Goal: Task Accomplishment & Management: Complete application form

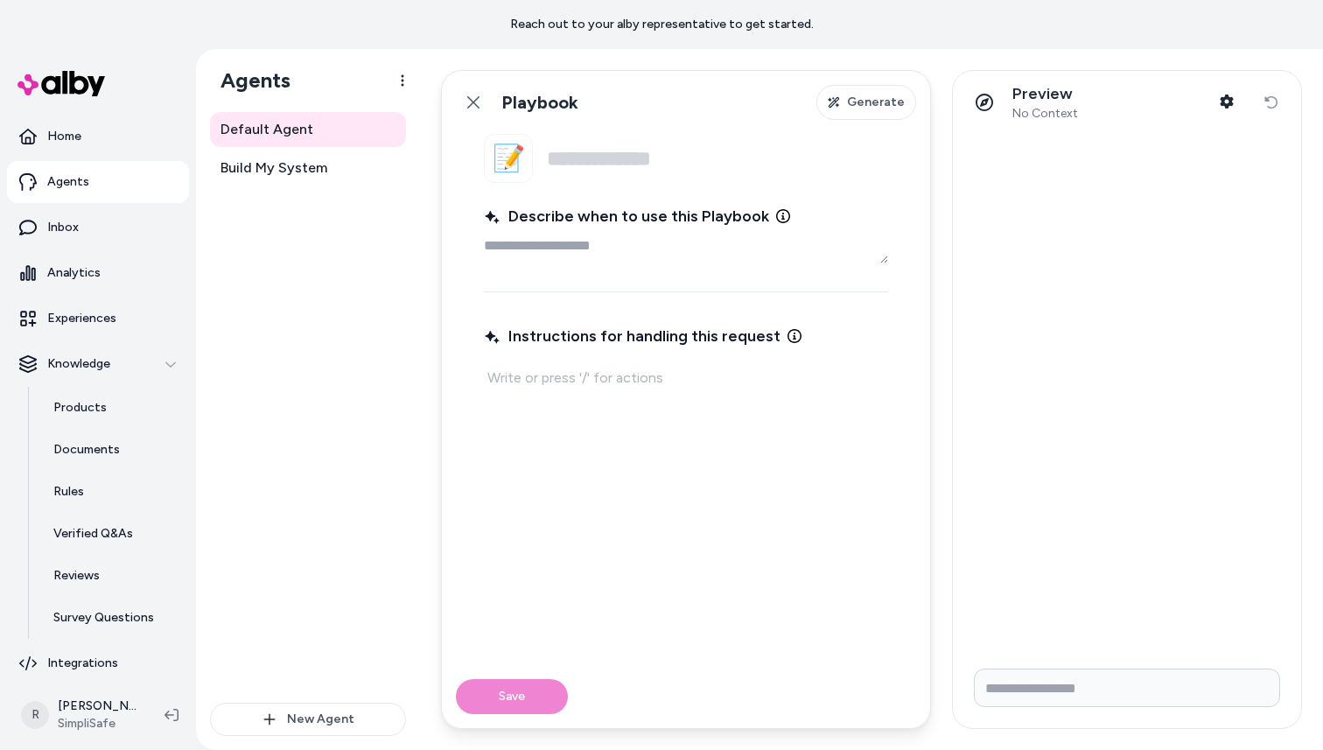
type textarea "*"
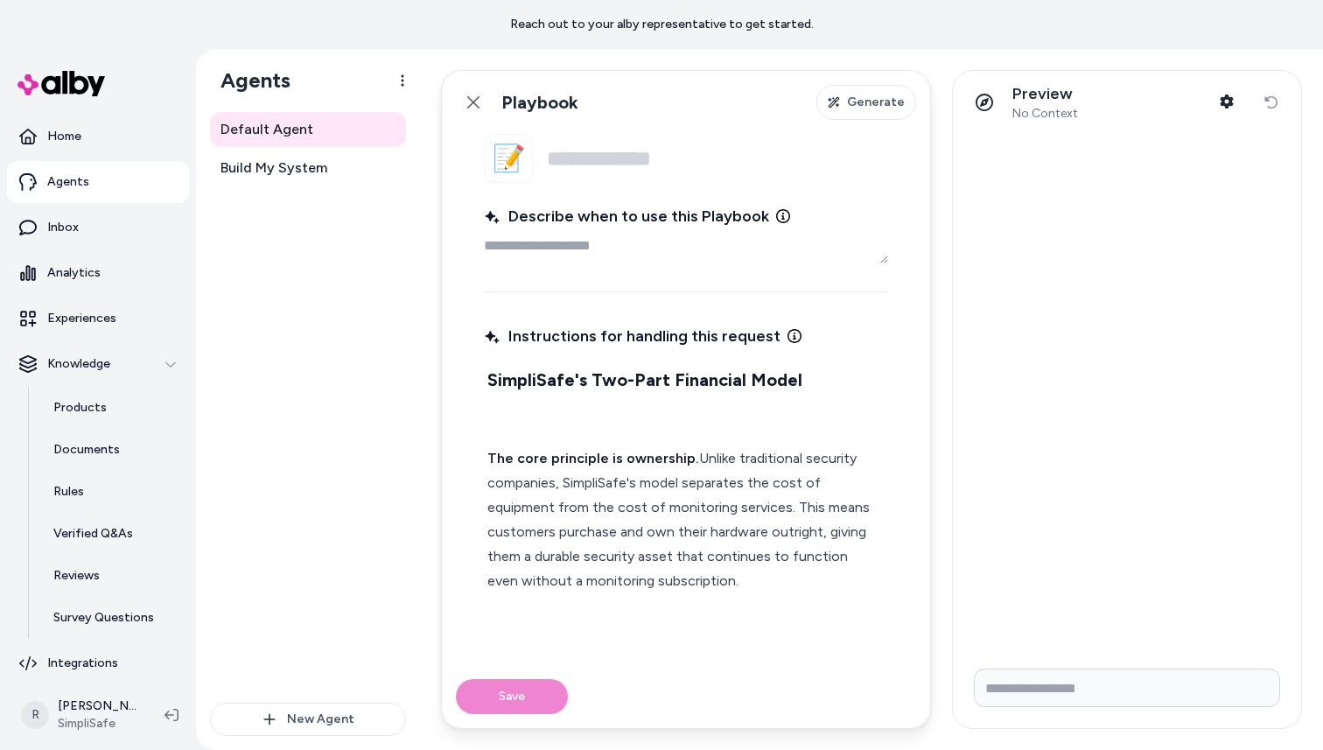
click at [546, 244] on textarea "Describe when to use this Playbook" at bounding box center [686, 245] width 404 height 35
type textarea "*"
type textarea "**"
type textarea "*"
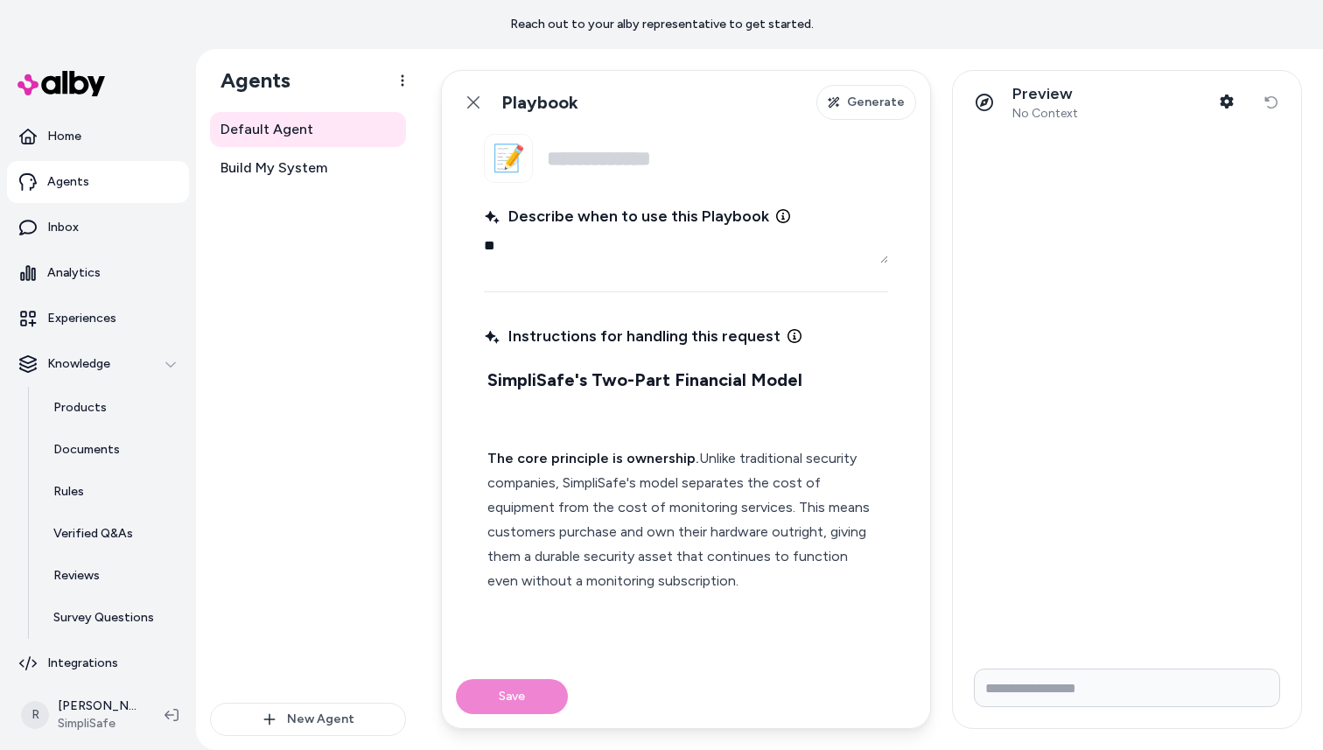
type textarea "***"
type textarea "*"
type textarea "***"
type textarea "*"
type textarea "*****"
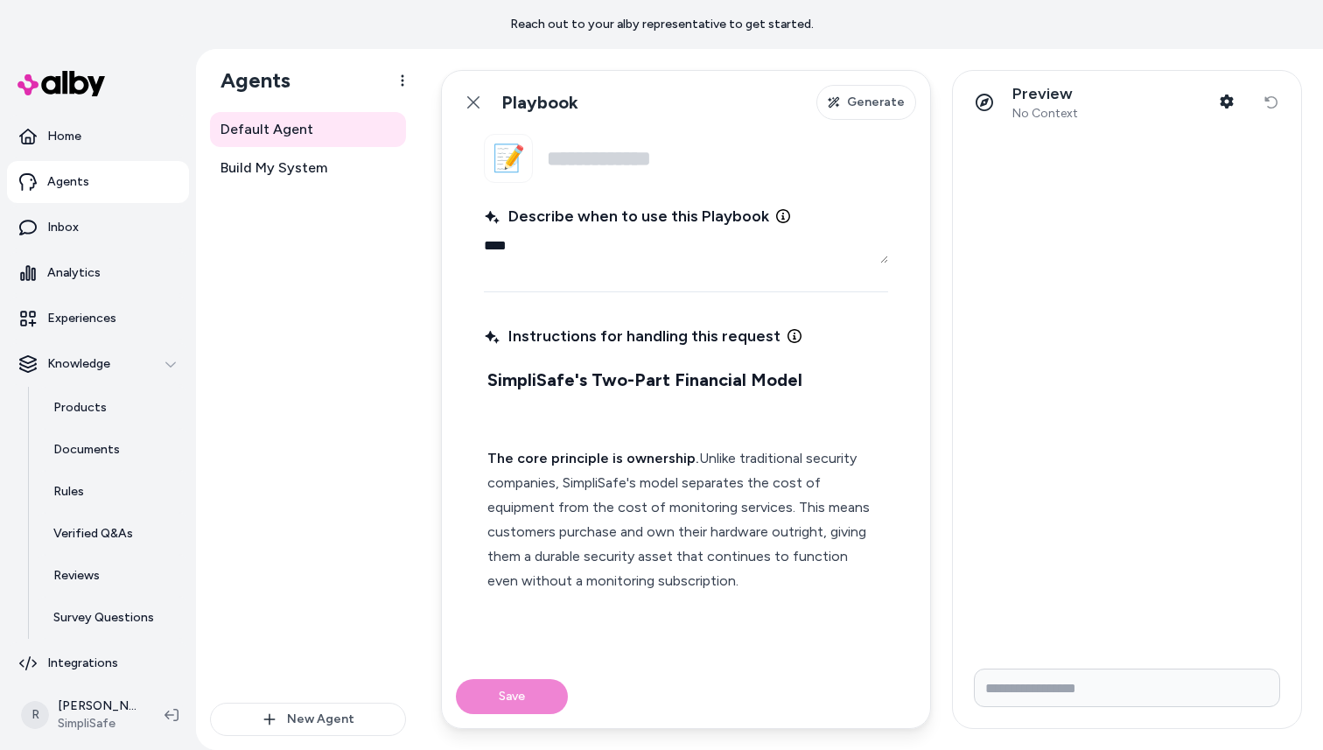
type textarea "*"
type textarea "******"
type textarea "*"
type textarea "******"
type textarea "*"
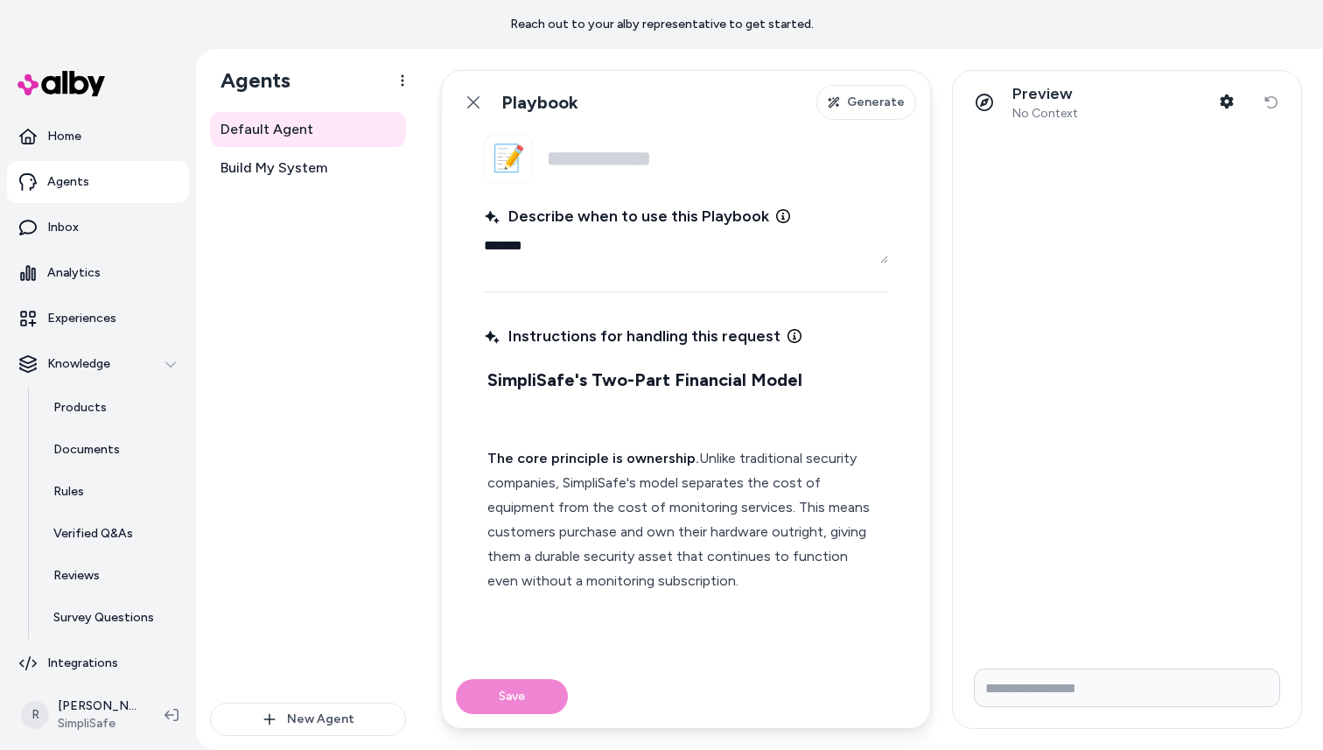
type textarea "******"
type textarea "*"
type textarea "*****"
type textarea "*"
type textarea "***"
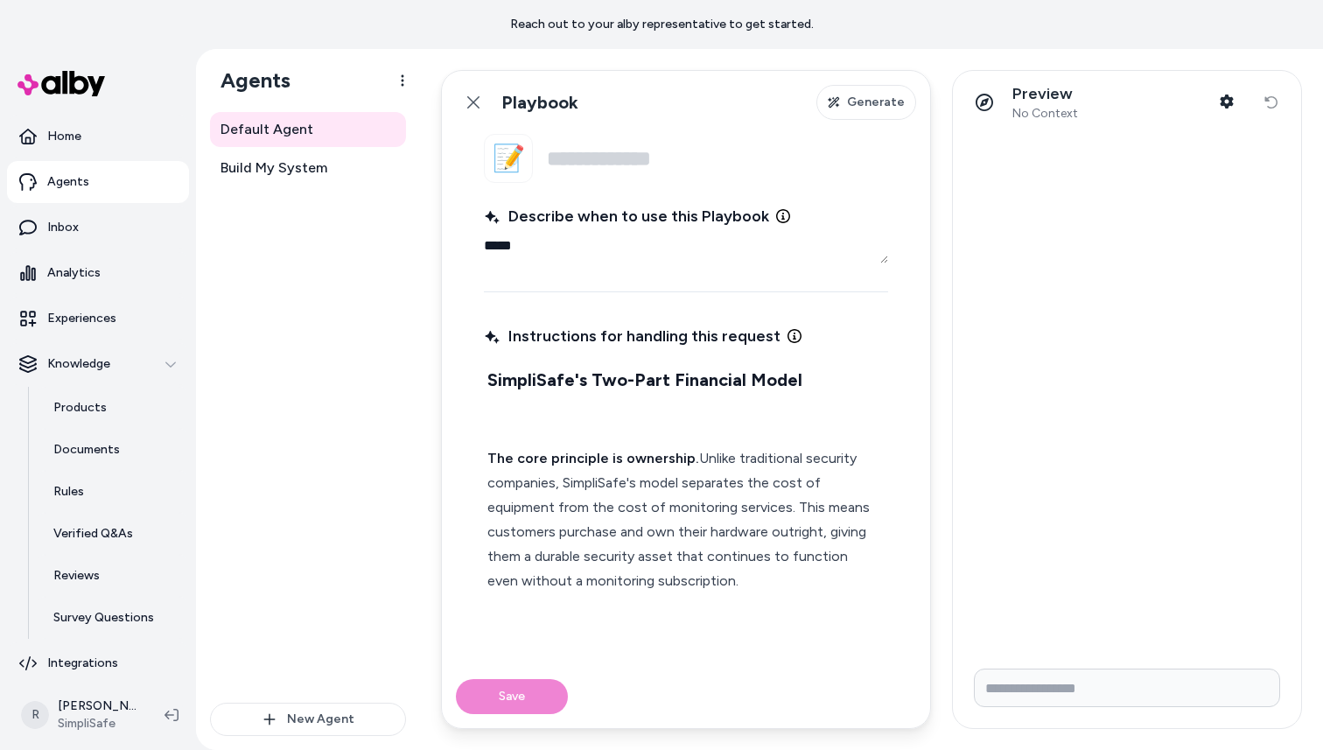
type textarea "*"
type textarea "***"
type textarea "*"
type textarea "**"
type textarea "*"
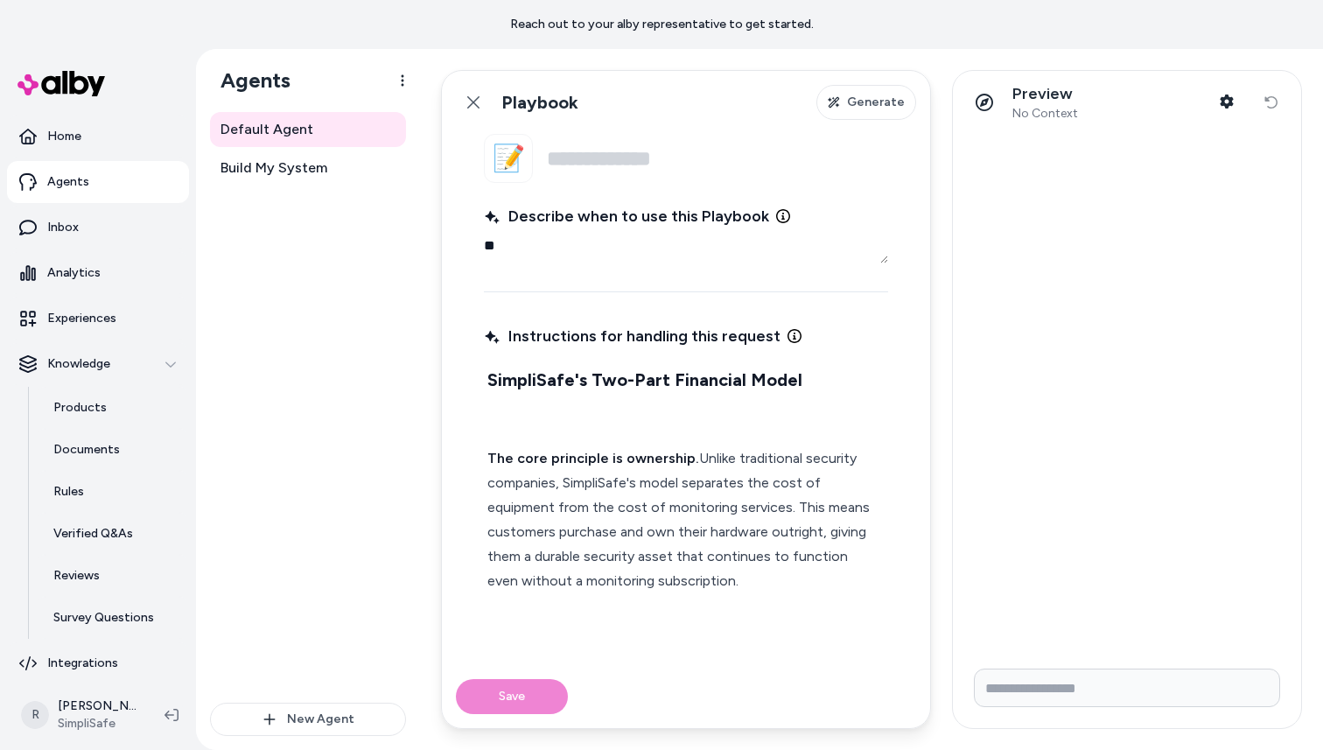
type textarea "*"
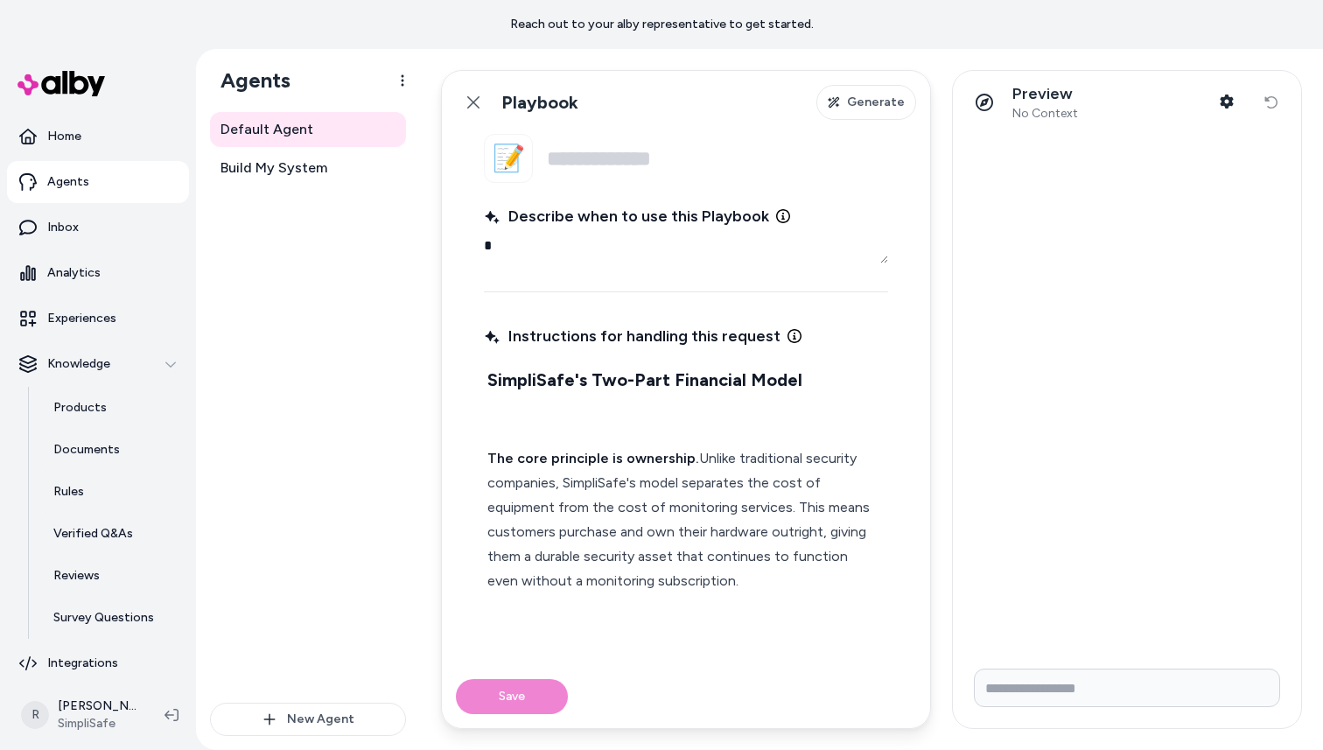
type textarea "**"
type textarea "*"
type textarea "***"
type textarea "*"
type textarea "****"
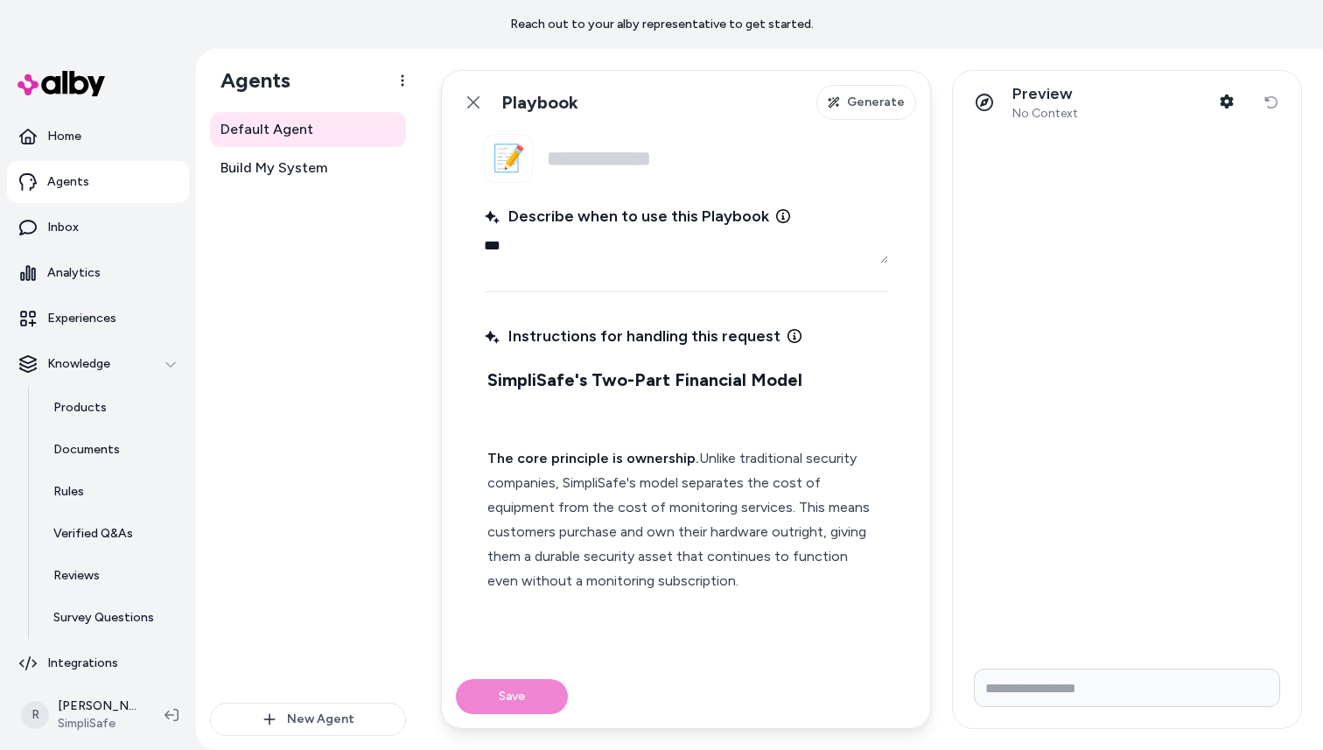
type textarea "*"
type textarea "*****"
type textarea "*"
type textarea "******"
type textarea "*"
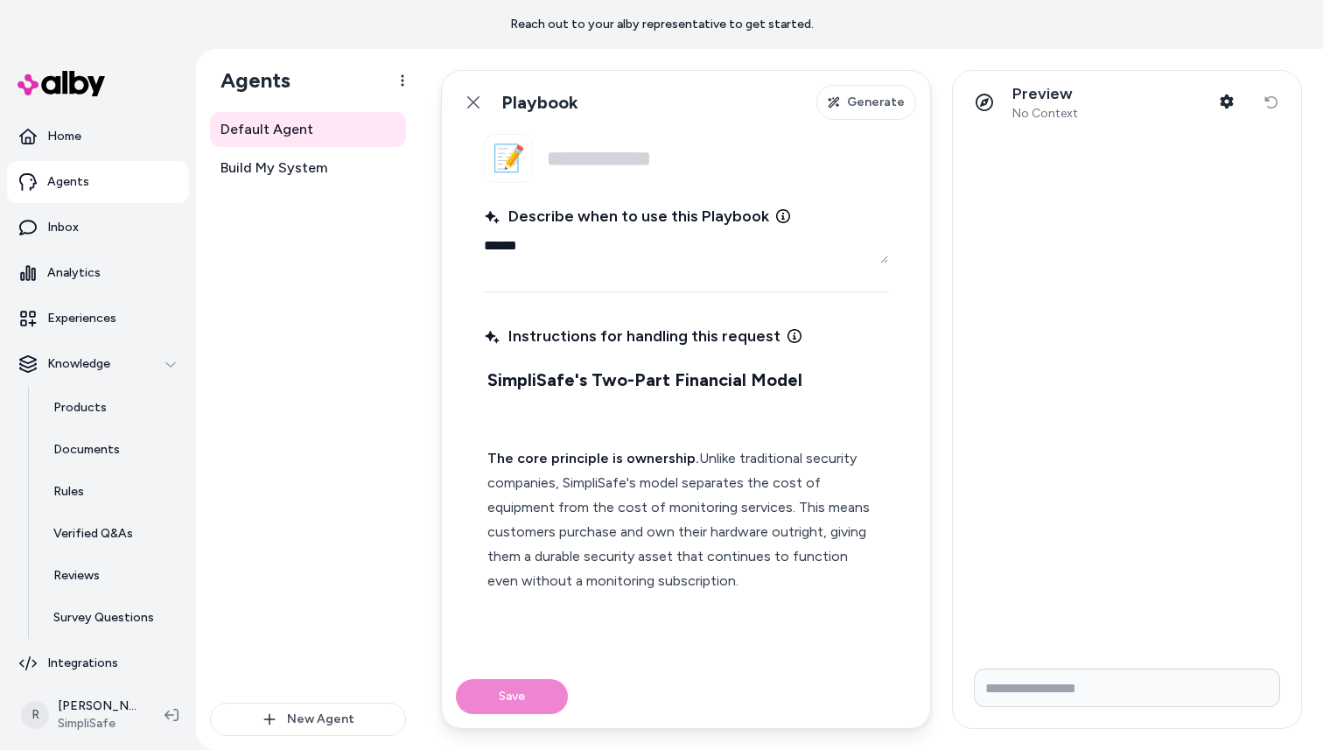
type textarea "*******"
type textarea "*"
type textarea "*******"
type textarea "*"
type textarea "*********"
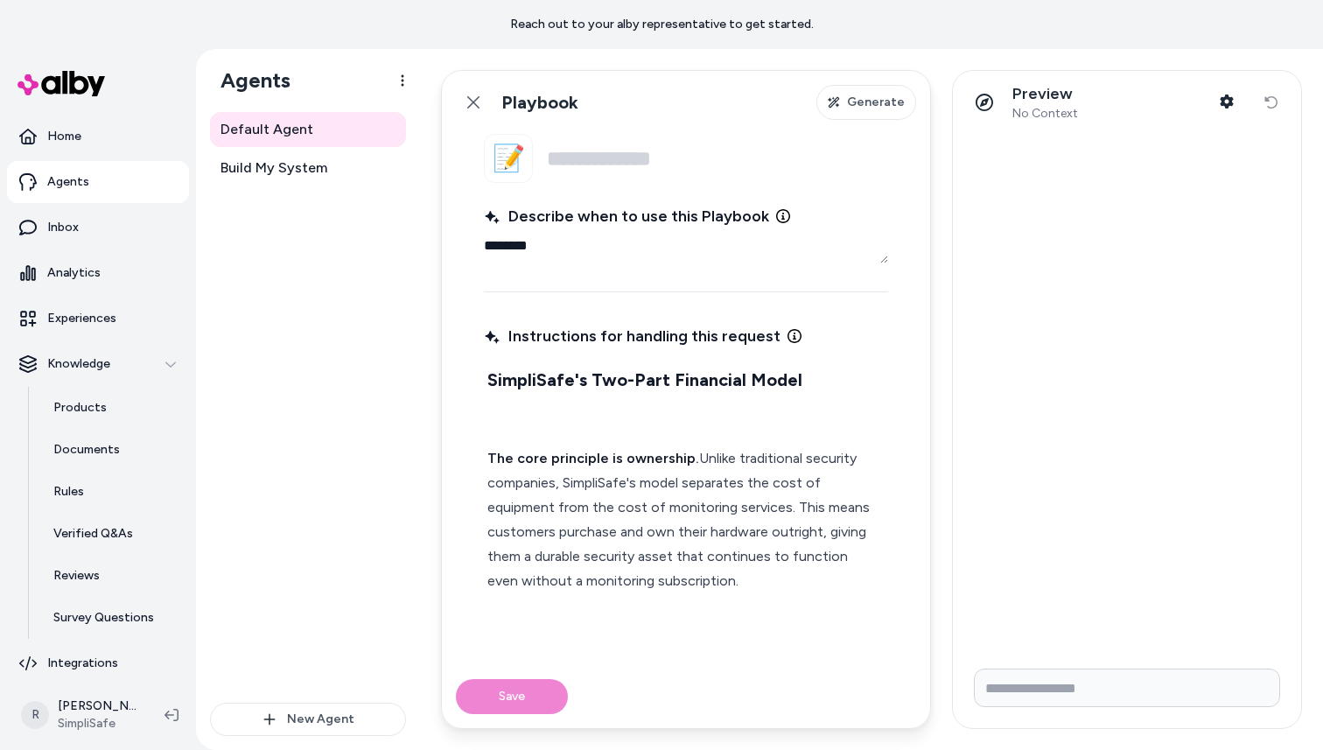
type textarea "*"
type textarea "**********"
type textarea "*"
type textarea "**********"
type textarea "*"
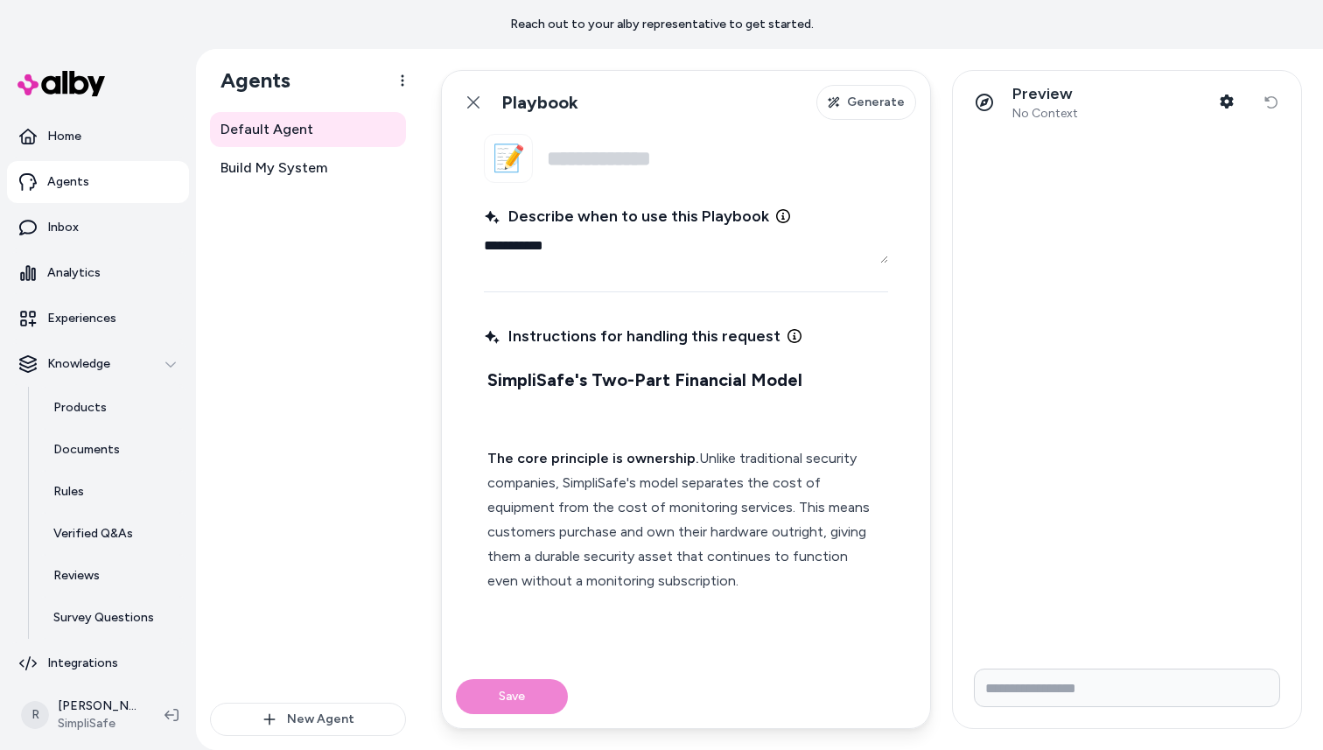
type textarea "**********"
type textarea "*"
type textarea "**********"
type textarea "*"
type textarea "**********"
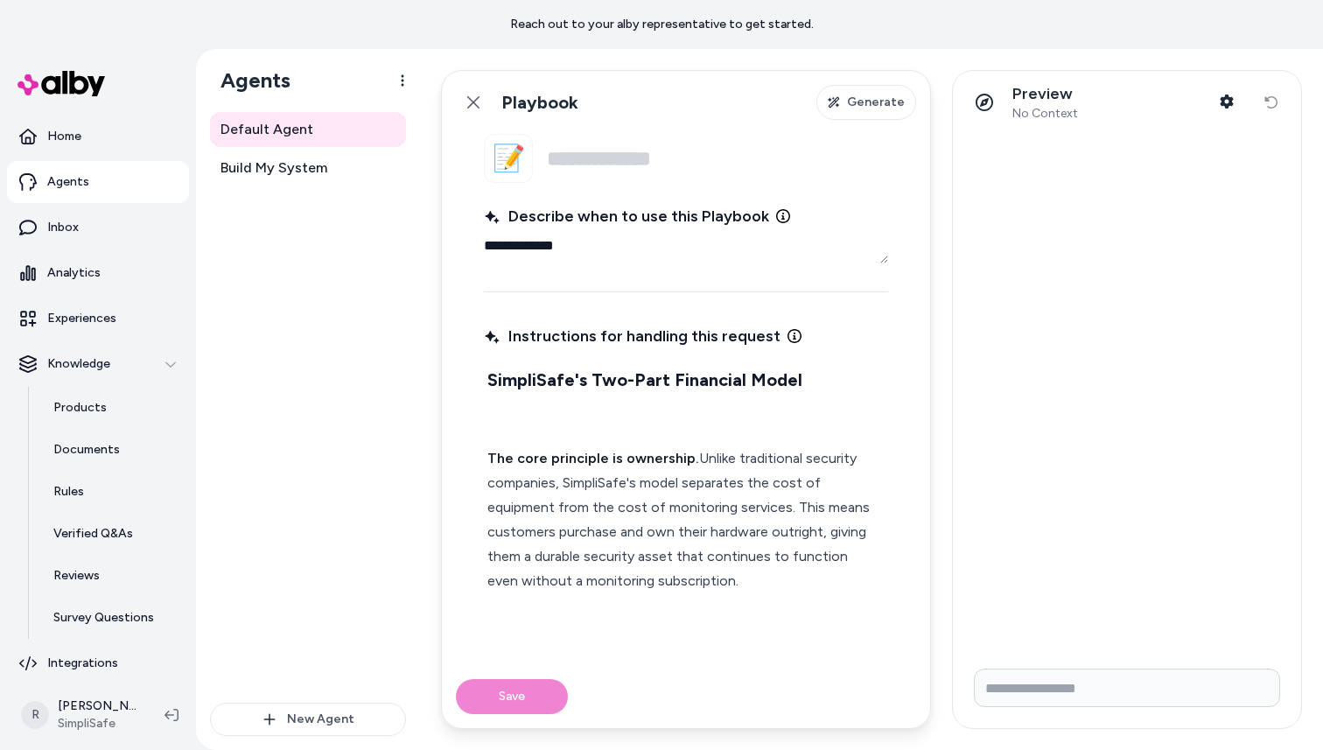
type textarea "*"
type textarea "**********"
type textarea "*"
type textarea "**********"
type textarea "*"
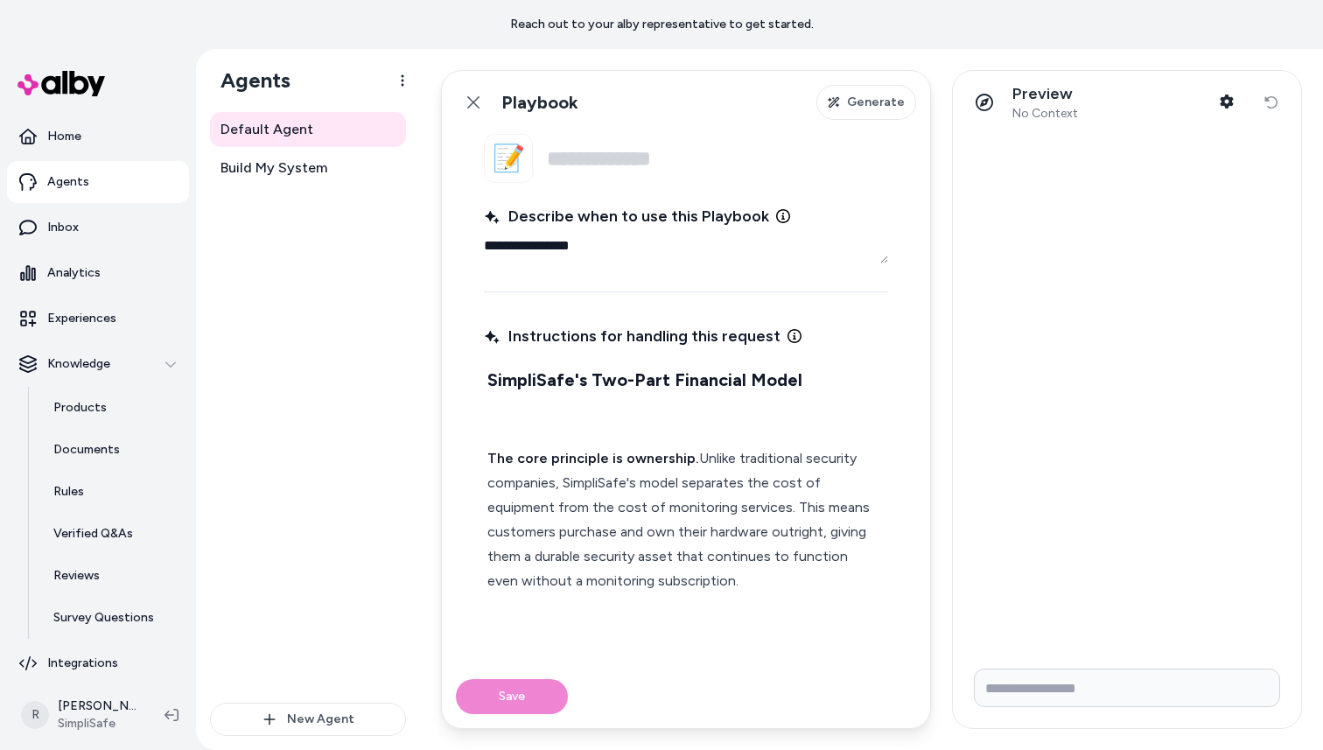
type textarea "**********"
type textarea "*"
type textarea "**********"
type textarea "*"
type textarea "**********"
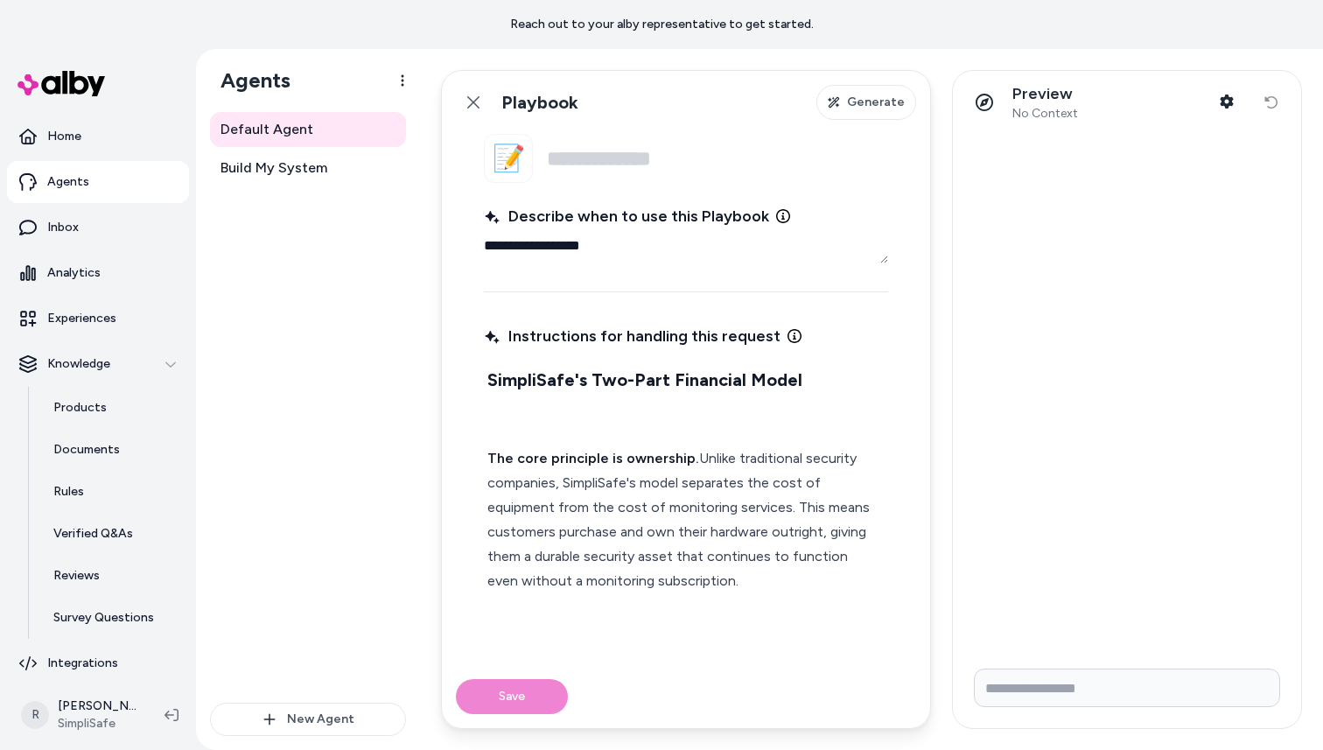
type textarea "*"
click at [551, 247] on textarea "**********" at bounding box center [686, 245] width 404 height 35
type textarea "**********"
type textarea "*"
type textarea "**********"
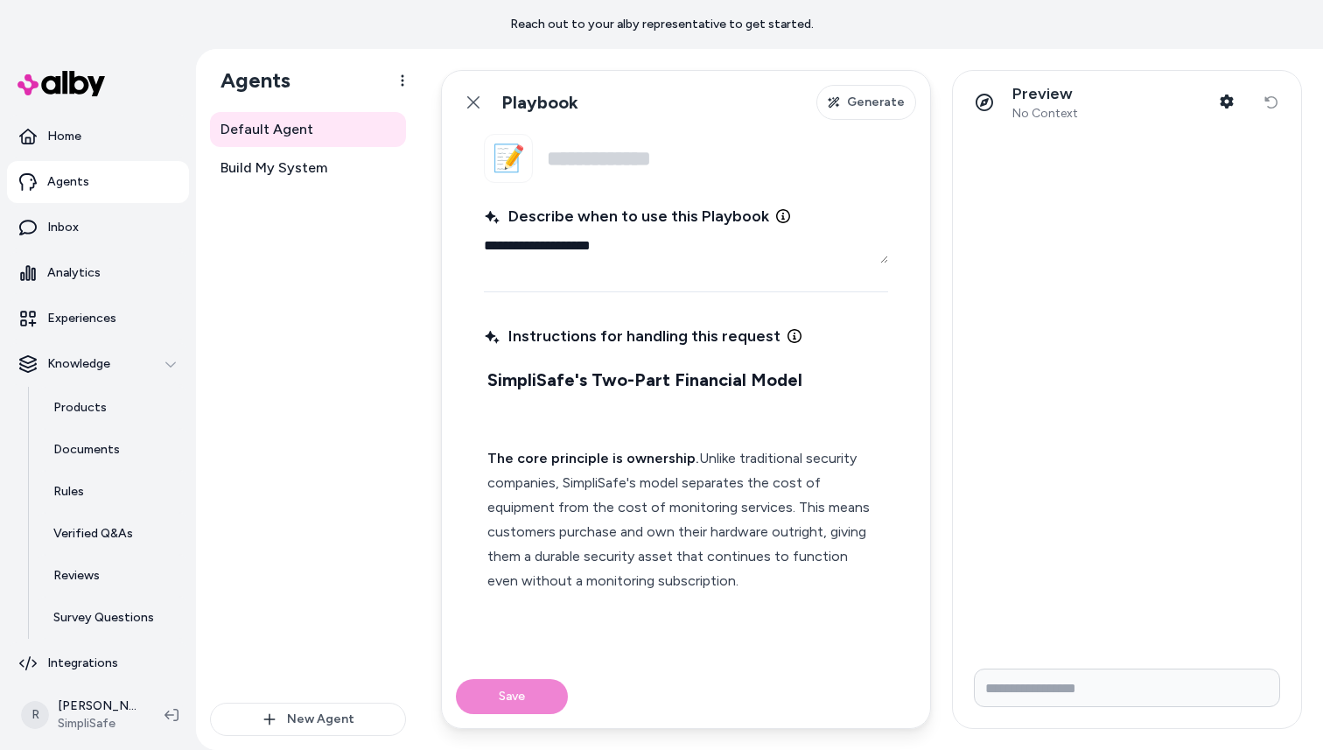
type textarea "*"
type textarea "**********"
type textarea "*"
type textarea "**********"
type textarea "*"
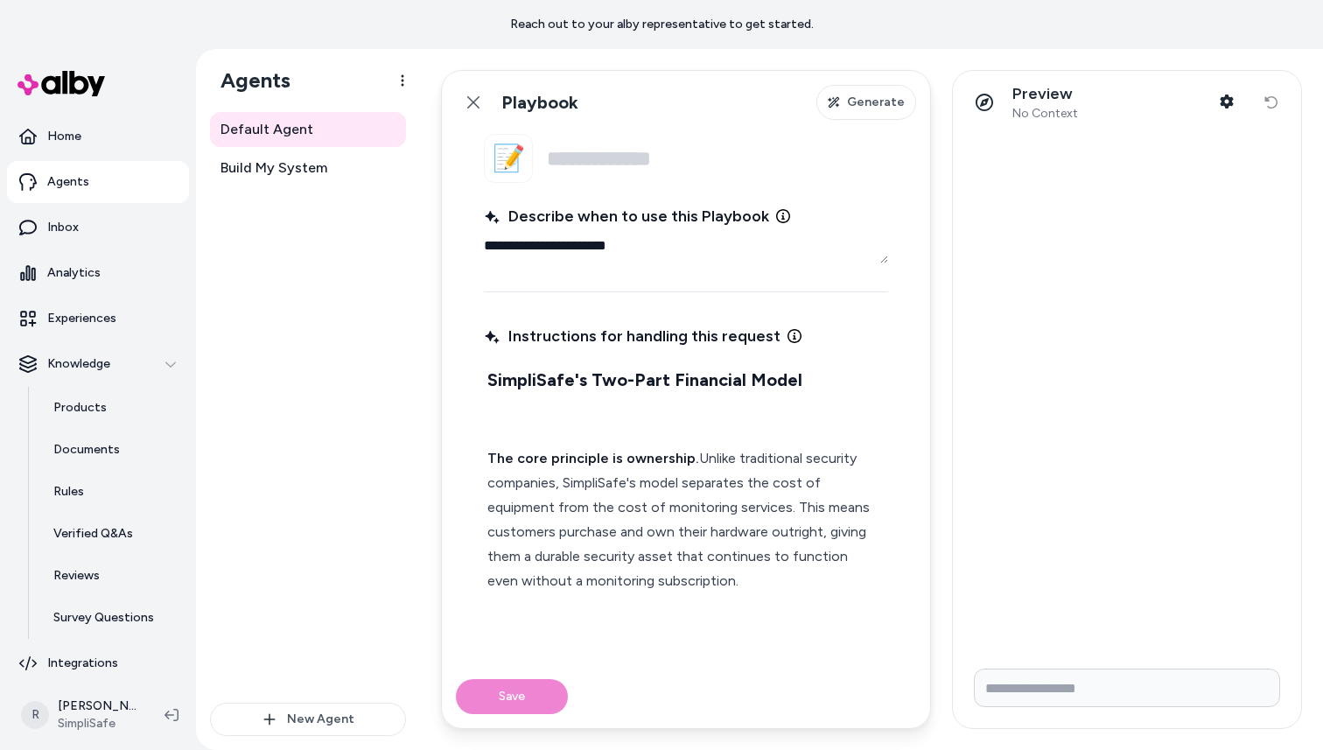
type textarea "**********"
type textarea "*"
type textarea "**********"
type textarea "*"
type textarea "**********"
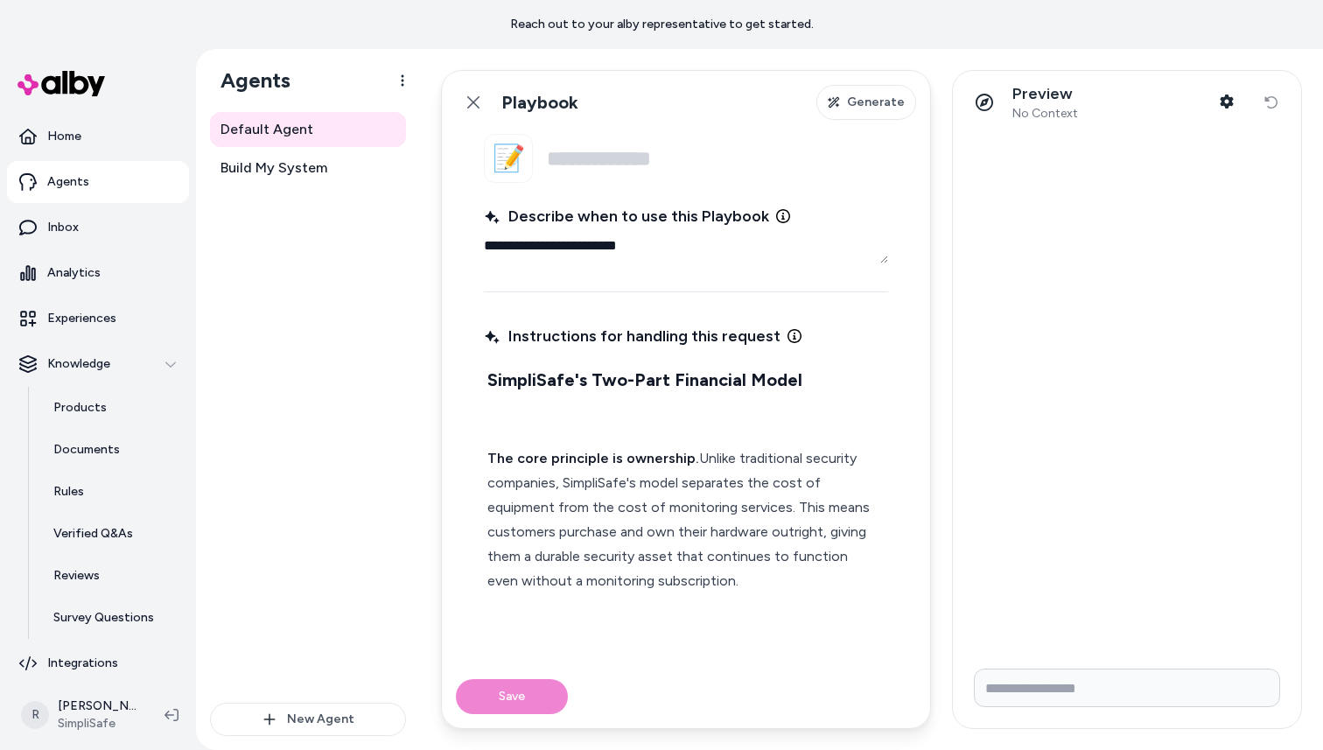
type textarea "*"
click at [481, 246] on fieldset "**********" at bounding box center [686, 399] width 488 height 531
click at [486, 246] on textarea "**********" at bounding box center [686, 245] width 404 height 35
type textarea "**********"
type textarea "*"
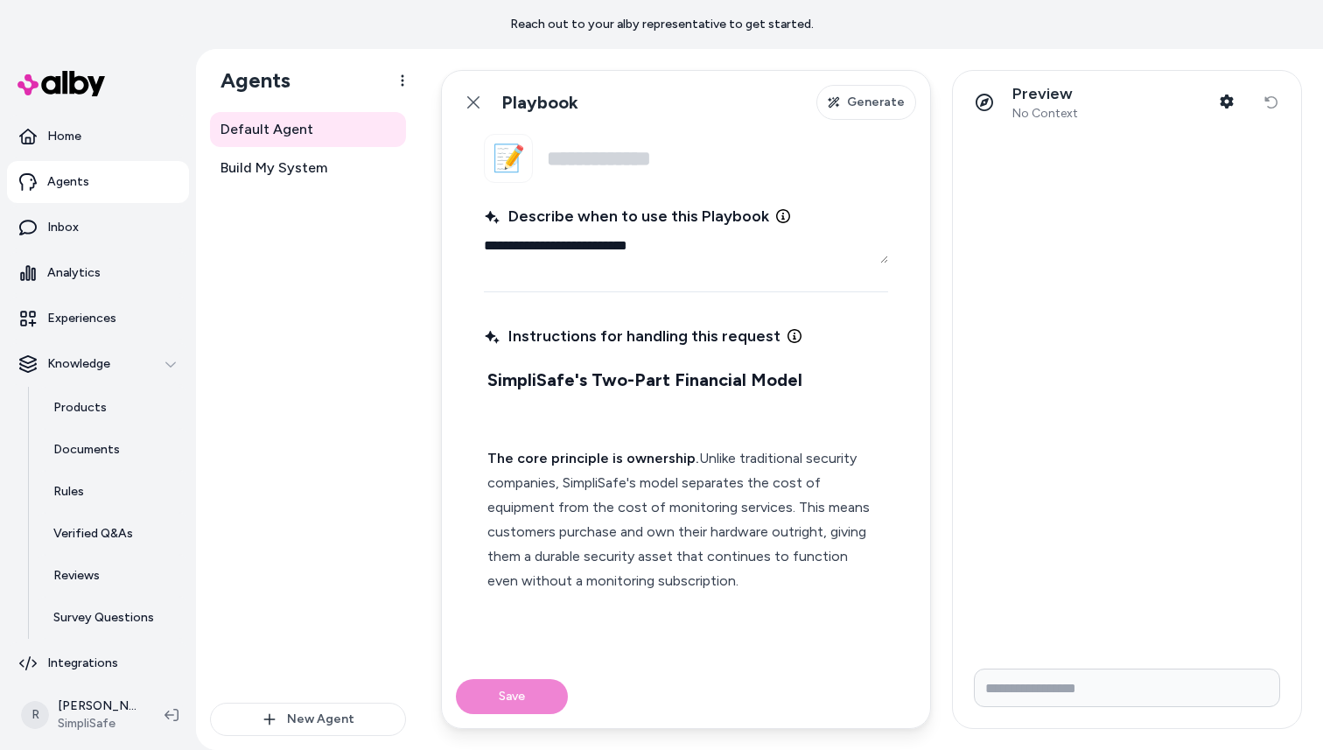
type textarea "**********"
type textarea "*"
type textarea "**********"
type textarea "*"
type textarea "**********"
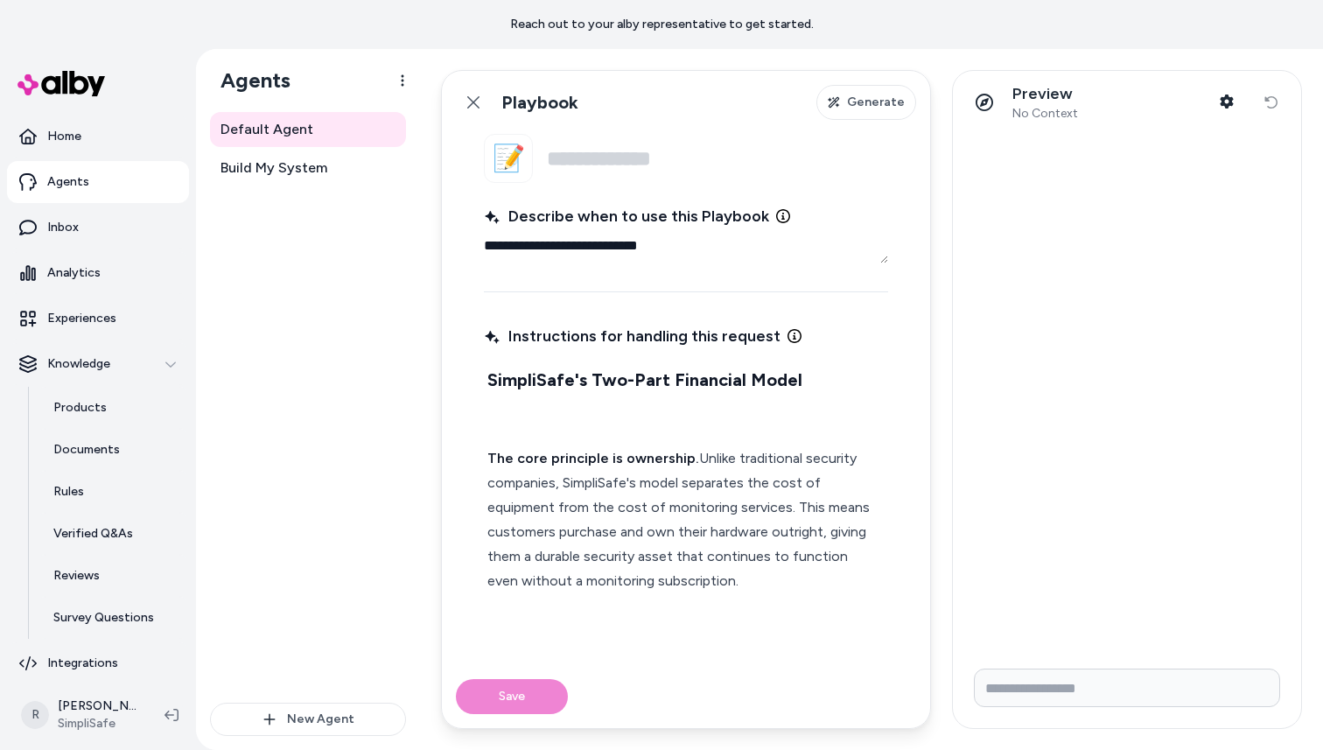
type textarea "*"
type textarea "**********"
type textarea "*"
type textarea "**********"
type textarea "*"
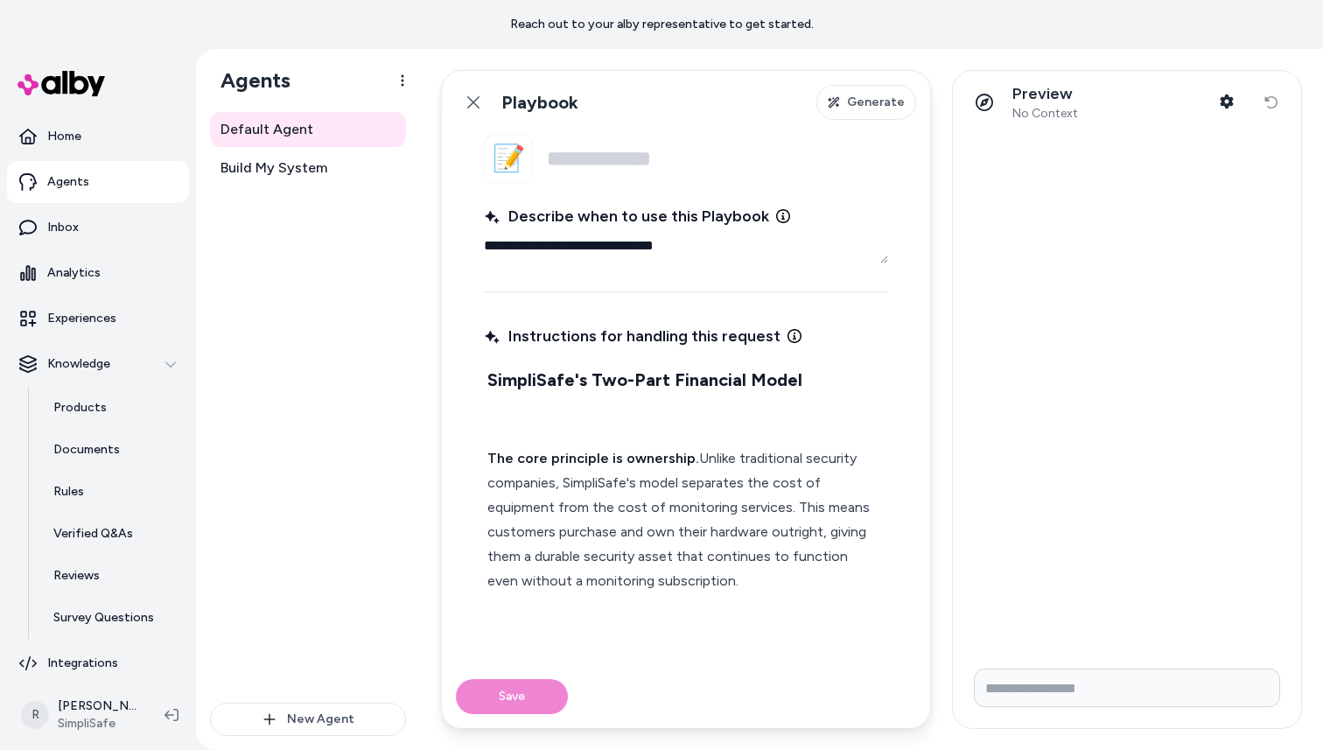
type textarea "**********"
type textarea "*"
type textarea "**********"
type textarea "*"
type textarea "**********"
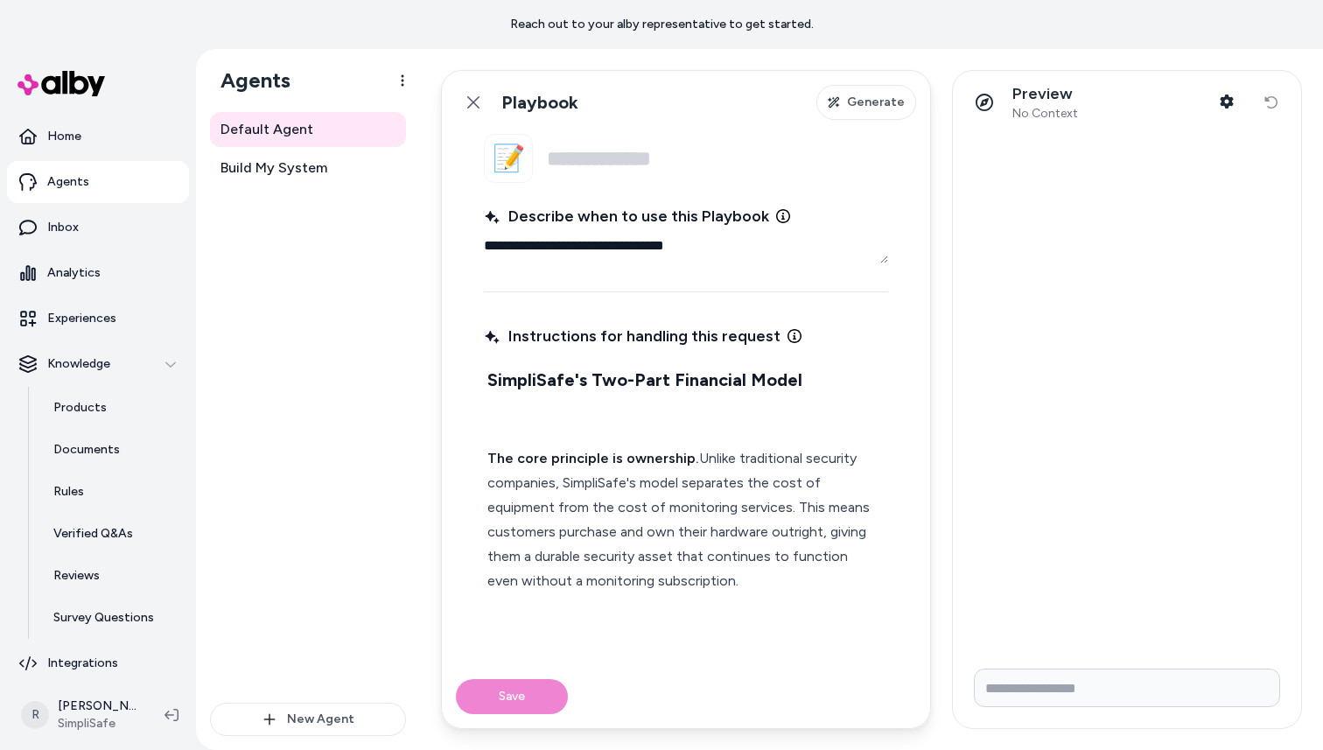
type textarea "*"
type textarea "**********"
type textarea "*"
type textarea "**********"
type textarea "*"
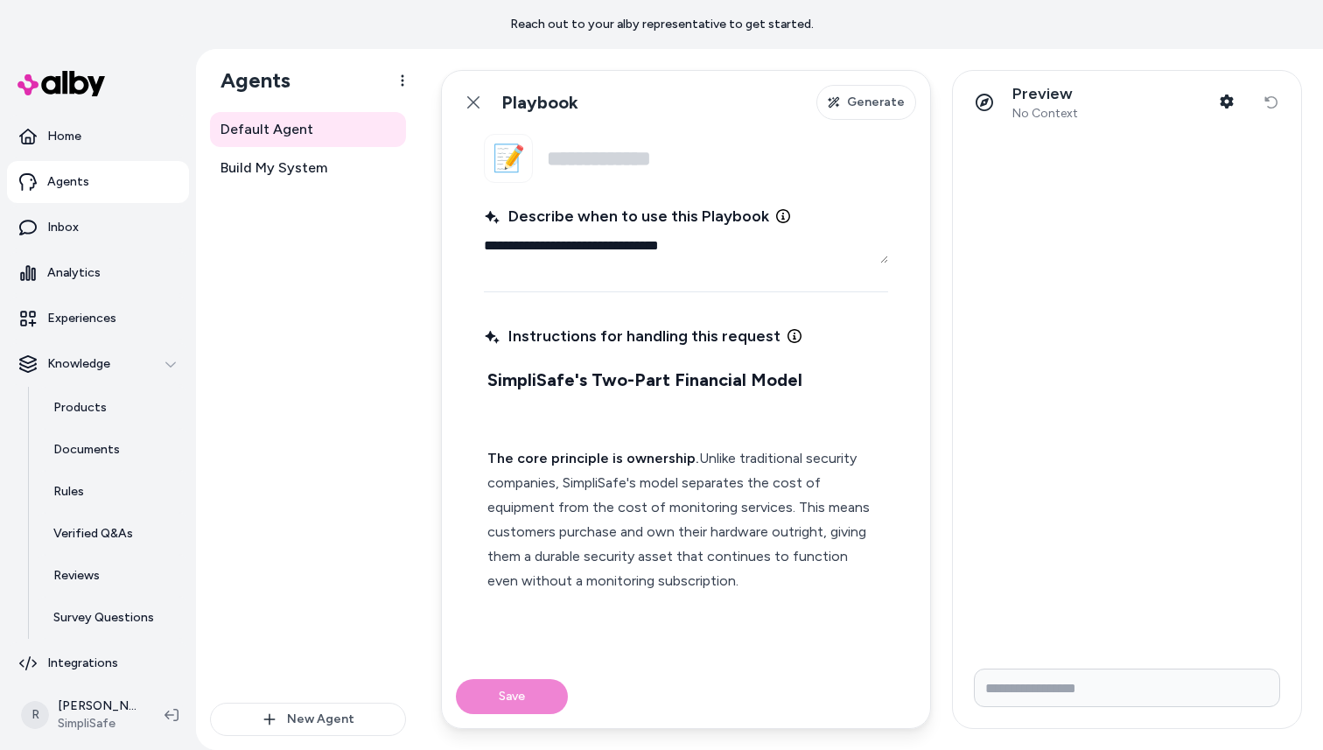
type textarea "**********"
type textarea "*"
type textarea "**********"
type textarea "*"
type textarea "**********"
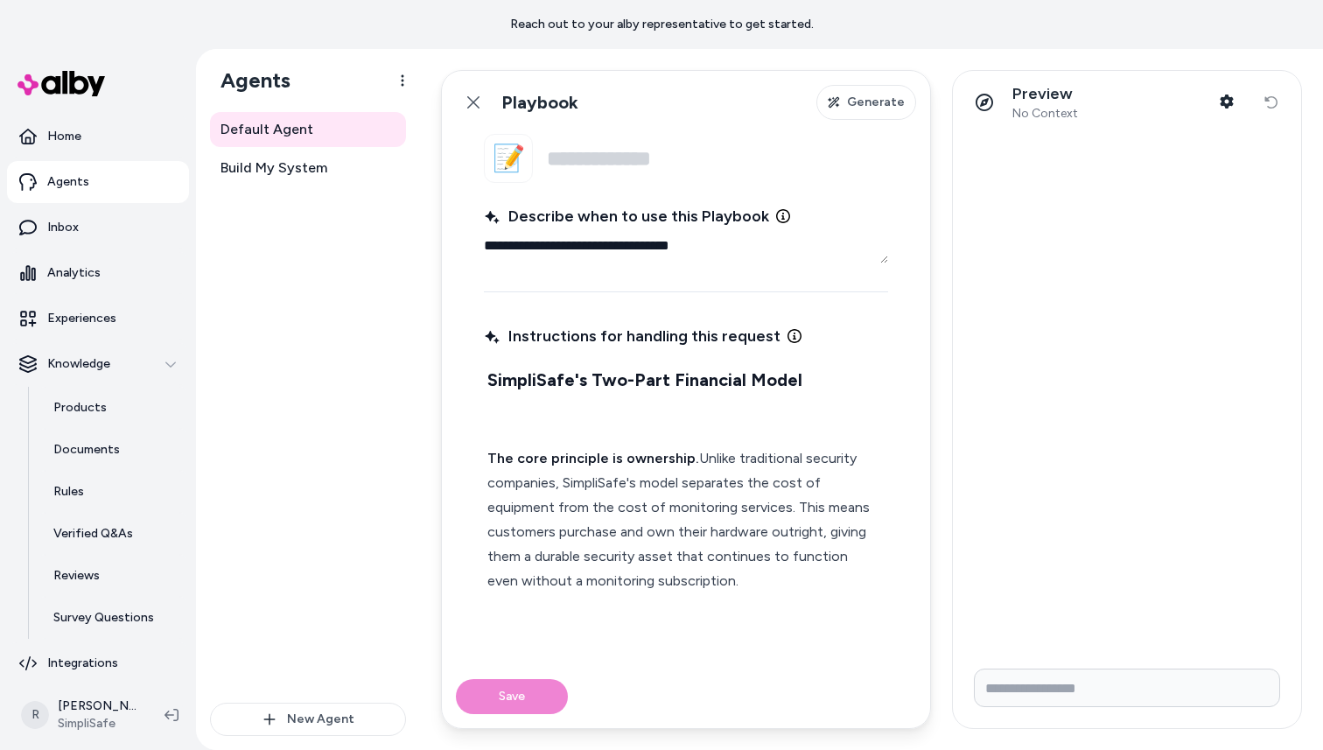
type textarea "*"
type textarea "**********"
type textarea "*"
type textarea "**********"
type textarea "*"
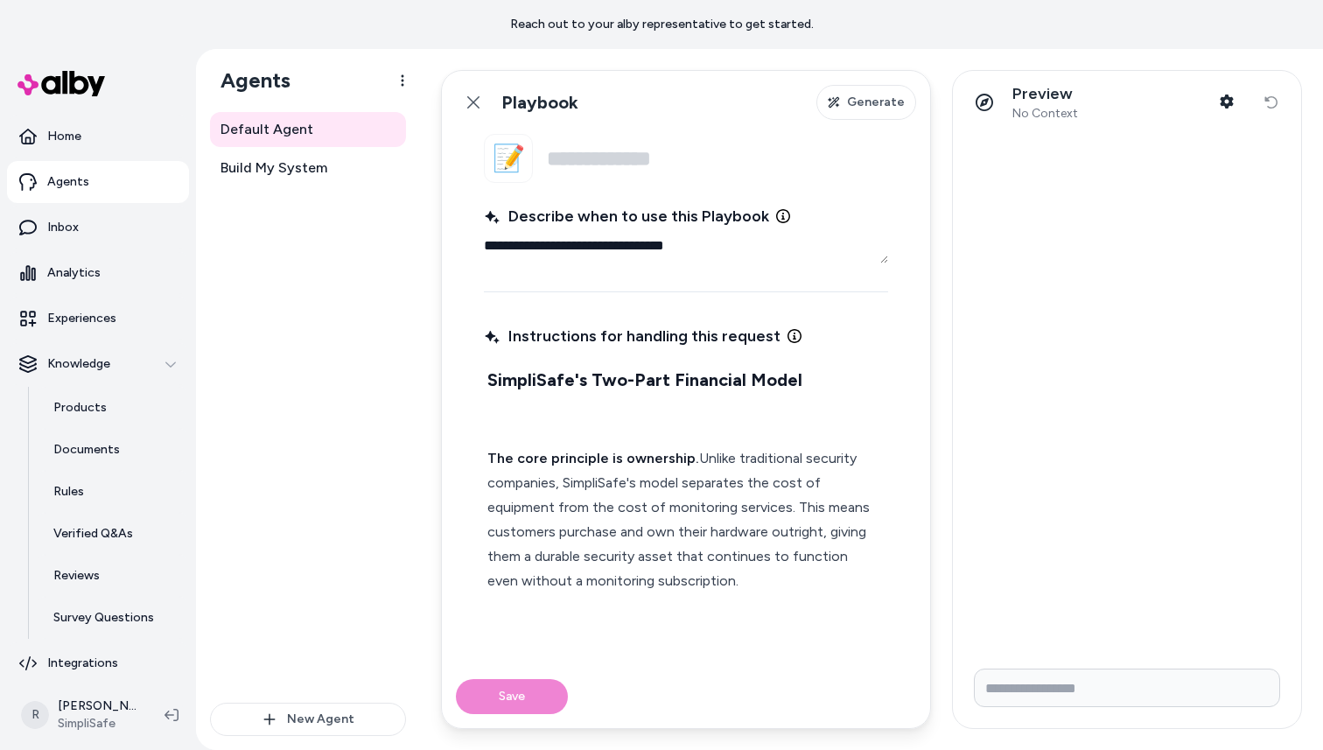
type textarea "**********"
type textarea "*"
type textarea "**********"
type textarea "*"
type textarea "**********"
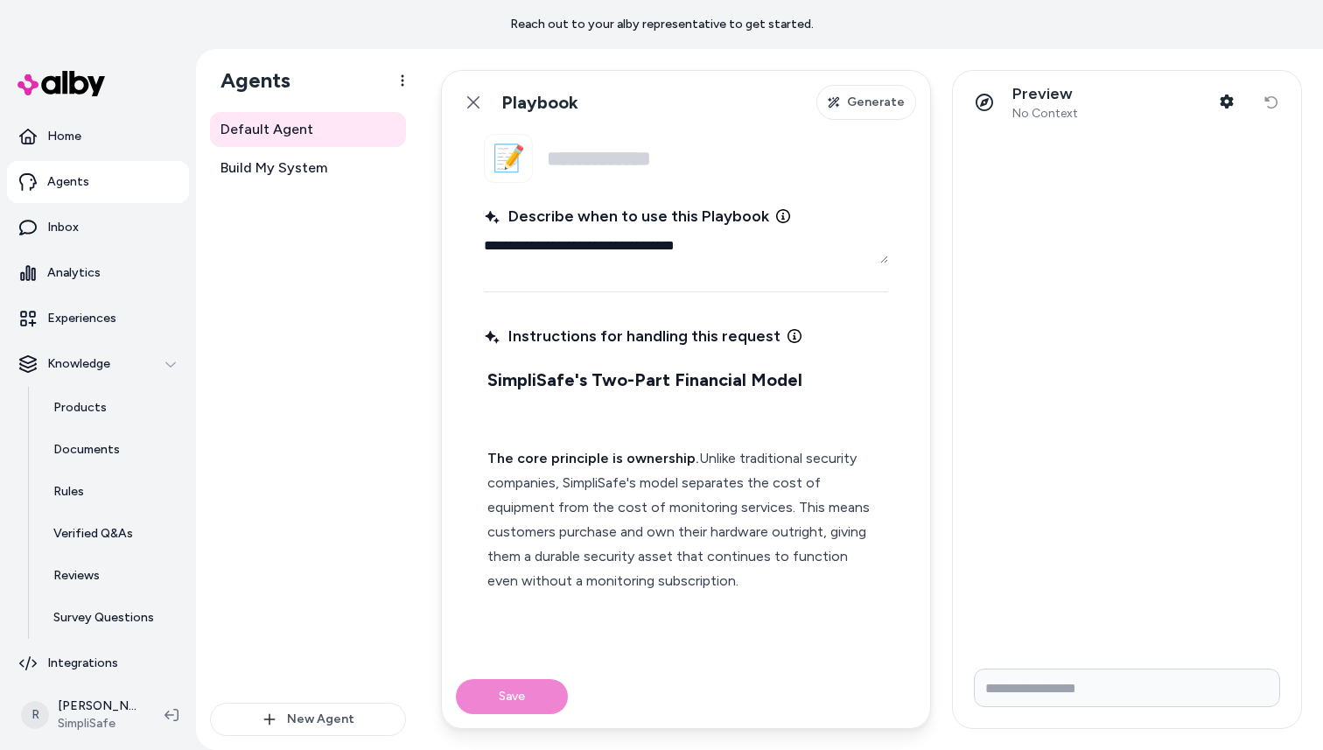
type textarea "*"
type textarea "**********"
type textarea "*"
type textarea "**********"
type textarea "*"
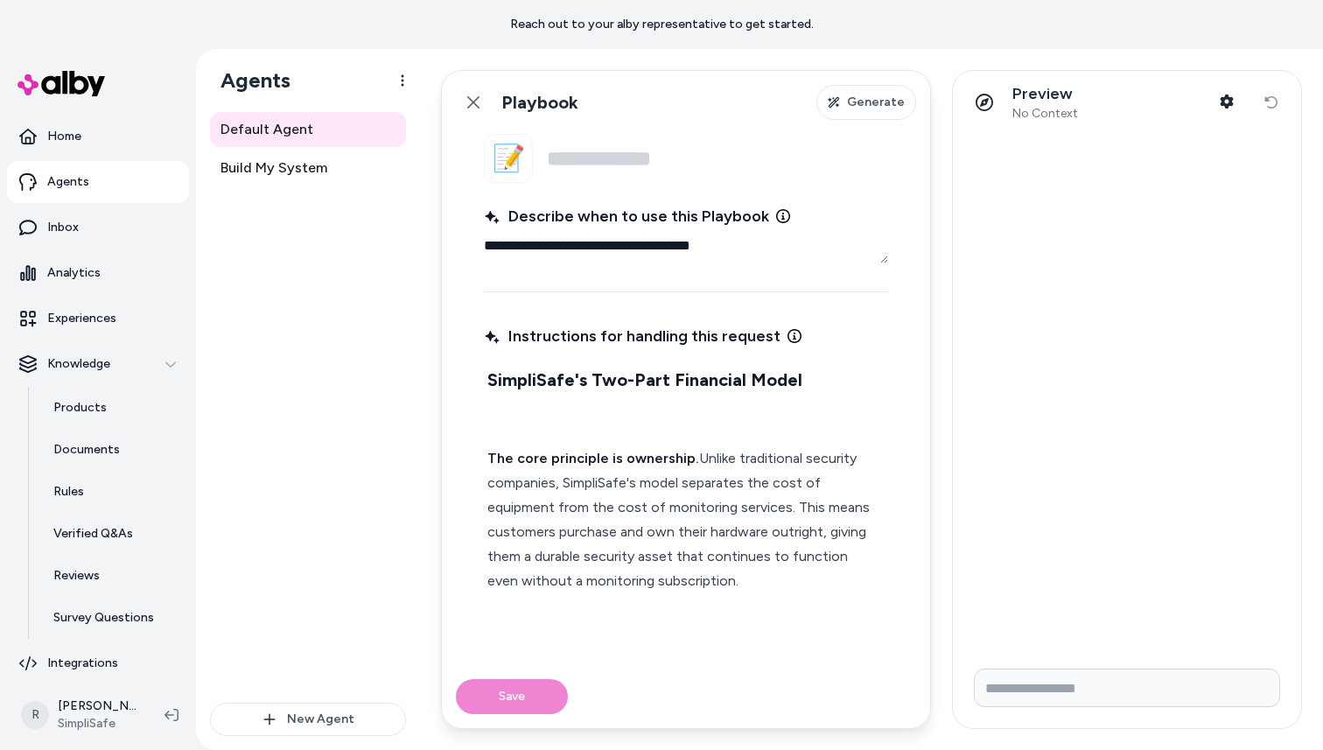
type textarea "**********"
type textarea "*"
type textarea "**********"
type textarea "*"
type textarea "**********"
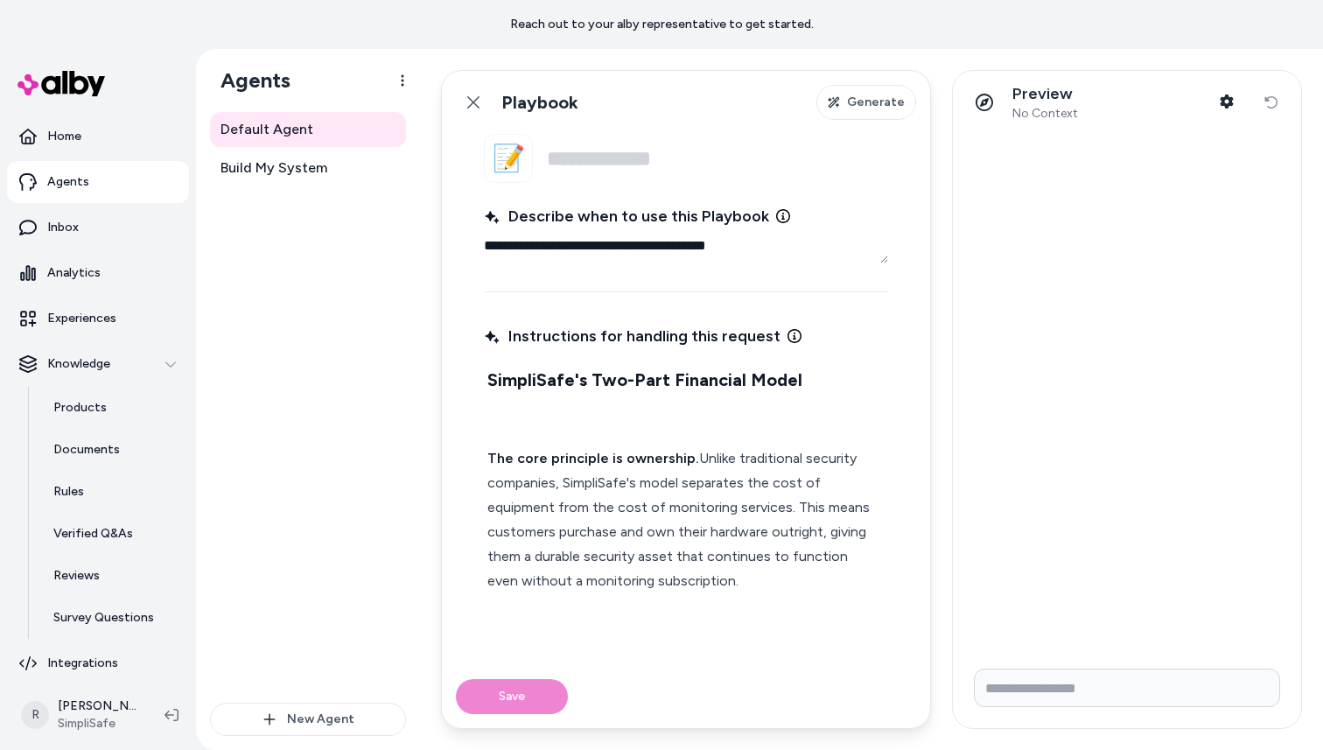
type textarea "*"
type textarea "**********"
type textarea "*"
type textarea "**********"
type textarea "*"
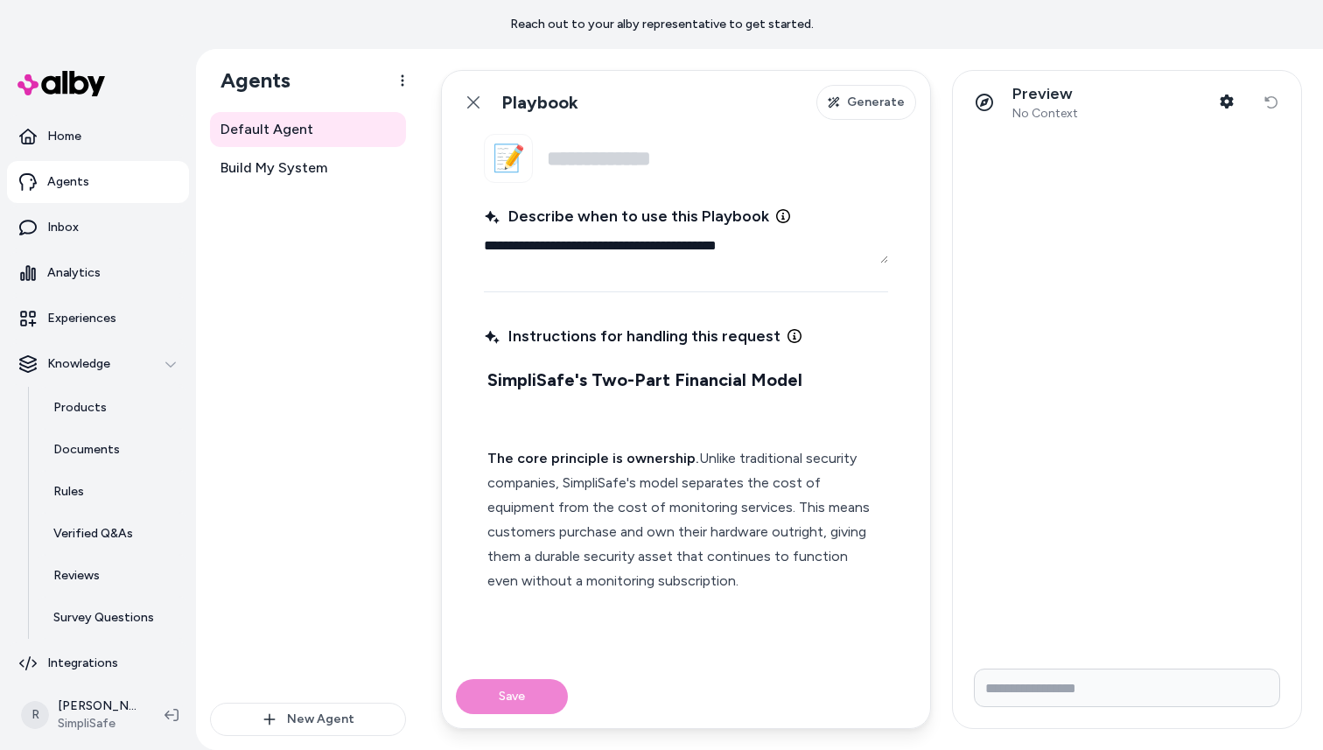
type textarea "**********"
type textarea "*"
type textarea "**********"
type textarea "*"
type textarea "**********"
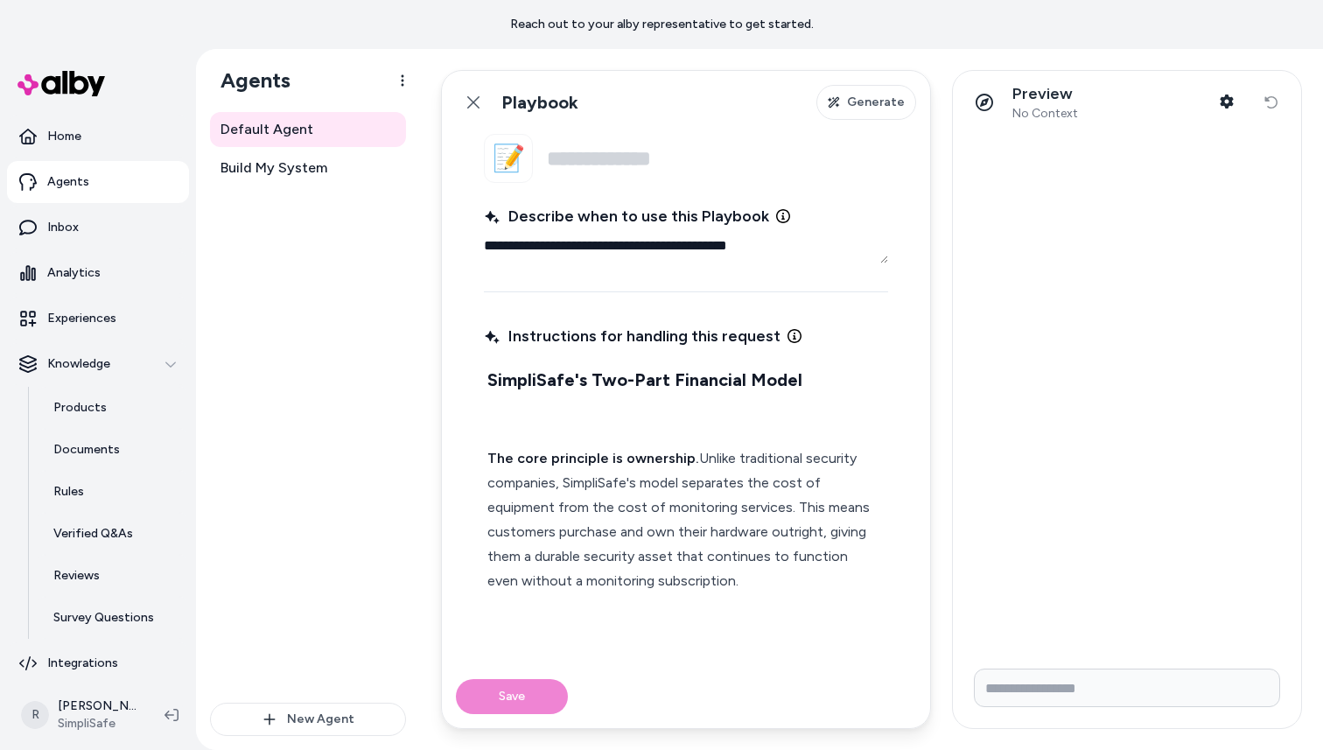
type textarea "*"
type textarea "**********"
type textarea "*"
click at [656, 246] on textarea "**********" at bounding box center [686, 245] width 404 height 35
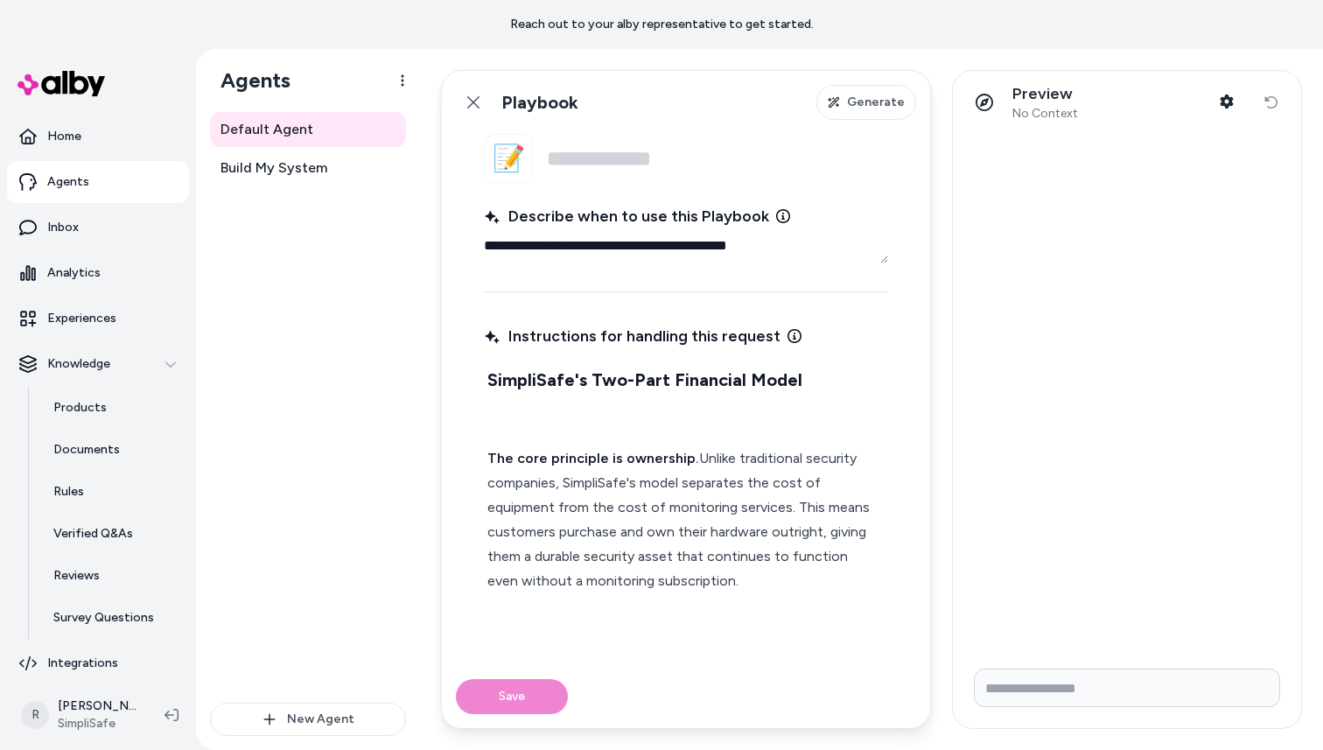
type textarea "**********"
type textarea "*"
type textarea "**********"
type textarea "*"
type textarea "**********"
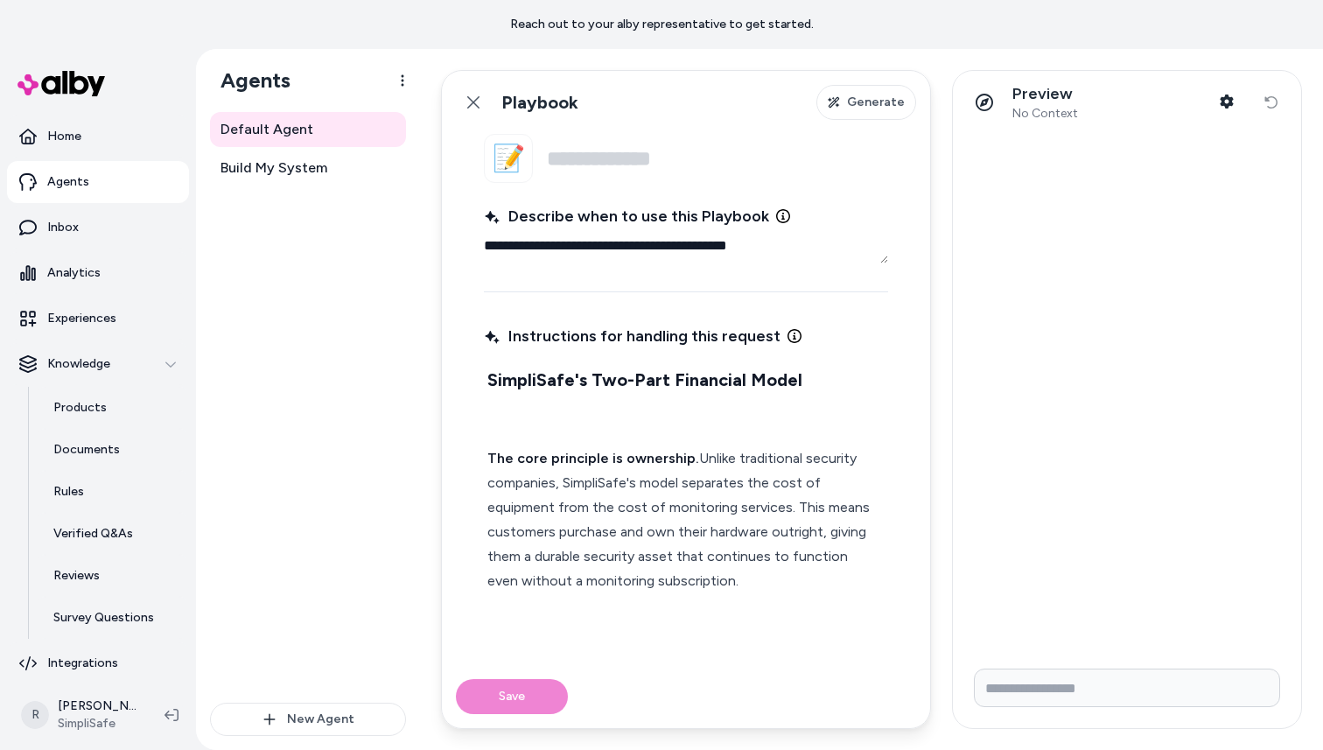
type textarea "*"
click at [782, 249] on textarea "**********" at bounding box center [686, 245] width 404 height 35
type textarea "**********"
type textarea "*"
type textarea "**********"
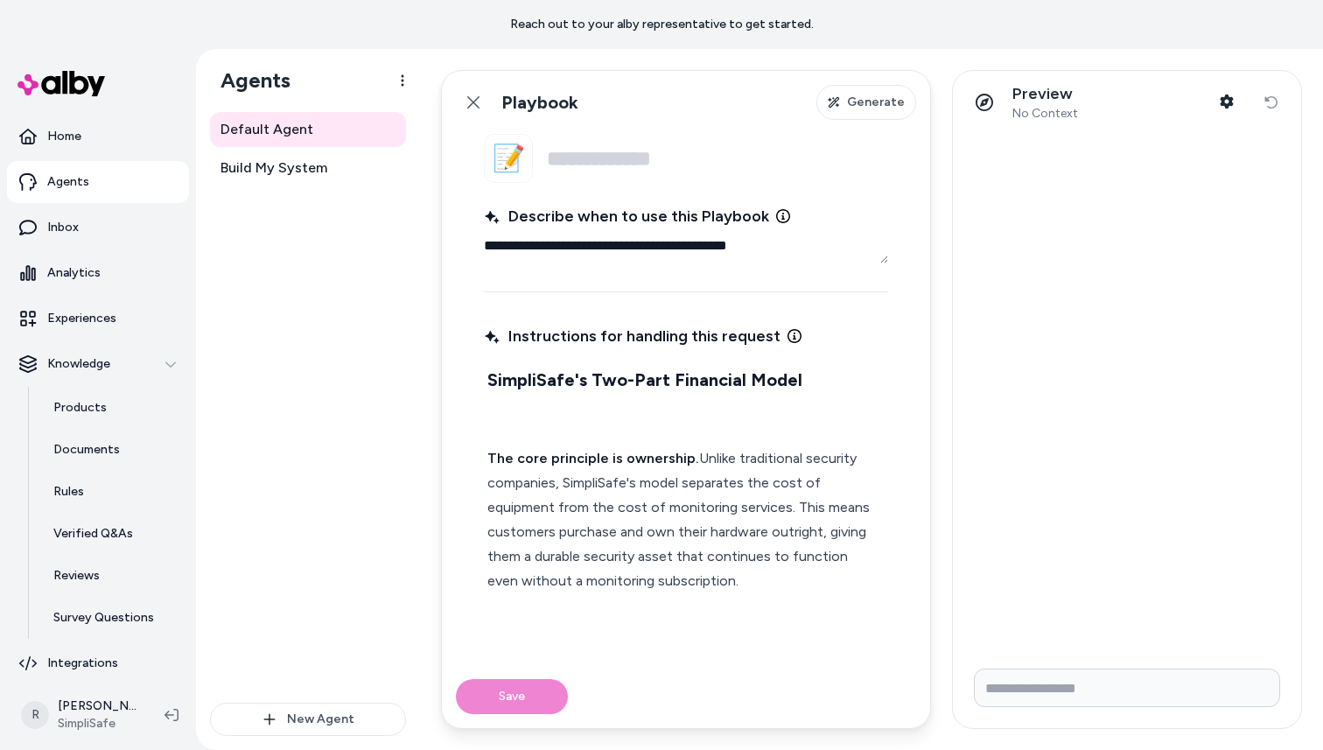
type textarea "*"
type textarea "**********"
type textarea "*"
type textarea "**********"
type textarea "*"
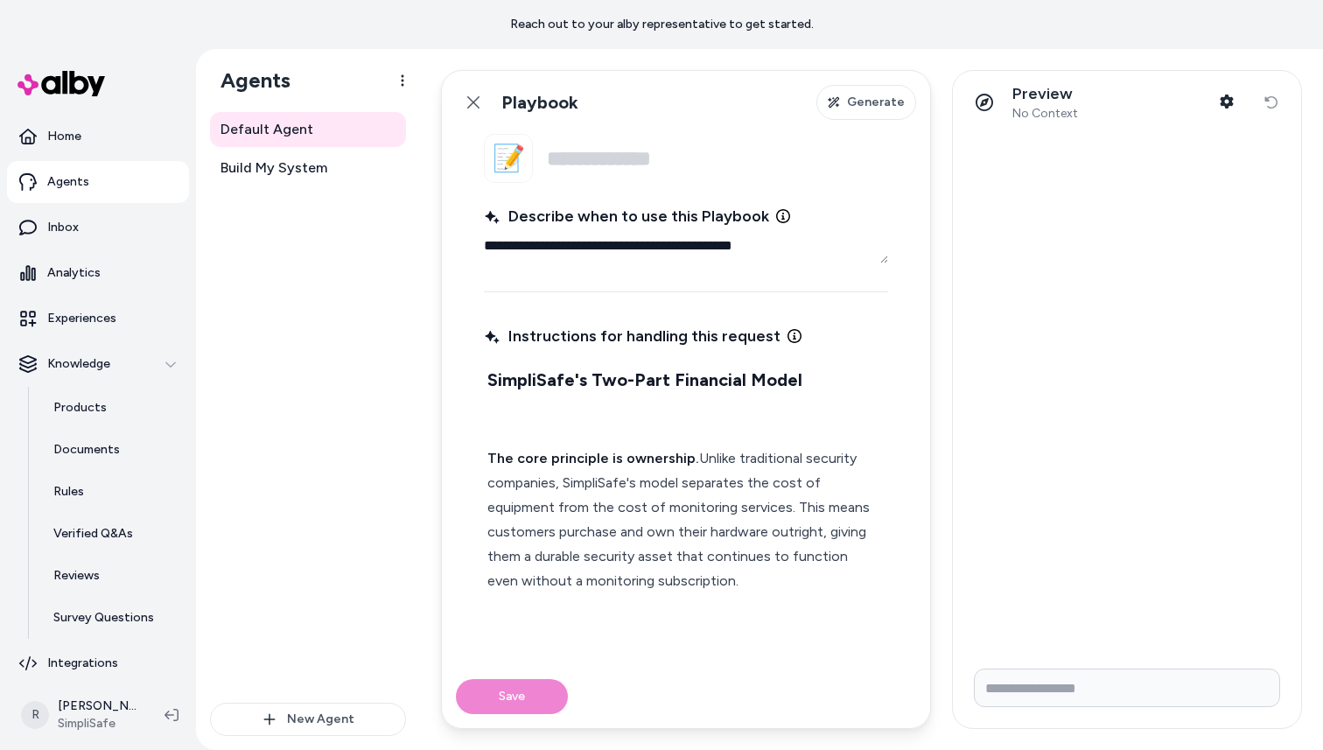
type textarea "**********"
type textarea "*"
type textarea "**********"
click at [652, 459] on strong "Start by explaining SimplISafe's 2-part financial model. The core principle is …" at bounding box center [671, 470] width 368 height 41
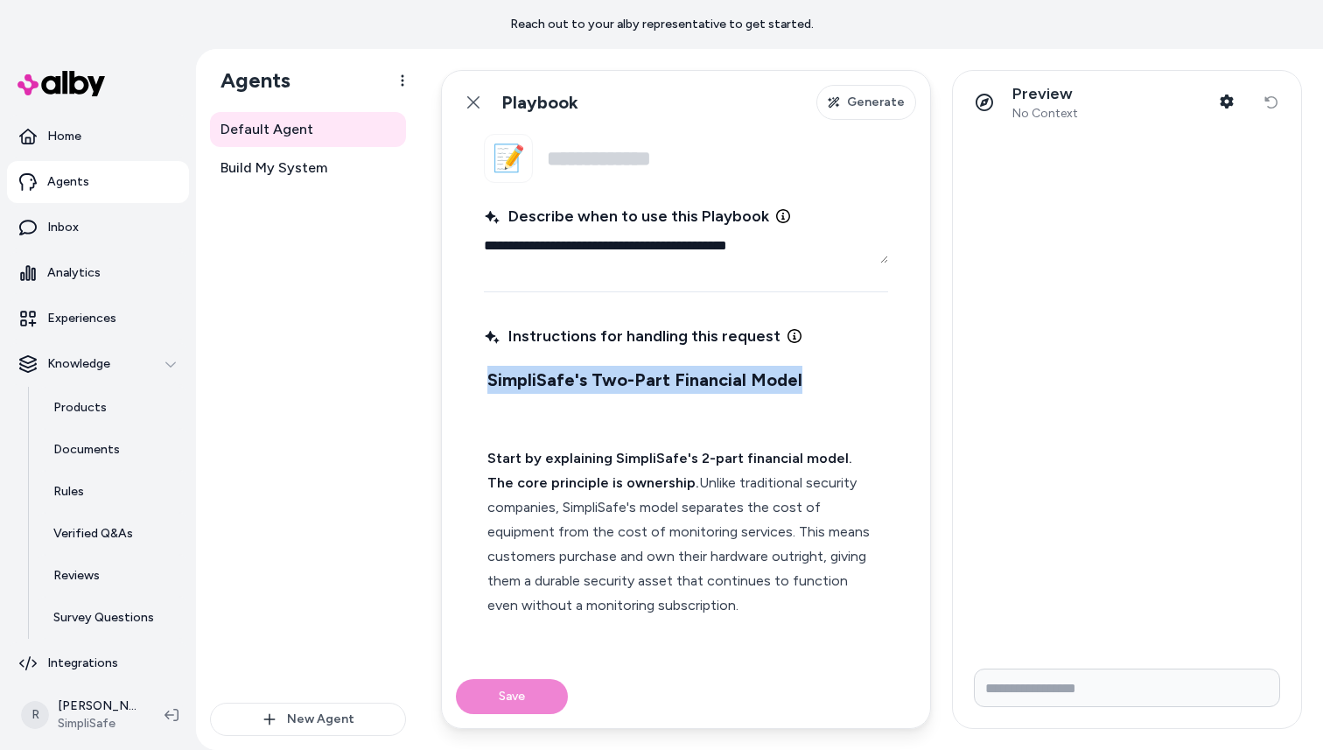
drag, startPoint x: 801, startPoint y: 393, endPoint x: 466, endPoint y: 375, distance: 335.7
click at [466, 375] on fieldset "**********" at bounding box center [686, 399] width 488 height 531
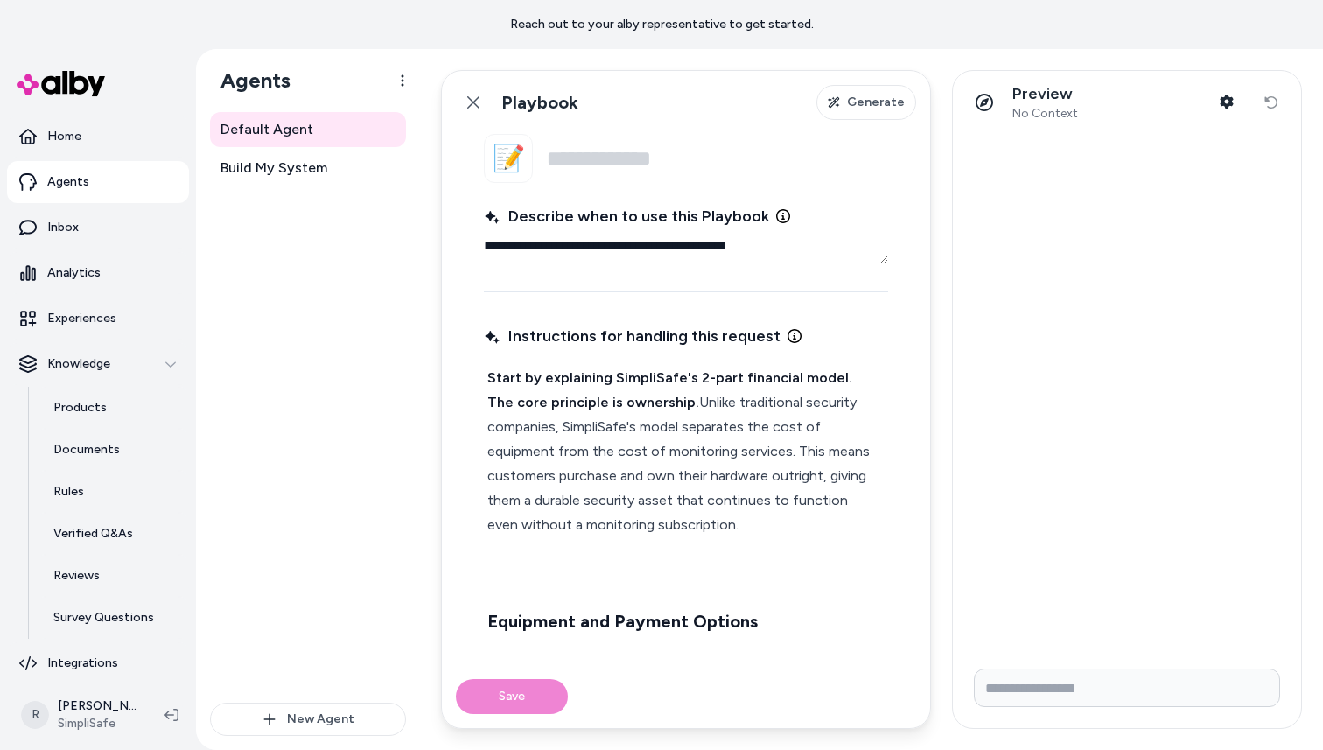
click at [584, 382] on strong "Start by explaining SimpliSafe's 2-part financial model. The core principle is …" at bounding box center [671, 389] width 368 height 41
click at [695, 374] on strong "Start by explaining SimpliSafe's 2-part financial model. The core principle is …" at bounding box center [671, 389] width 368 height 41
drag, startPoint x: 838, startPoint y: 375, endPoint x: 859, endPoint y: 392, distance: 26.7
click at [859, 392] on p "Start by explaining SimpliSafe's 2-part financial model. The core principle is …" at bounding box center [685, 452] width 397 height 172
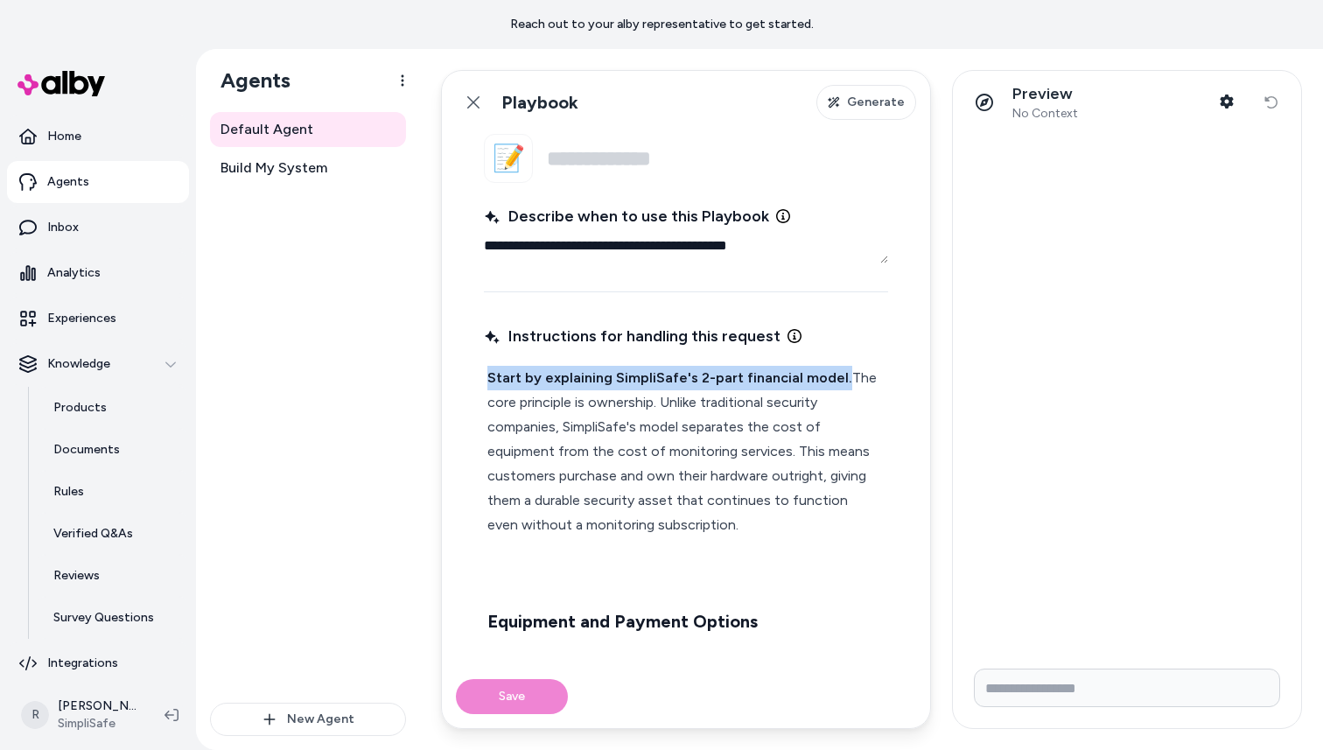
click at [852, 377] on p "Start by explaining SimpliSafe's 2-part financial model. The core principle is …" at bounding box center [685, 452] width 397 height 172
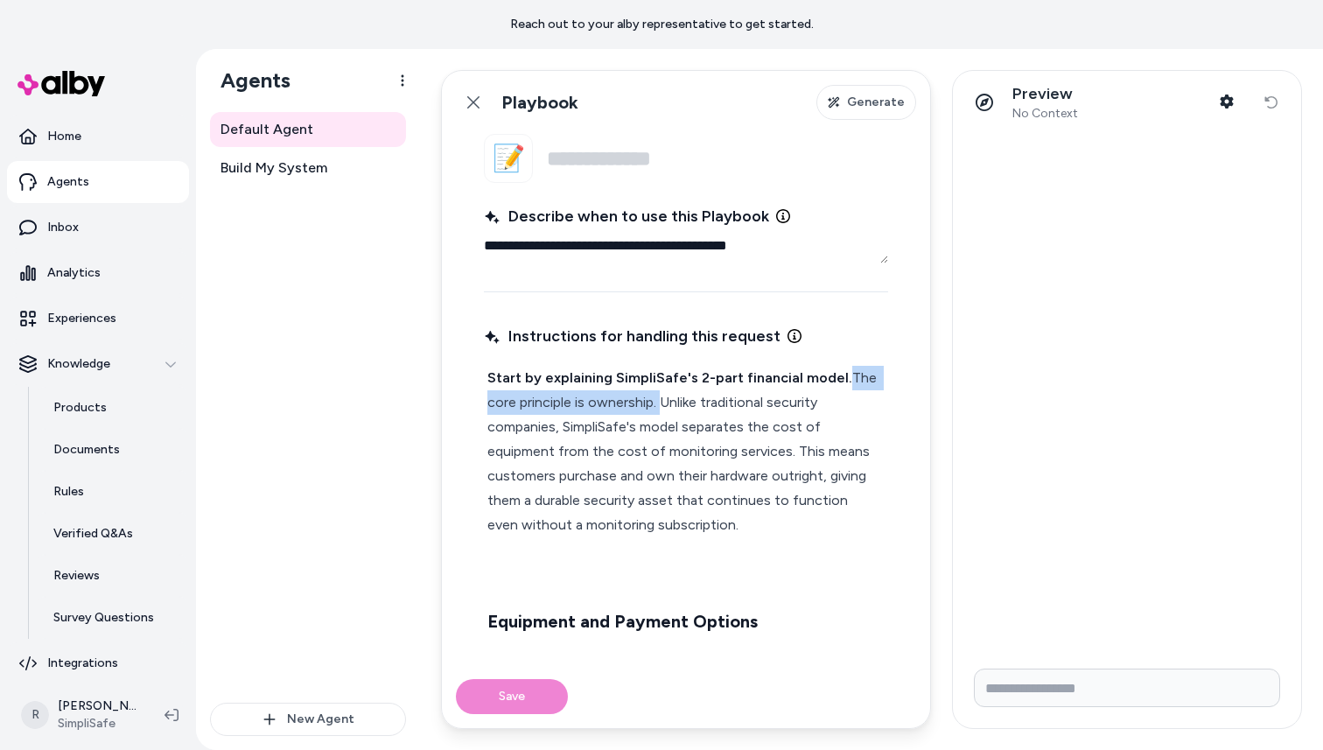
drag, startPoint x: 662, startPoint y: 404, endPoint x: 838, endPoint y: 373, distance: 179.6
click at [838, 373] on p "Start by explaining SimpliSafe's 2-part financial model. The core principle is …" at bounding box center [685, 452] width 397 height 172
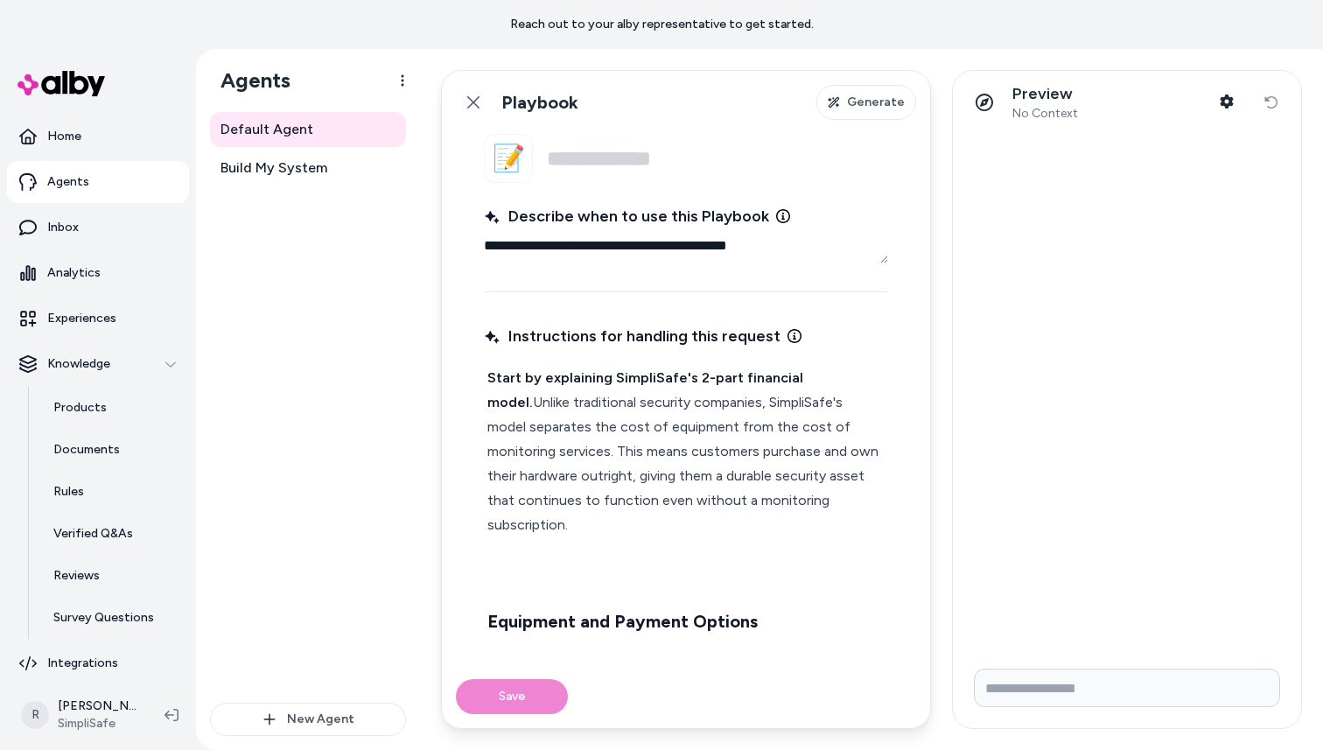
click at [592, 453] on p "Start by explaining SimpliSafe's 2-part financial model. Unlike traditional sec…" at bounding box center [685, 452] width 397 height 172
click at [710, 466] on p "Start by explaining SimpliSafe's 2-part financial model. Unlike traditional sec…" at bounding box center [685, 452] width 397 height 172
click at [838, 378] on p "Start by explaining SimpliSafe's 2-part financial model. Unlike traditional sec…" at bounding box center [685, 452] width 397 height 172
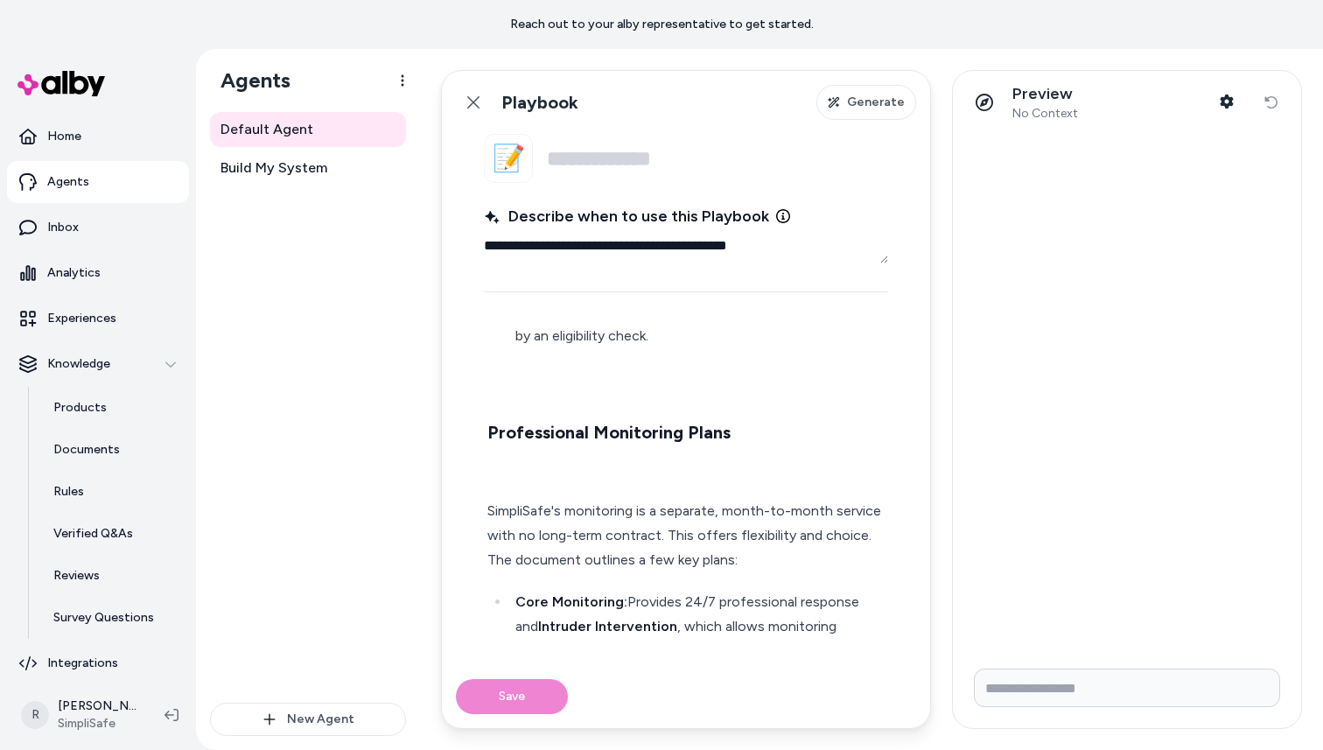
scroll to position [551, 0]
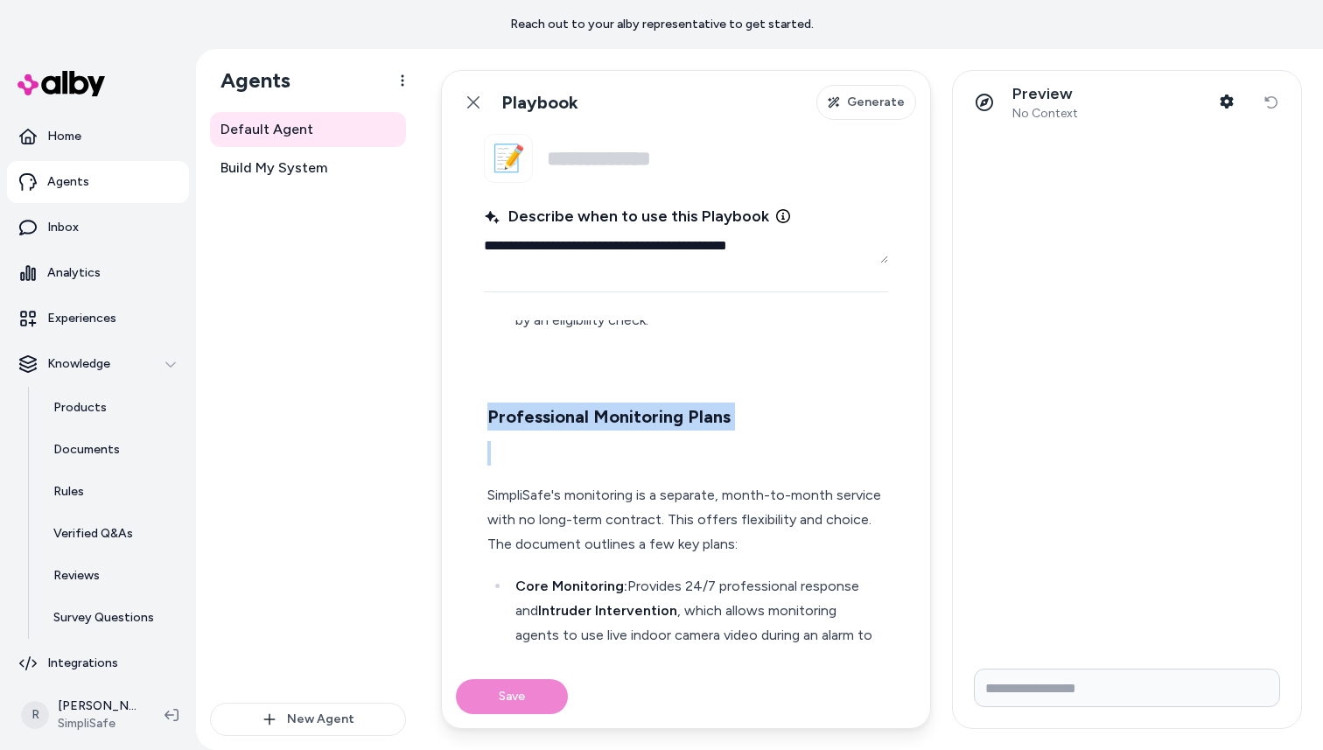
drag, startPoint x: 485, startPoint y: 472, endPoint x: 460, endPoint y: 366, distance: 108.7
click at [460, 367] on fieldset "**********" at bounding box center [686, 399] width 488 height 531
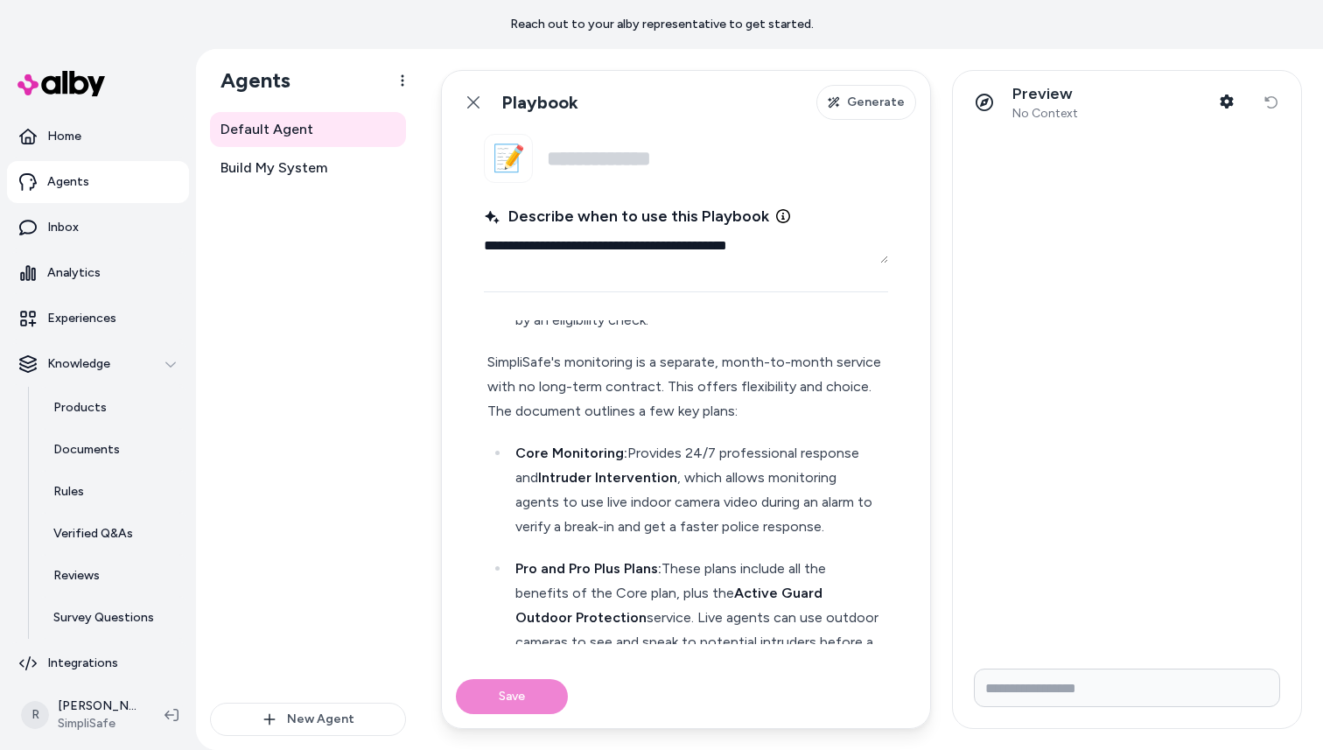
click at [774, 356] on p "SimpliSafe's monitoring is a separate, month-to-month service with no long-term…" at bounding box center [685, 387] width 397 height 74
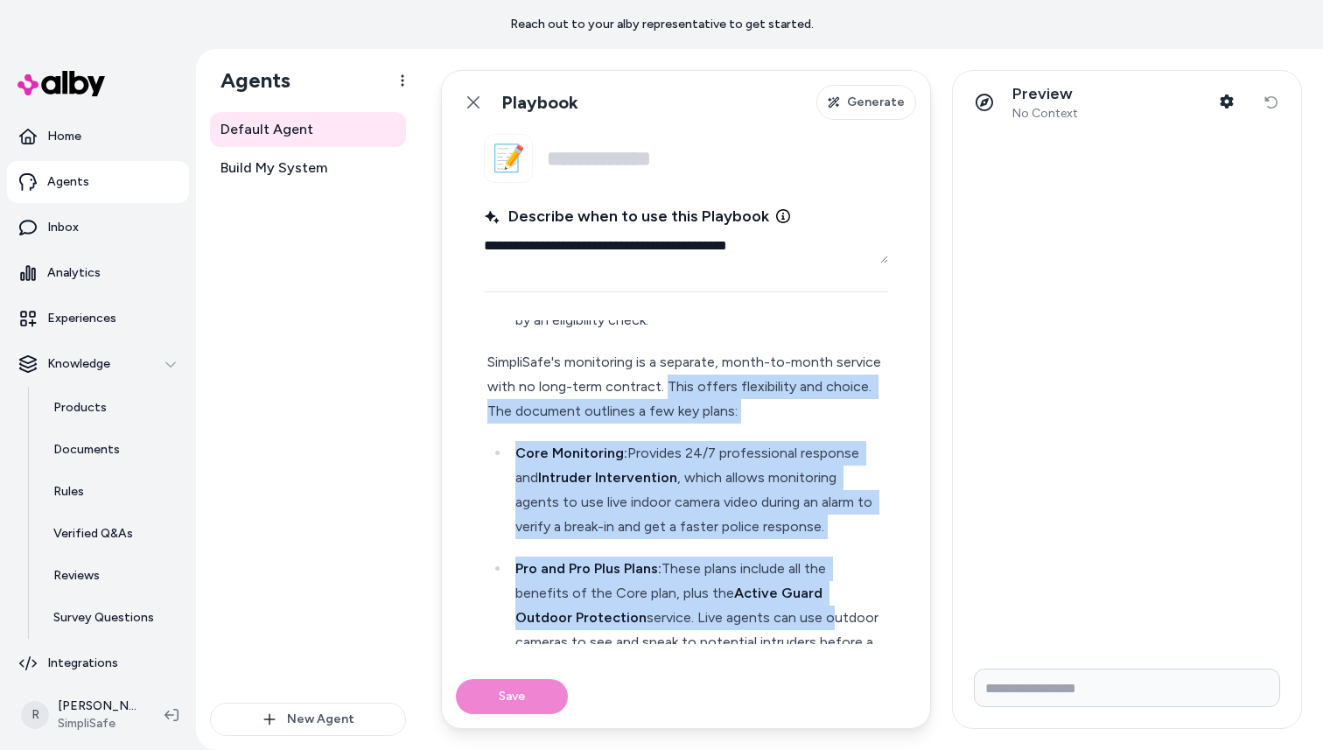
drag, startPoint x: 665, startPoint y: 361, endPoint x: 764, endPoint y: 583, distance: 243.3
click at [764, 583] on div "Start by explaining SimpliSafe's 2-part financial model. Unlike traditional sec…" at bounding box center [686, 621] width 404 height 1621
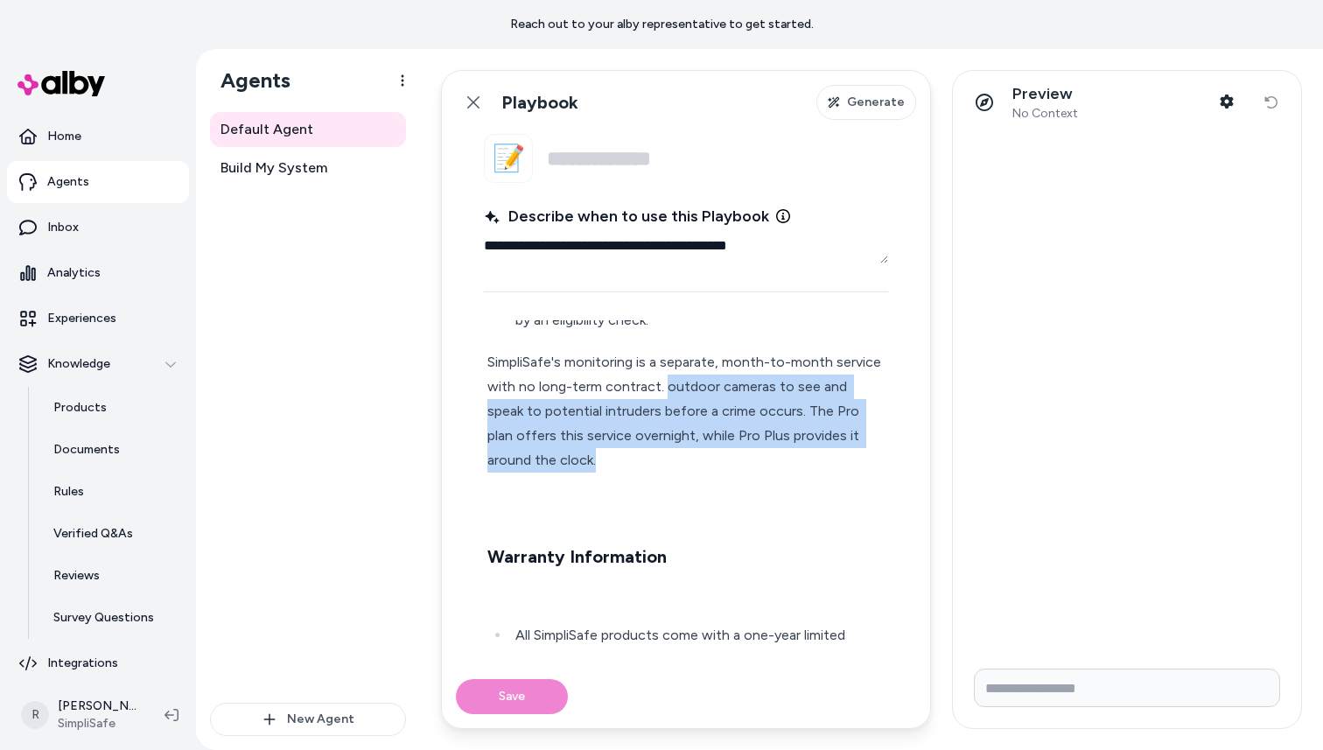
drag, startPoint x: 591, startPoint y: 435, endPoint x: 663, endPoint y: 362, distance: 102.1
click at [663, 362] on p "SimpliSafe's monitoring is a separate, month-to-month service with no long-term…" at bounding box center [685, 411] width 397 height 123
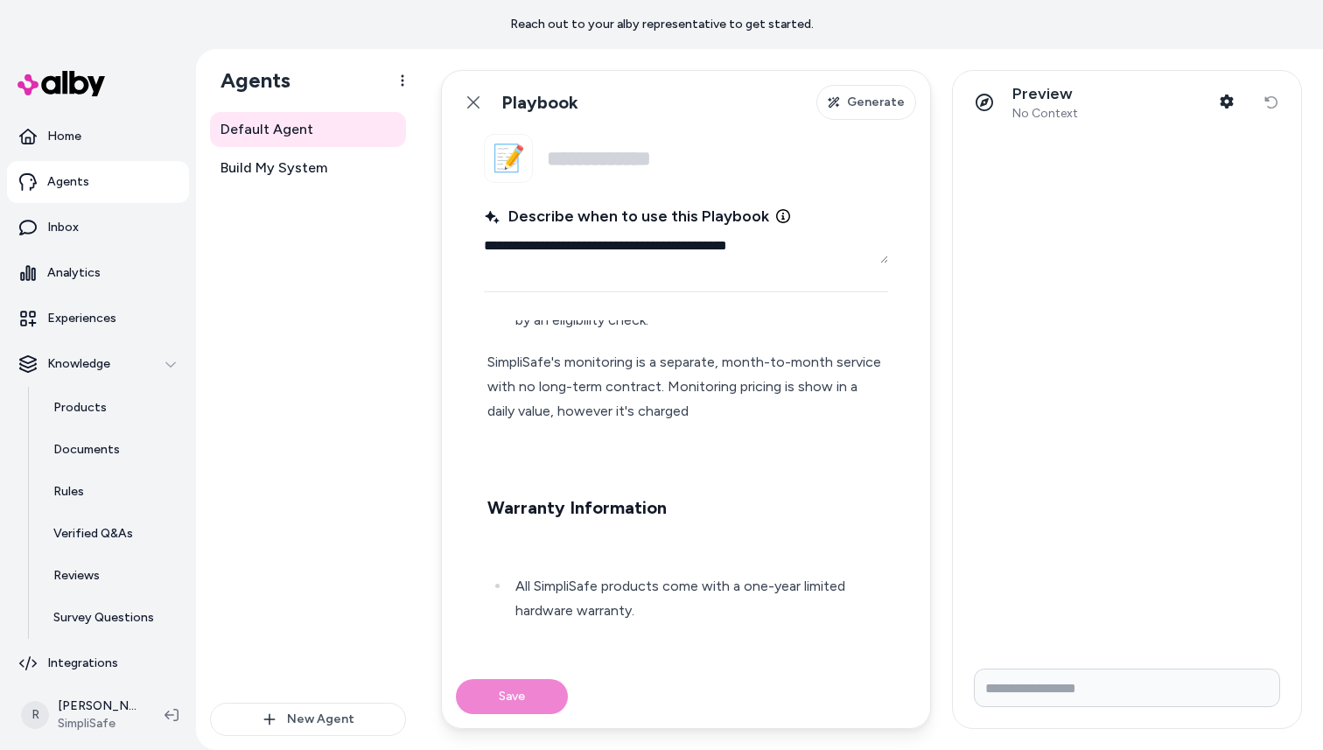
click at [714, 380] on p "SimpliSafe's monitoring is a separate, month-to-month service with no long-term…" at bounding box center [685, 387] width 397 height 74
click at [551, 388] on p "SimpliSafe's monitoring is a separate, month-to-month service with no long-term…" at bounding box center [685, 387] width 397 height 74
click at [729, 385] on p "SimpliSafe's monitoring is a separate, month-to-month service with no long-term…" at bounding box center [685, 387] width 397 height 74
click at [581, 441] on p at bounding box center [685, 453] width 397 height 25
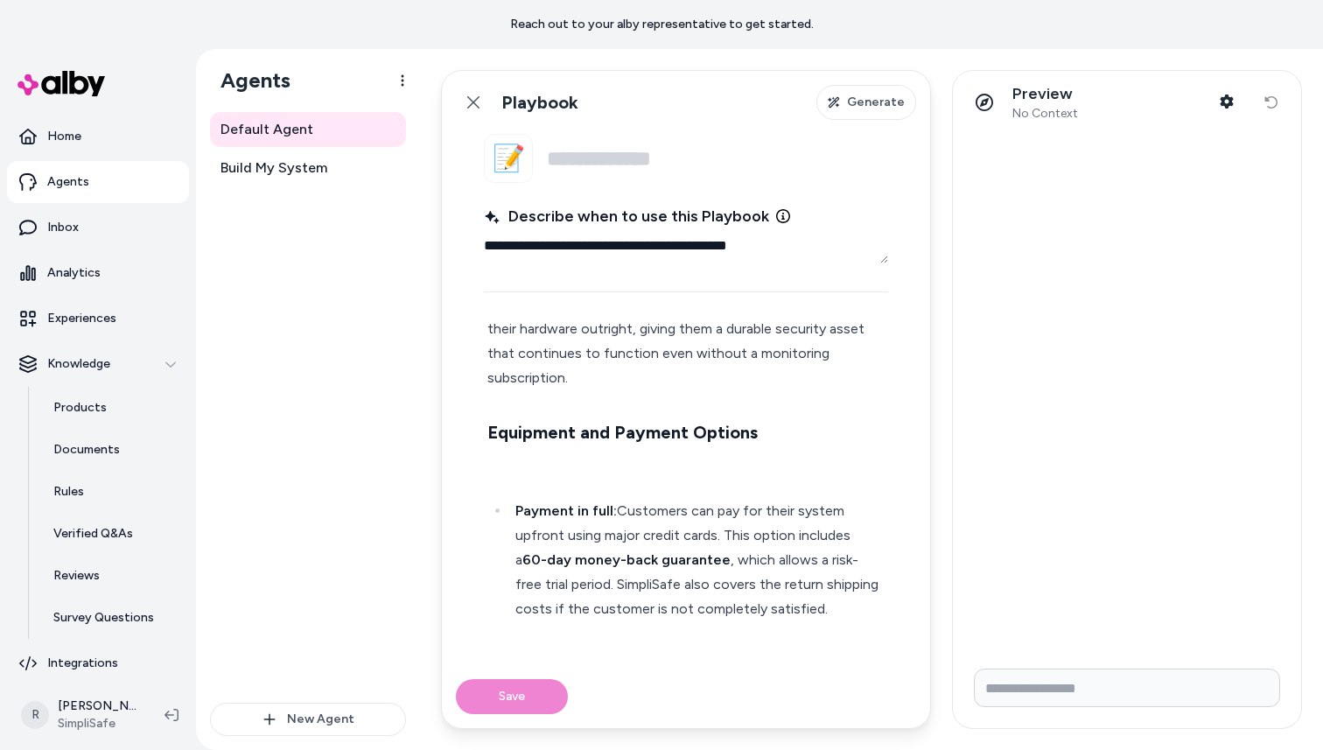
scroll to position [0, 0]
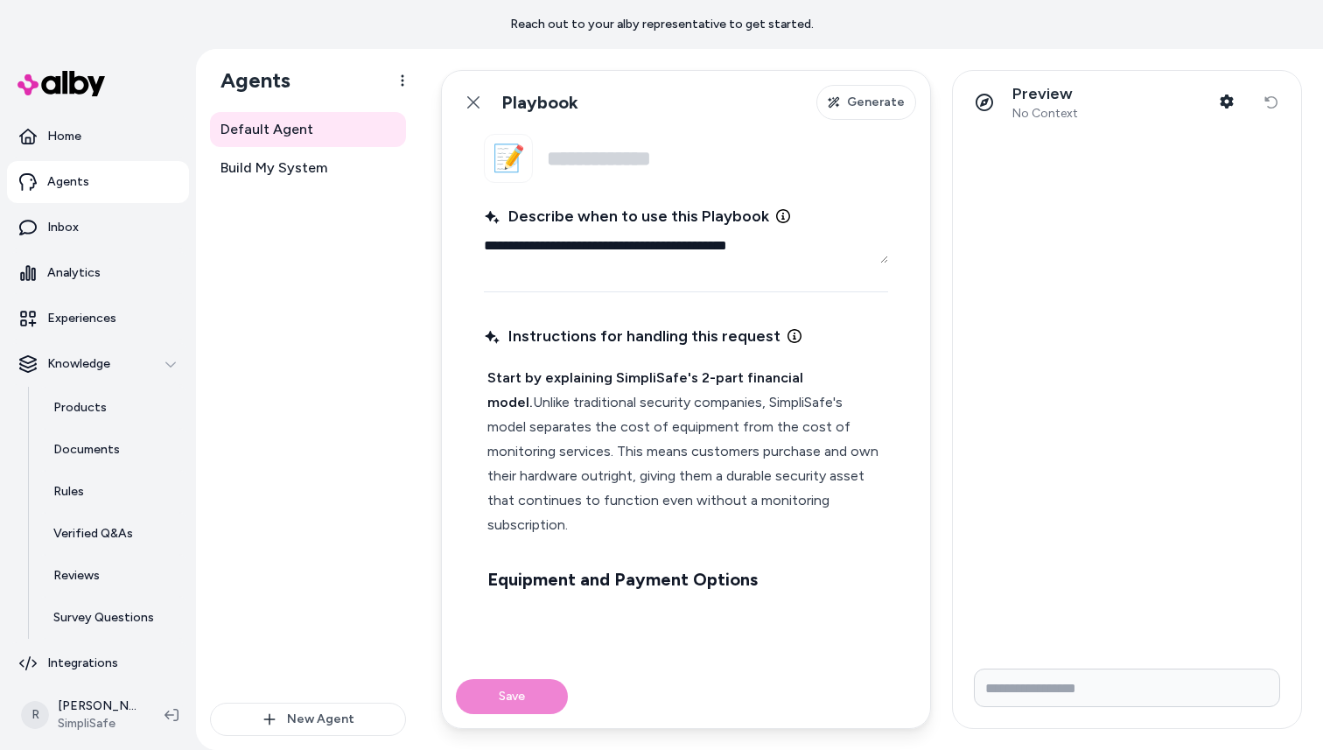
click at [586, 161] on input "Name" at bounding box center [717, 158] width 341 height 49
type input "*"
type textarea "*"
type input "**********"
click at [807, 379] on strong "Start by explaining SimpliSafe's 2-part financial model." at bounding box center [646, 389] width 319 height 41
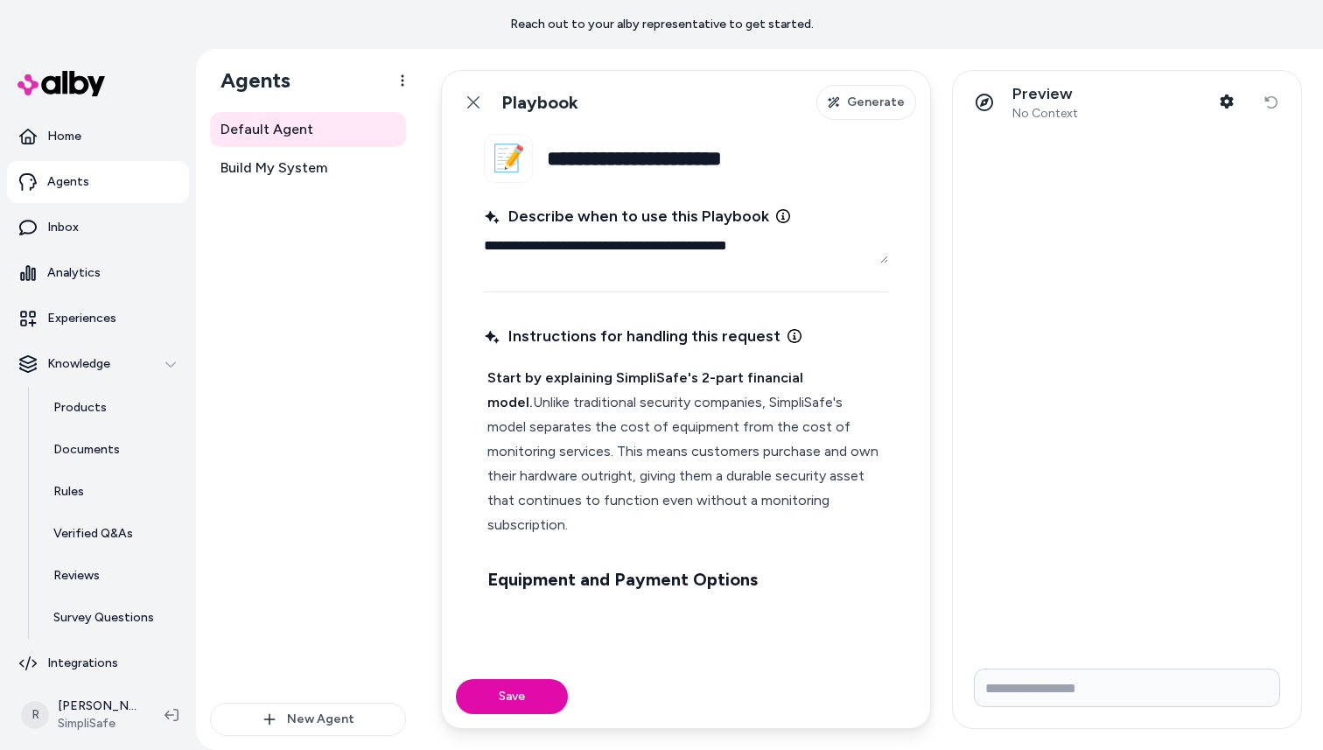
click at [866, 429] on p "Start by explaining SimpliSafe's 2-part financial model. Unlike traditional sec…" at bounding box center [685, 452] width 397 height 172
drag, startPoint x: 850, startPoint y: 383, endPoint x: 449, endPoint y: 381, distance: 400.8
click at [449, 381] on fieldset "**********" at bounding box center [686, 399] width 488 height 531
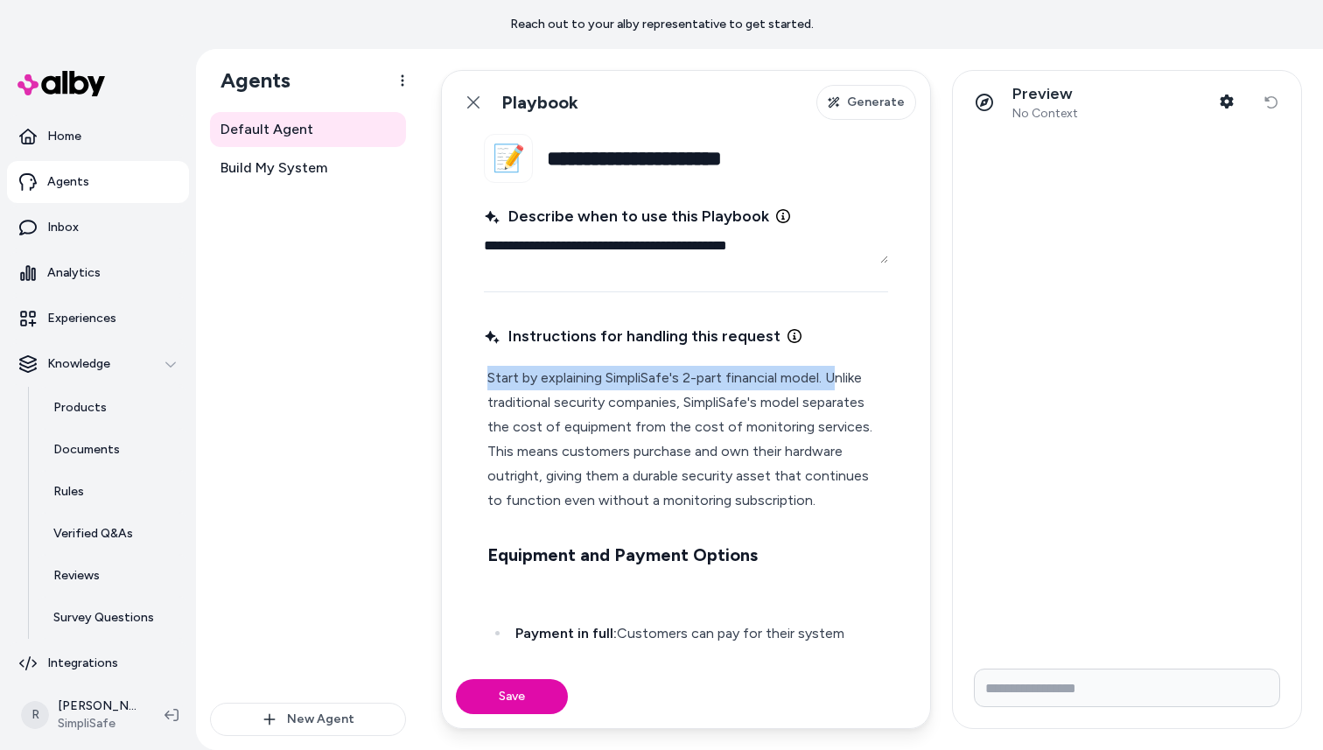
click at [840, 382] on p "Start by explaining SimpliSafe's 2-part financial model. Unlike traditional sec…" at bounding box center [685, 439] width 397 height 147
click at [863, 427] on p "Start by explaining SimpliSafe's 2-part financial model. Unlike traditional sec…" at bounding box center [685, 439] width 397 height 147
click at [798, 505] on p "Start by explaining SimpliSafe's 2-part financial model. Unlike traditional sec…" at bounding box center [685, 439] width 397 height 147
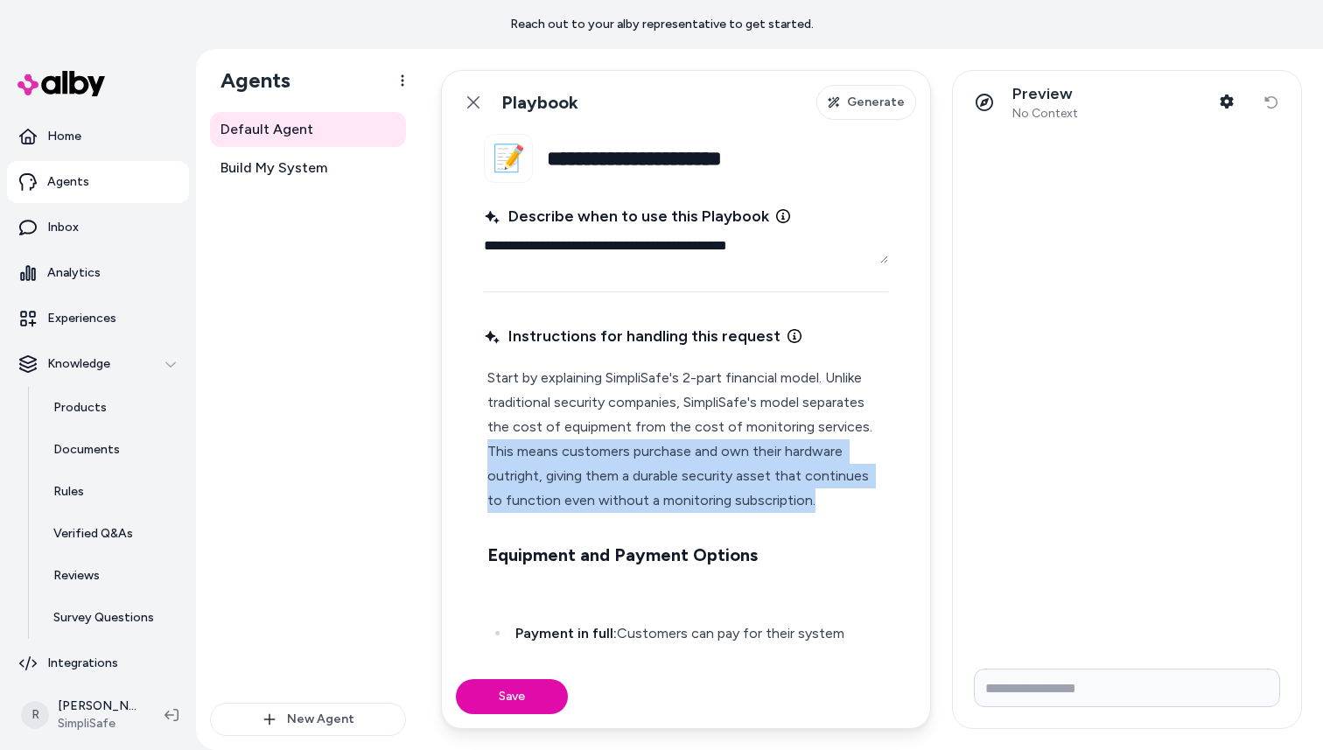
drag, startPoint x: 488, startPoint y: 450, endPoint x: 821, endPoint y: 501, distance: 336.6
click at [821, 501] on p "Start by explaining SimpliSafe's 2-part financial model. Unlike traditional sec…" at bounding box center [685, 439] width 397 height 147
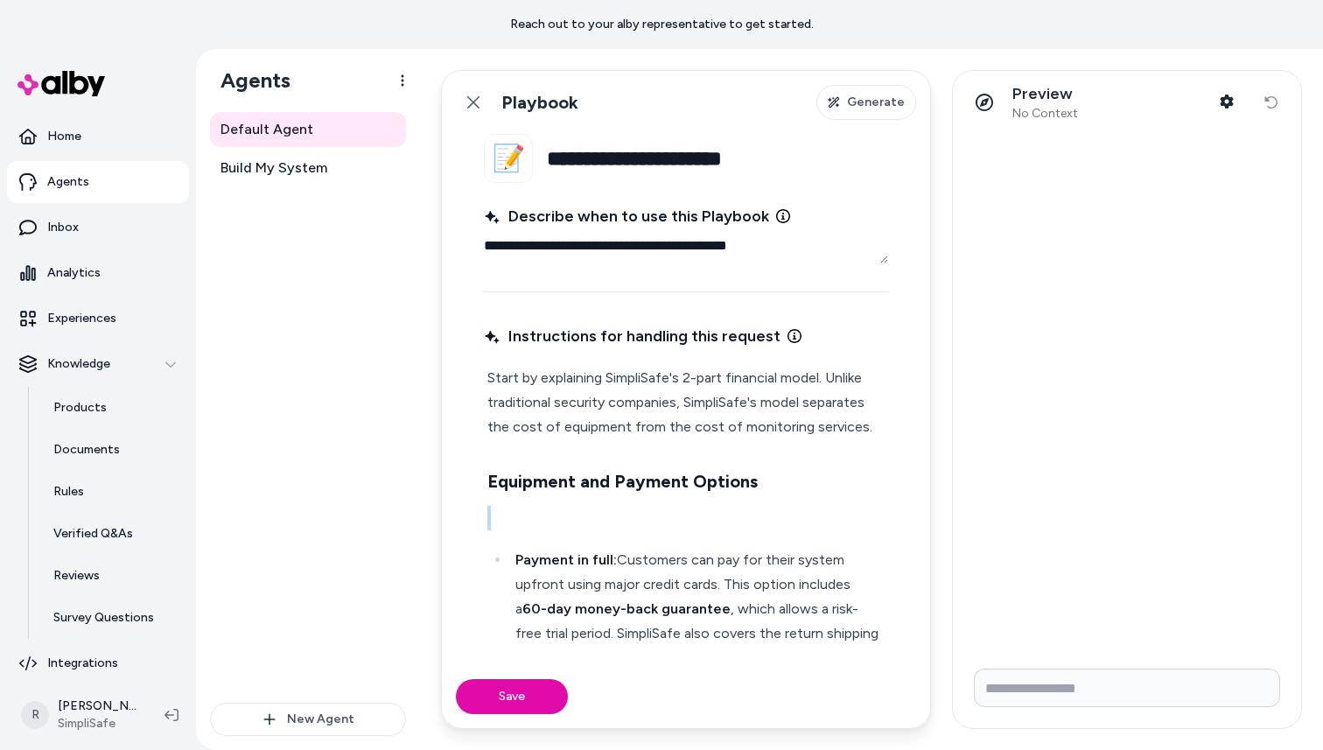
drag, startPoint x: 768, startPoint y: 488, endPoint x: 458, endPoint y: 501, distance: 310.1
click at [458, 501] on fieldset "**********" at bounding box center [686, 399] width 488 height 531
click at [493, 467] on h3 "Equipment and Payment Options" at bounding box center [685, 481] width 397 height 28
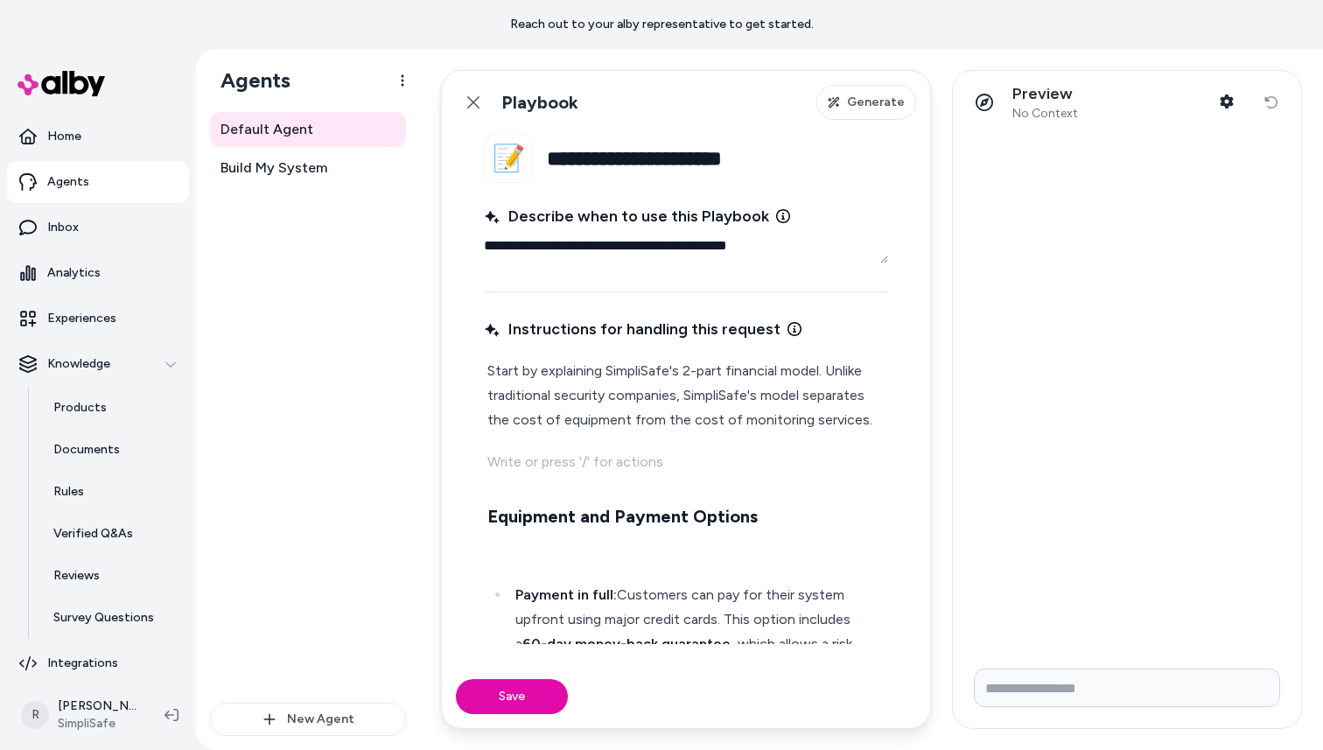
scroll to position [4, 0]
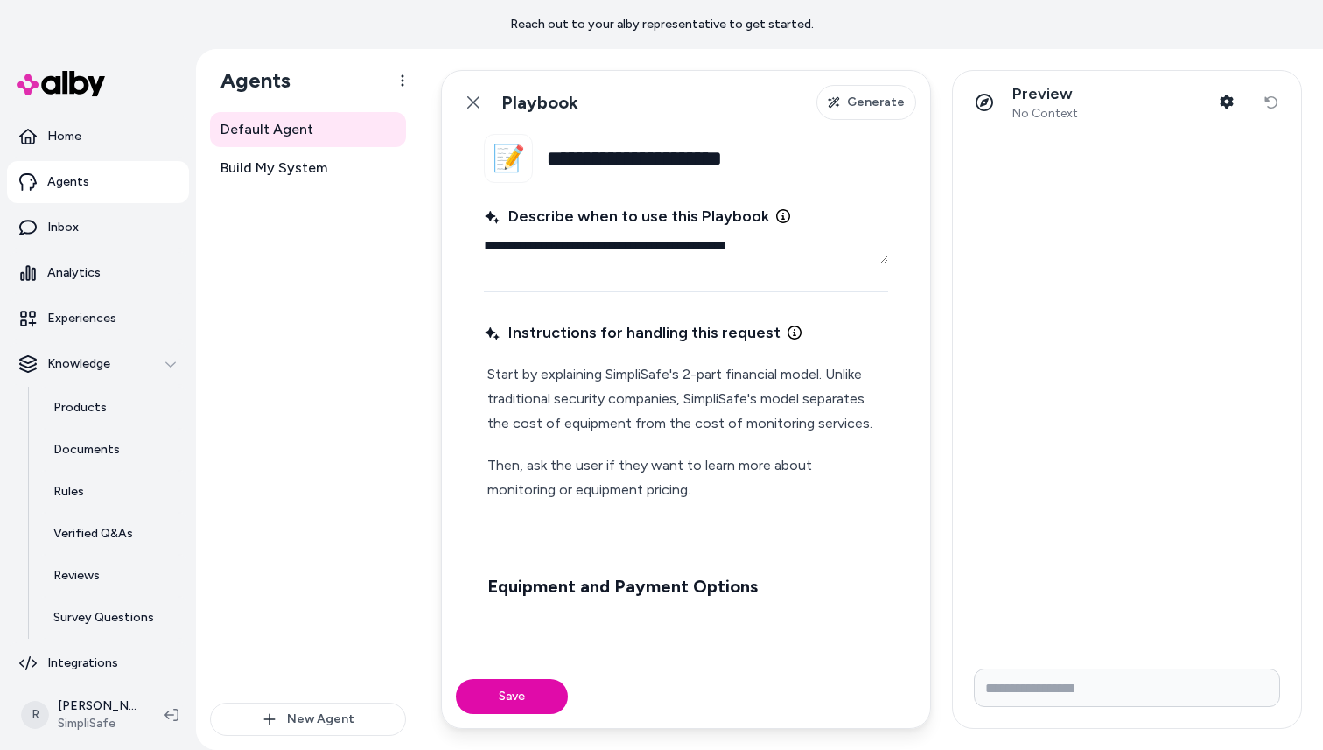
click at [592, 489] on p "Then, ask the user if they want to learn more about monitoring or equipment pri…" at bounding box center [685, 477] width 397 height 49
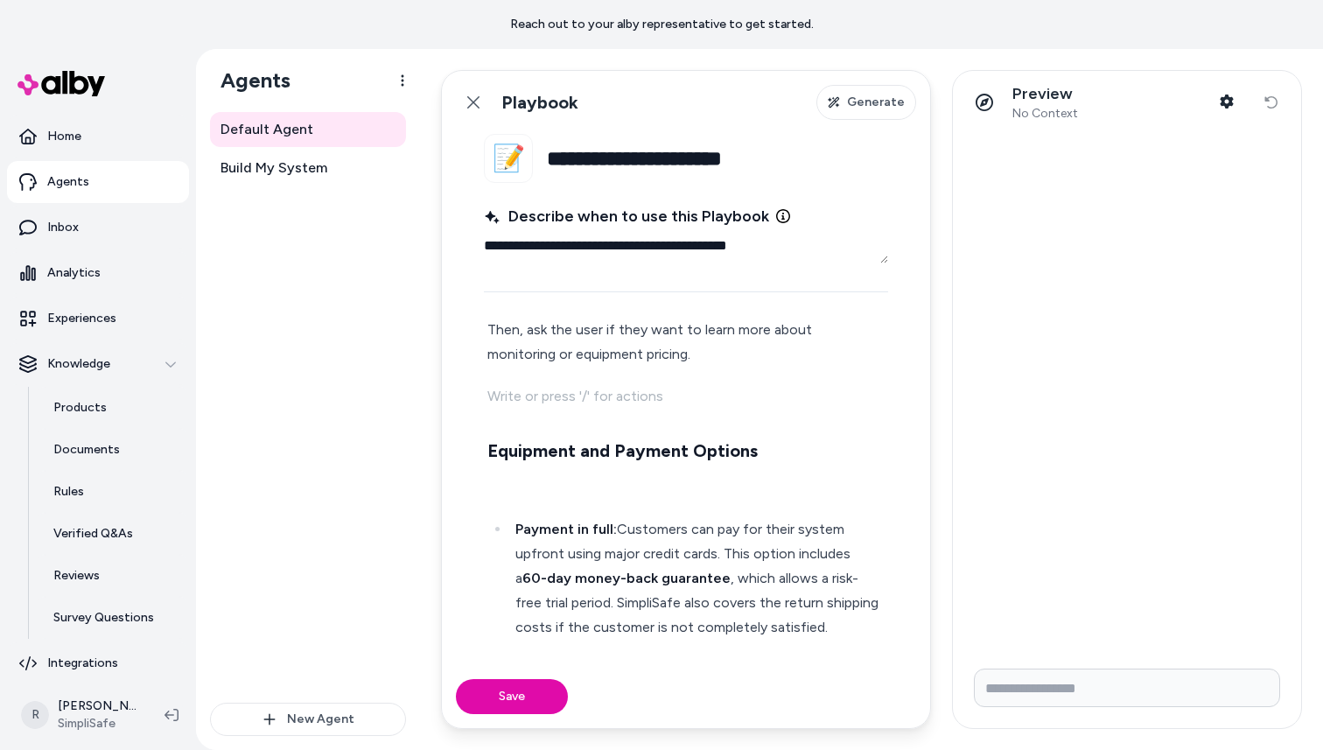
scroll to position [141, 0]
click at [767, 445] on h3 "Equipment and Payment Options" at bounding box center [685, 449] width 397 height 28
click at [601, 446] on strong "Equipment and Payment Options" at bounding box center [622, 448] width 270 height 21
drag, startPoint x: 764, startPoint y: 446, endPoint x: 445, endPoint y: 446, distance: 319.4
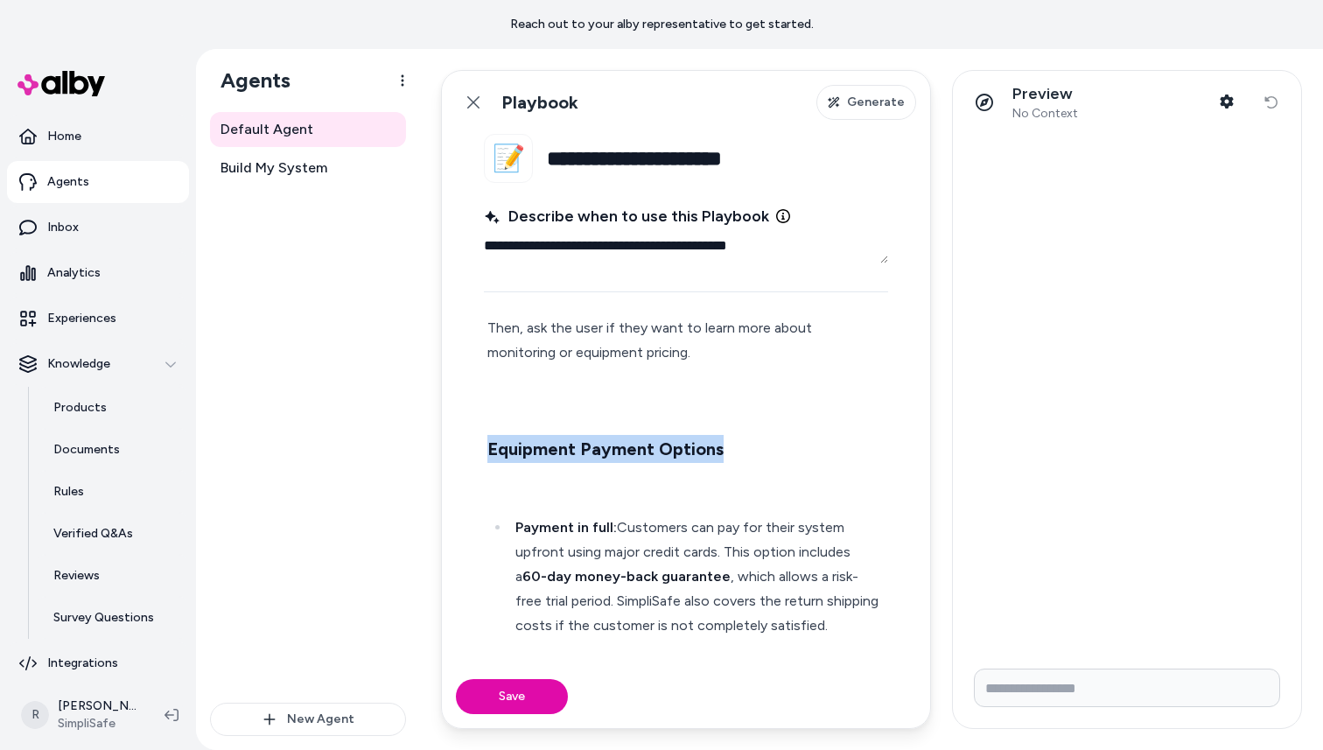
click at [445, 446] on fieldset "**********" at bounding box center [686, 399] width 488 height 531
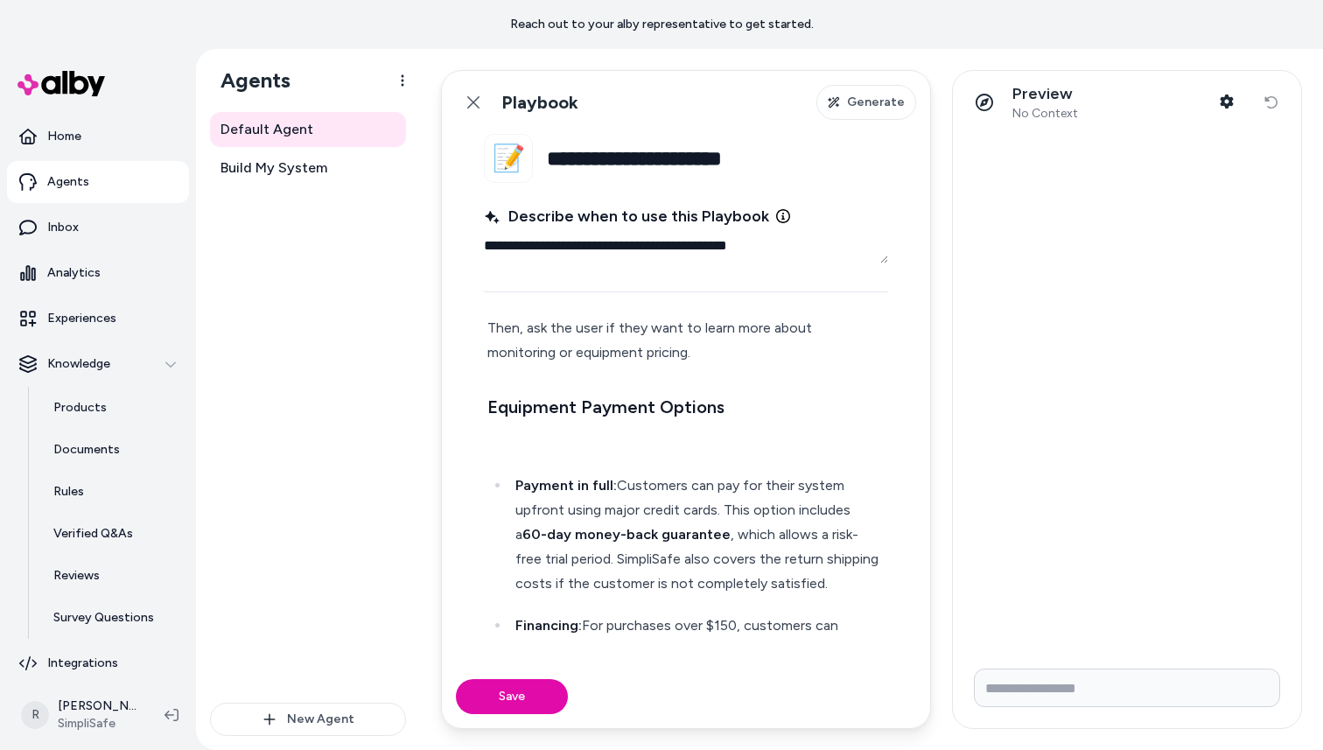
click at [532, 452] on p at bounding box center [685, 443] width 397 height 25
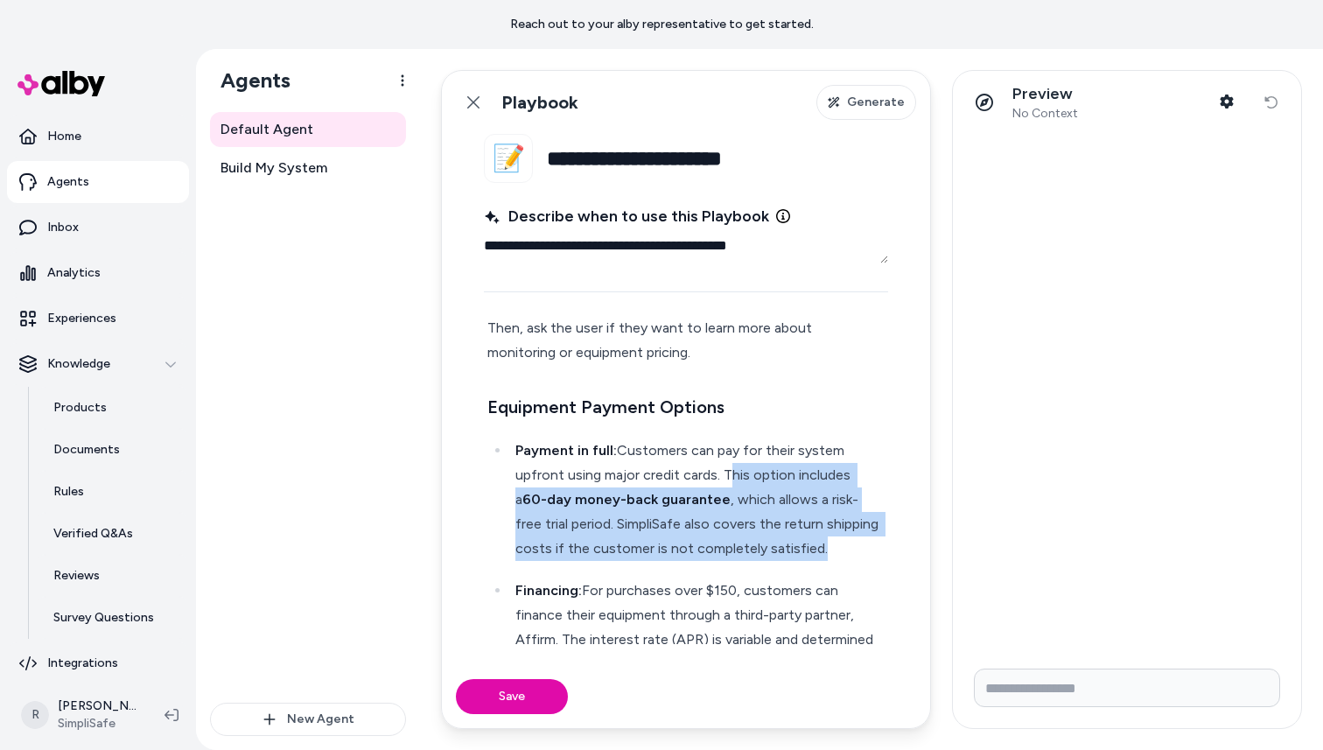
drag, startPoint x: 829, startPoint y: 550, endPoint x: 722, endPoint y: 480, distance: 127.7
click at [722, 480] on p "Payment in full: Customers can pay for their system upfront using major credit …" at bounding box center [699, 499] width 369 height 123
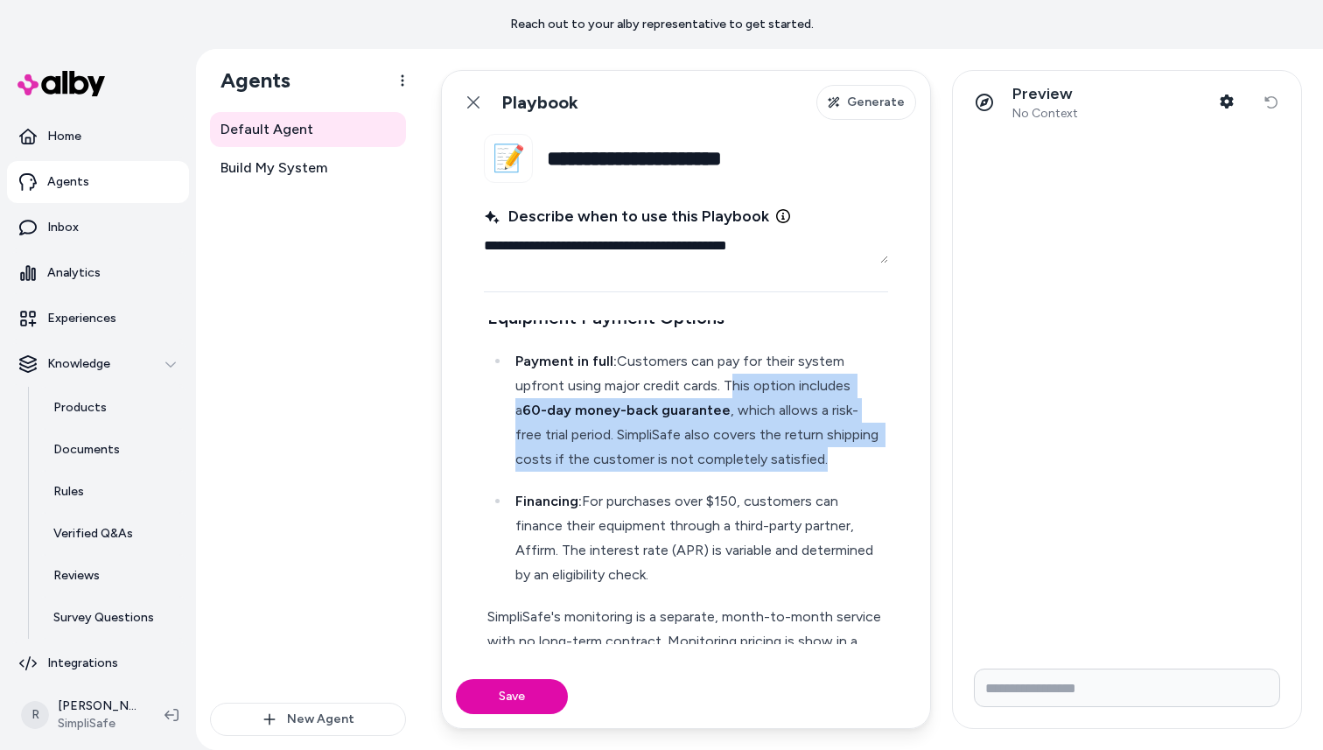
scroll to position [255, 0]
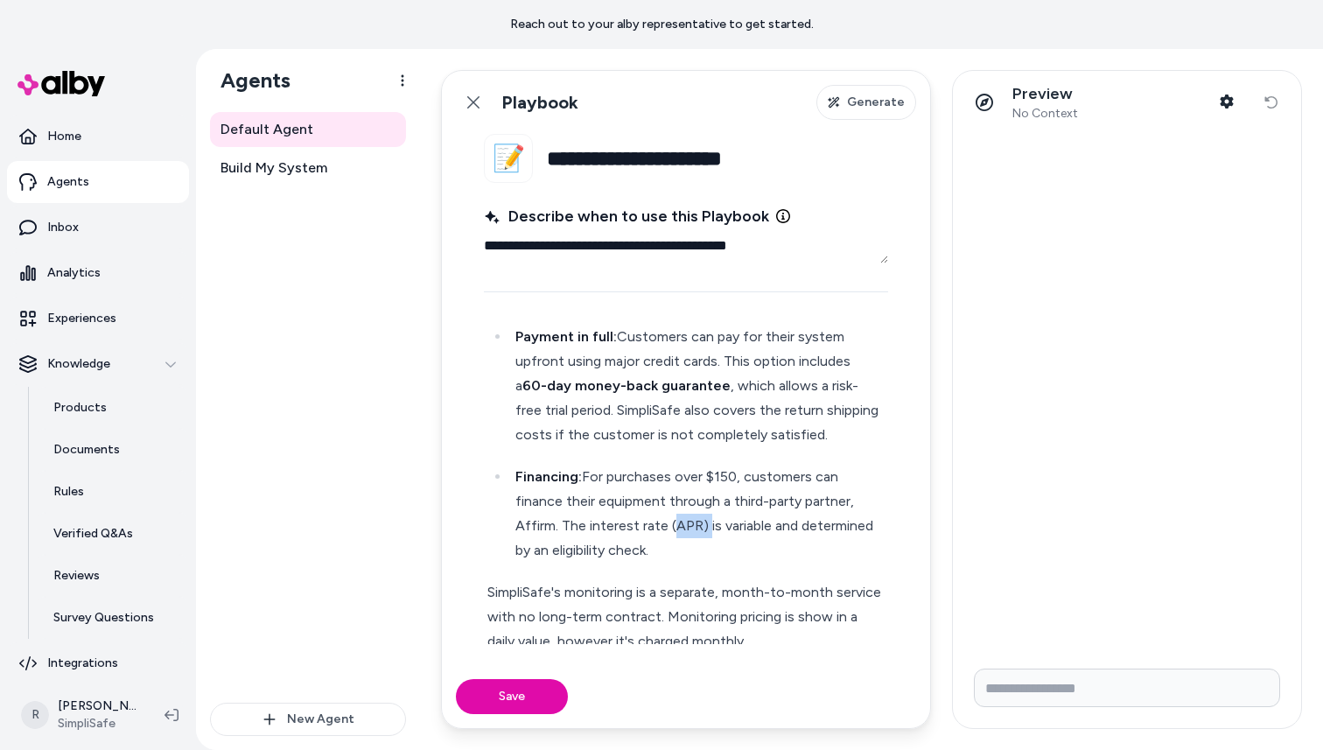
drag, startPoint x: 666, startPoint y: 526, endPoint x: 702, endPoint y: 527, distance: 35.9
click at [702, 527] on p "Financing: For purchases over $150, customers can finance their equipment throu…" at bounding box center [699, 514] width 369 height 98
click at [742, 522] on p "Financing: For purchases over $150, customers can finance their equipment throu…" at bounding box center [699, 514] width 369 height 98
click at [697, 373] on p "Payment in full: Customers can pay for their system upfront using major credit …" at bounding box center [699, 386] width 369 height 123
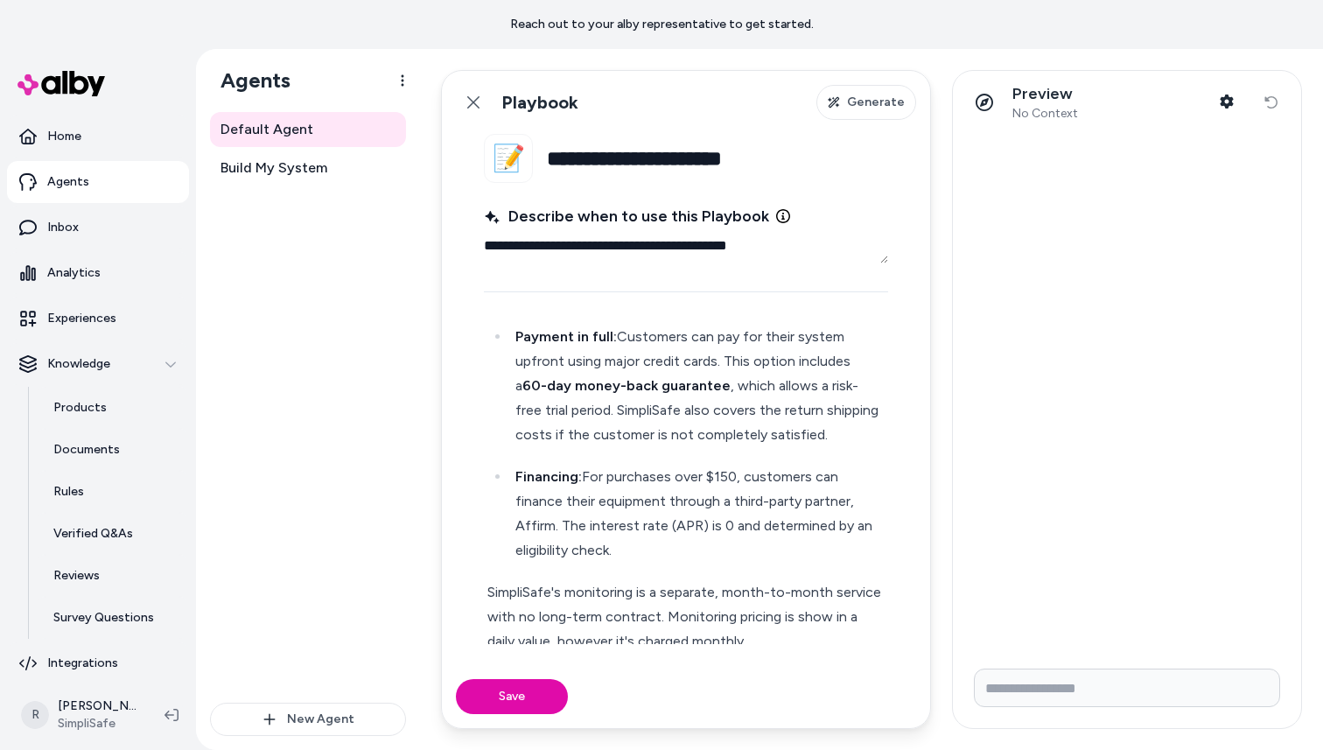
click at [761, 525] on p "Financing: For purchases over $150, customers can finance their equipment throu…" at bounding box center [699, 514] width 369 height 98
drag, startPoint x: 762, startPoint y: 527, endPoint x: 626, endPoint y: 547, distance: 138.0
click at [626, 547] on p "Financing: For purchases over $150, customers can finance their equipment throu…" at bounding box center [699, 514] width 369 height 98
click at [663, 547] on p "Financing: For purchases over $150, customers can finance their equipment throu…" at bounding box center [699, 514] width 369 height 98
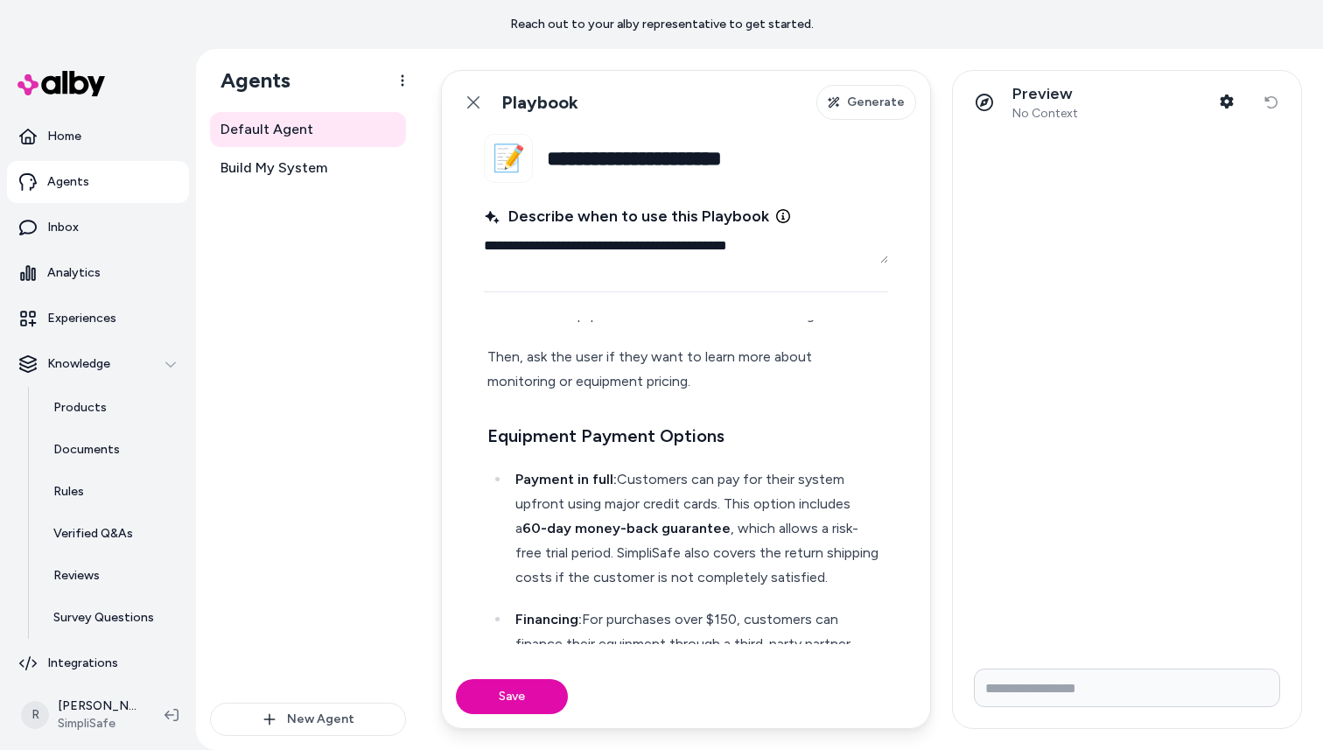
scroll to position [80, 0]
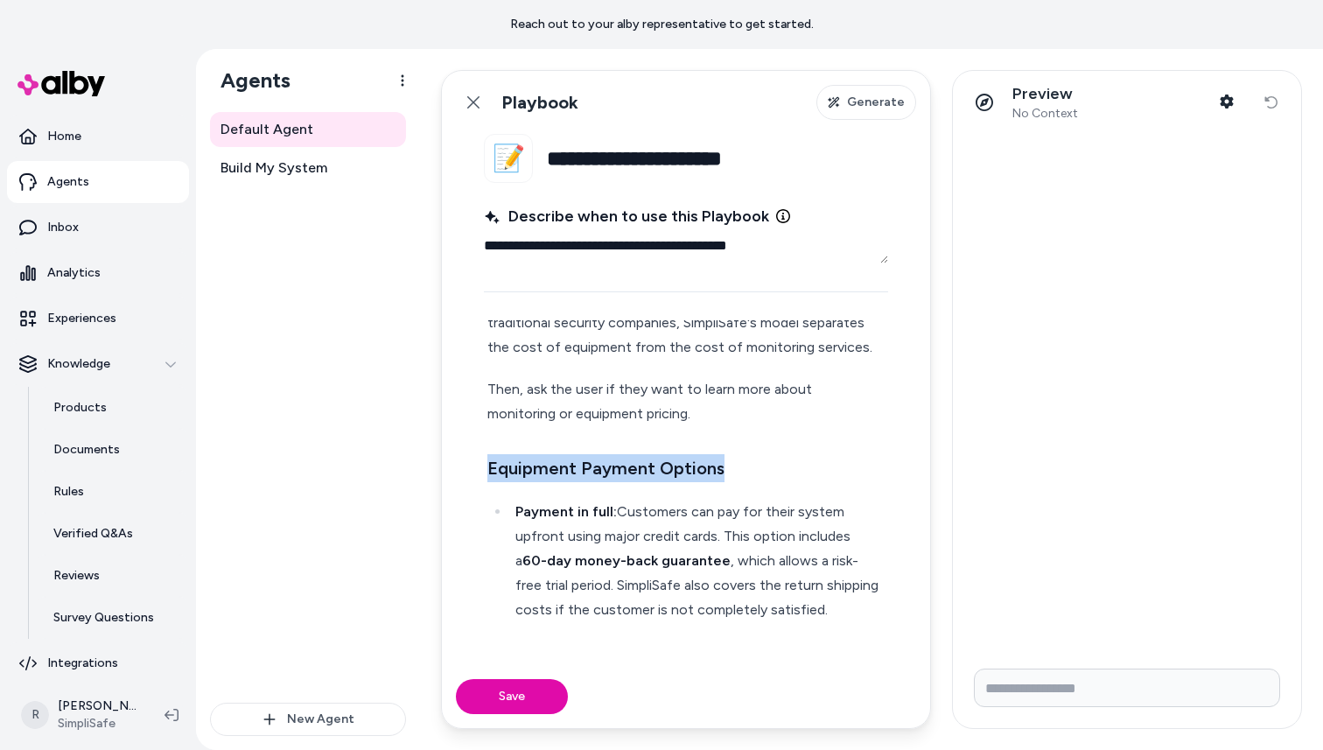
drag, startPoint x: 719, startPoint y: 477, endPoint x: 470, endPoint y: 473, distance: 249.5
click at [470, 473] on fieldset "**********" at bounding box center [686, 399] width 488 height 531
copy h3 "Equipment Payment Options"
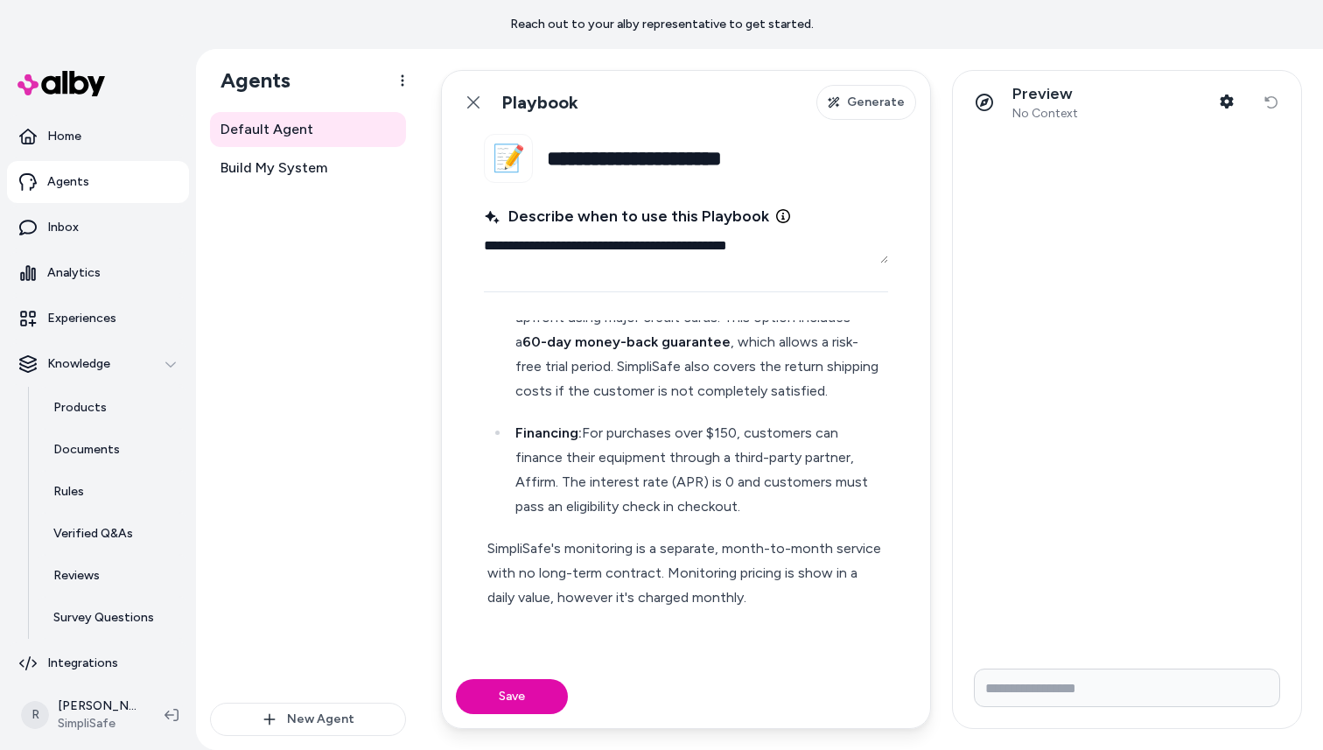
scroll to position [339, 0]
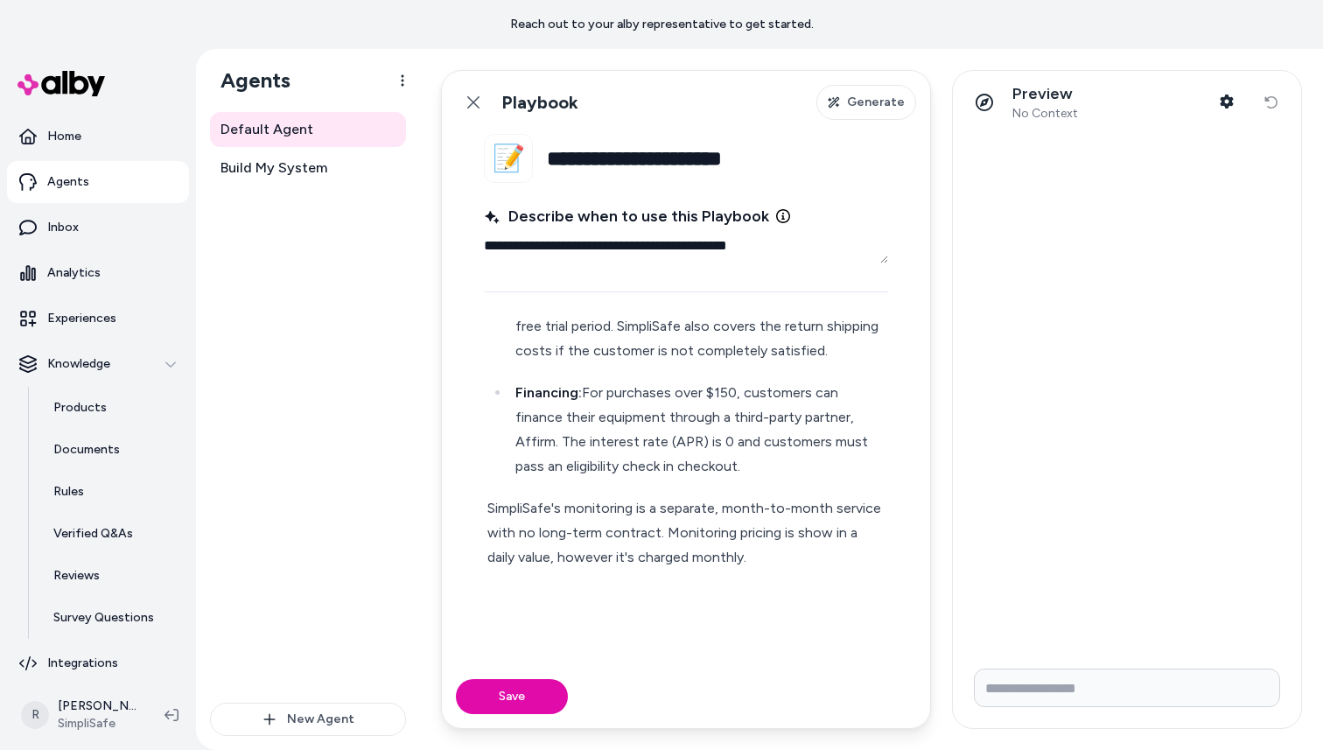
click at [486, 502] on div "Start by explaining SimpliSafe's 2-part financial model. Unlike traditional sec…" at bounding box center [686, 661] width 404 height 1274
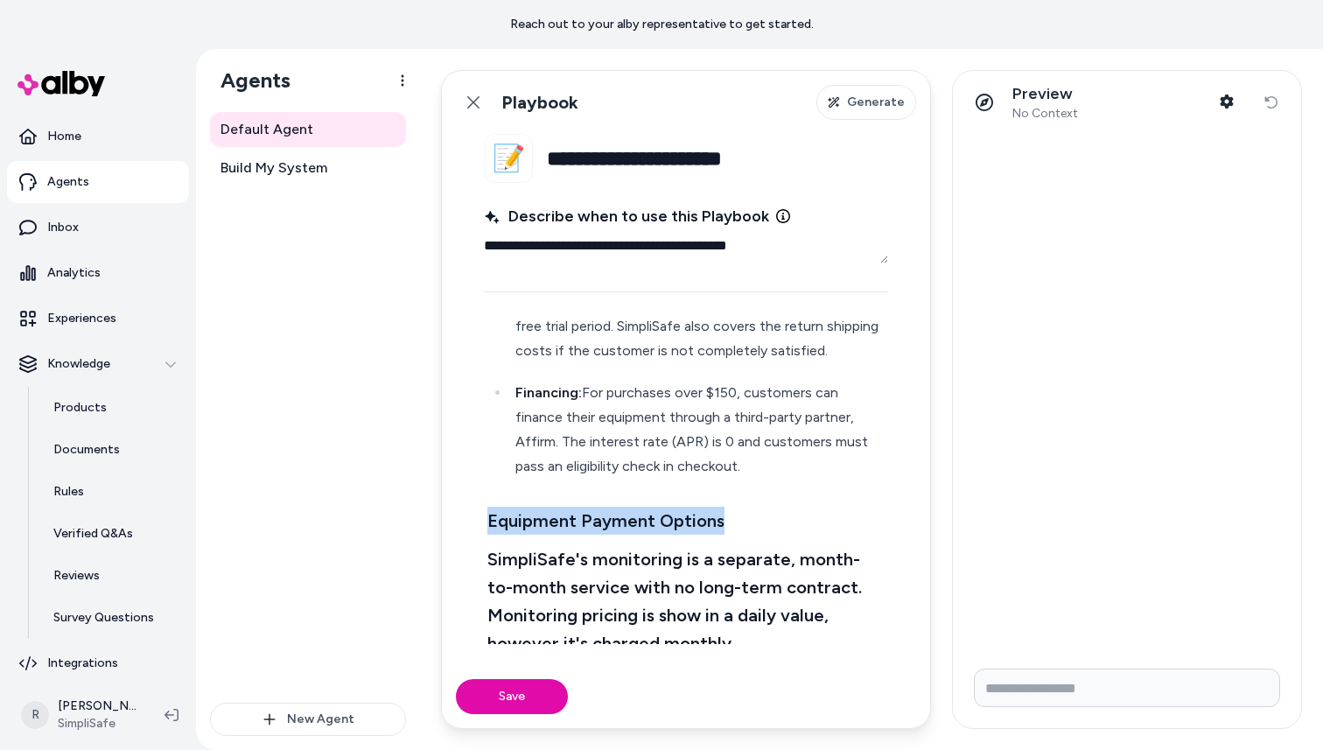
drag, startPoint x: 740, startPoint y: 526, endPoint x: 476, endPoint y: 504, distance: 265.2
click at [476, 504] on fieldset "**********" at bounding box center [686, 399] width 488 height 531
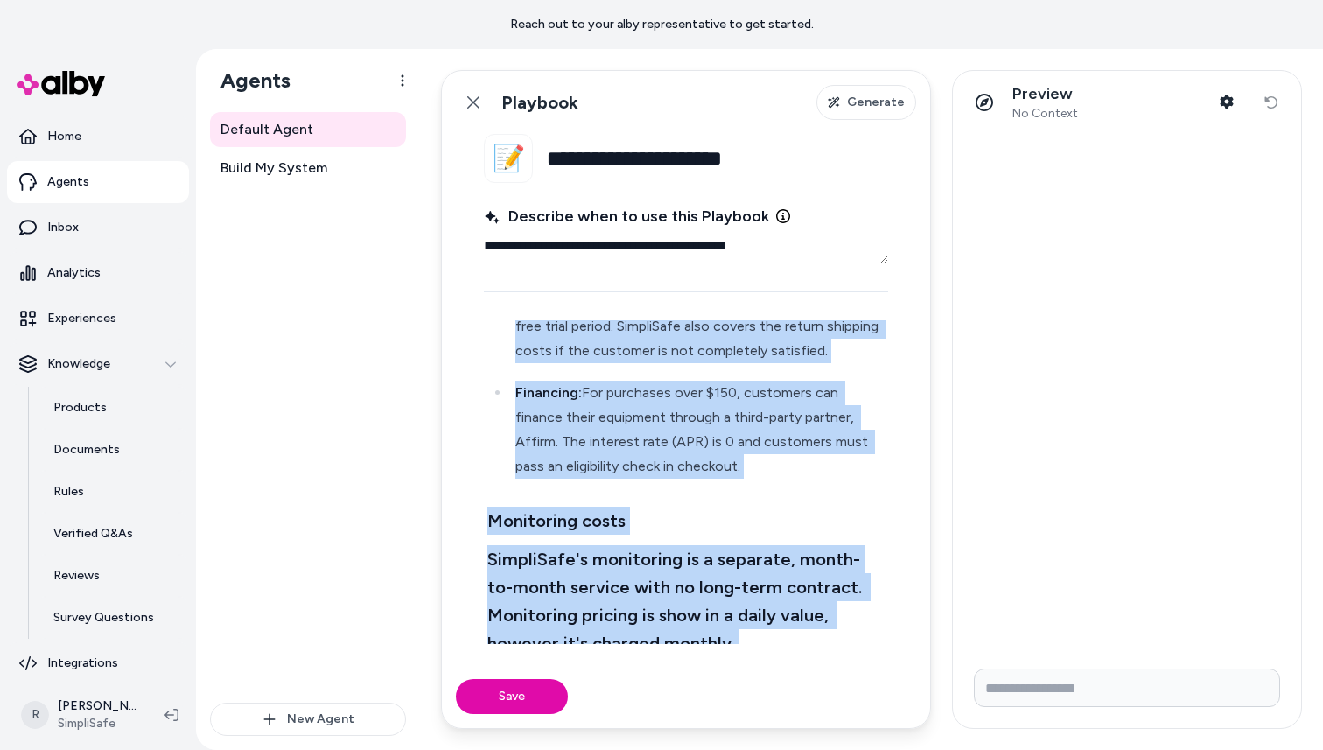
click at [720, 521] on h3 "Monitoring costs" at bounding box center [685, 521] width 397 height 28
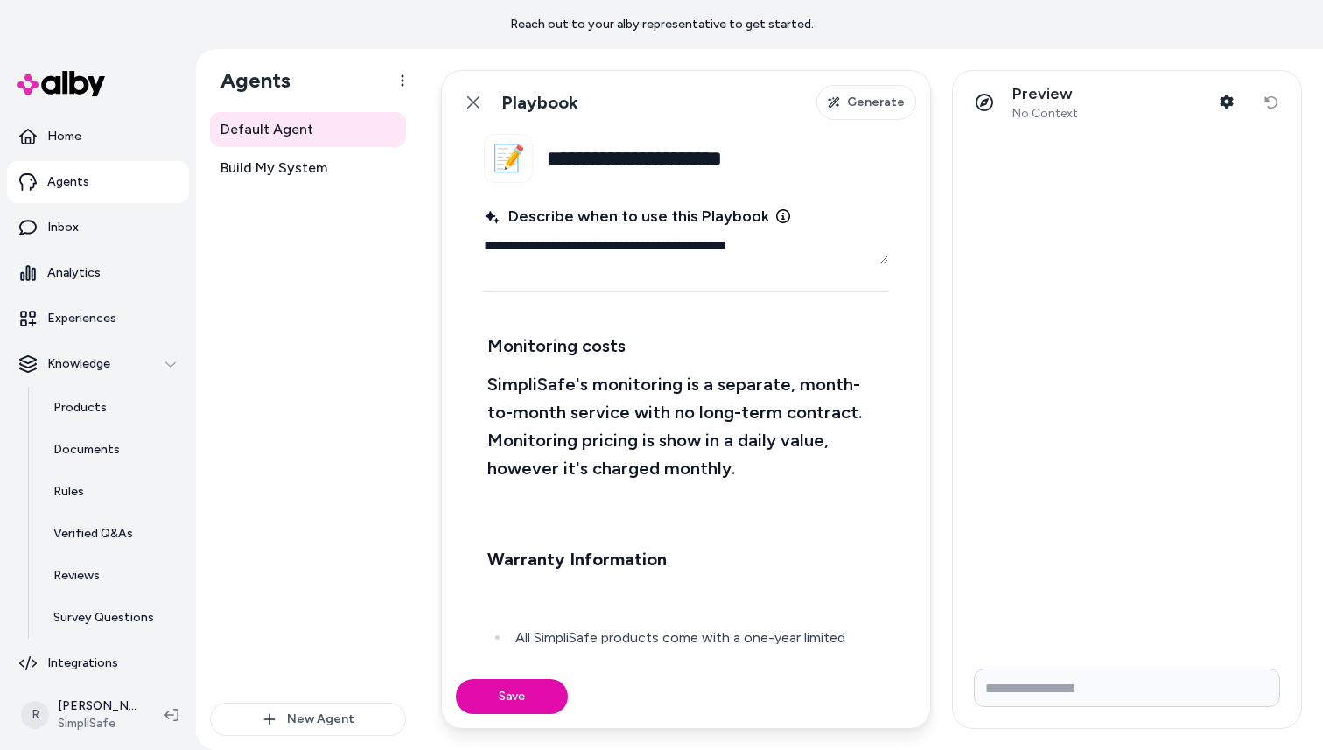
scroll to position [515, 0]
drag, startPoint x: 740, startPoint y: 470, endPoint x: 458, endPoint y: 387, distance: 293.8
click at [458, 387] on fieldset "**********" at bounding box center [686, 399] width 488 height 531
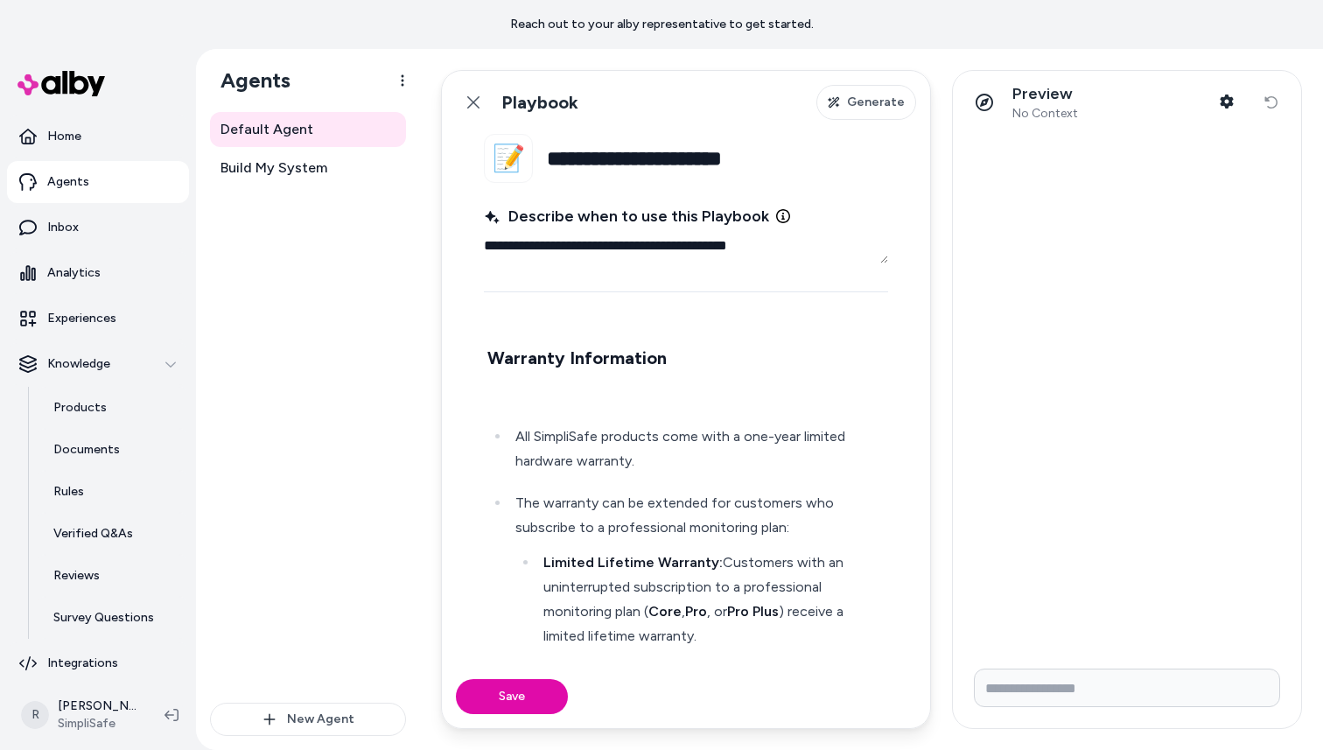
scroll to position [717, 0]
click at [626, 393] on p at bounding box center [685, 393] width 397 height 25
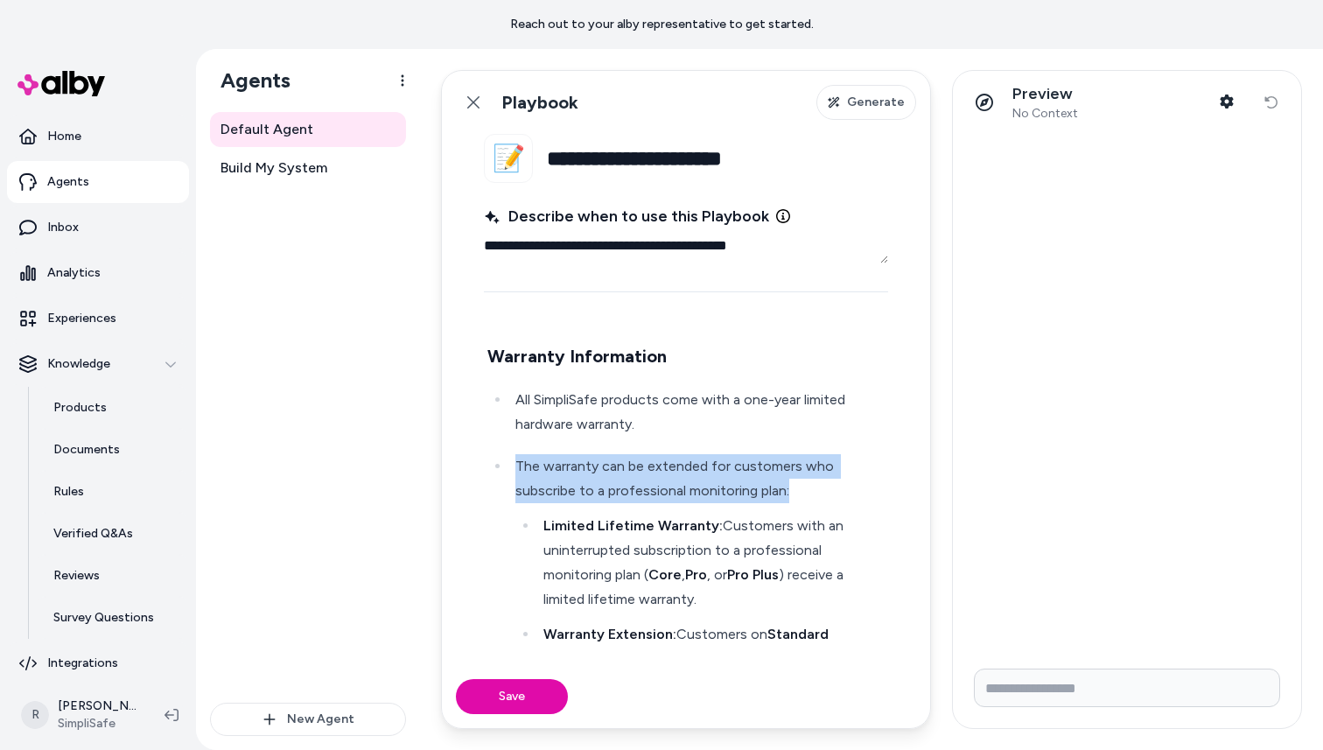
drag, startPoint x: 510, startPoint y: 463, endPoint x: 841, endPoint y: 493, distance: 332.2
click at [841, 493] on li "The warranty can be extended for customers who subscribe to a professional moni…" at bounding box center [697, 587] width 375 height 266
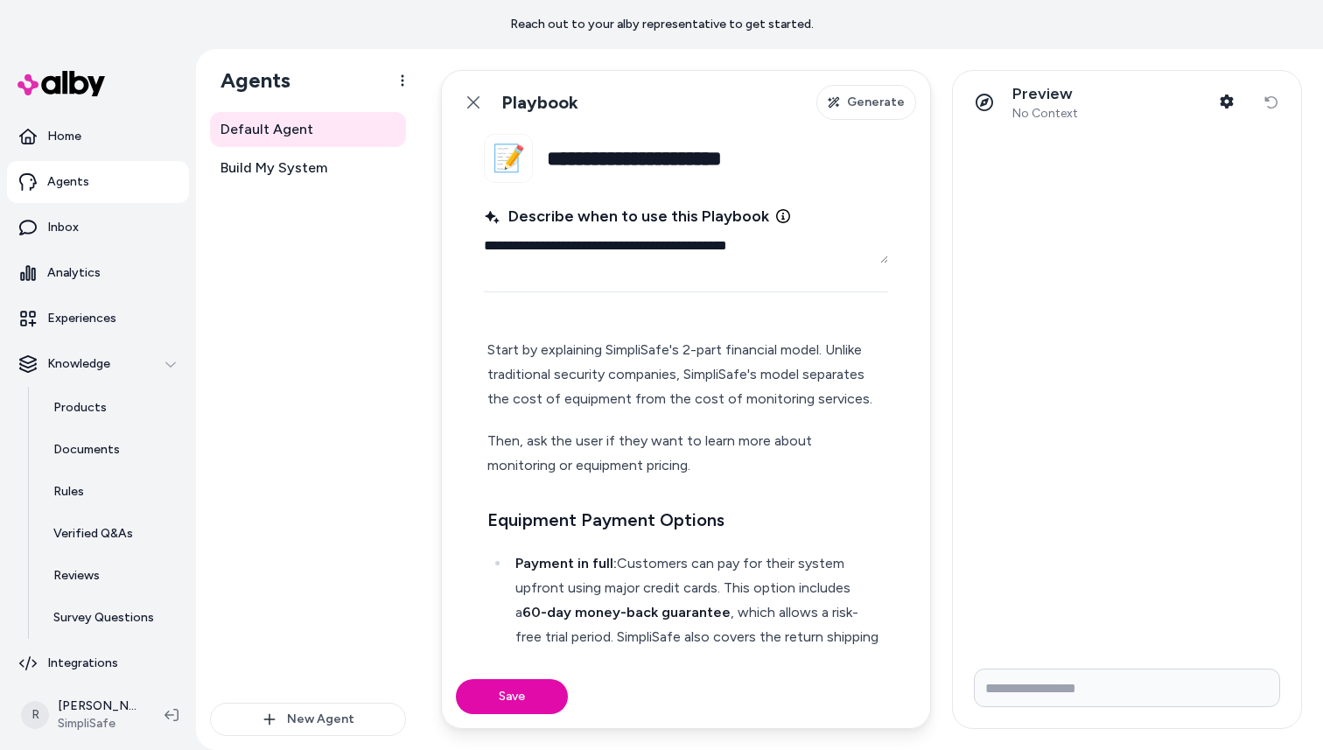
scroll to position [40, 0]
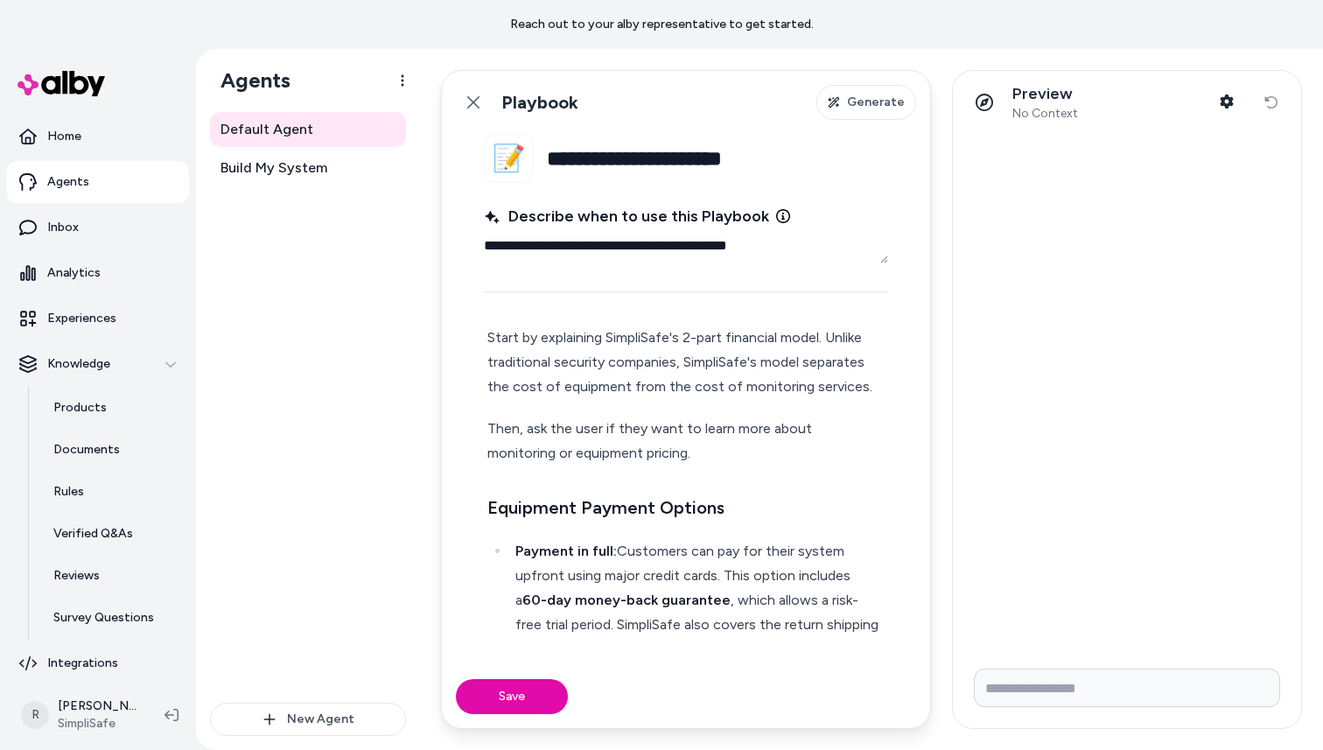
click at [680, 444] on p "Then, ask the user if they want to learn more about monitoring or equipment pri…" at bounding box center [685, 441] width 397 height 49
click at [582, 430] on p "Then, ask the user if they want to learn more about monitoring or equipment pri…" at bounding box center [685, 441] width 397 height 49
click at [599, 425] on p "Then, ask if they want to learn more about monitoring or equipment pricing." at bounding box center [685, 441] width 397 height 49
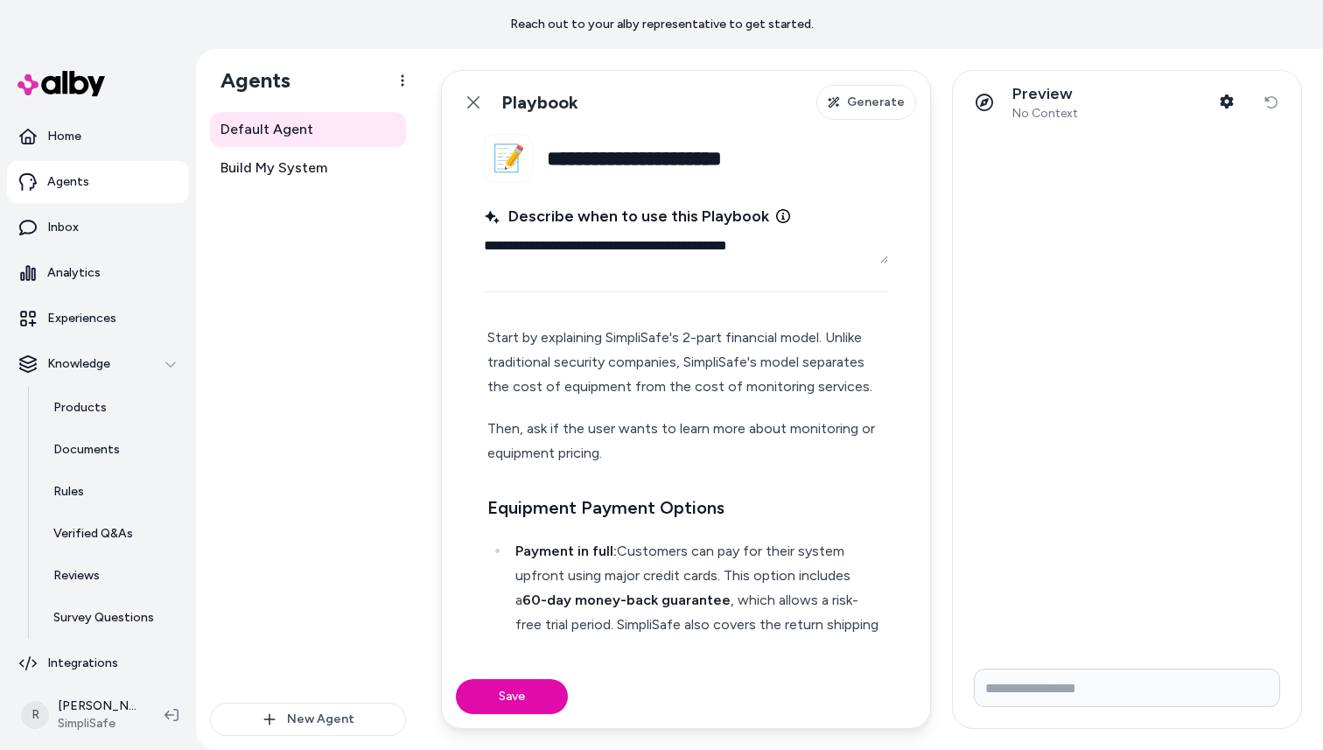
click at [747, 433] on p "Then, ask if the user wants to learn more about monitoring or equipment pricing." at bounding box center [685, 441] width 397 height 49
click at [597, 455] on p "Then, ask if the user wants to learn more about monitoring or equipment pricing." at bounding box center [685, 441] width 397 height 49
click at [626, 452] on p "Then, ask if the user wants to learn more about monitoring or equipment pricing." at bounding box center [685, 441] width 397 height 49
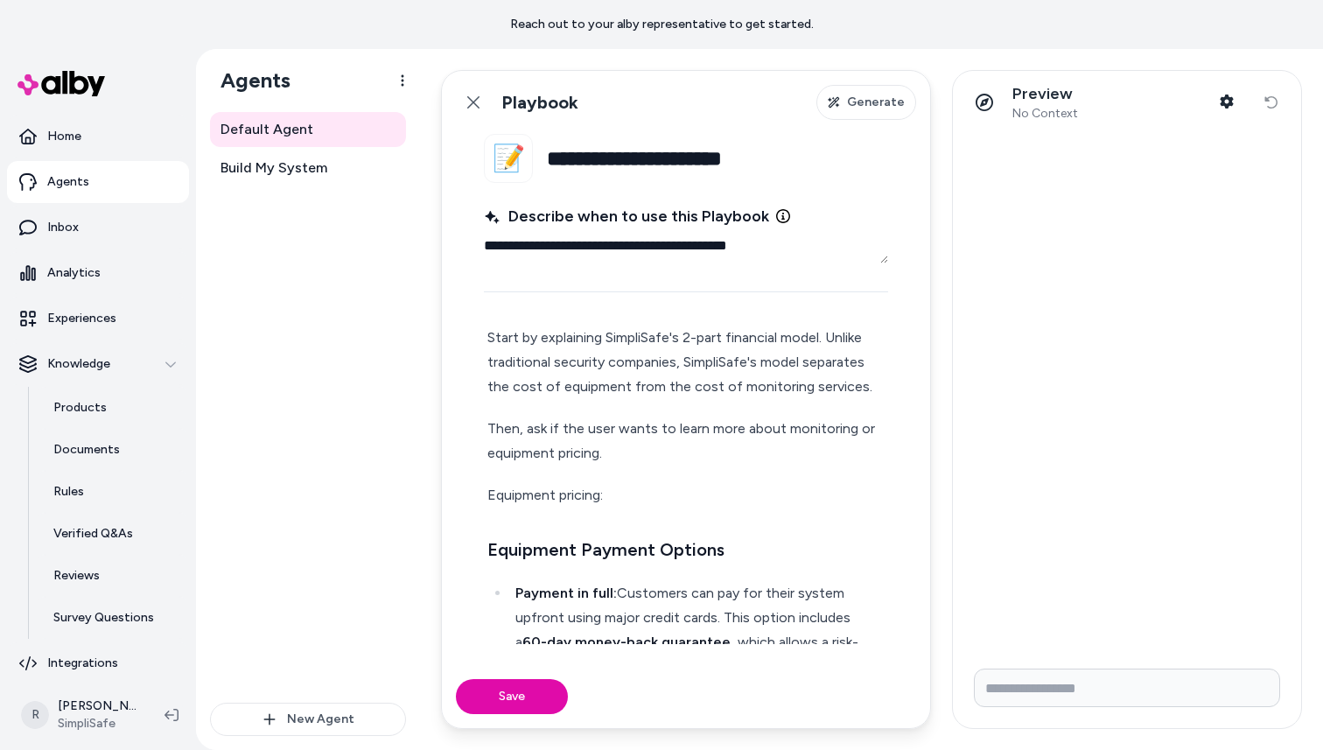
click at [621, 492] on p "Equipment pricing:" at bounding box center [685, 495] width 397 height 25
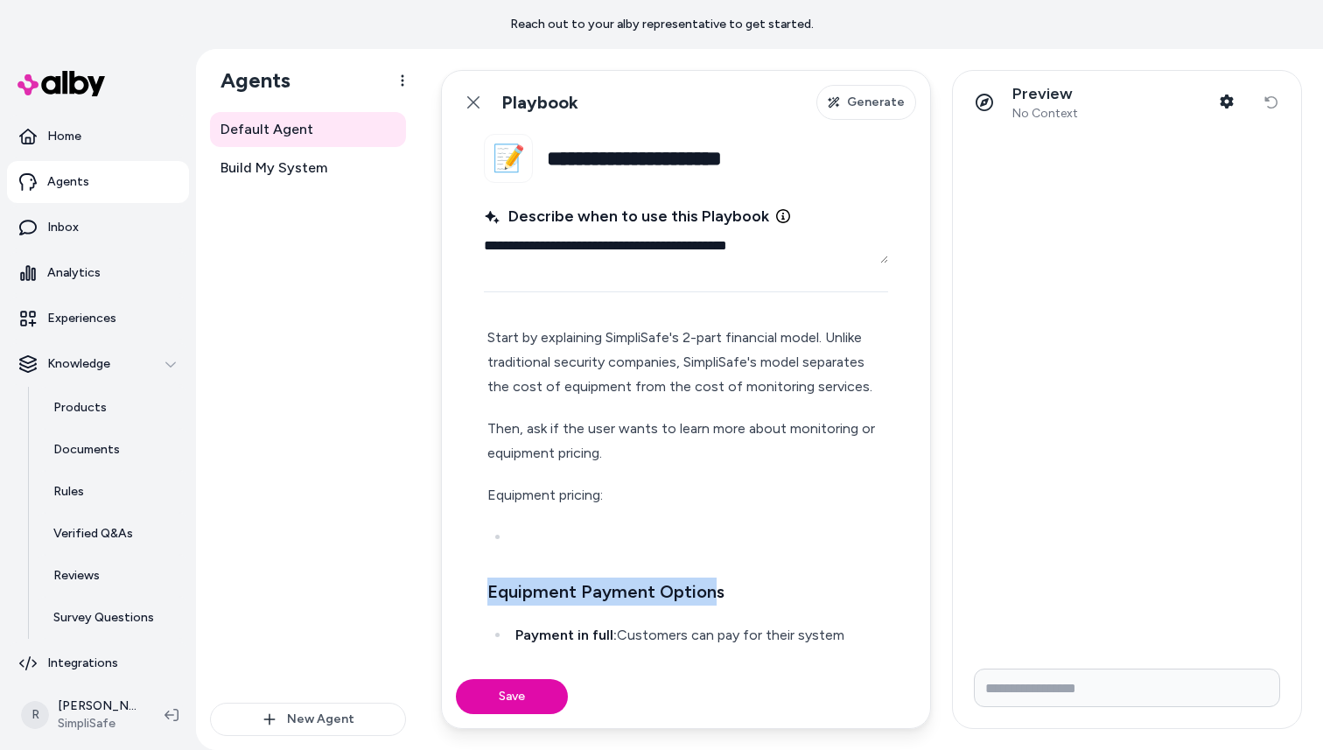
drag, startPoint x: 711, startPoint y: 591, endPoint x: 410, endPoint y: 569, distance: 301.0
click at [410, 569] on div "**********" at bounding box center [759, 399] width 1127 height 701
drag, startPoint x: 520, startPoint y: 635, endPoint x: 516, endPoint y: 536, distance: 99.8
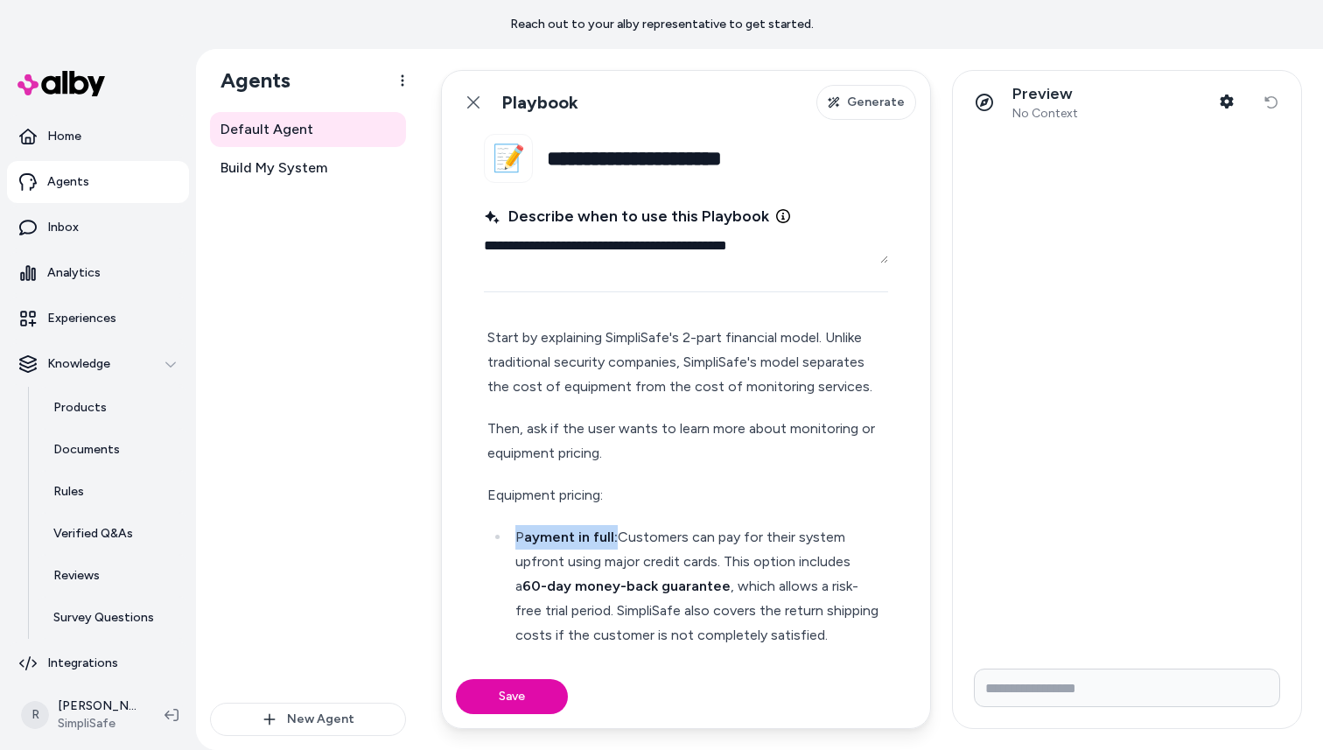
drag, startPoint x: 612, startPoint y: 538, endPoint x: 508, endPoint y: 537, distance: 104.2
click at [508, 537] on ul "P ayment in full: Customers can pay for their system upfront using major credit…" at bounding box center [685, 644] width 397 height 238
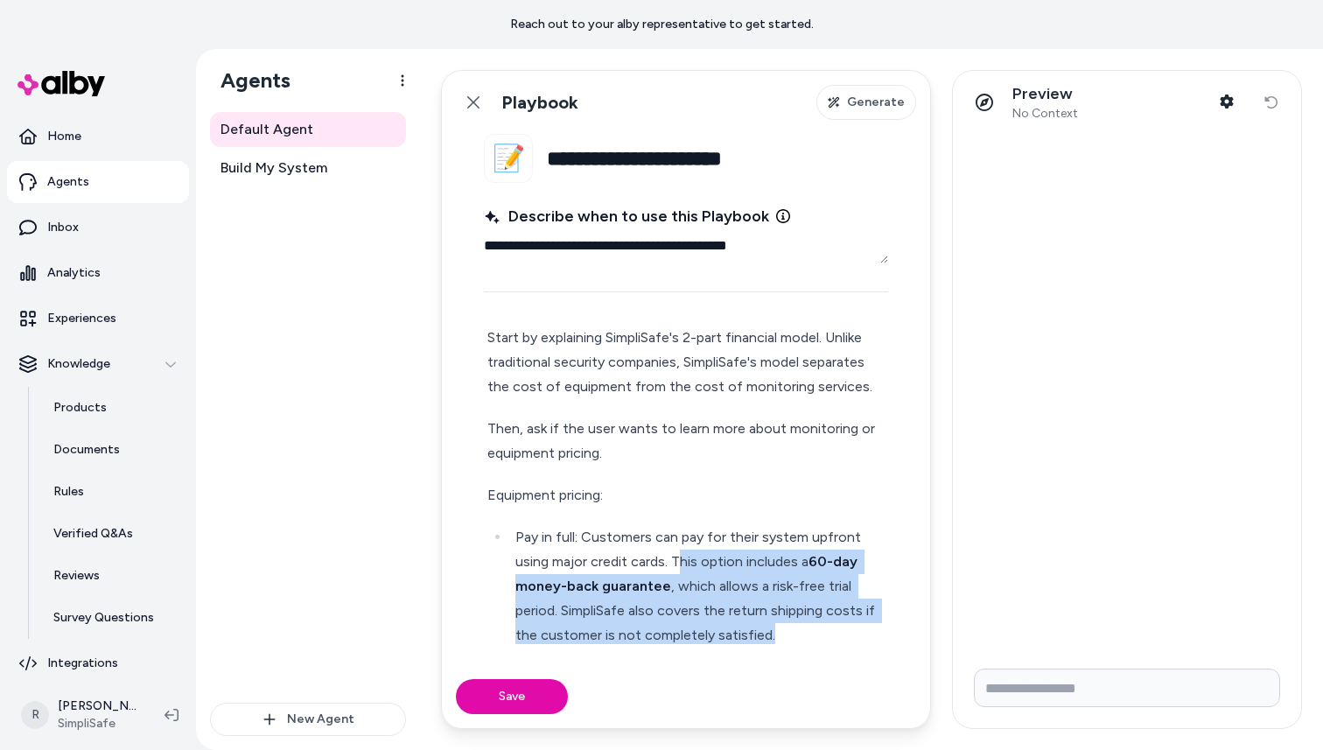
drag, startPoint x: 677, startPoint y: 562, endPoint x: 783, endPoint y: 632, distance: 127.7
click at [784, 632] on p "Pay in full: Customers can pay for their system upfront using major credit card…" at bounding box center [699, 586] width 369 height 123
click at [748, 608] on p "Pay in full: Customers can pay for their system upfront using major credit card…" at bounding box center [699, 586] width 369 height 123
drag, startPoint x: 674, startPoint y: 558, endPoint x: 784, endPoint y: 628, distance: 130.2
click at [784, 628] on p "Pay in full: Customers can pay for their system upfront using major credit card…" at bounding box center [699, 586] width 369 height 123
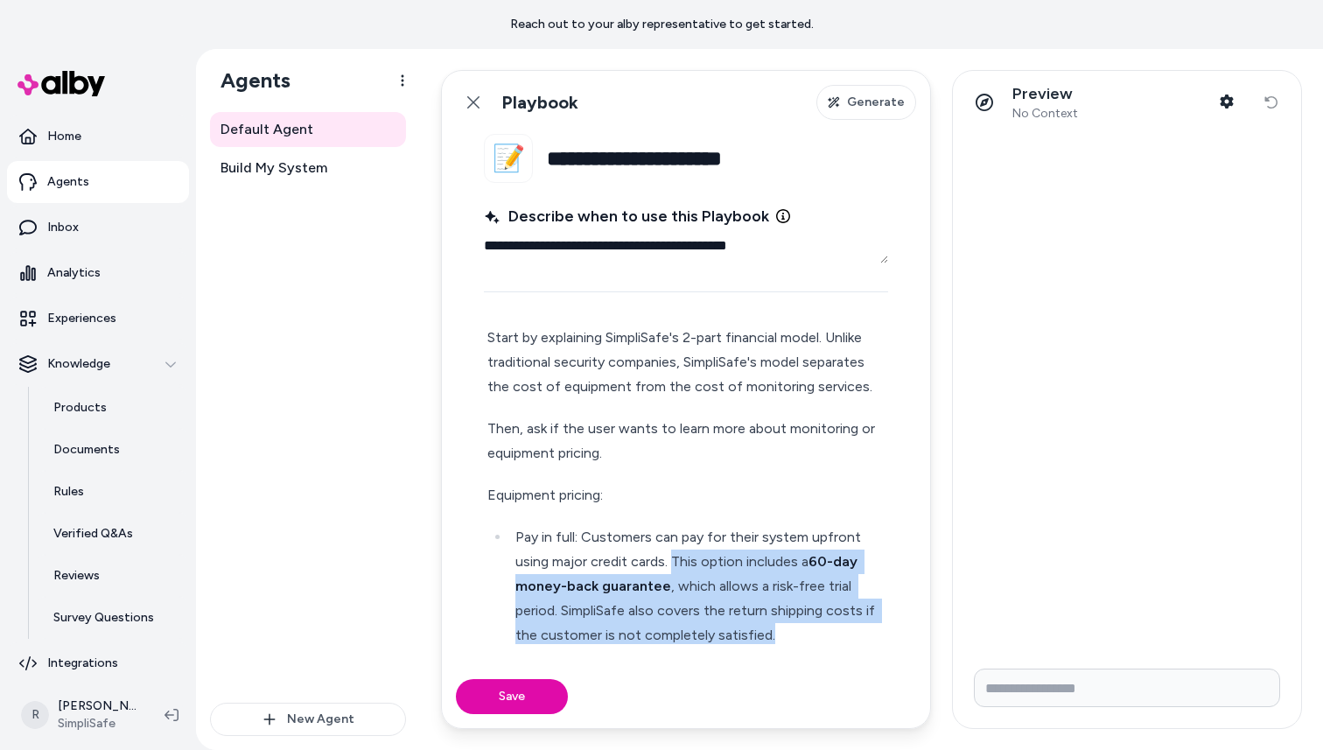
copy p "This option includes a 60-day money-back guarantee , which allows a risk-free t…"
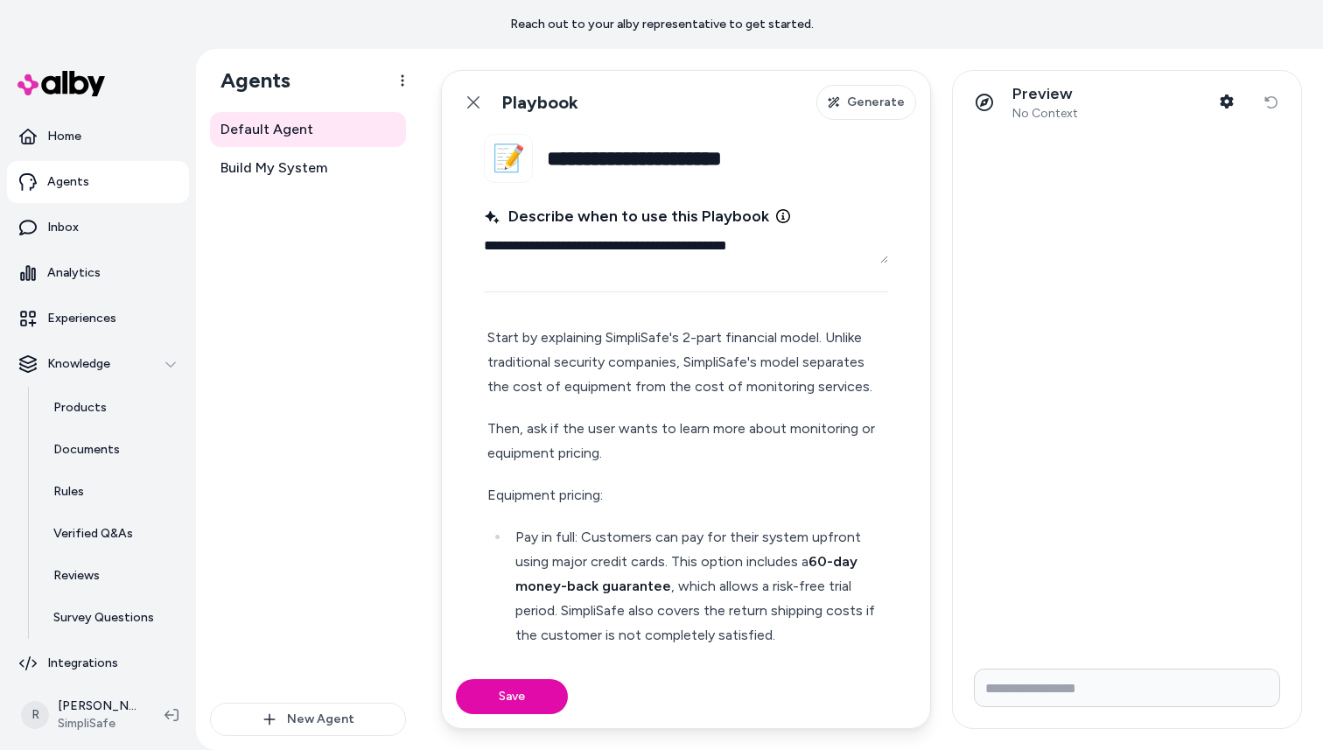
click at [647, 601] on p "Pay in full: Customers can pay for their system upfront using major credit card…" at bounding box center [699, 586] width 369 height 123
click at [788, 566] on p "Pay in full: Customers can pay for their system upfront using major credit card…" at bounding box center [699, 586] width 369 height 123
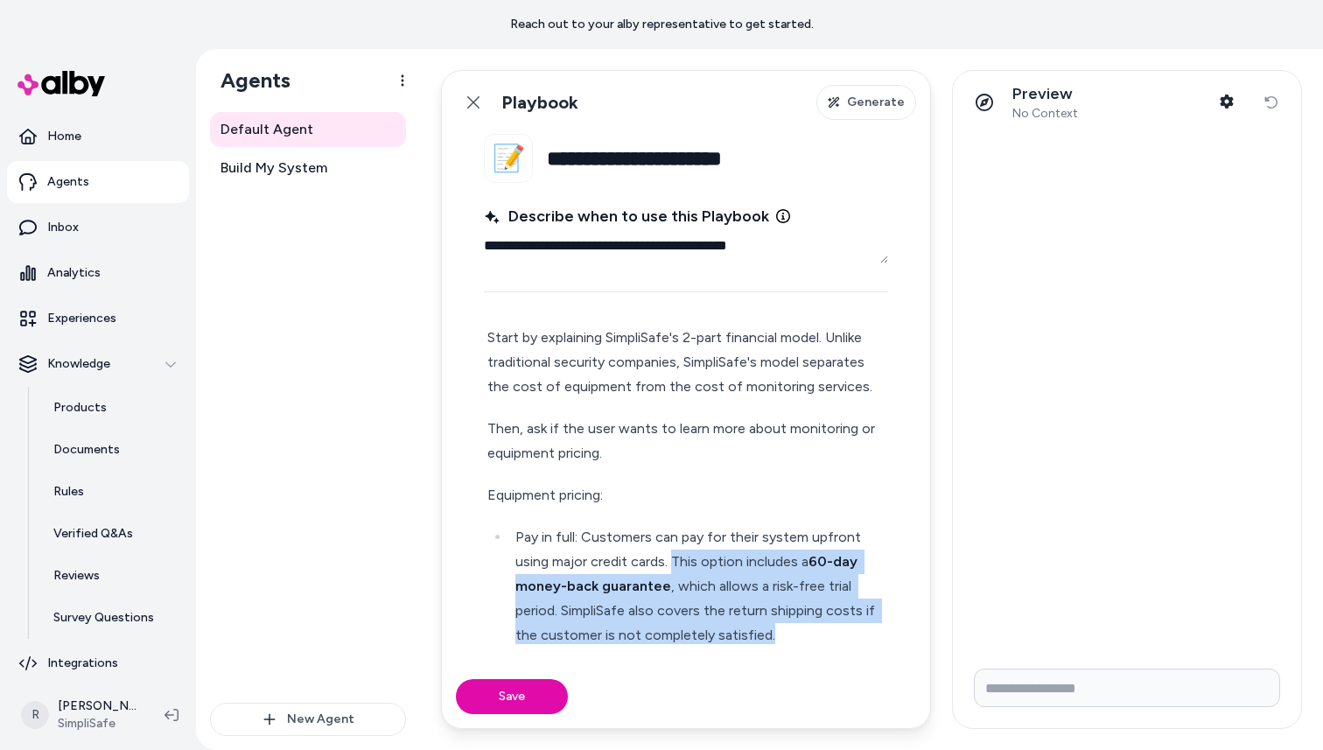
drag, startPoint x: 672, startPoint y: 561, endPoint x: 789, endPoint y: 630, distance: 135.4
click at [789, 630] on p "Pay in full: Customers can pay for their system upfront using major credit card…" at bounding box center [699, 586] width 369 height 123
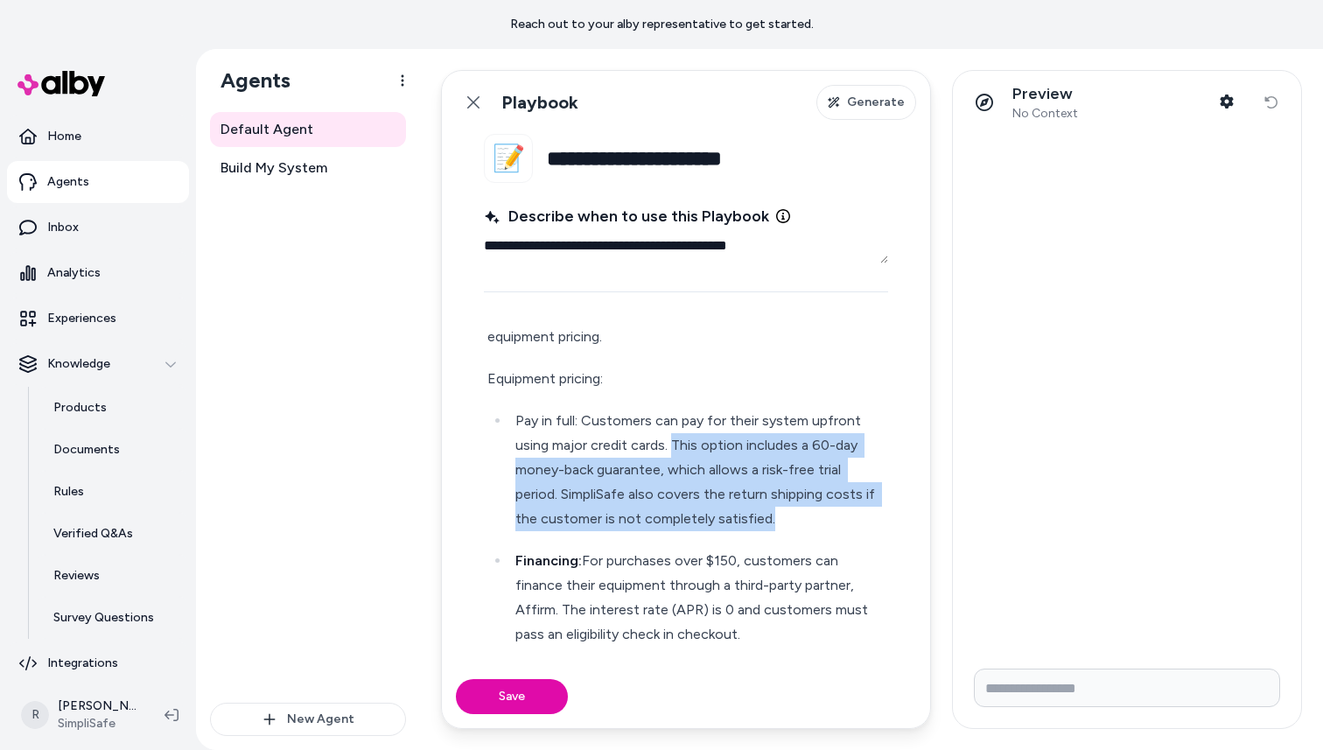
scroll to position [160, 0]
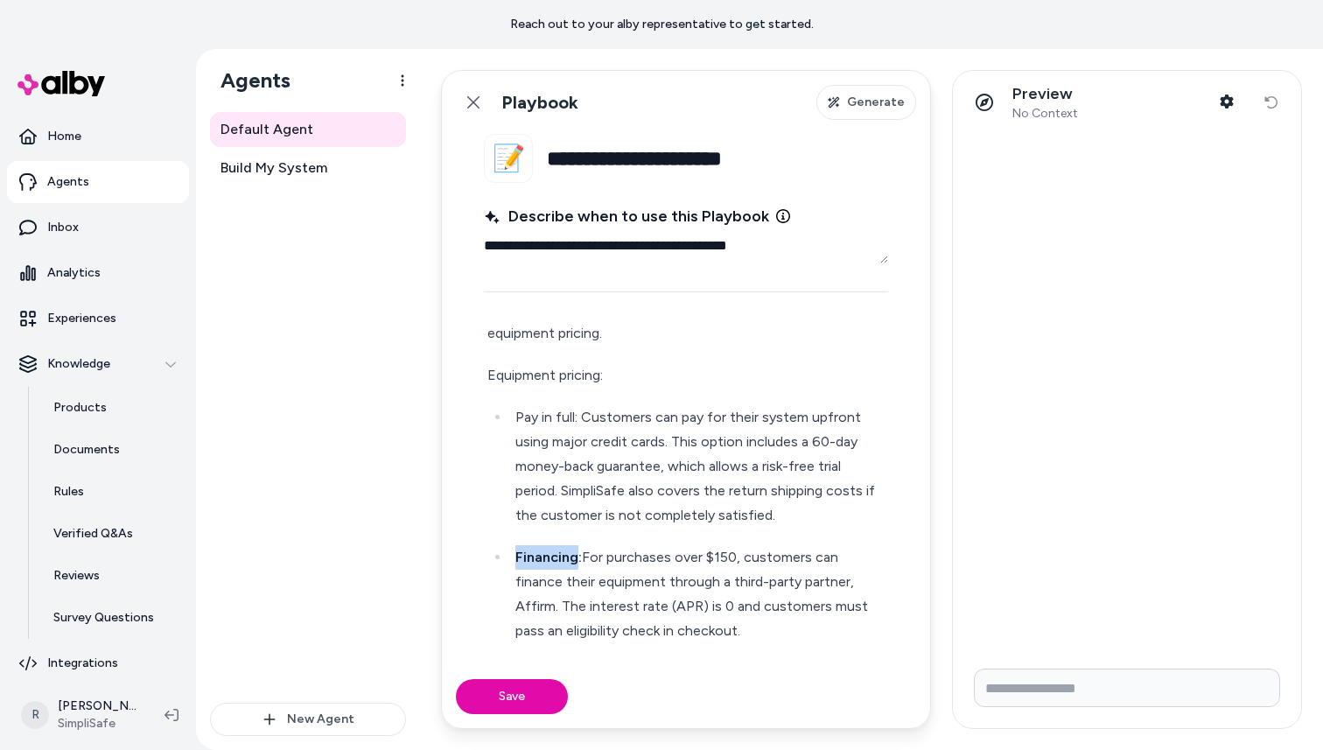
drag, startPoint x: 578, startPoint y: 558, endPoint x: 493, endPoint y: 559, distance: 84.9
click at [494, 558] on ul "Pay in full: Customers can pay for their system upfront using major credit card…" at bounding box center [685, 524] width 397 height 238
click at [643, 561] on p "Financing : For purchases over $150, customers can finance their equipment thro…" at bounding box center [699, 594] width 369 height 98
click at [834, 587] on p "Financing : For purchases over $150, customers can finance their equipment thro…" at bounding box center [699, 594] width 369 height 98
click at [610, 561] on p "Financing : For purchases over $150, customers can finance their equipment thro…" at bounding box center [699, 594] width 369 height 98
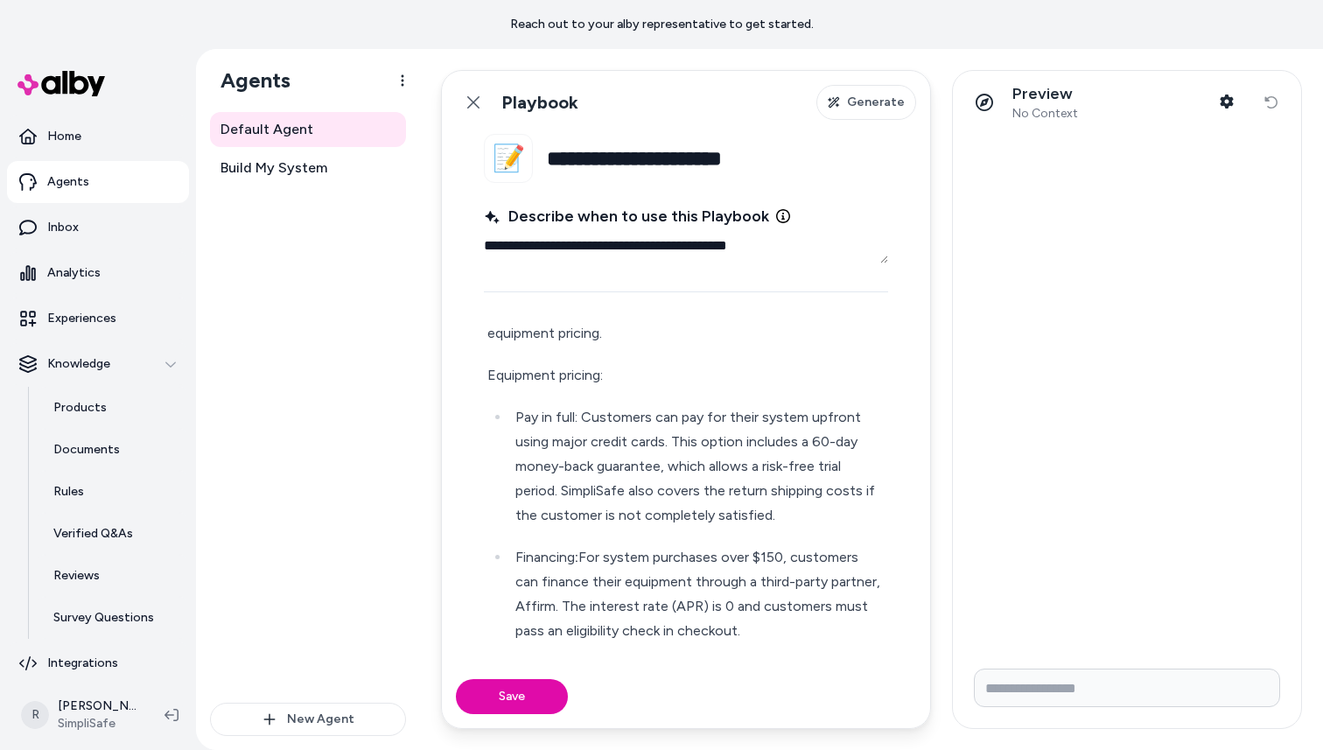
click at [666, 597] on p "Financing : For system purchases over $150, customers can finance their equipme…" at bounding box center [699, 594] width 369 height 98
click at [732, 606] on p "Financing : For system purchases over $150, customers can finance their equipme…" at bounding box center [699, 594] width 369 height 98
click at [731, 573] on p "Financing : For system purchases over $150, customers can finance their equipme…" at bounding box center [699, 594] width 369 height 98
click at [753, 610] on p "Financing : For system purchases over $150, customers can finance their equipme…" at bounding box center [699, 594] width 369 height 98
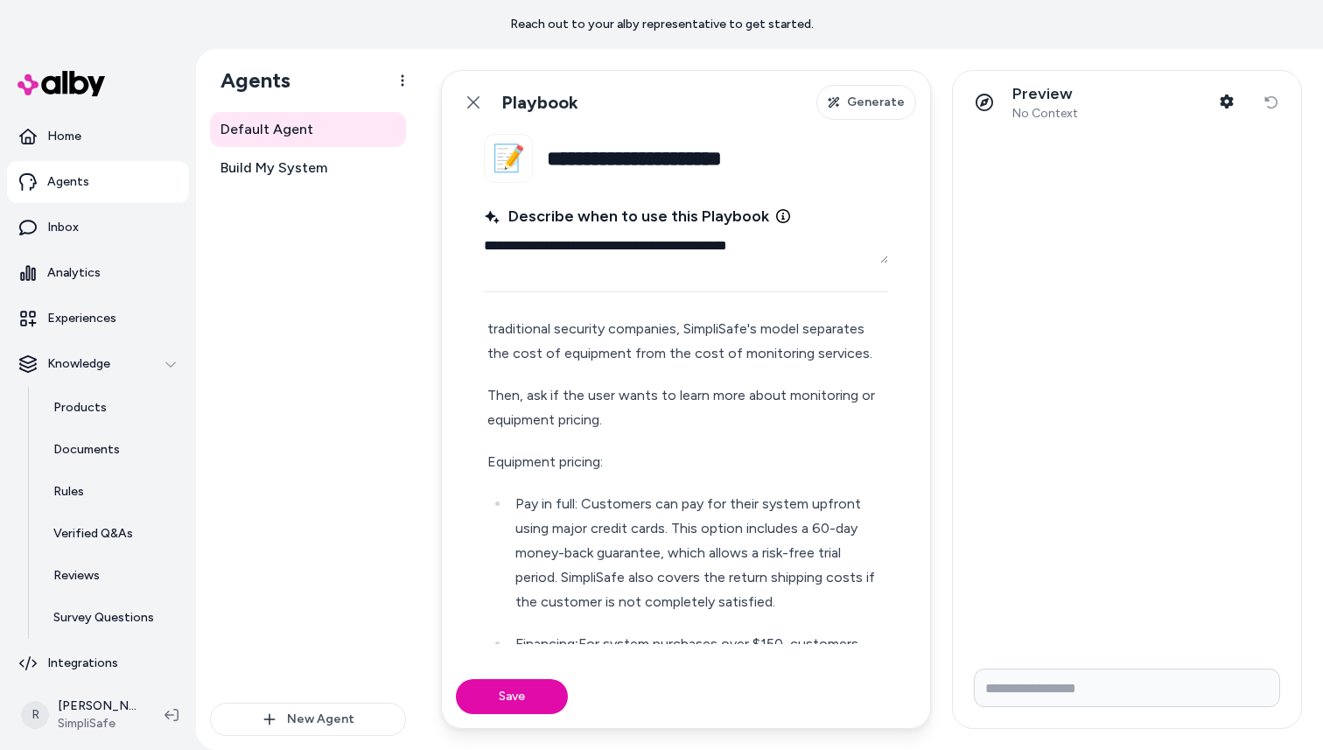
scroll to position [0, 0]
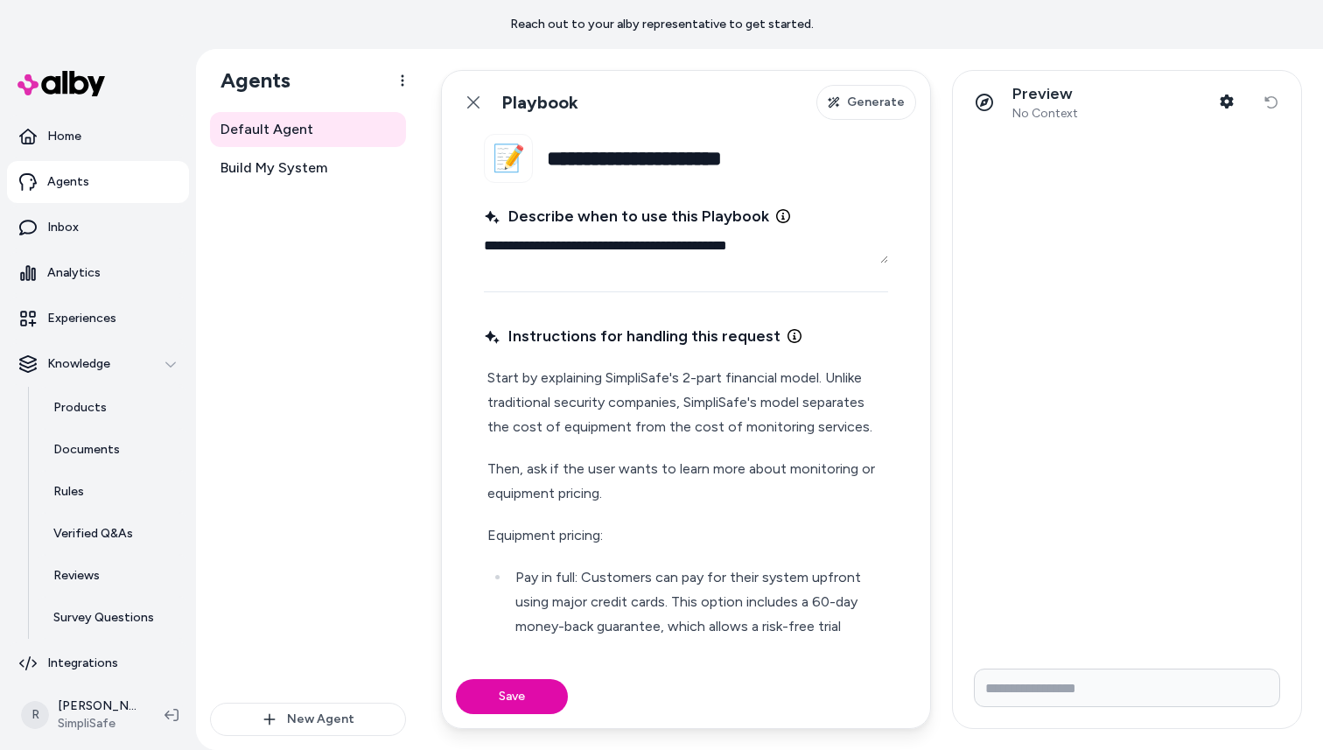
click at [515, 541] on p "Equipment pricing:" at bounding box center [685, 535] width 397 height 25
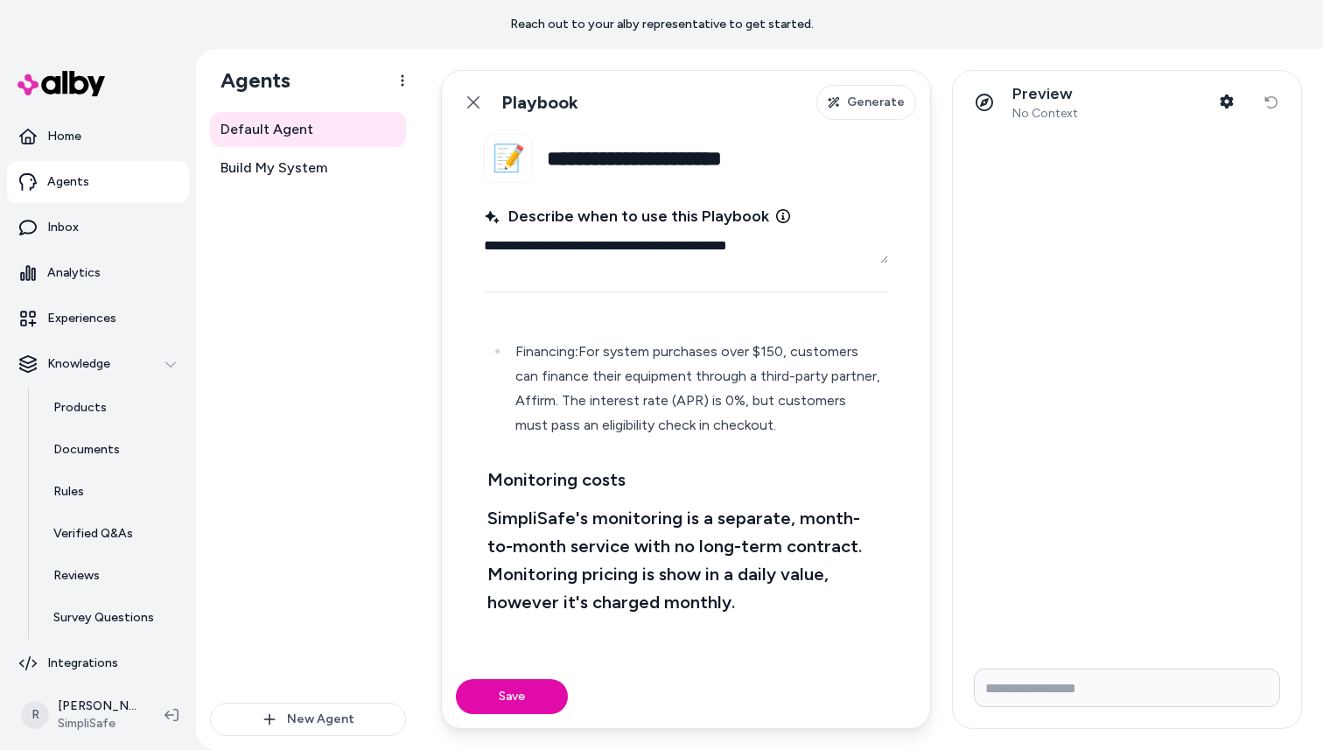
scroll to position [372, 0]
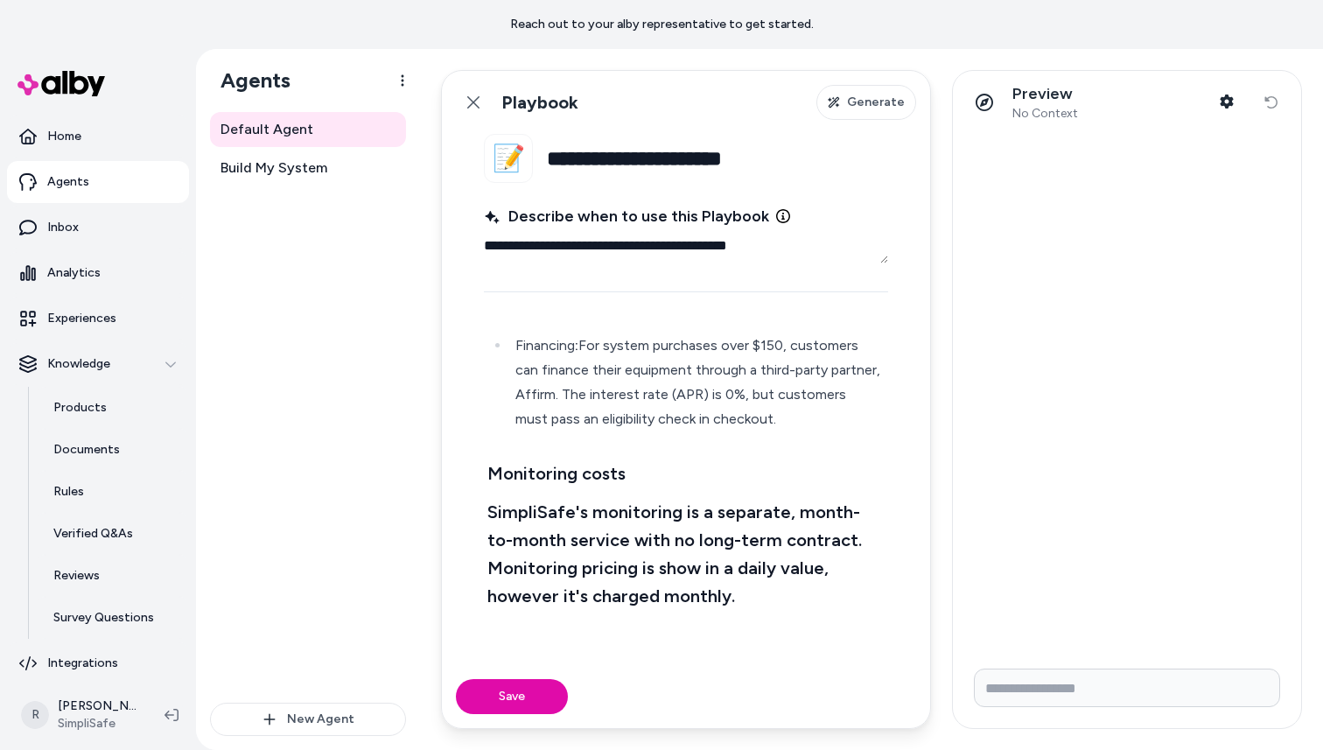
click at [516, 438] on div "Start by explaining SimpliSafe's 2-part financial model. Unlike traditional sec…" at bounding box center [686, 643] width 404 height 1306
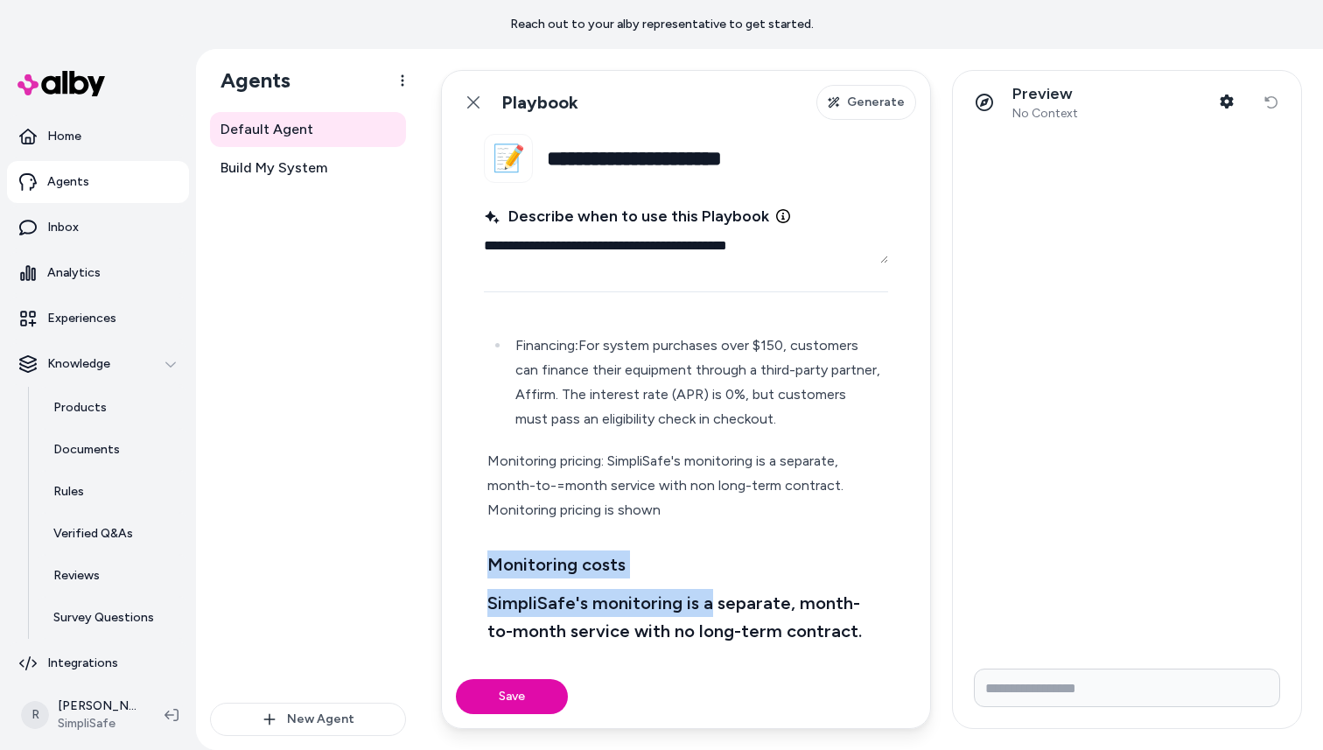
drag, startPoint x: 705, startPoint y: 604, endPoint x: 458, endPoint y: 559, distance: 250.8
click at [458, 559] on fieldset "**********" at bounding box center [686, 399] width 488 height 531
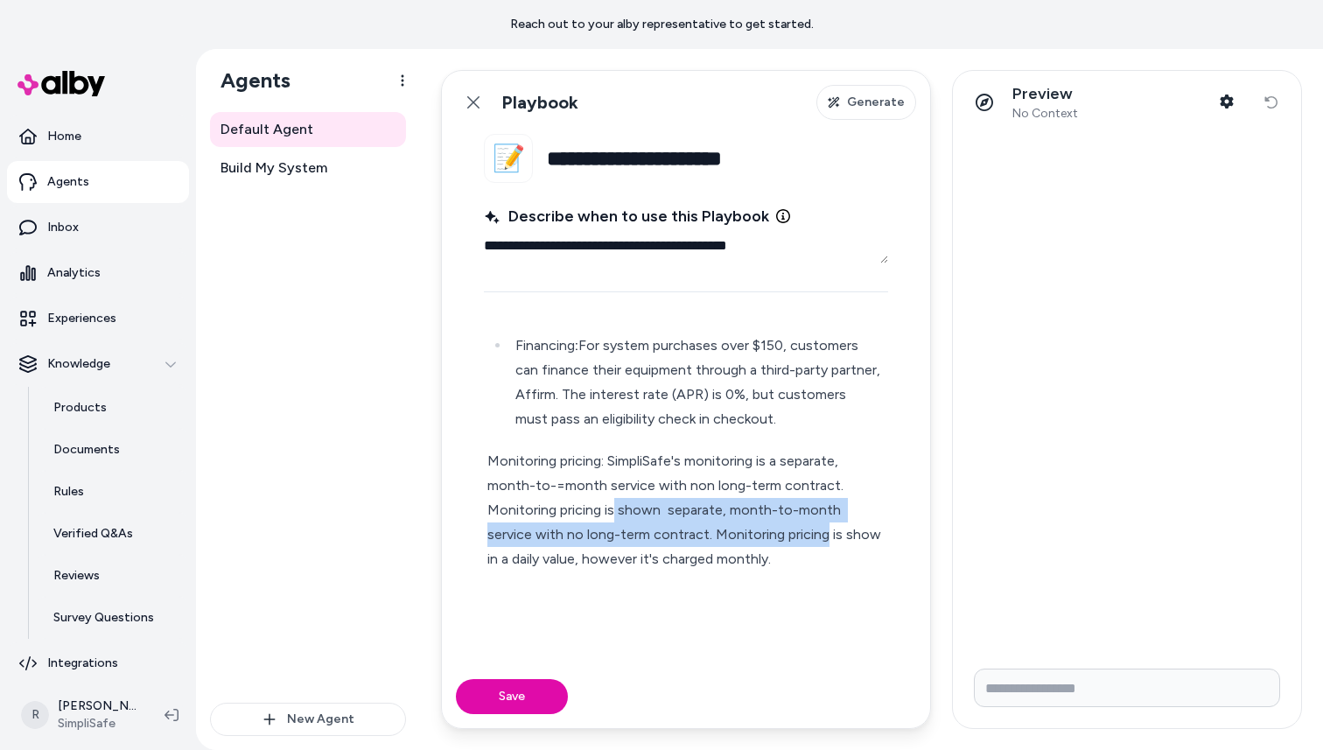
drag, startPoint x: 827, startPoint y: 537, endPoint x: 614, endPoint y: 512, distance: 215.0
click at [614, 512] on p "Monitoring pricing: SimpliSafe's monitoring is a separate, month-to-=month serv…" at bounding box center [685, 510] width 397 height 123
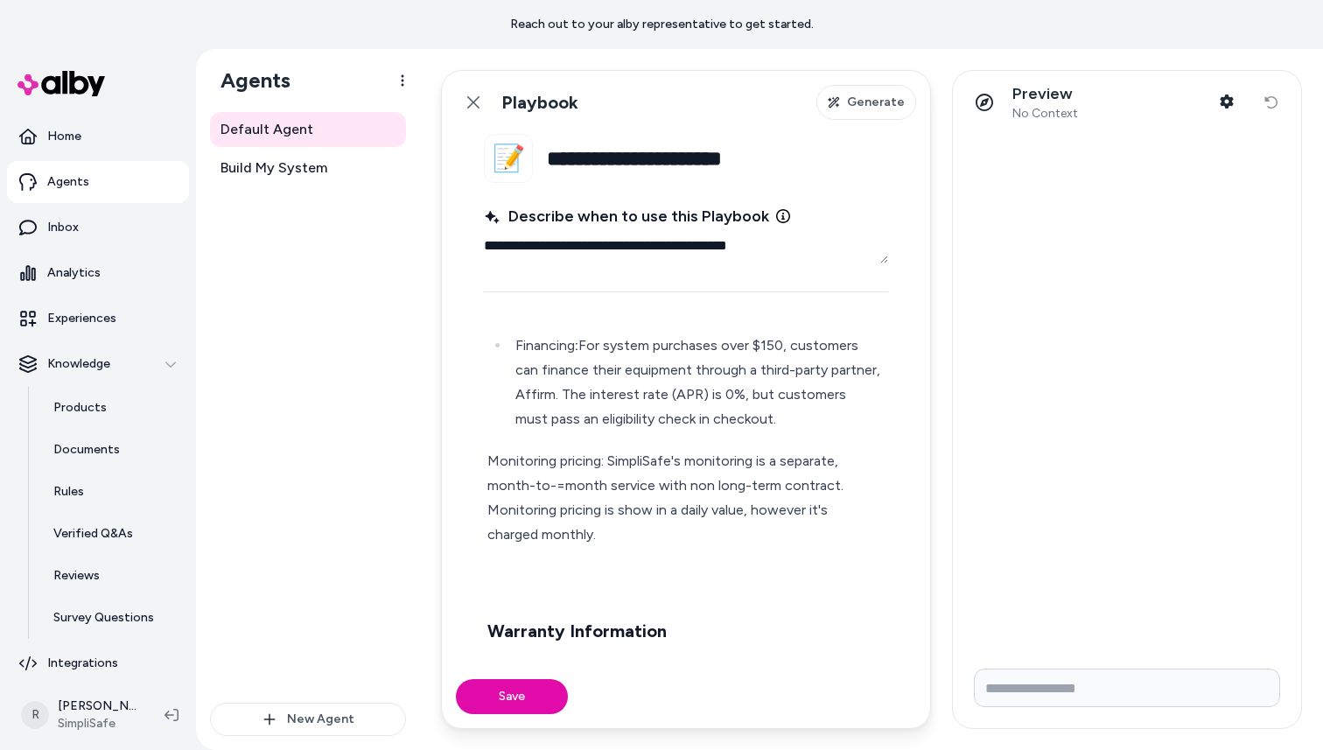
click at [649, 509] on p "Monitoring pricing: SimpliSafe's monitoring is a separate, month-to-=month serv…" at bounding box center [685, 498] width 397 height 98
click at [525, 582] on p at bounding box center [685, 576] width 397 height 25
click at [563, 487] on p "Monitoring pricing: SimpliSafe's monitoring is a separate, month-to-=month serv…" at bounding box center [685, 498] width 397 height 98
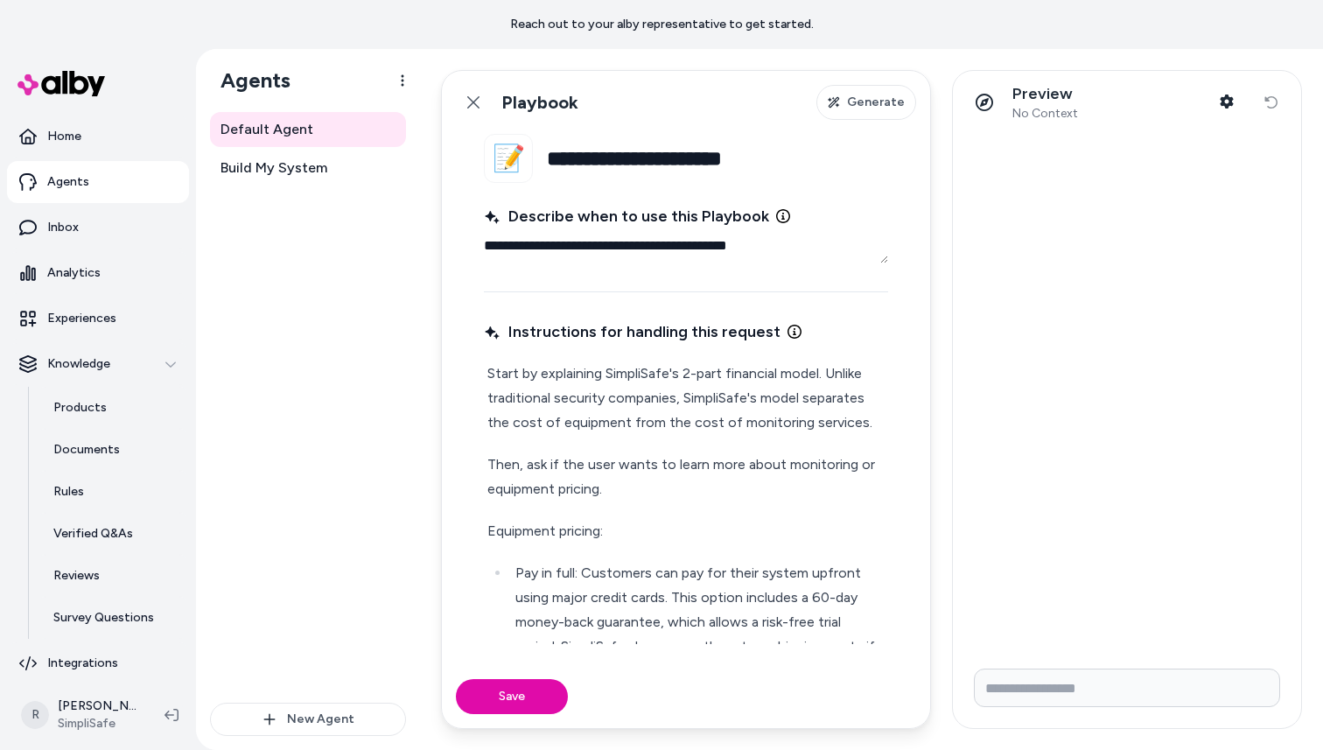
scroll to position [0, 0]
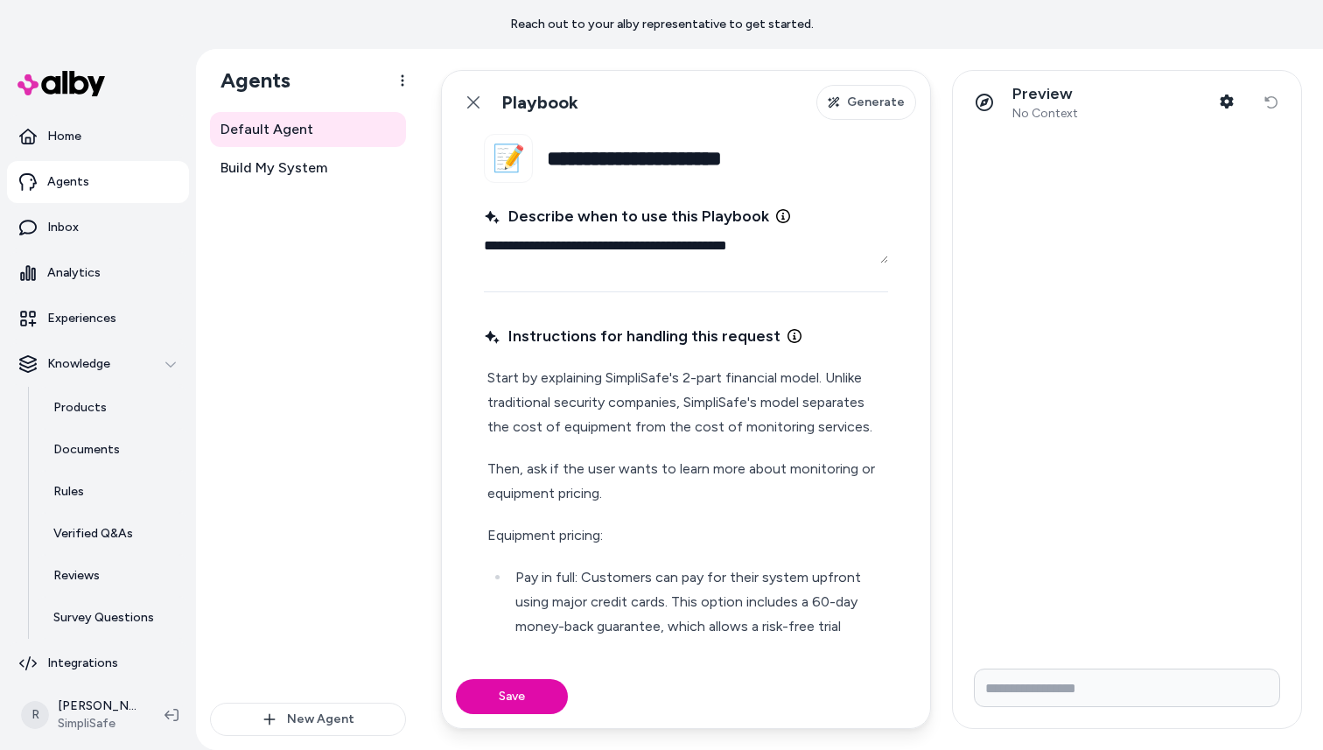
click at [487, 376] on p "Start by explaining SimpliSafe's 2-part financial model. Unlike traditional sec…" at bounding box center [685, 403] width 397 height 74
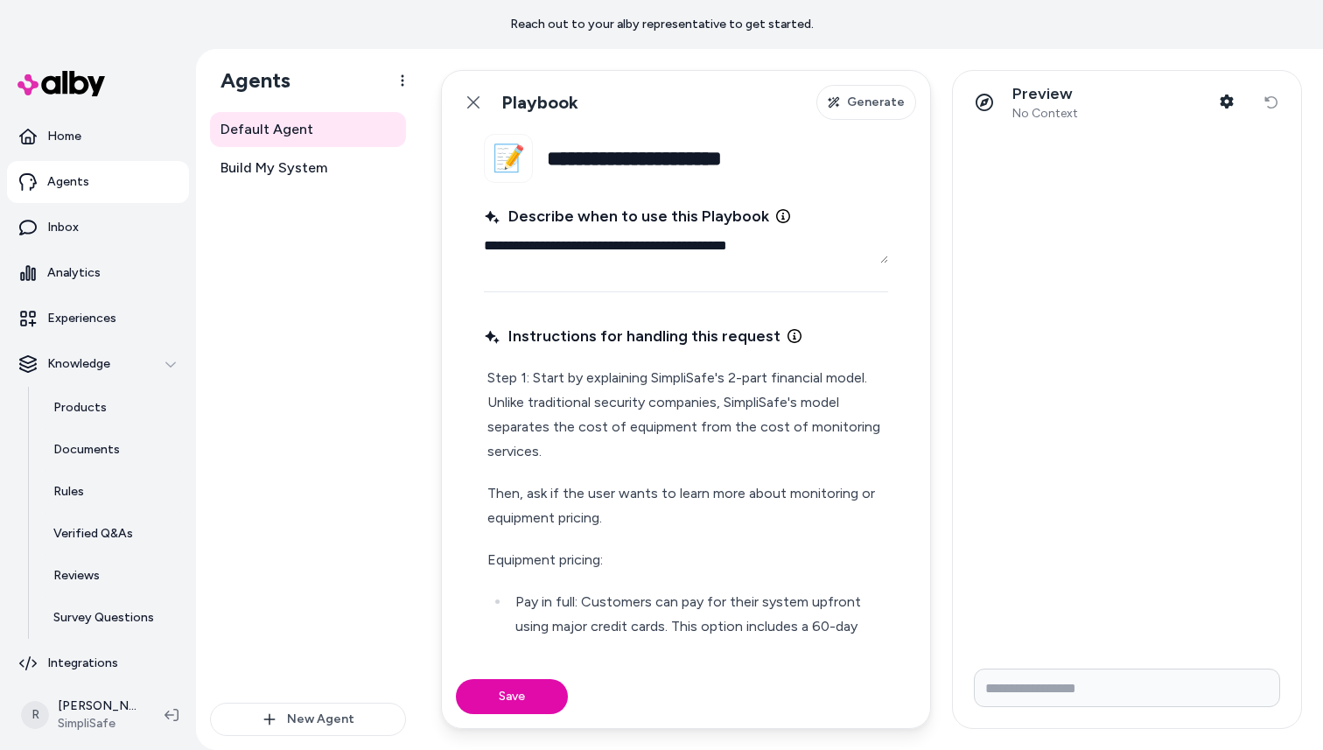
click at [487, 494] on p "Then, ask if the user wants to learn more about monitoring or equipment pricing." at bounding box center [685, 505] width 397 height 49
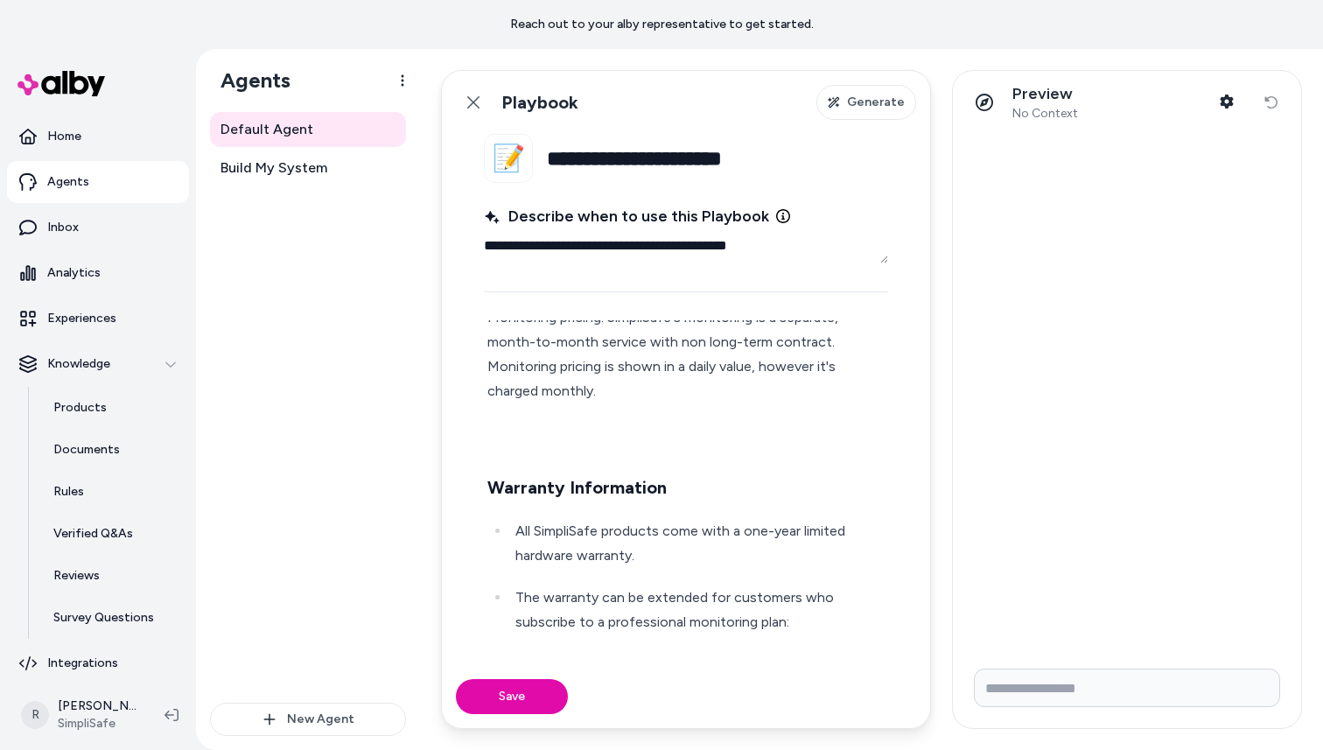
scroll to position [542, 0]
click at [508, 430] on p at bounding box center [685, 431] width 397 height 25
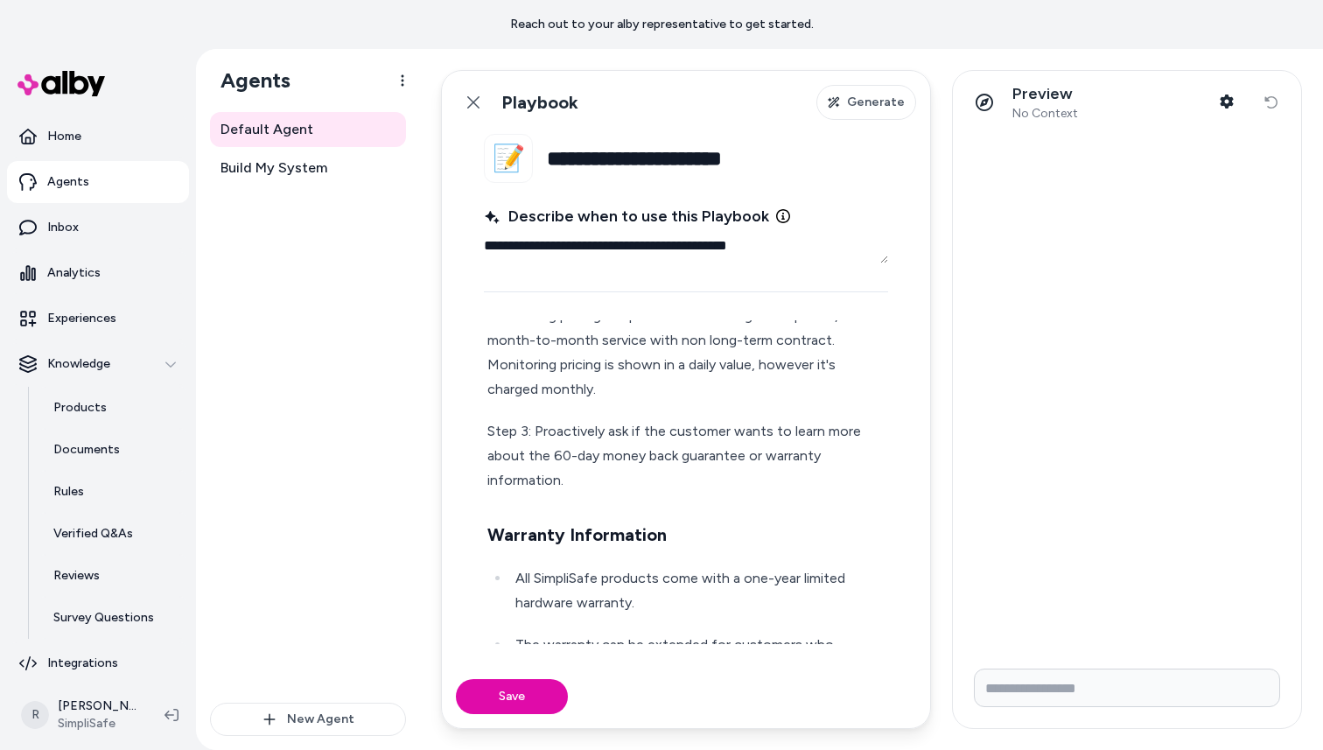
click at [626, 498] on div "Step 1: Start by explaining SimpliSafe's 2-part financial model. Unlike traditi…" at bounding box center [686, 482] width 404 height 1323
click at [594, 479] on p "Step 3: Proactively ask if the customer wants to learn more about the 60-day mo…" at bounding box center [685, 456] width 397 height 74
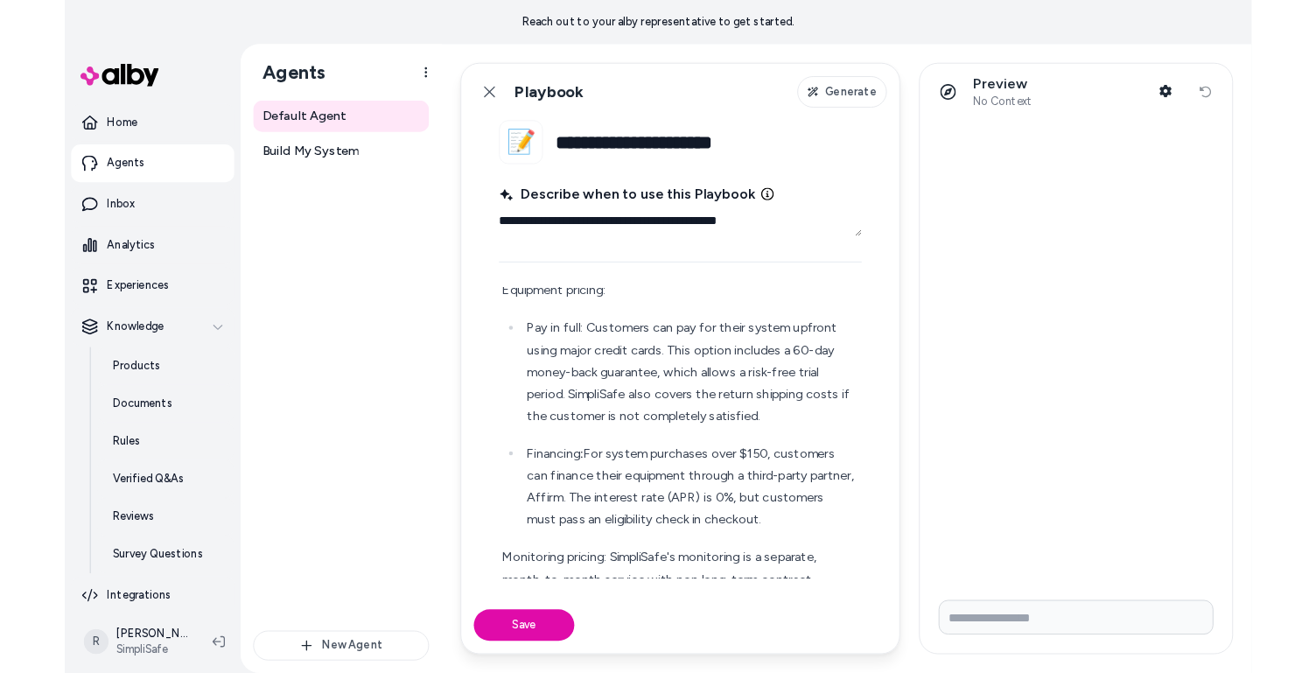
scroll to position [120, 0]
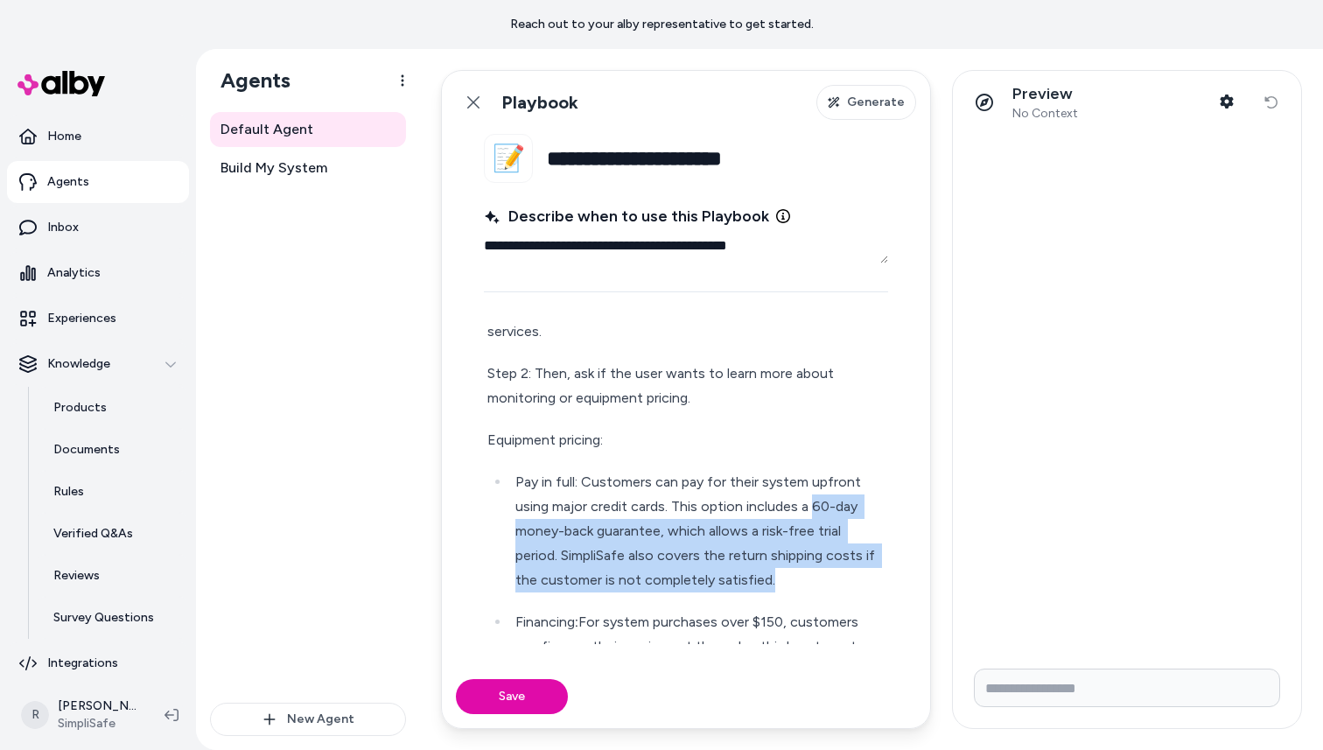
drag, startPoint x: 810, startPoint y: 509, endPoint x: 817, endPoint y: 572, distance: 63.5
click at [817, 572] on p "Pay in full: Customers can pay for their system upfront using major credit card…" at bounding box center [699, 531] width 369 height 123
copy p "60-day money-back guarantee, which allows a risk-free trial period. SimpliSafe …"
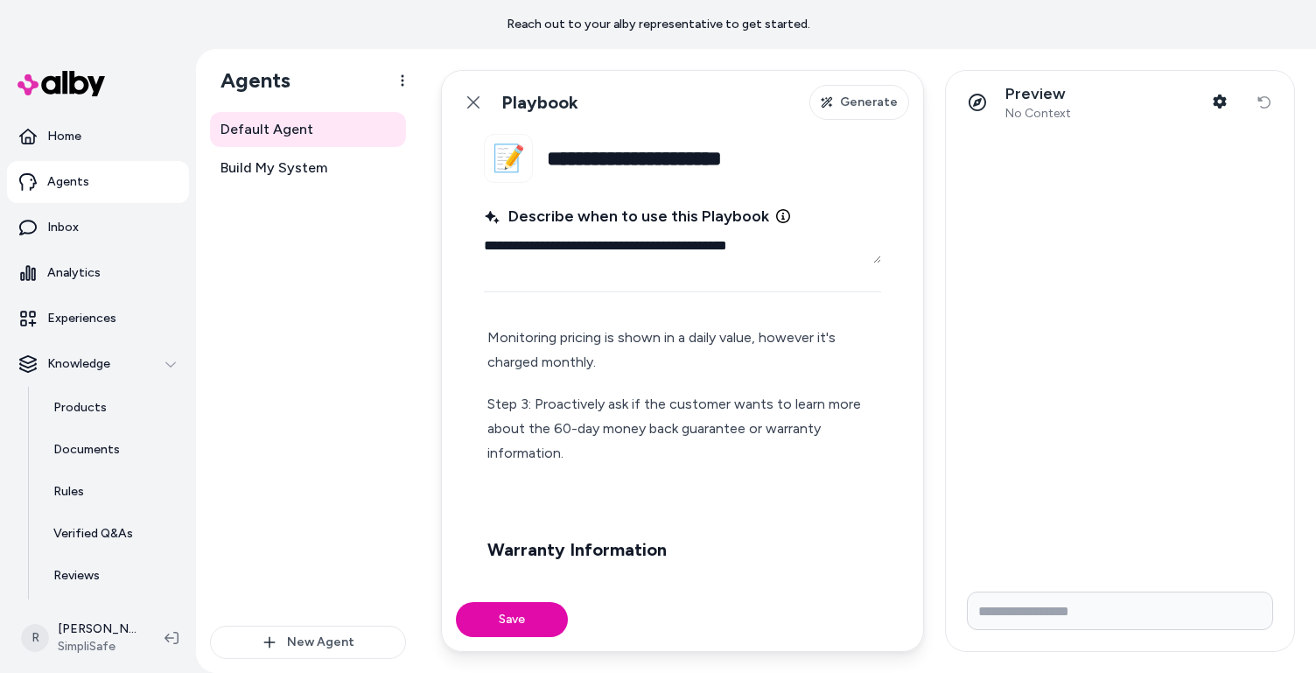
scroll to position [497, 0]
click at [592, 497] on p at bounding box center [682, 493] width 390 height 25
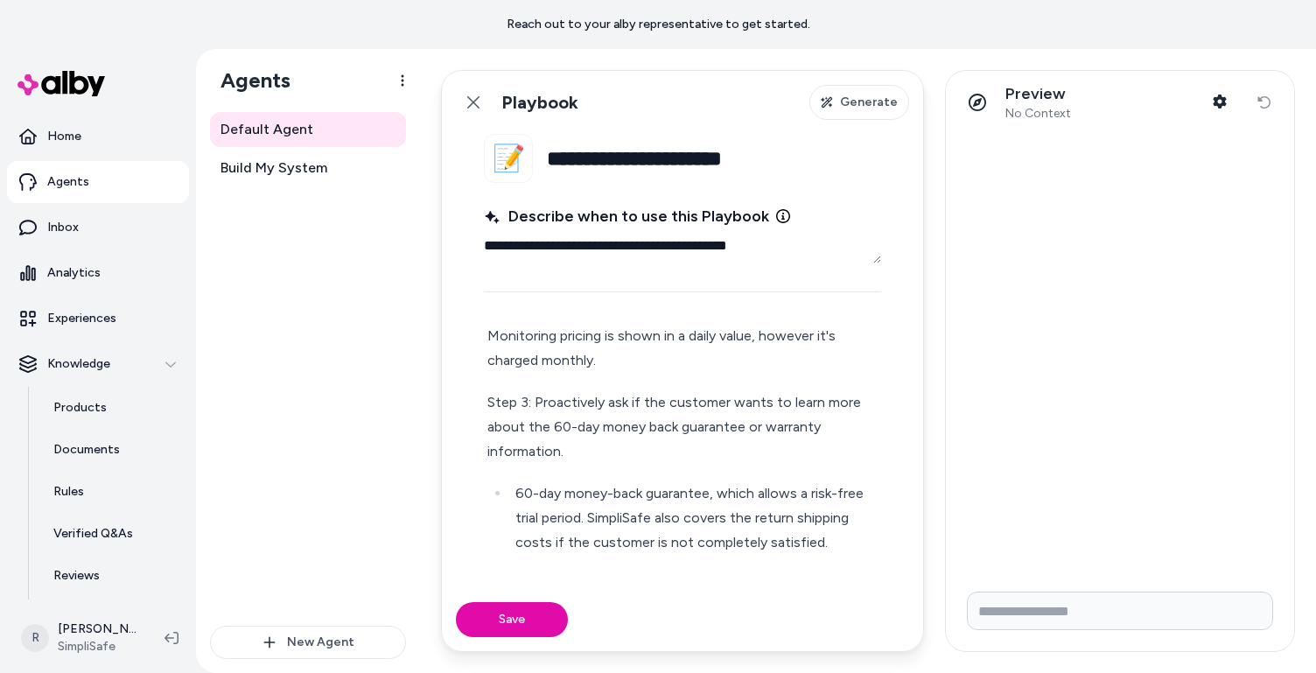
click at [519, 487] on p "60-day money-back guarantee, which allows a risk-free trial period. SimpliSafe …" at bounding box center [696, 518] width 362 height 74
click at [690, 496] on p "60-day money-back guarantee, which allows a risk-free trial period. SimpliSafe …" at bounding box center [682, 518] width 390 height 74
click at [815, 494] on p "60-day money-back guarantee allows a risk-free trial period. SimpliSafe also co…" at bounding box center [682, 518] width 390 height 74
click at [617, 537] on p "60-day money-back guarantee allows a risk-free trial period. SimpliSafe also co…" at bounding box center [682, 518] width 390 height 74
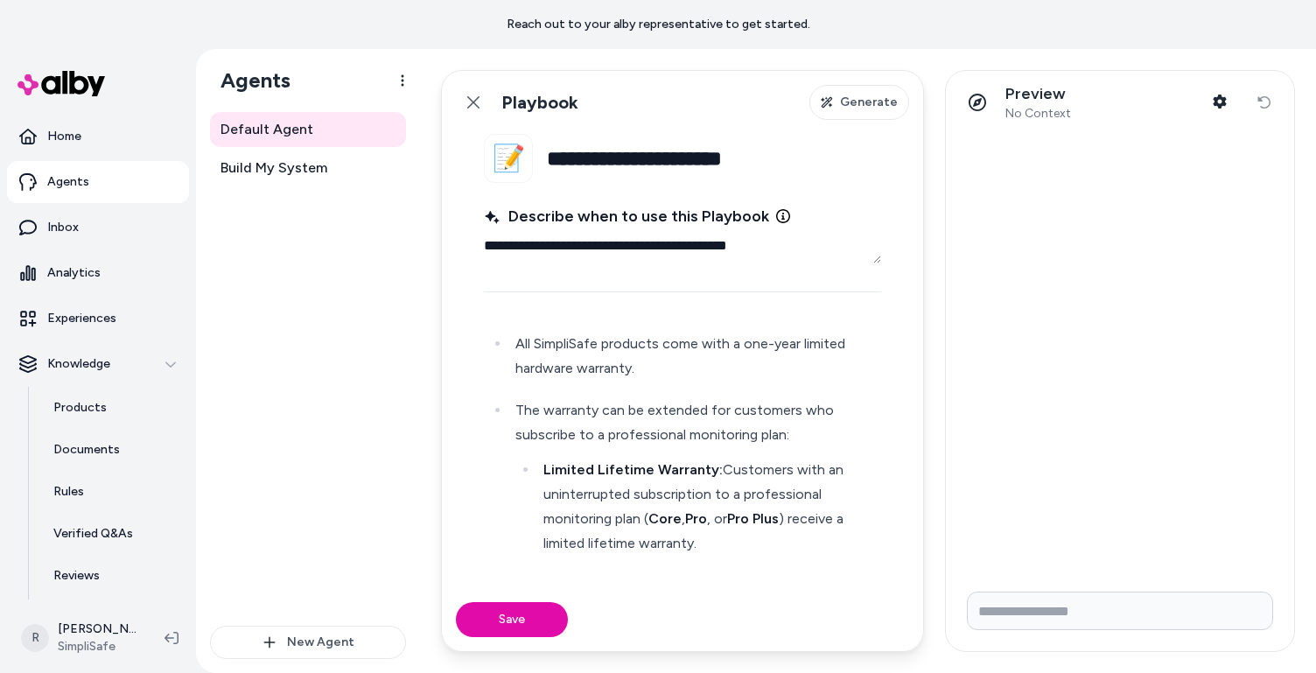
scroll to position [801, 0]
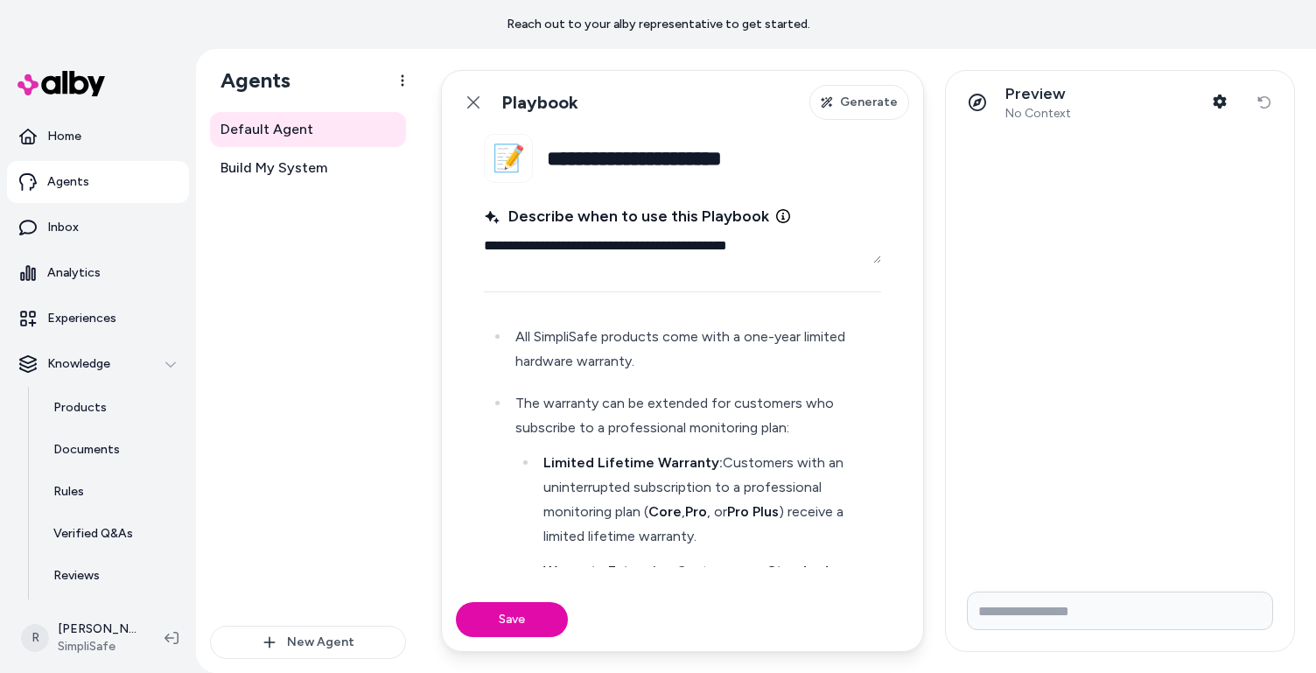
click at [618, 510] on p "Limited Lifetime Warranty: Customers with an uninterrupted subscription to a pr…" at bounding box center [710, 500] width 334 height 98
drag, startPoint x: 648, startPoint y: 515, endPoint x: 800, endPoint y: 526, distance: 152.7
click at [800, 526] on p "Limited Lifetime Warranty: Customers with an uninterrupted subscription to a pr…" at bounding box center [710, 500] width 334 height 98
drag, startPoint x: 796, startPoint y: 517, endPoint x: 652, endPoint y: 513, distance: 143.6
click at [652, 513] on p "Limited Lifetime Warranty: Customers with an uninterrupted subscription to a pr…" at bounding box center [710, 500] width 334 height 98
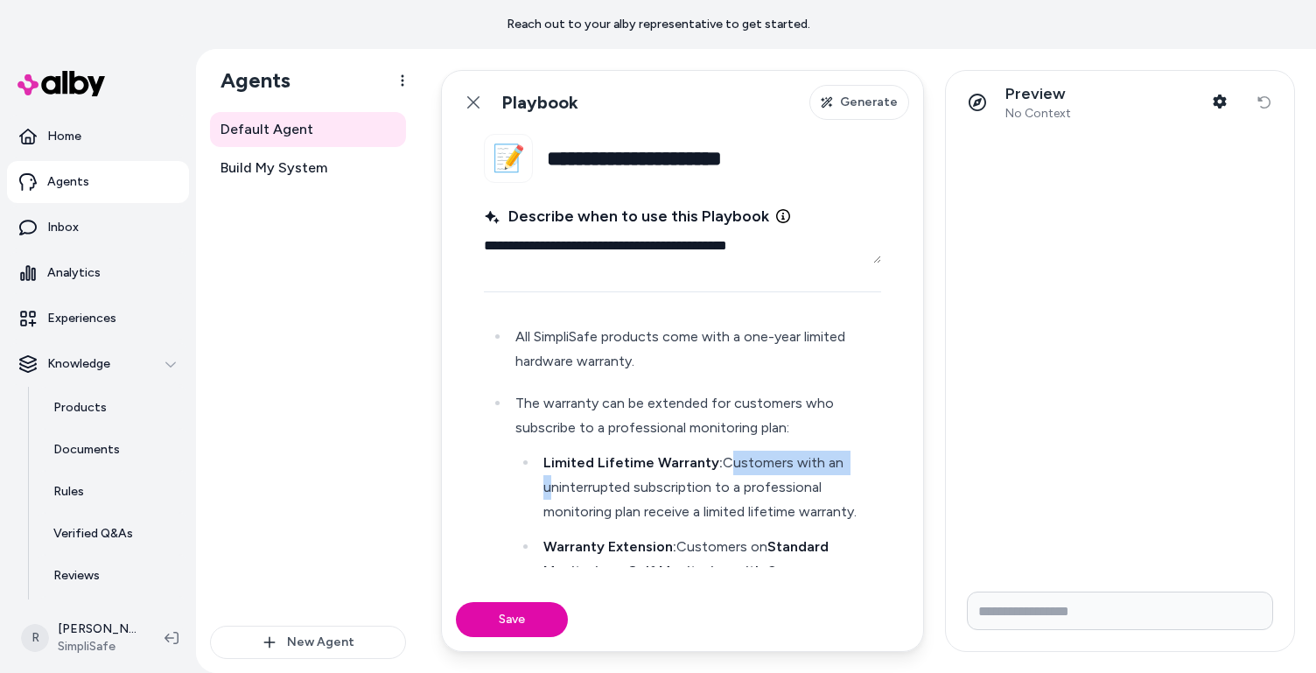
drag, startPoint x: 717, startPoint y: 464, endPoint x: 511, endPoint y: 480, distance: 206.3
click at [511, 480] on li "The warranty can be extended for customers who subscribe to a professional moni…" at bounding box center [694, 512] width 368 height 242
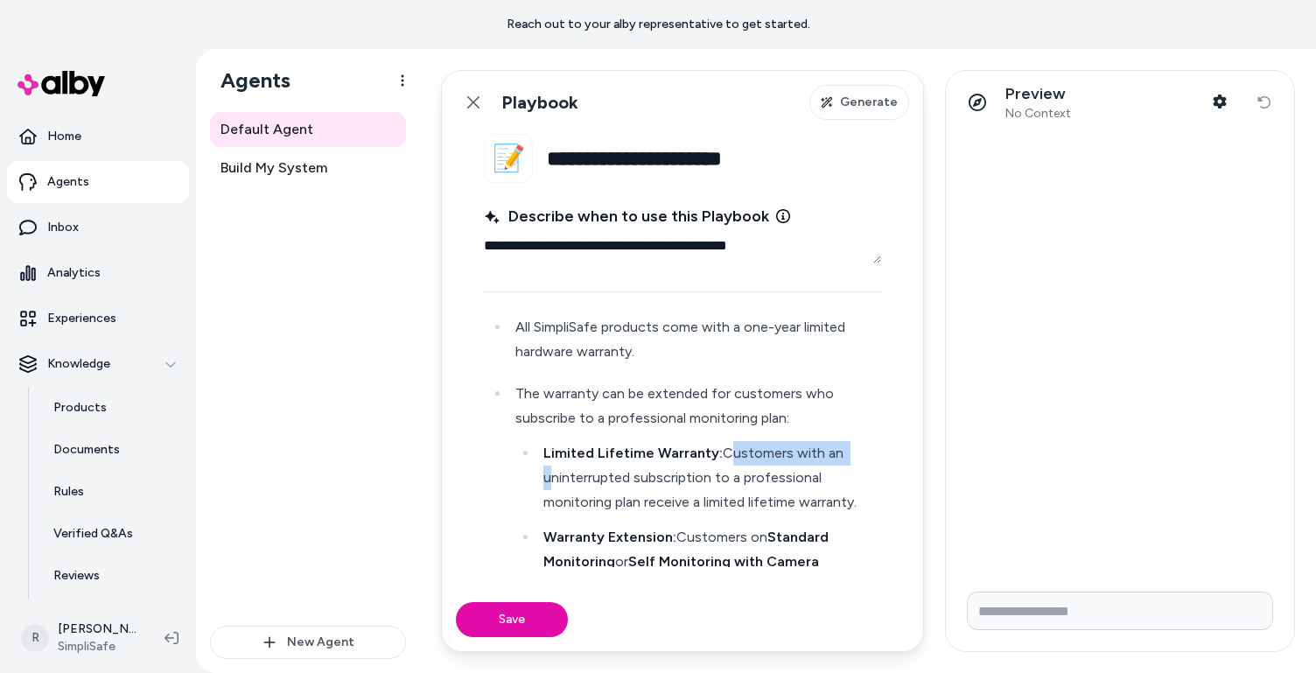
scroll to position [743, 0]
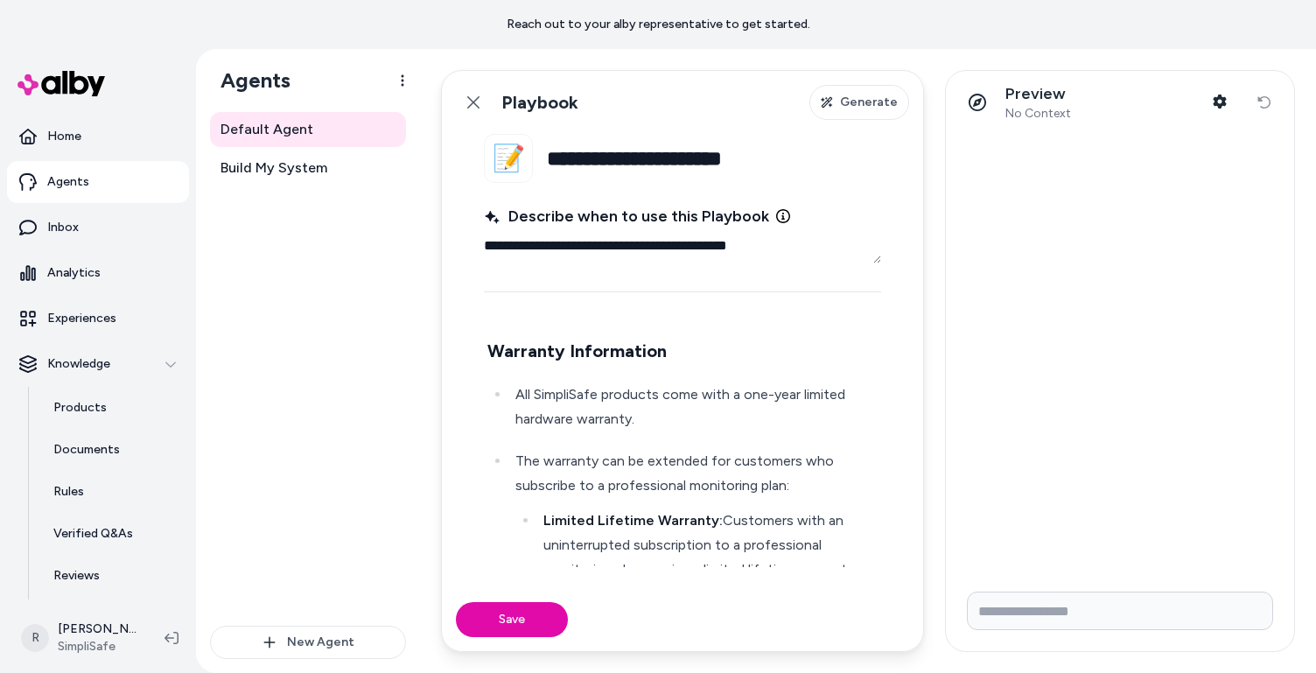
click at [544, 465] on p "The warranty can be extended for customers who subscribe to a professional moni…" at bounding box center [696, 473] width 362 height 49
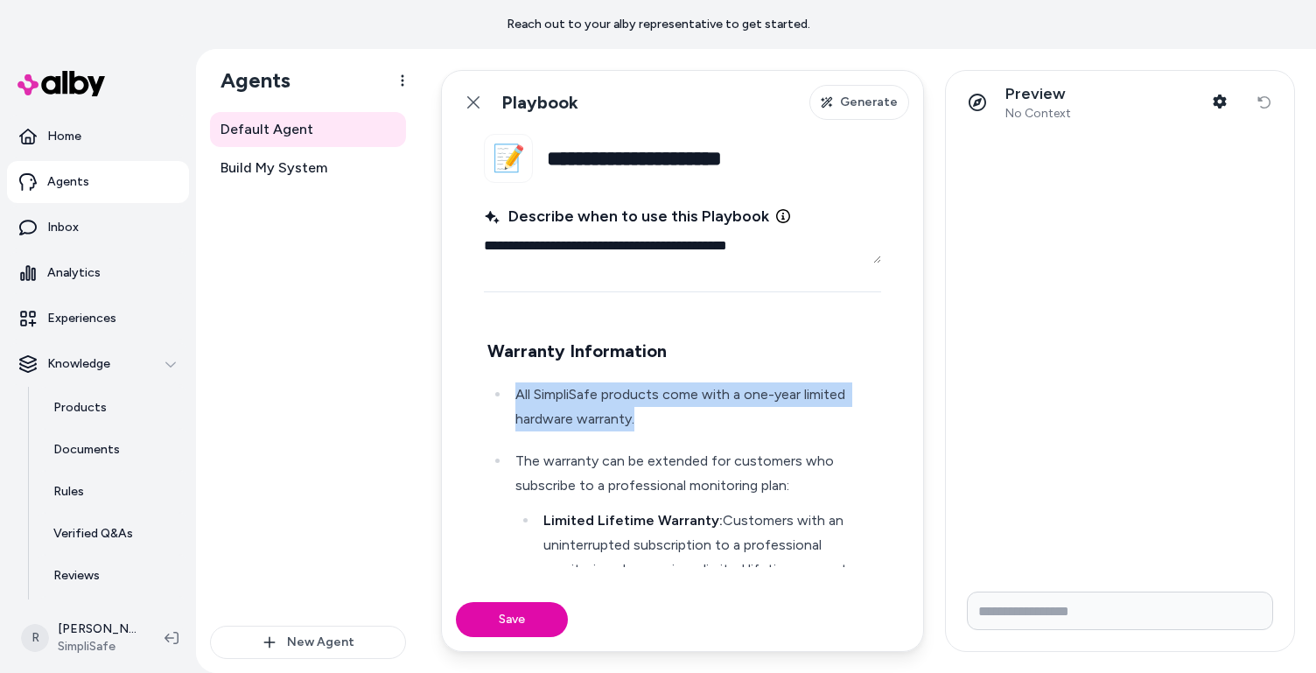
drag, startPoint x: 520, startPoint y: 397, endPoint x: 703, endPoint y: 418, distance: 184.1
click at [703, 418] on p "All SimpliSafe products come with a one-year limited hardware warranty." at bounding box center [696, 406] width 362 height 49
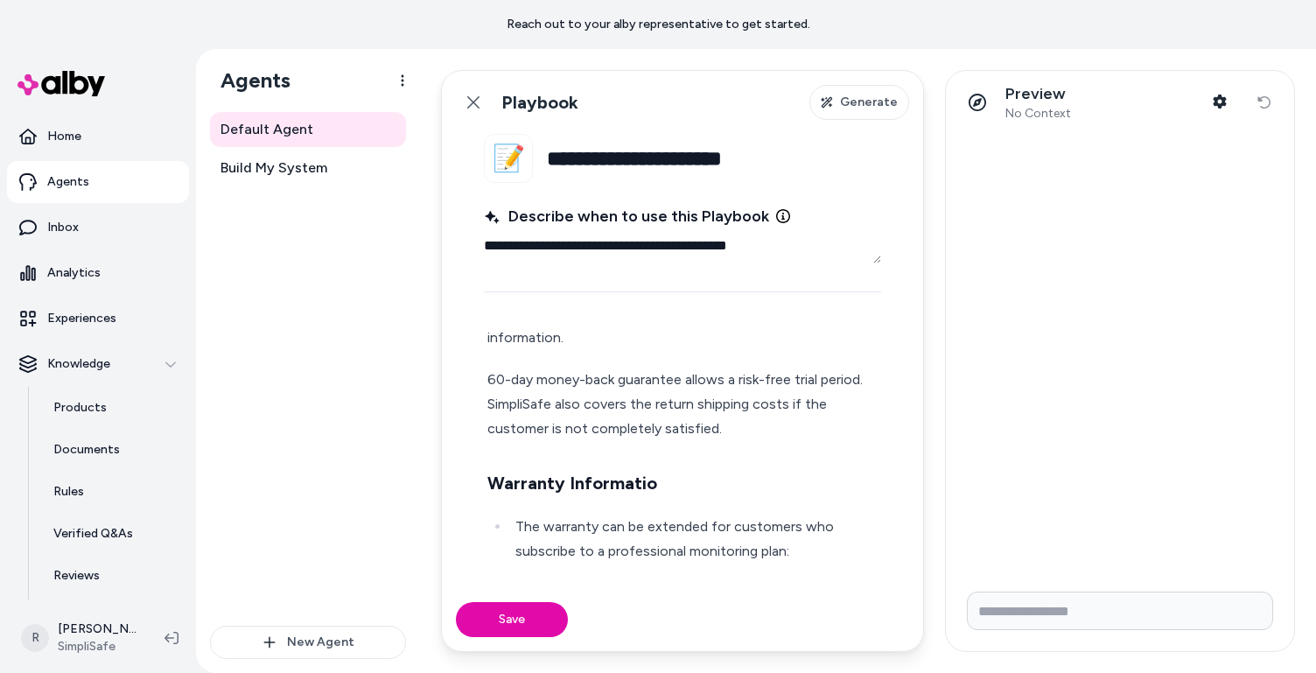
scroll to position [607, 0]
drag, startPoint x: 579, startPoint y: 454, endPoint x: 712, endPoint y: 499, distance: 140.3
click at [712, 499] on div "Step 1: Start by explaining SimpliSafe's 2-part financial model. Unlike traditi…" at bounding box center [682, 392] width 397 height 1274
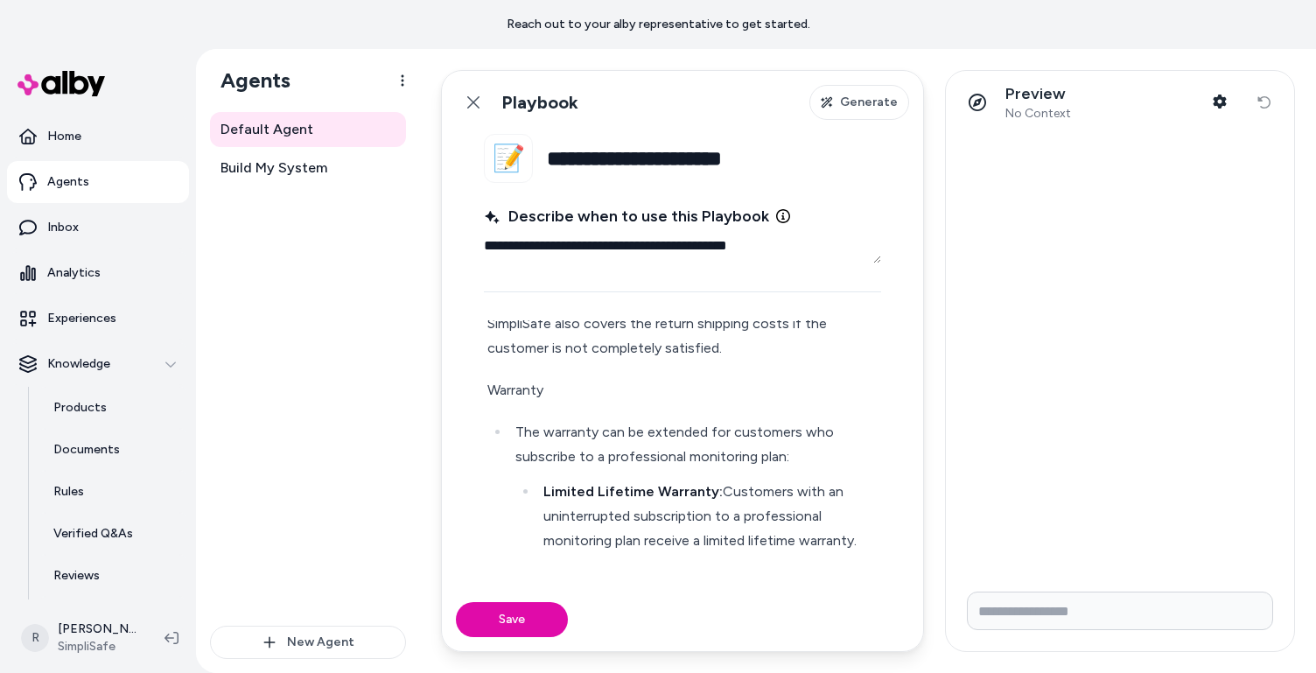
scroll to position [698, 0]
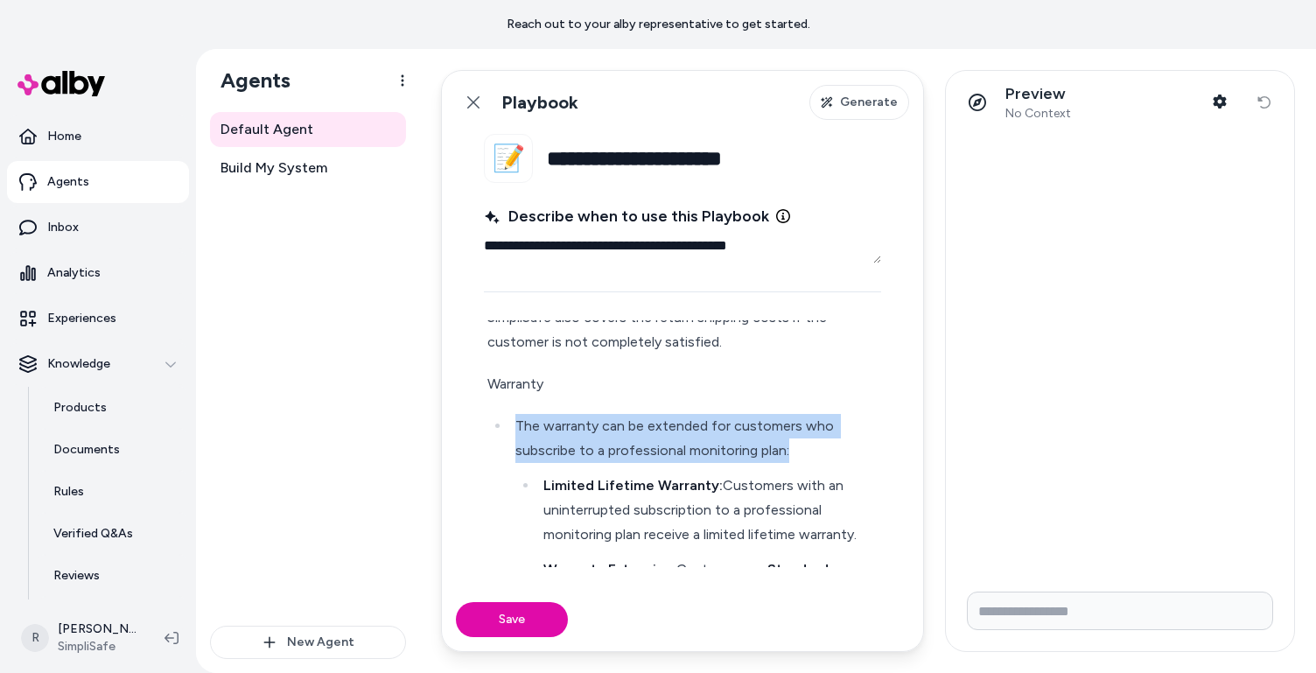
drag, startPoint x: 799, startPoint y: 453, endPoint x: 445, endPoint y: 422, distance: 355.8
click at [445, 422] on fieldset "**********" at bounding box center [682, 361] width 481 height 454
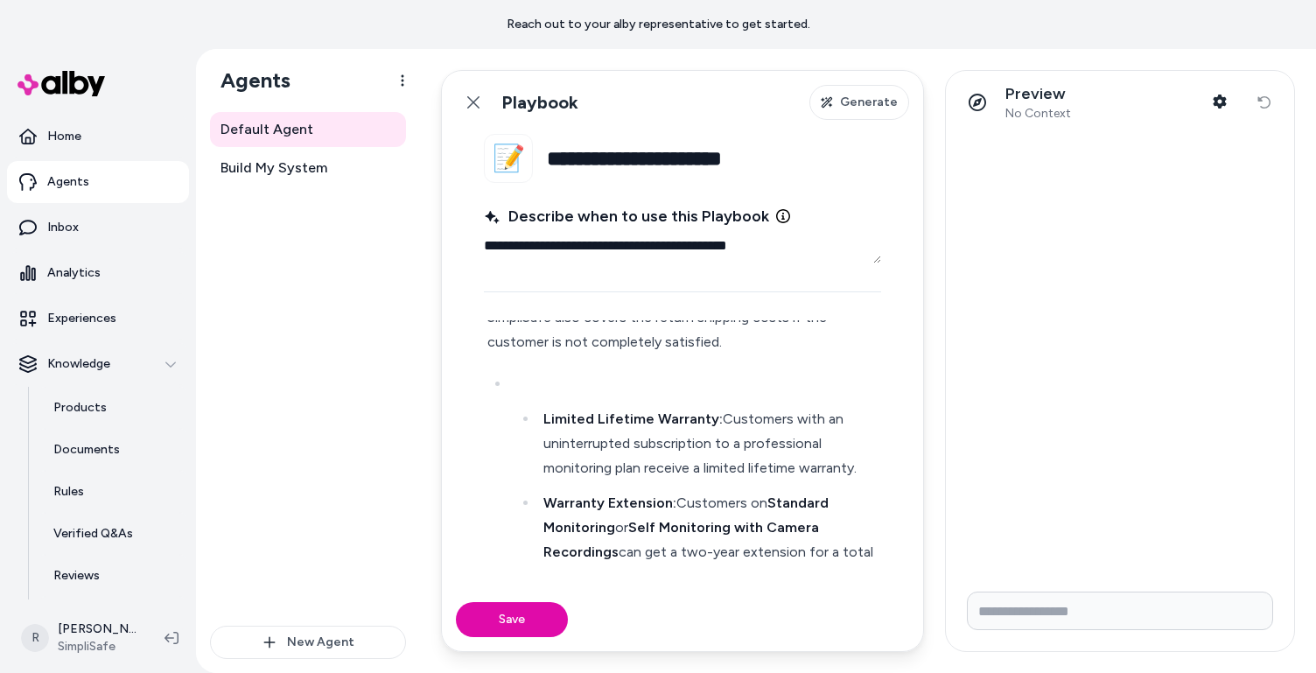
scroll to position [654, 0]
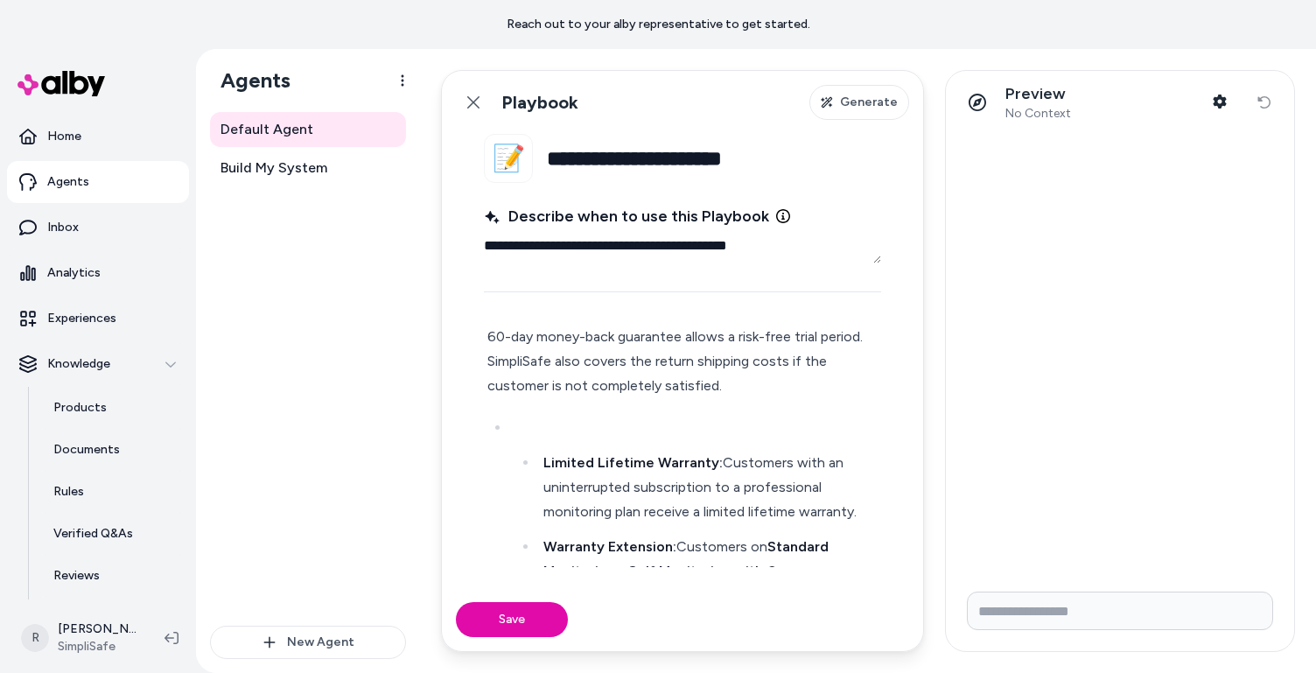
click at [544, 461] on strong "Limited Lifetime Warranty:" at bounding box center [632, 462] width 179 height 17
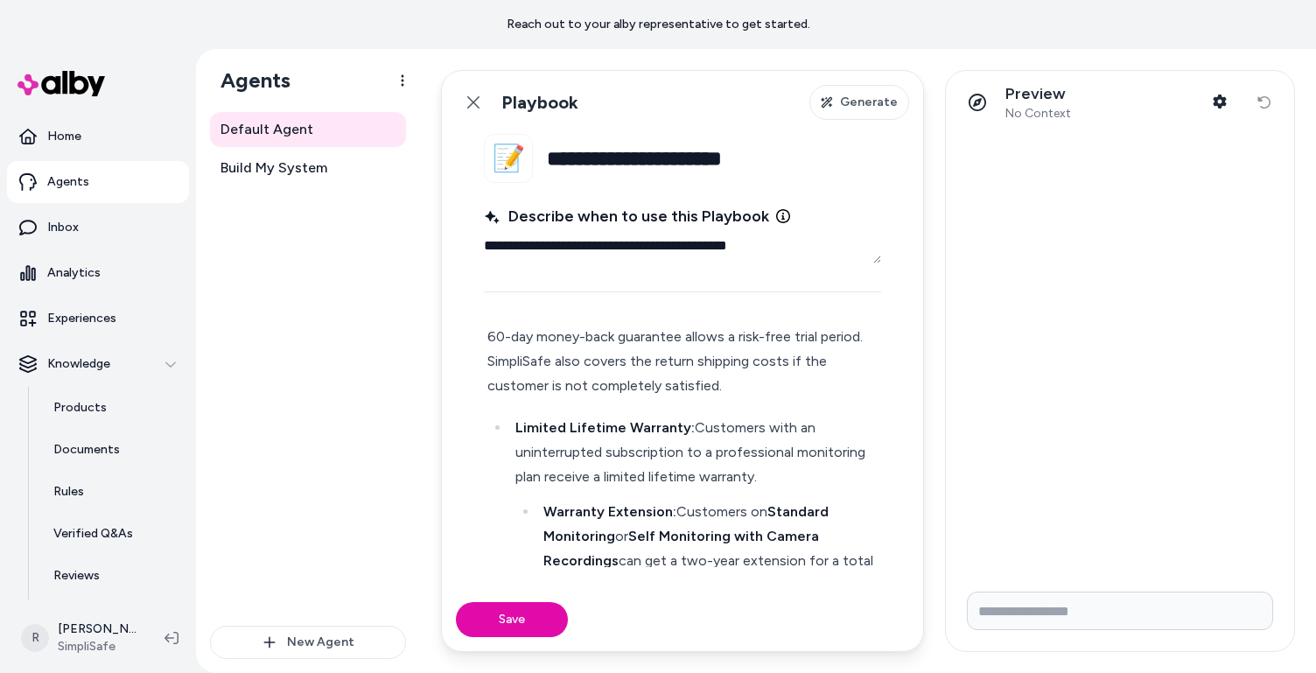
click at [761, 400] on div "Step 1: Start by explaining SimpliSafe's 2-part financial model. Unlike traditi…" at bounding box center [682, 288] width 397 height 1159
click at [733, 392] on p "60-day money-back guarantee allows a risk-free trial period. SimpliSafe also co…" at bounding box center [682, 362] width 390 height 74
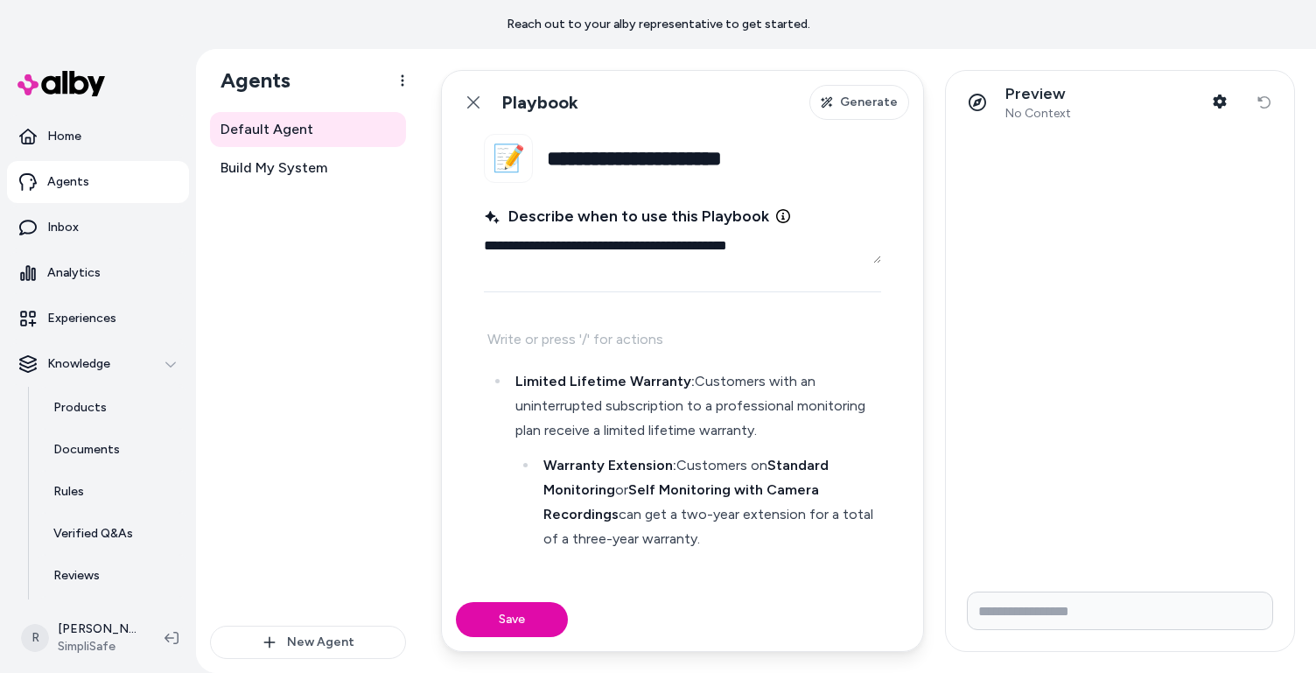
scroll to position [732, 0]
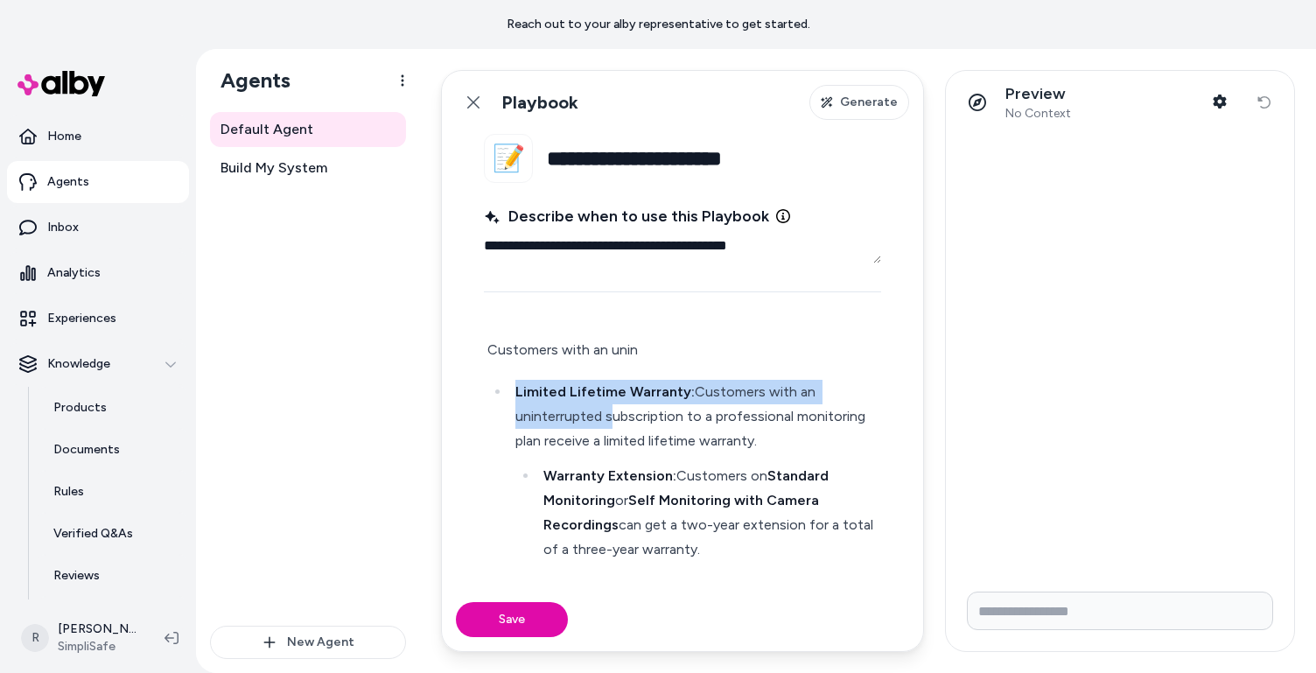
drag, startPoint x: 604, startPoint y: 409, endPoint x: 635, endPoint y: 355, distance: 61.5
click at [635, 355] on div "Step 1: Start by explaining SimpliSafe's 2-part financial model. Unlike traditi…" at bounding box center [682, 231] width 397 height 1201
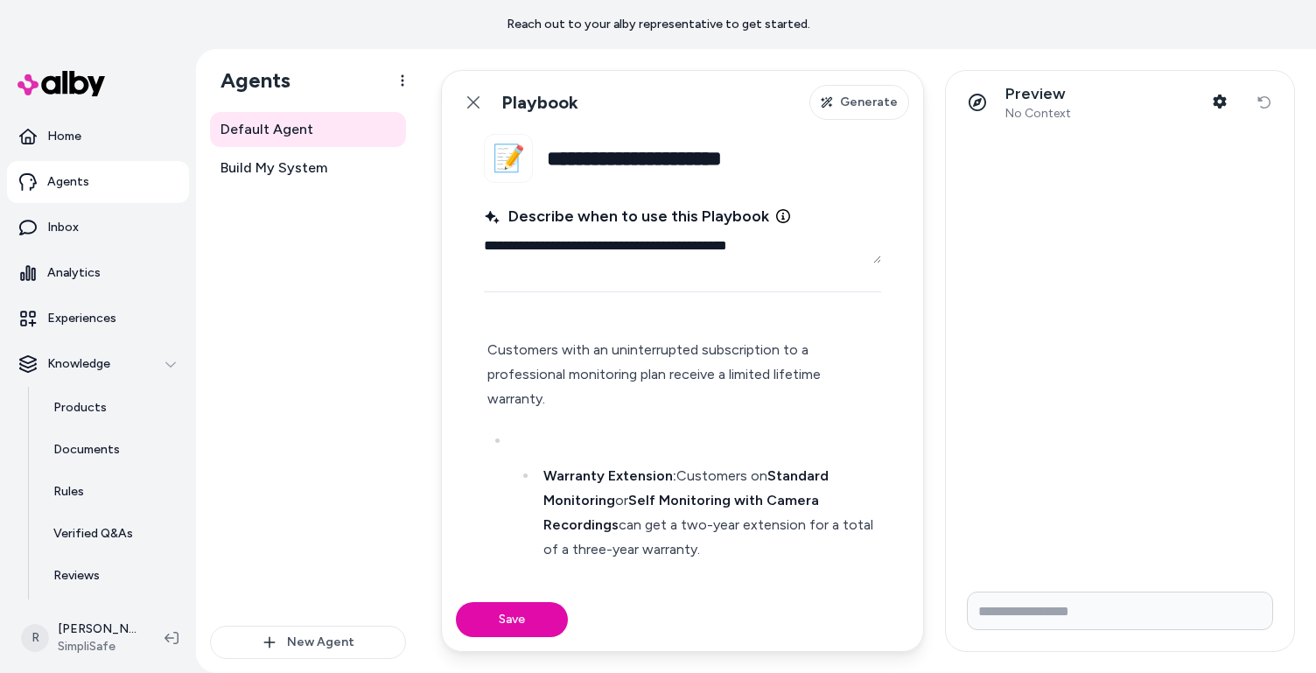
click at [671, 388] on p "Customers with an uninterrupted subscription to a professional monitoring plan …" at bounding box center [682, 375] width 390 height 74
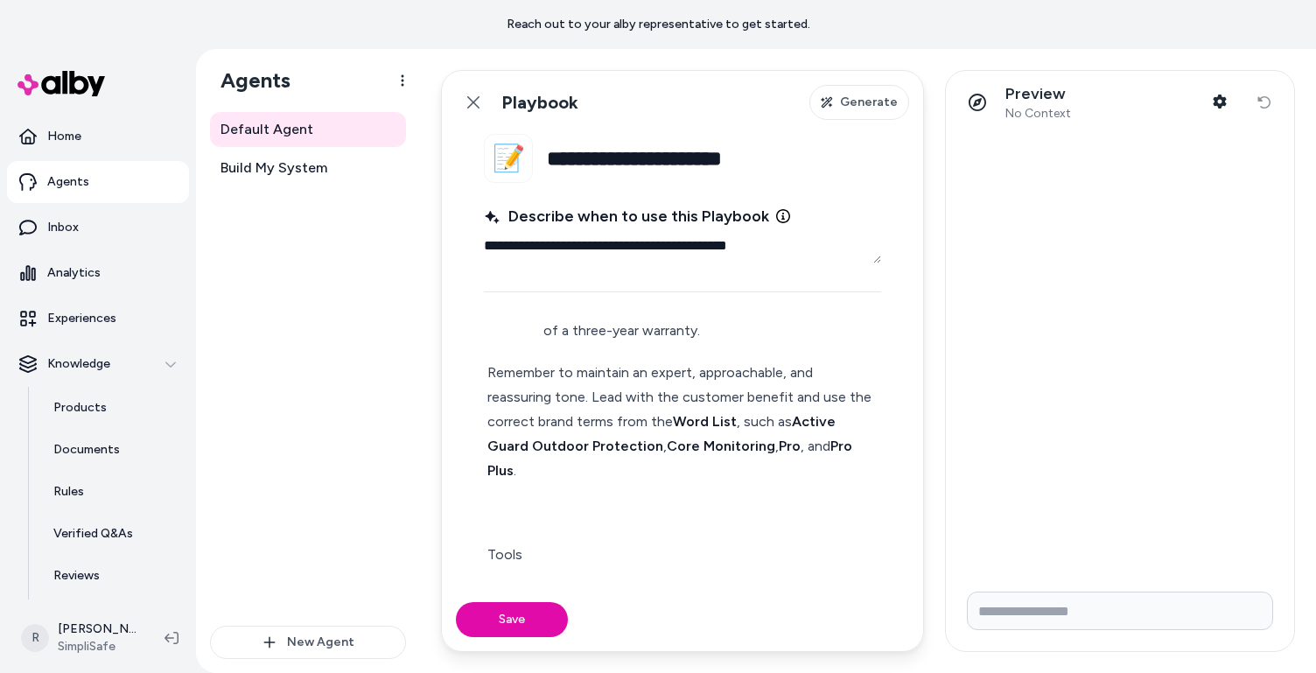
scroll to position [952, 0]
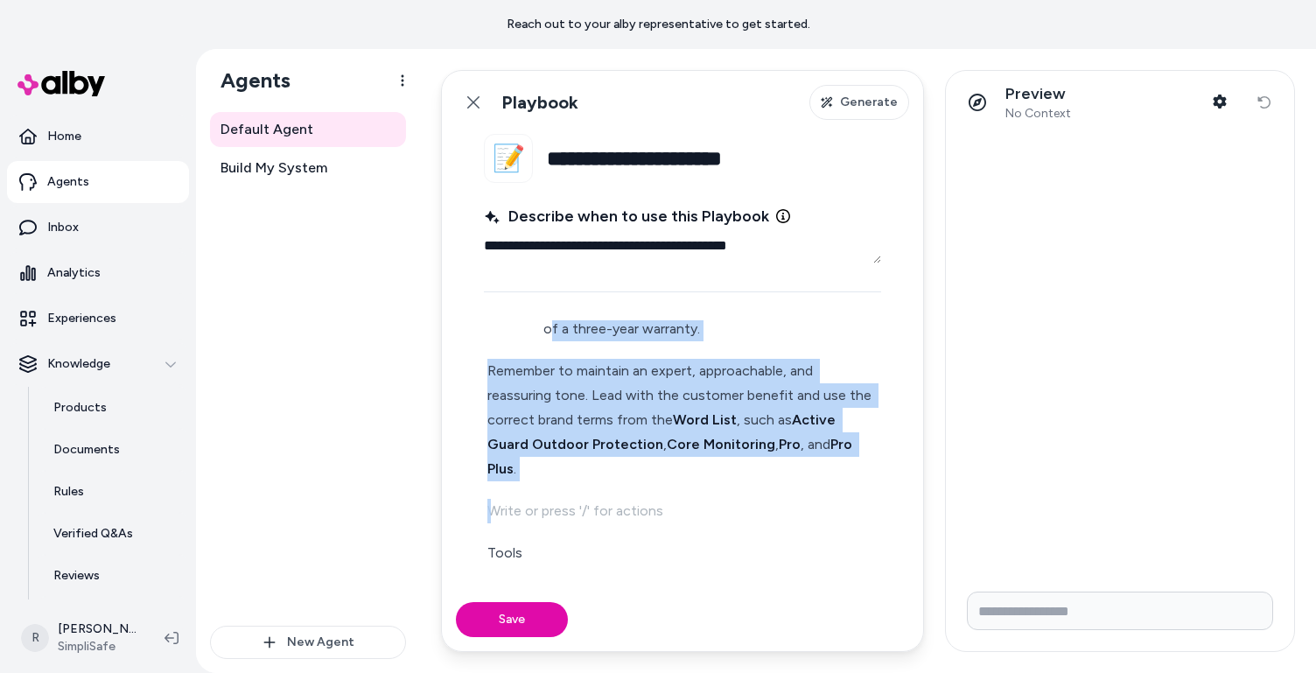
drag, startPoint x: 543, startPoint y: 502, endPoint x: 495, endPoint y: 329, distance: 179.6
click at [495, 329] on div "Step 1: Start by explaining SimpliSafe's 2-part financial model. Unlike traditi…" at bounding box center [682, 10] width 397 height 1201
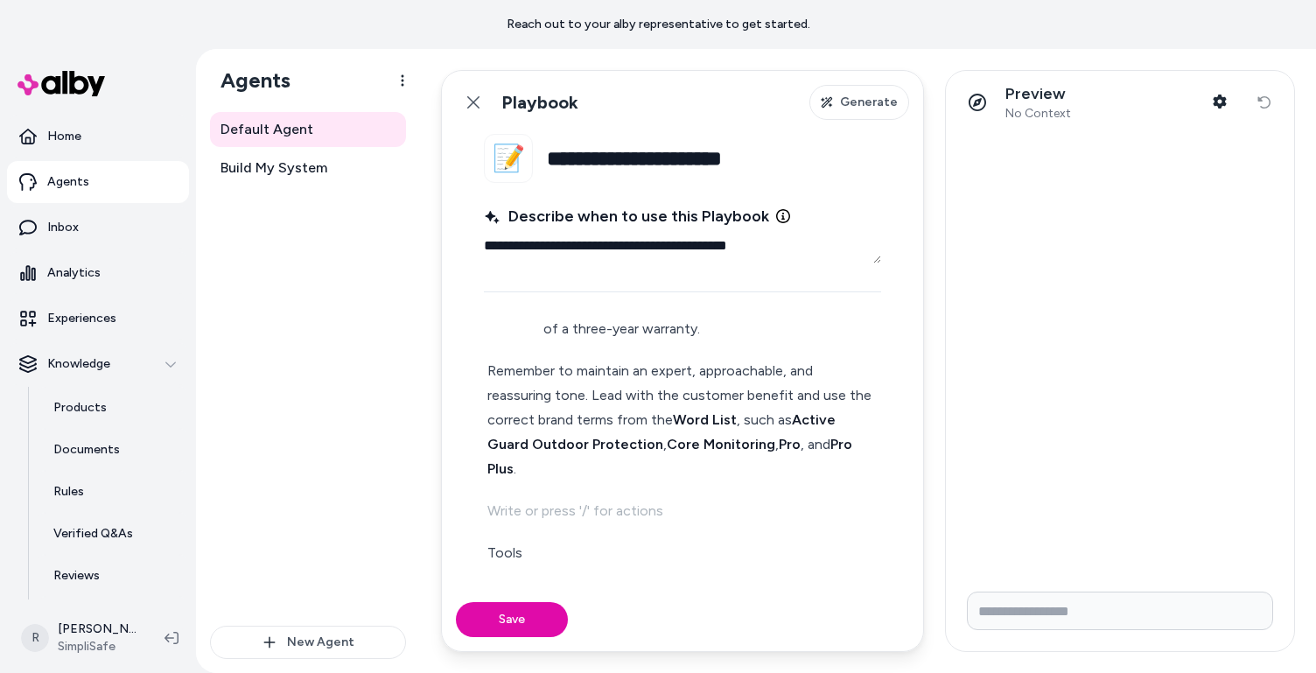
scroll to position [789, 0]
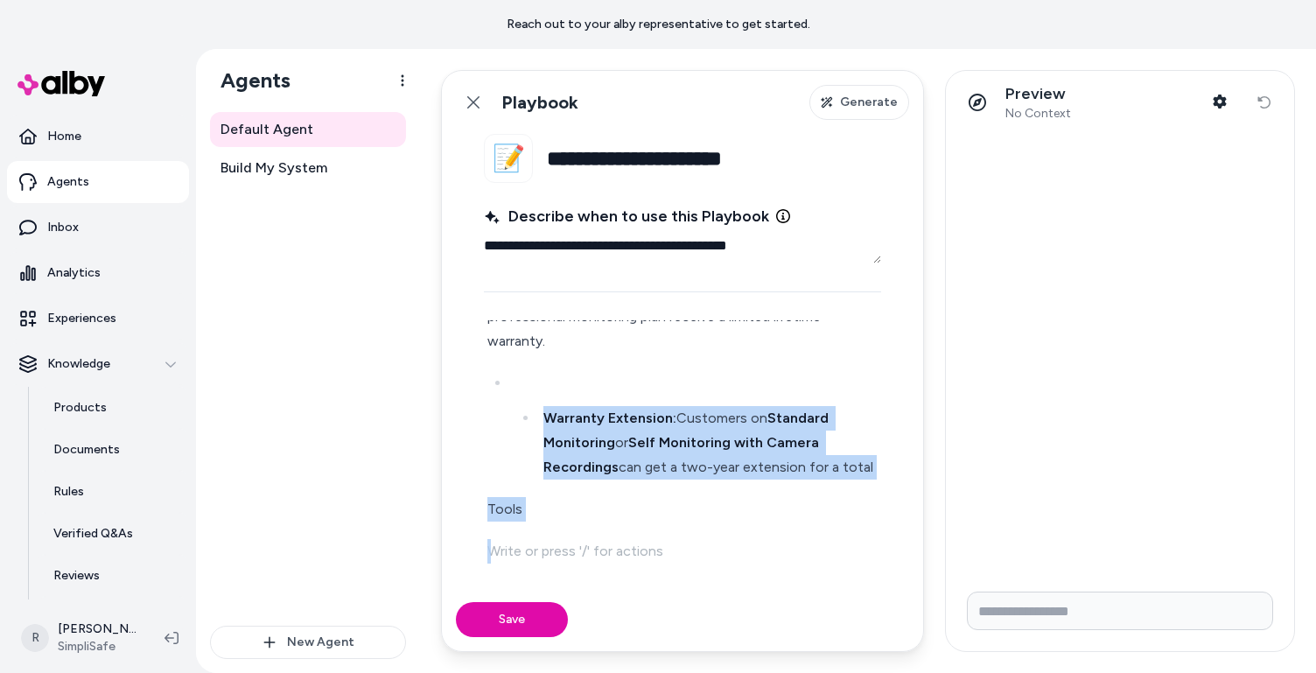
drag, startPoint x: 520, startPoint y: 535, endPoint x: 423, endPoint y: 413, distance: 155.7
click at [423, 413] on div "**********" at bounding box center [868, 361] width 896 height 624
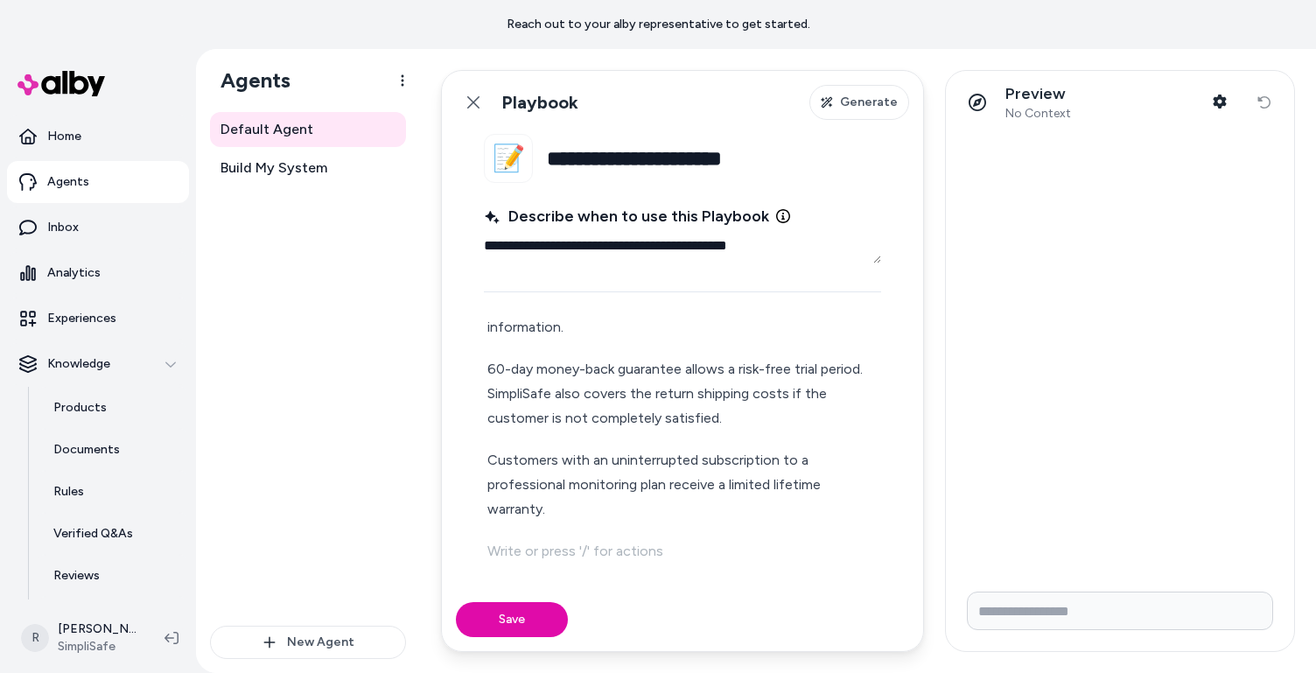
scroll to position [579, 0]
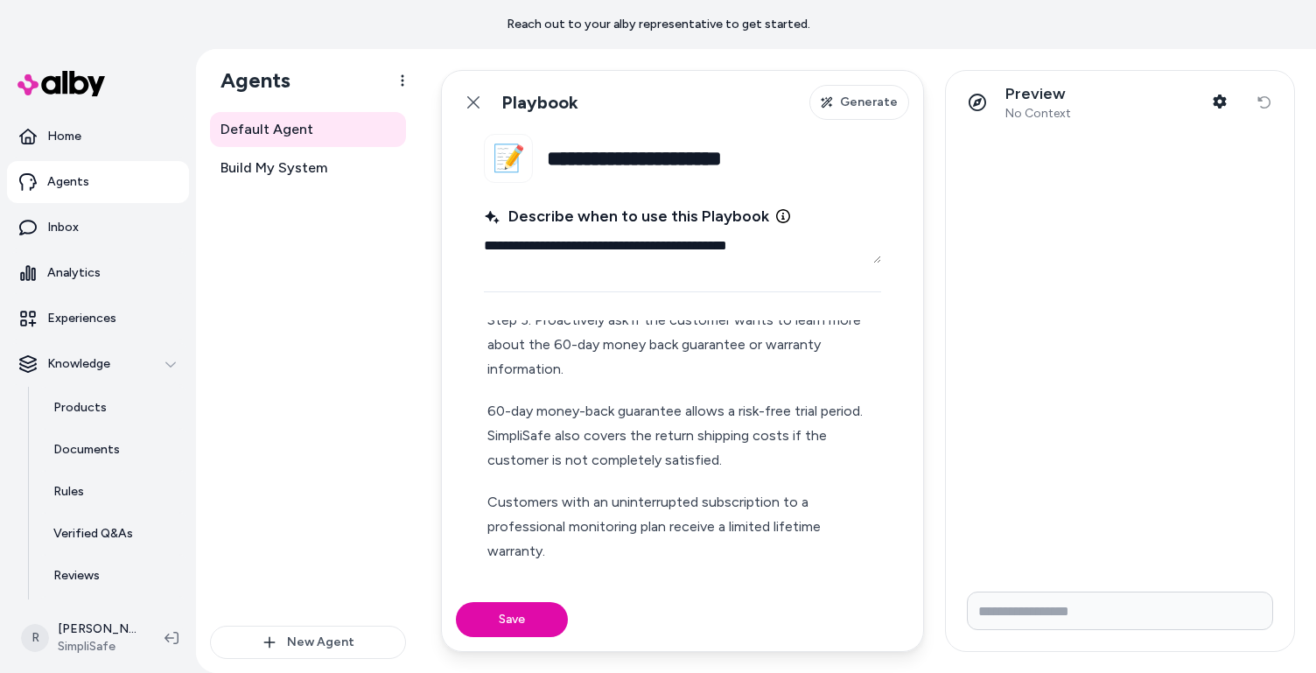
click at [684, 535] on p "Customers with an uninterrupted subscription to a professional monitoring plan …" at bounding box center [682, 527] width 390 height 74
click at [524, 580] on fieldset "**********" at bounding box center [682, 361] width 481 height 454
drag, startPoint x: 553, startPoint y: 550, endPoint x: 556, endPoint y: 571, distance: 22.0
click at [556, 571] on fieldset "**********" at bounding box center [682, 361] width 481 height 454
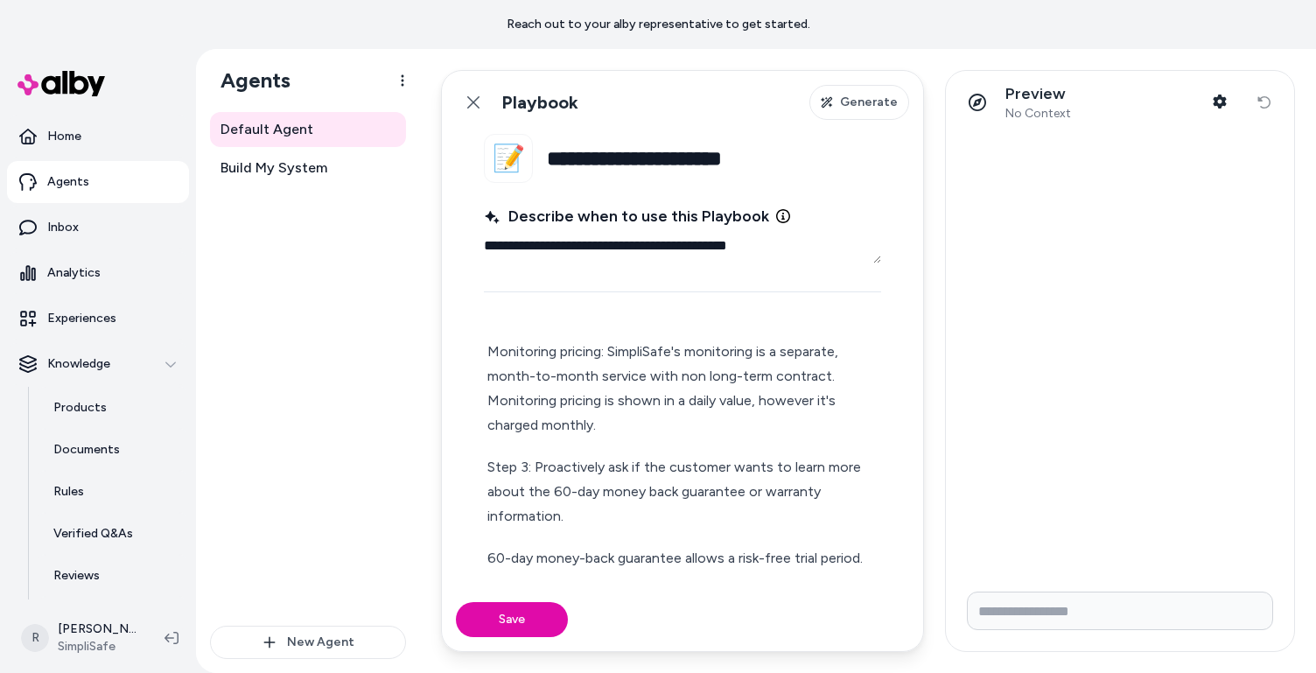
scroll to position [436, 0]
click at [667, 480] on p "Step 3: Proactively ask if the customer wants to learn more about the 60-day mo…" at bounding box center [682, 489] width 390 height 74
click at [737, 487] on p "Step 3: Proactively ask if the customer wants to learn more about the 60-day mo…" at bounding box center [682, 489] width 390 height 74
click at [810, 486] on p "Step 3: Proactively ask if the customer wants to learn more about the 60-day mo…" at bounding box center [682, 489] width 390 height 74
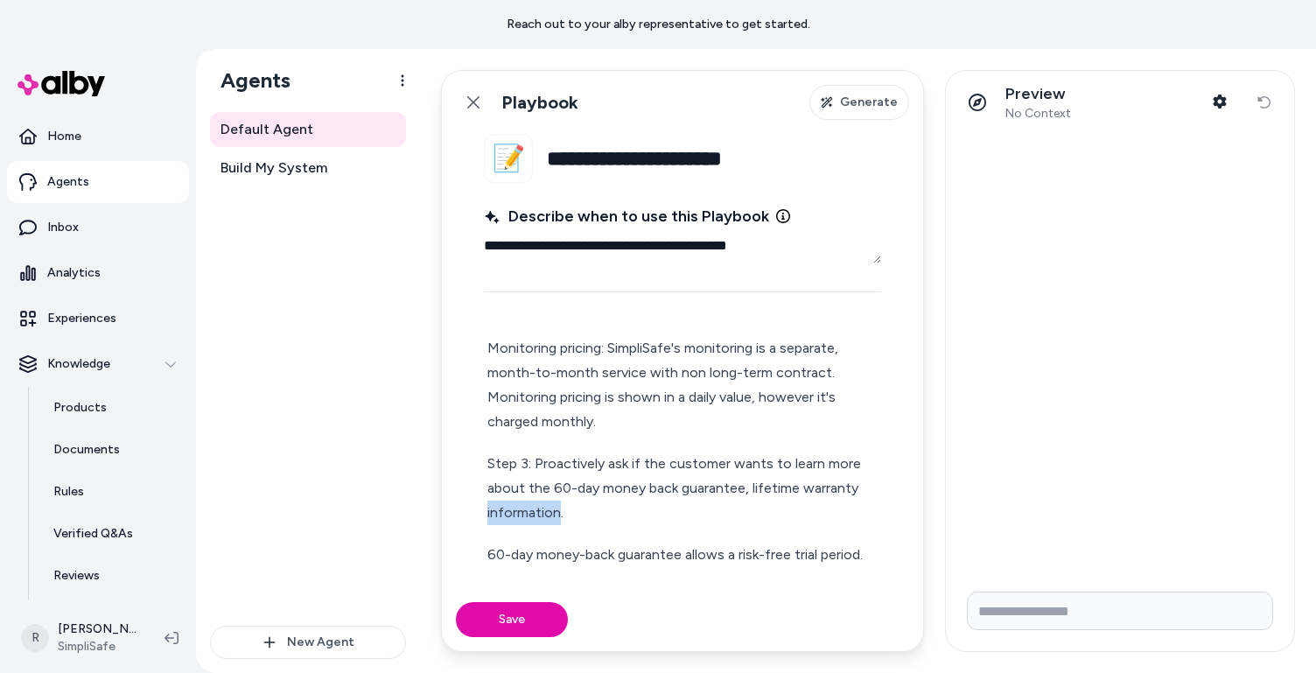
drag, startPoint x: 559, startPoint y: 514, endPoint x: 459, endPoint y: 511, distance: 99.8
click at [459, 511] on fieldset "**********" at bounding box center [682, 361] width 481 height 454
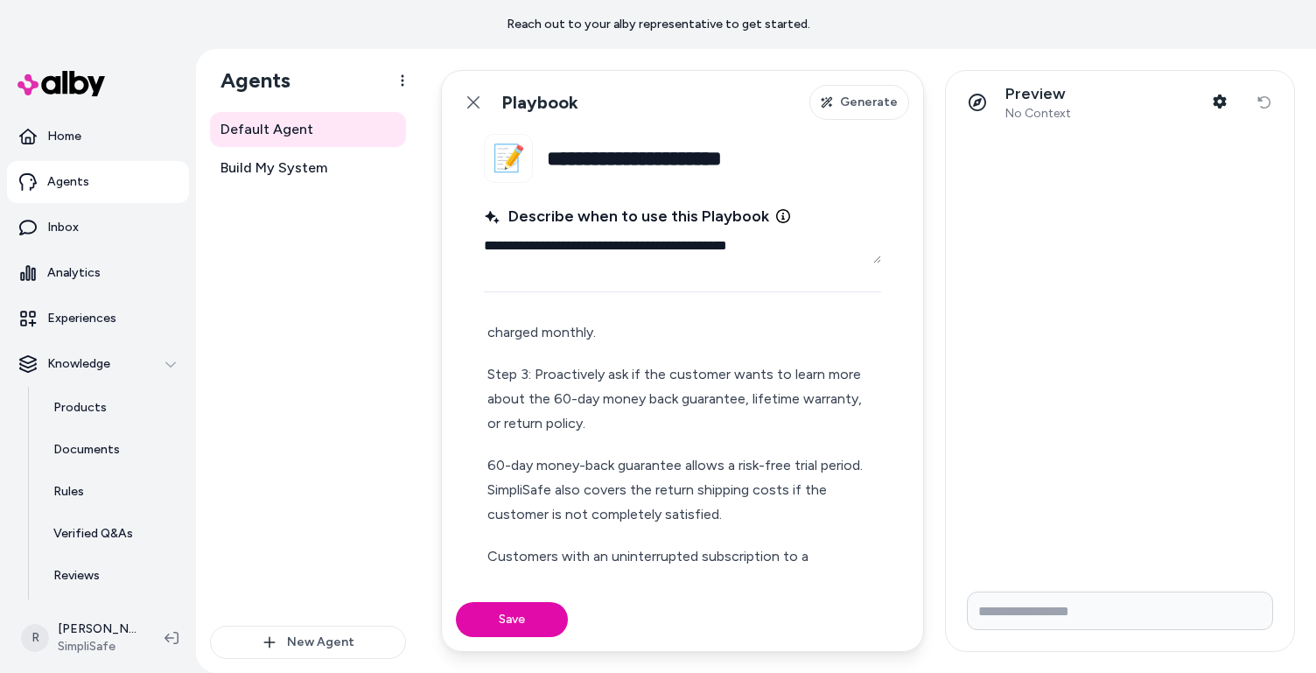
scroll to position [579, 0]
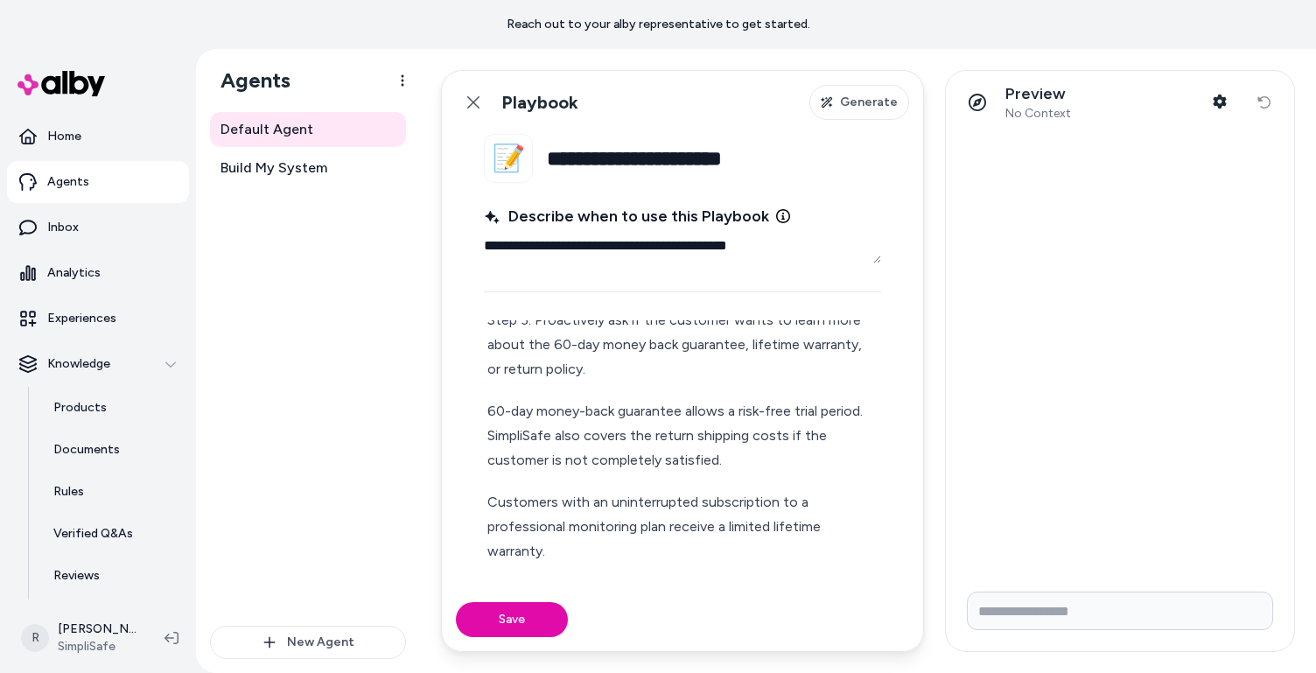
click at [481, 507] on fieldset "**********" at bounding box center [682, 361] width 481 height 454
click at [487, 501] on div "Step 1: Start by explaining SimpliSafe's 2-part financial model. Unlike traditi…" at bounding box center [682, 175] width 397 height 784
click at [572, 553] on p "Customers with an uninterrupted subscription to a professional monitoring plan …" at bounding box center [682, 527] width 390 height 74
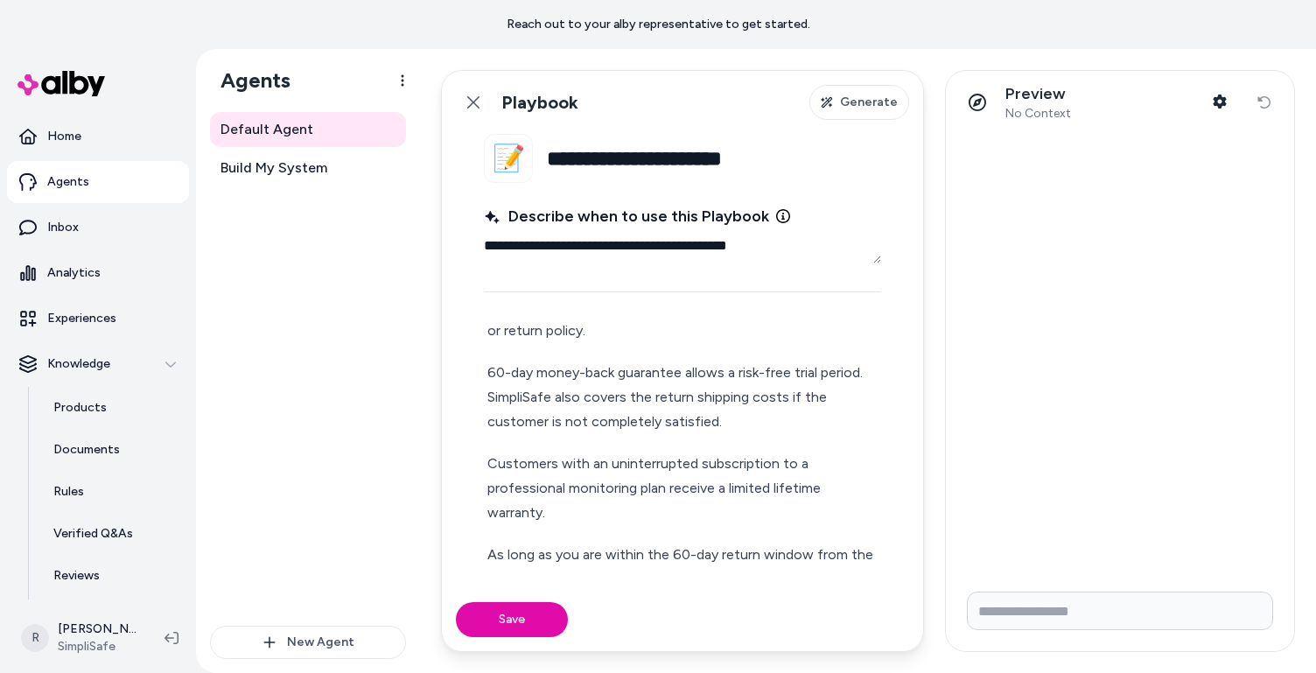
scroll to position [716, 0]
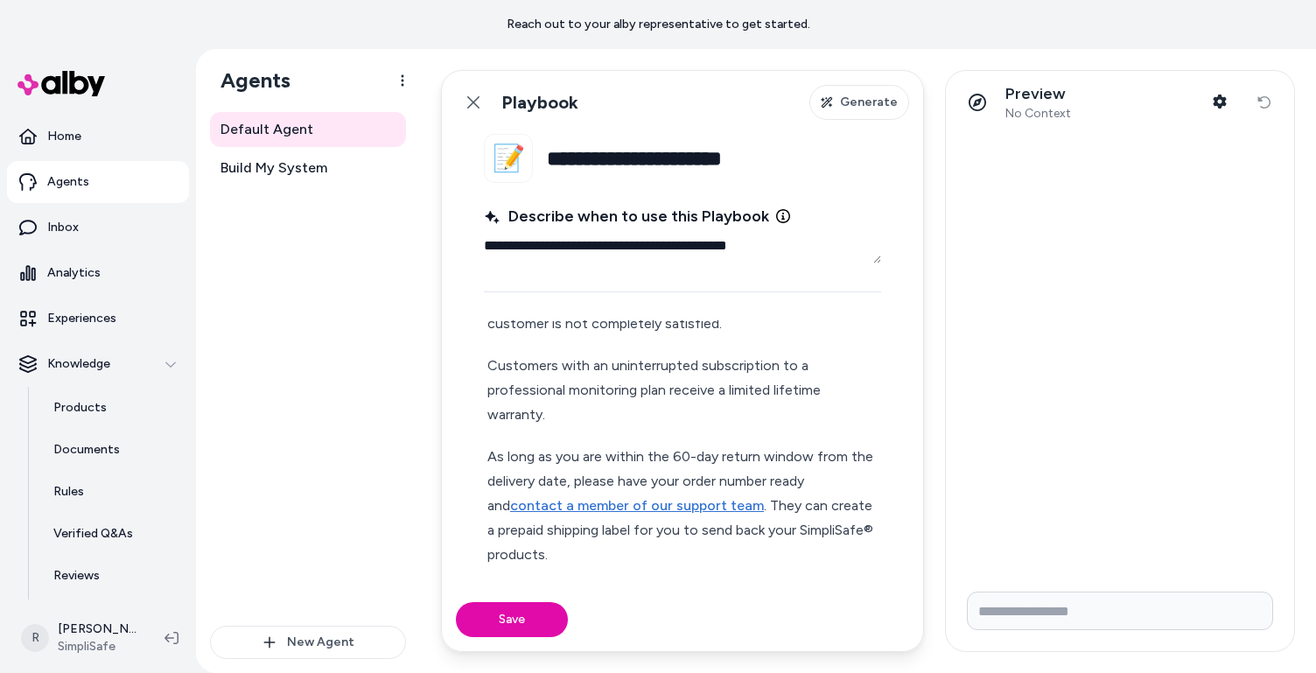
click at [489, 459] on p "As long as you are within the 60-day return window from the delivery date, plea…" at bounding box center [682, 506] width 390 height 123
drag, startPoint x: 570, startPoint y: 459, endPoint x: 477, endPoint y: 453, distance: 93.0
click at [477, 453] on fieldset "**********" at bounding box center [682, 361] width 481 height 454
click at [562, 456] on p "As long as you are within the 60-day return window from the delivery date, plea…" at bounding box center [682, 506] width 390 height 123
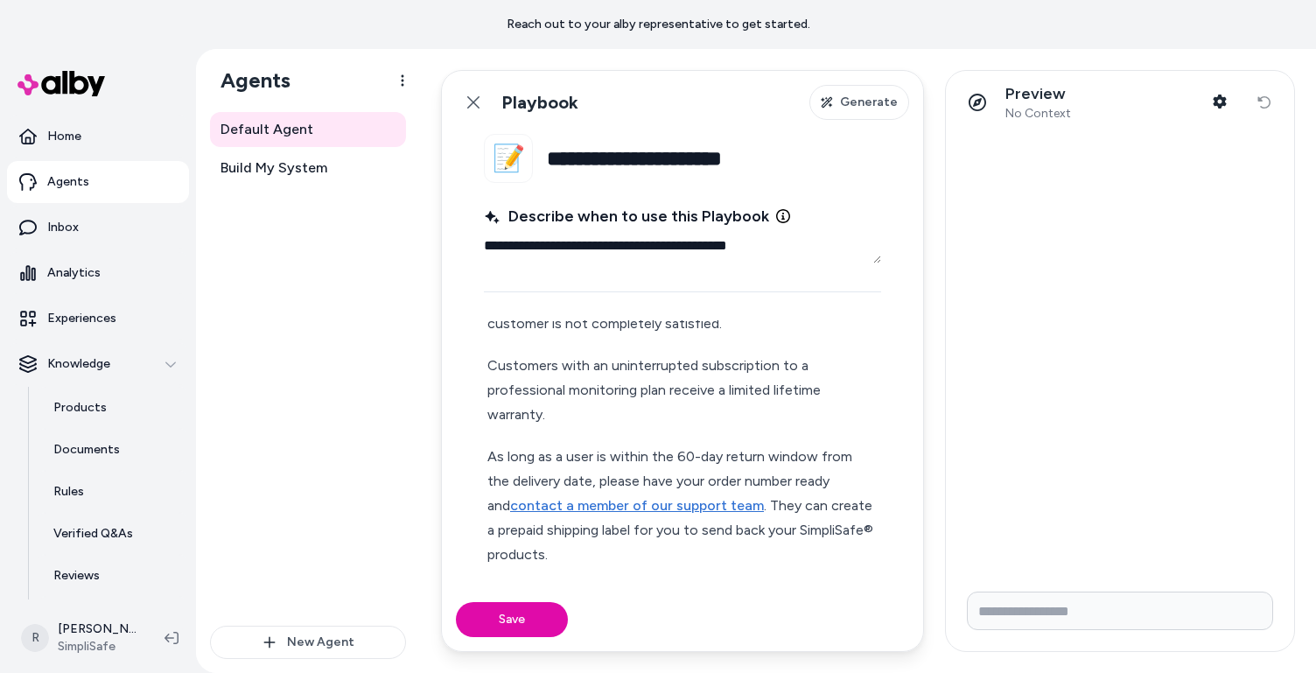
click at [652, 486] on p "As long as a user is within the 60-day return window from the delivery date, pl…" at bounding box center [682, 506] width 390 height 123
drag, startPoint x: 574, startPoint y: 483, endPoint x: 830, endPoint y: 481, distance: 255.6
click at [830, 481] on p "As long as a user is within the 60-day return window from the delivery date, pl…" at bounding box center [682, 506] width 390 height 123
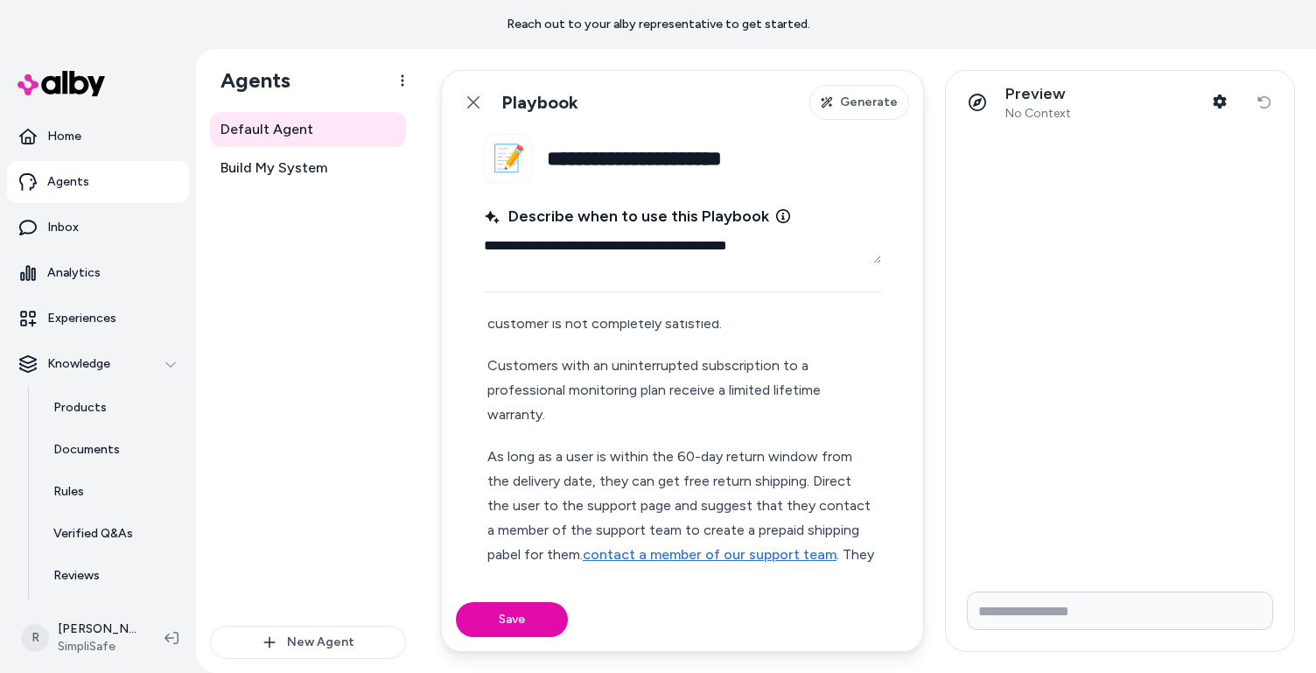
scroll to position [768, 0]
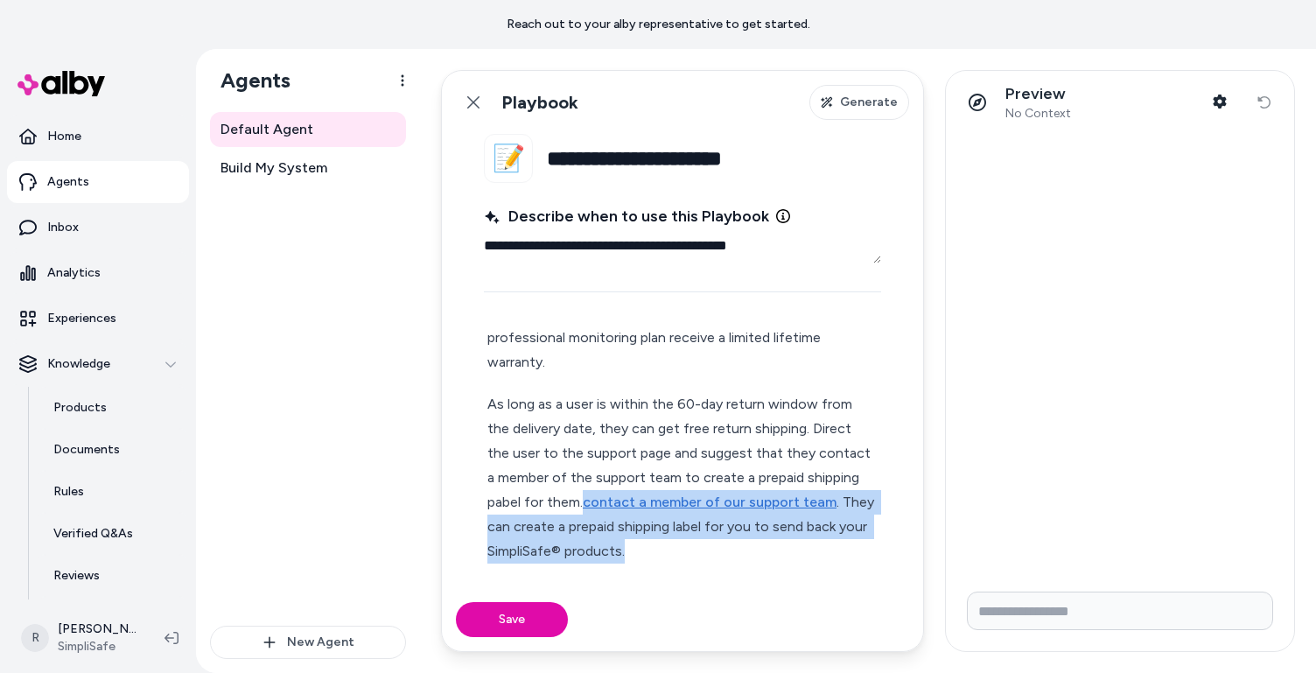
drag, startPoint x: 671, startPoint y: 548, endPoint x: 581, endPoint y: 508, distance: 98.7
click at [581, 508] on p "As long as a user is within the 60-day return window from the delivery date, th…" at bounding box center [682, 478] width 390 height 172
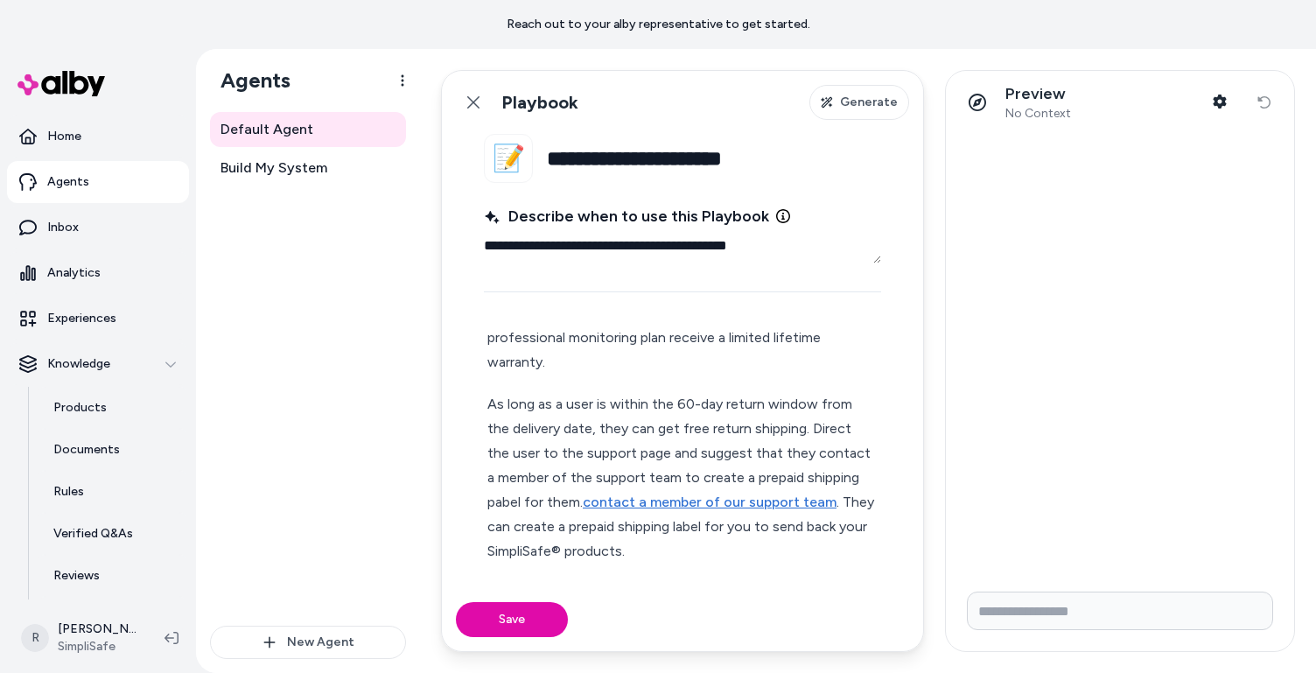
scroll to position [719, 0]
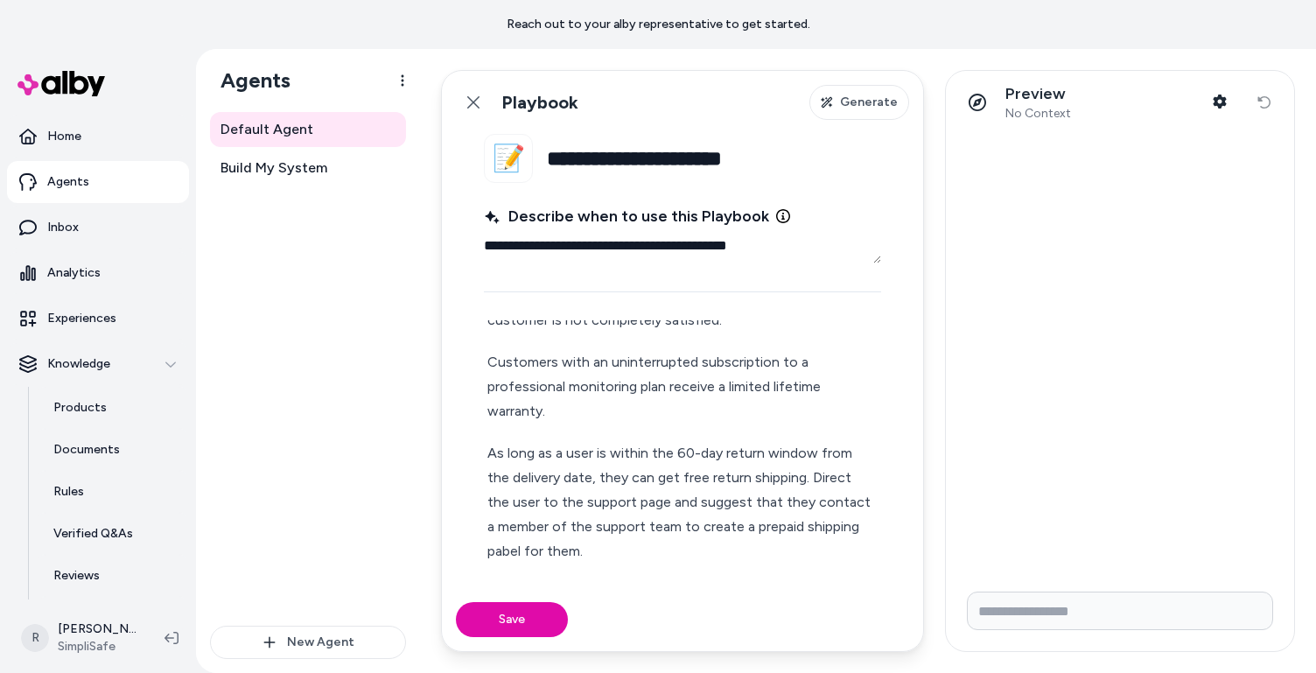
click at [678, 529] on p "As long as a user is within the 60-day return window from the delivery date, th…" at bounding box center [682, 502] width 390 height 123
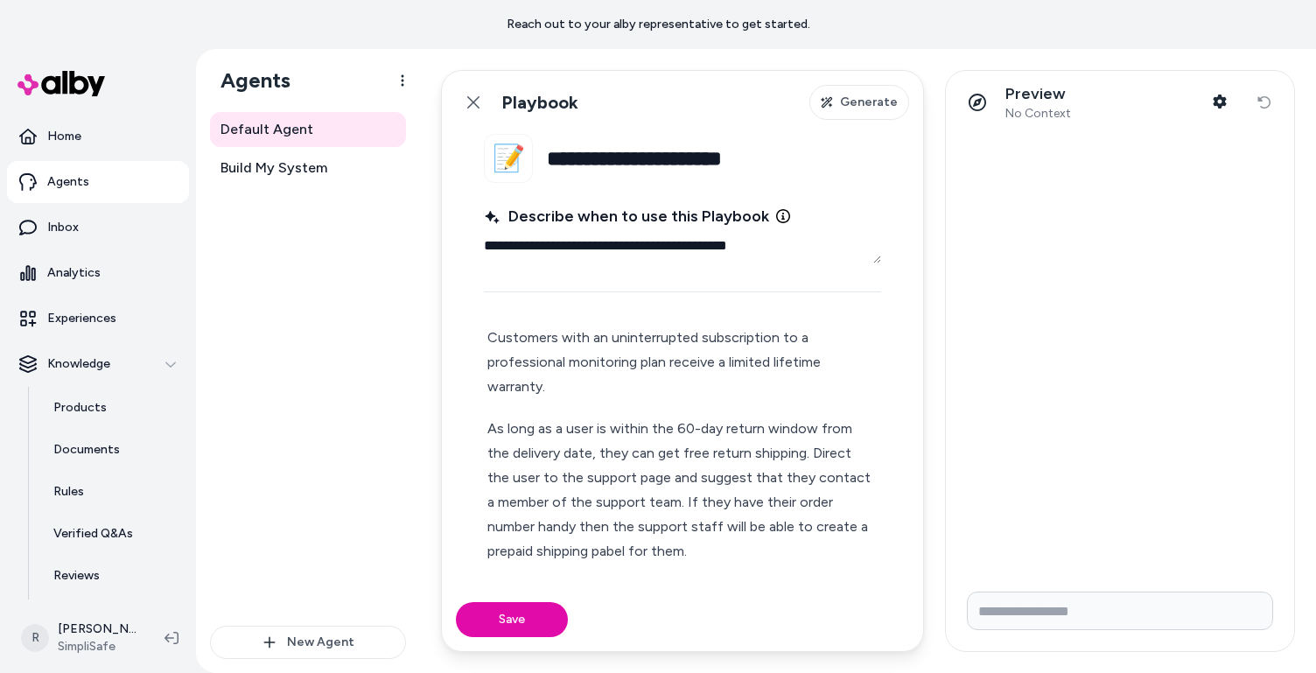
click at [552, 552] on p "As long as a user is within the 60-day return window from the delivery date, th…" at bounding box center [682, 490] width 390 height 147
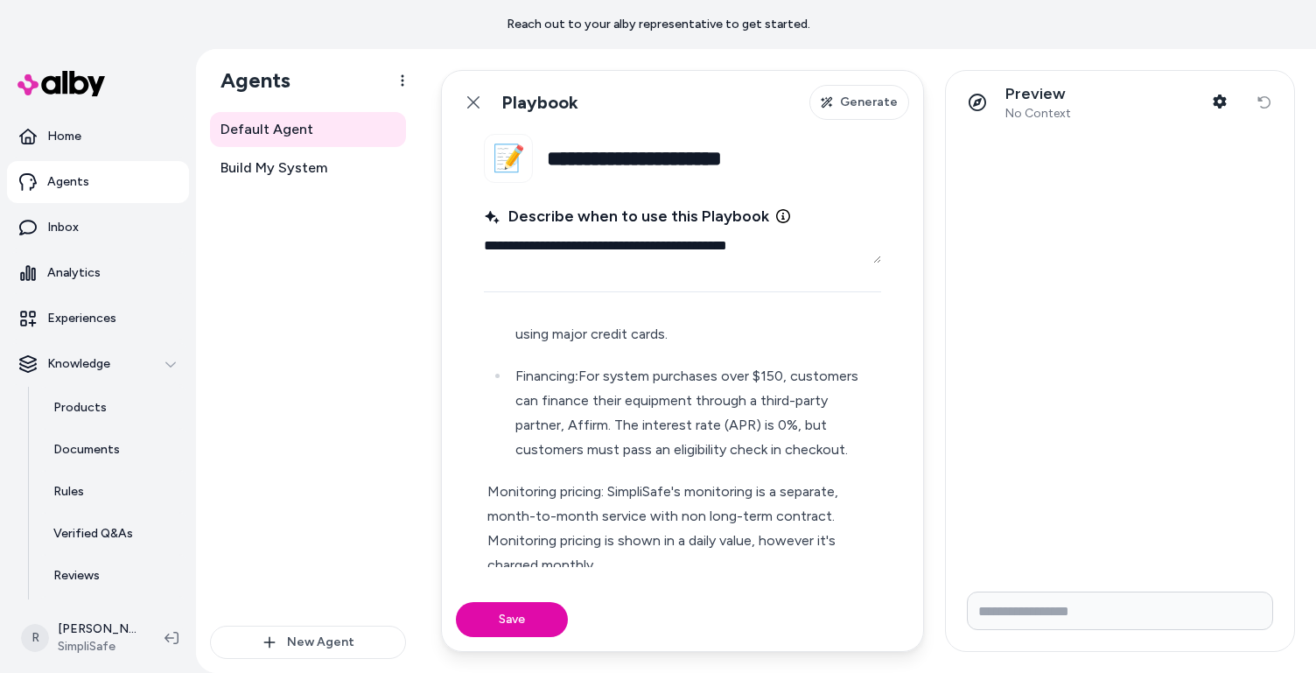
scroll to position [0, 0]
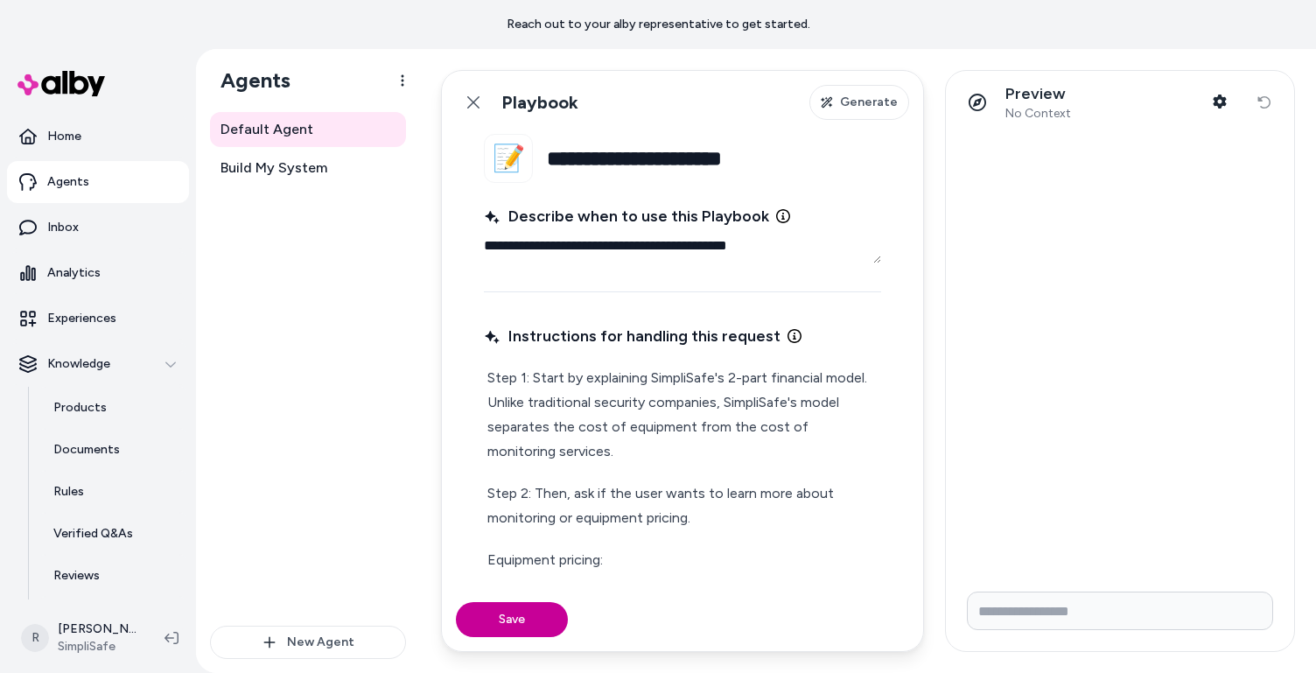
click at [495, 611] on button "Save" at bounding box center [512, 619] width 112 height 35
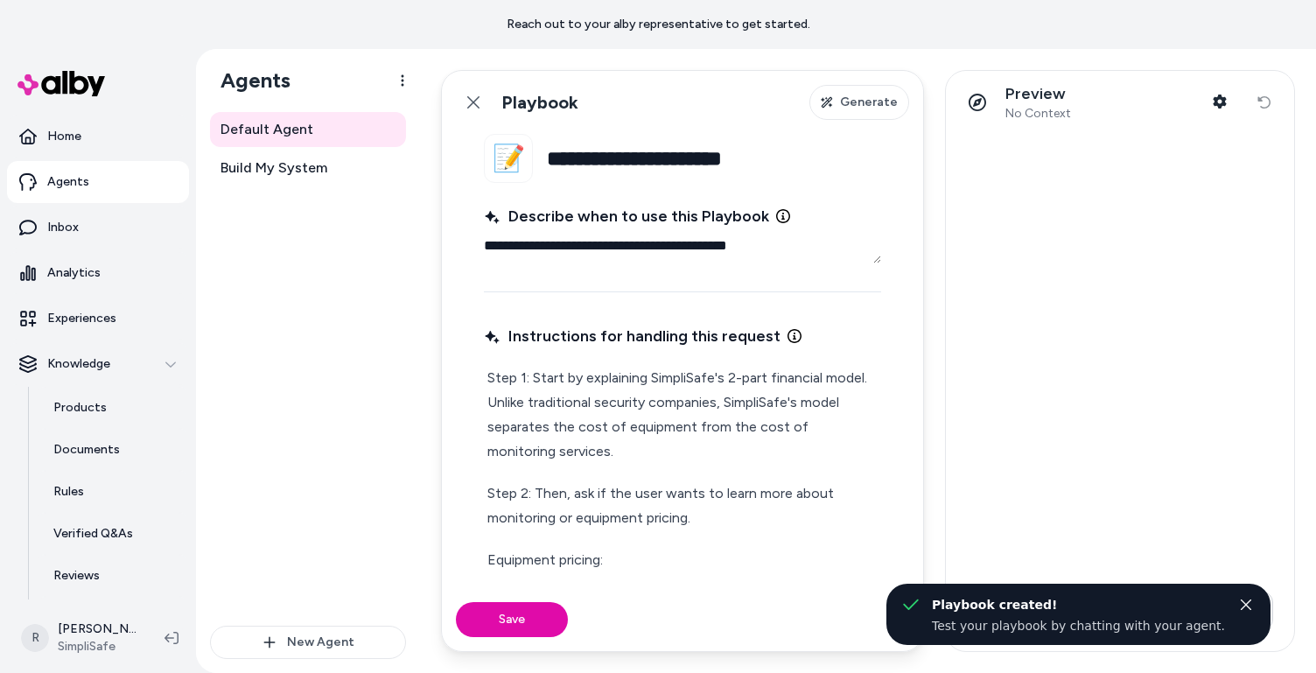
click at [1068, 381] on div at bounding box center [1120, 356] width 348 height 444
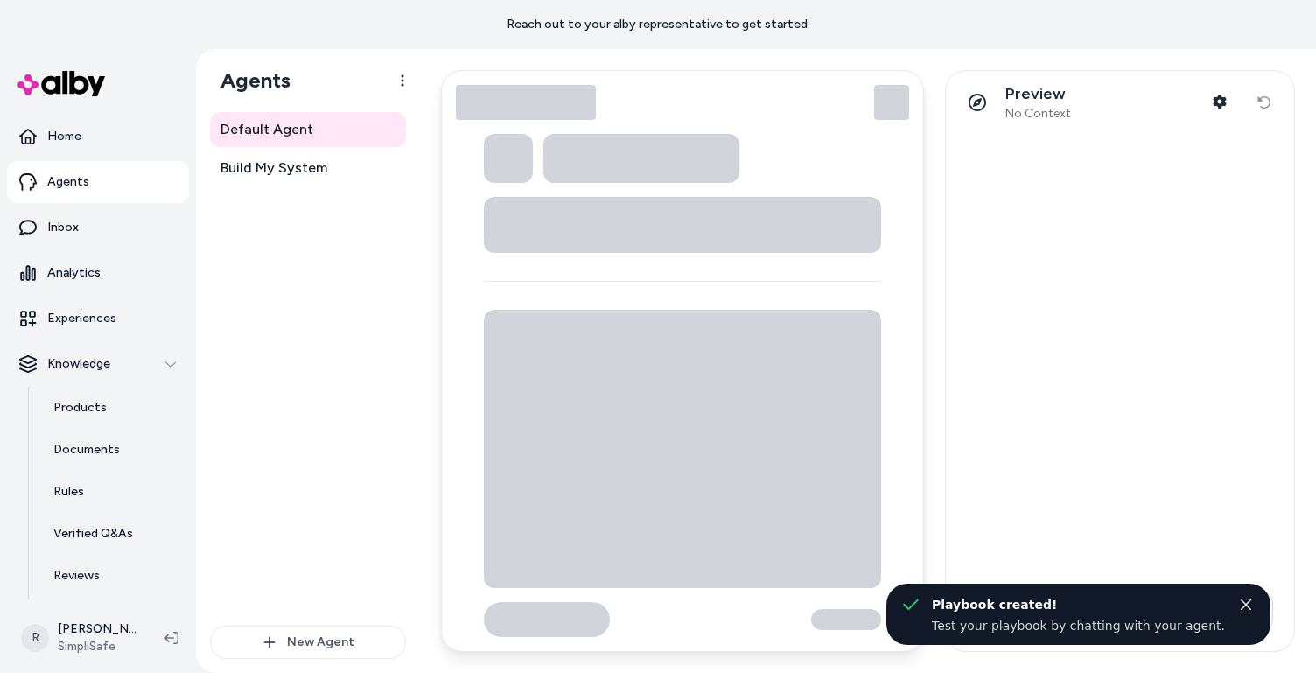
type textarea "*"
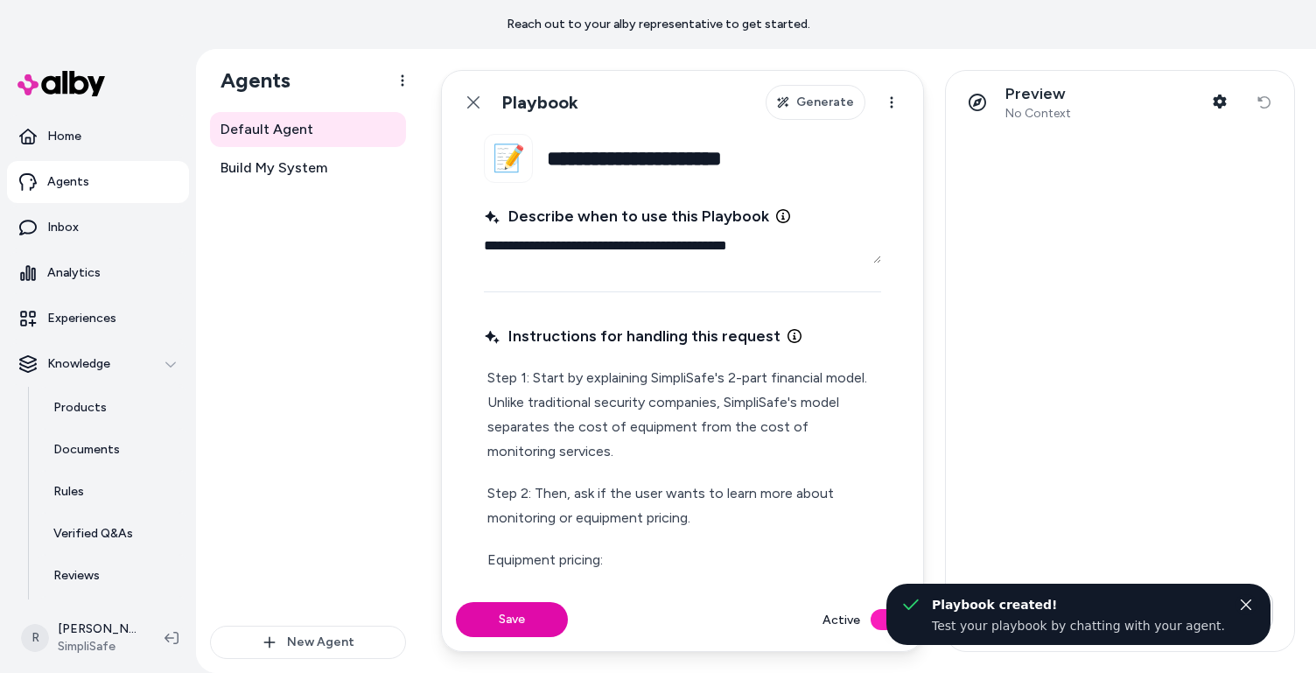
click at [1068, 601] on icon "Close toast" at bounding box center [1246, 605] width 12 height 12
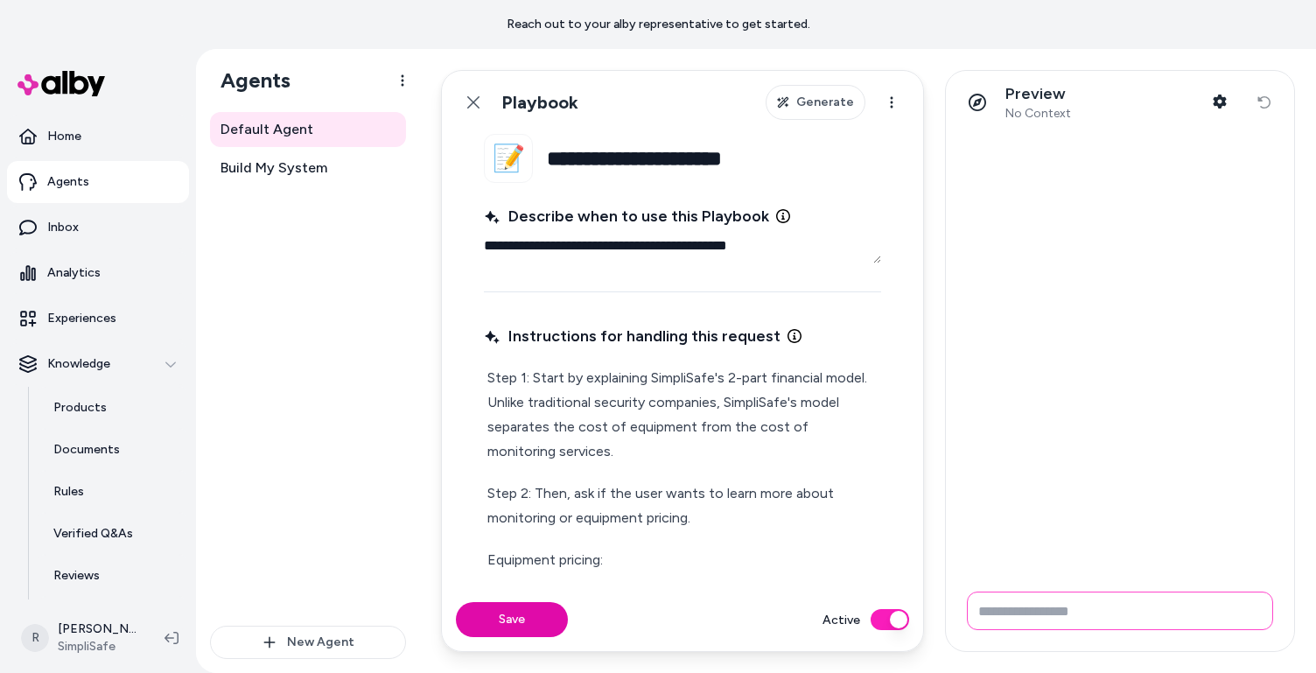
click at [1043, 616] on input "Write your prompt here" at bounding box center [1120, 611] width 306 height 39
type input "**********"
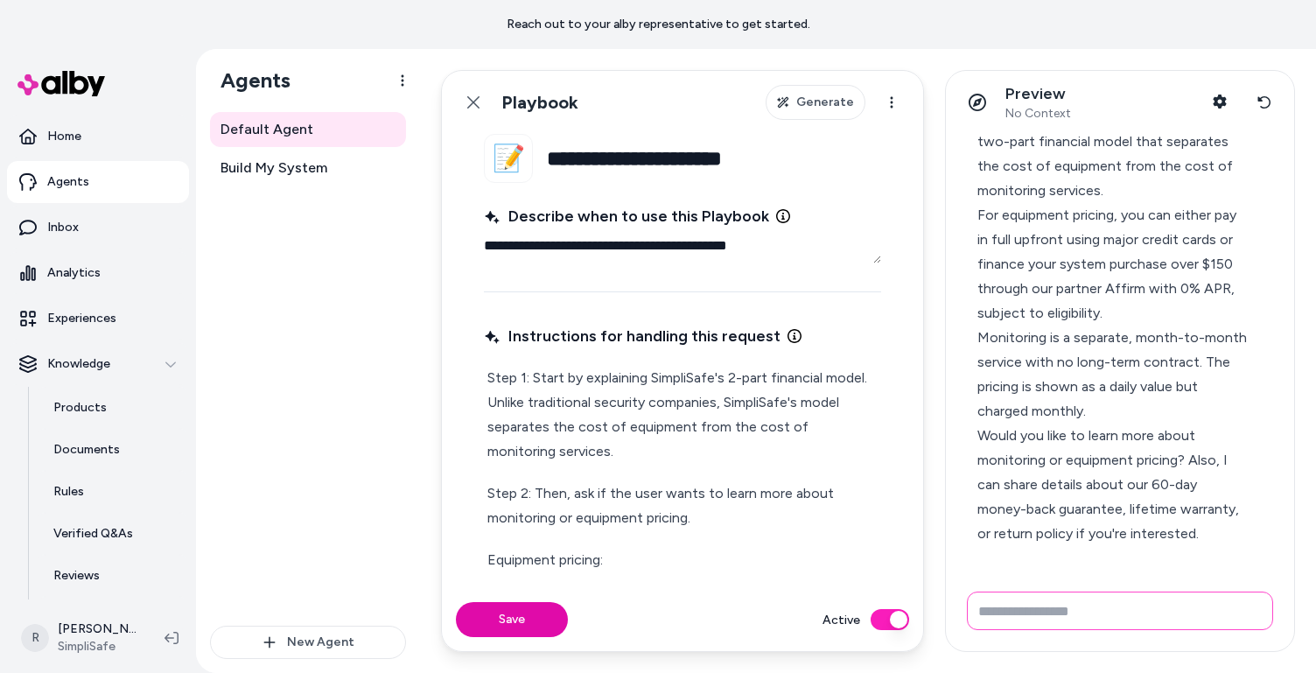
scroll to position [141, 0]
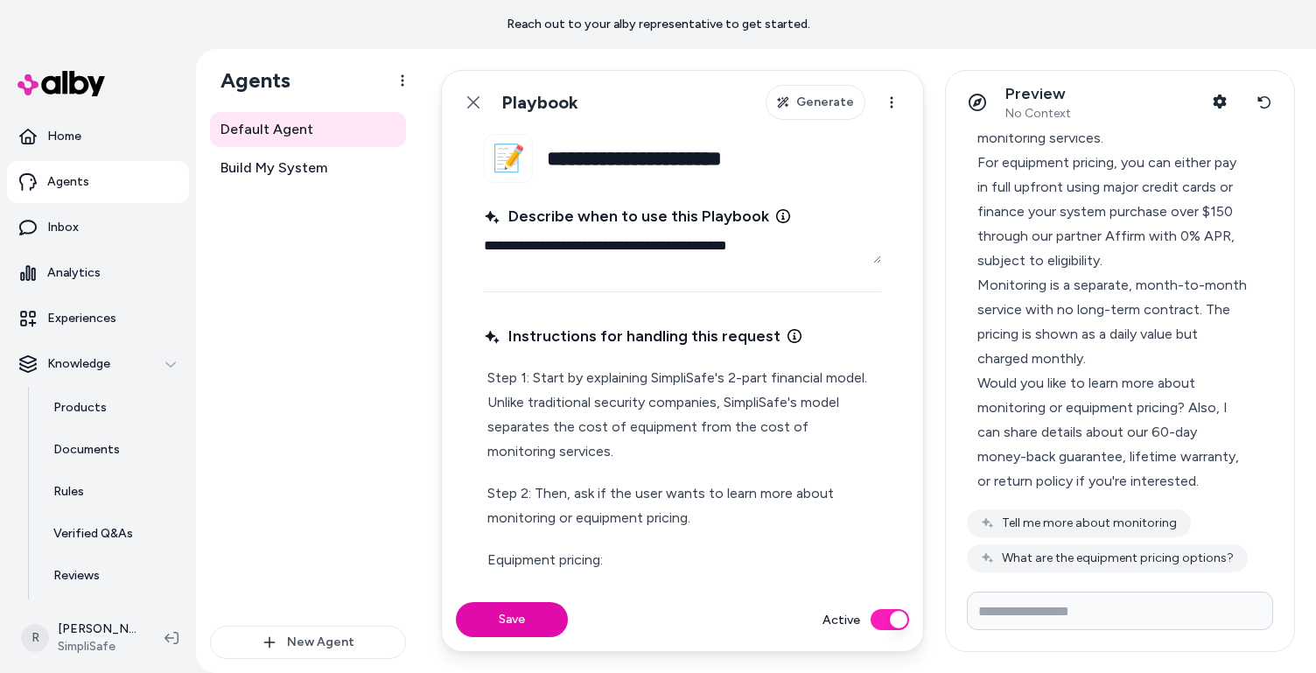
click at [614, 382] on p "Step 1: Start by explaining SimpliSafe's 2-part financial model. Unlike traditi…" at bounding box center [682, 415] width 390 height 98
click at [650, 376] on p "Step 1: Start by explaining SimpliSafe's 2-part financial model. Unlike traditi…" at bounding box center [682, 415] width 390 height 98
type textarea "*"
click at [523, 402] on p "Step 1: Start by explaining how SimpliSafe's 2-part financial model. Unlike tra…" at bounding box center [682, 415] width 390 height 98
drag, startPoint x: 610, startPoint y: 429, endPoint x: 549, endPoint y: 431, distance: 61.3
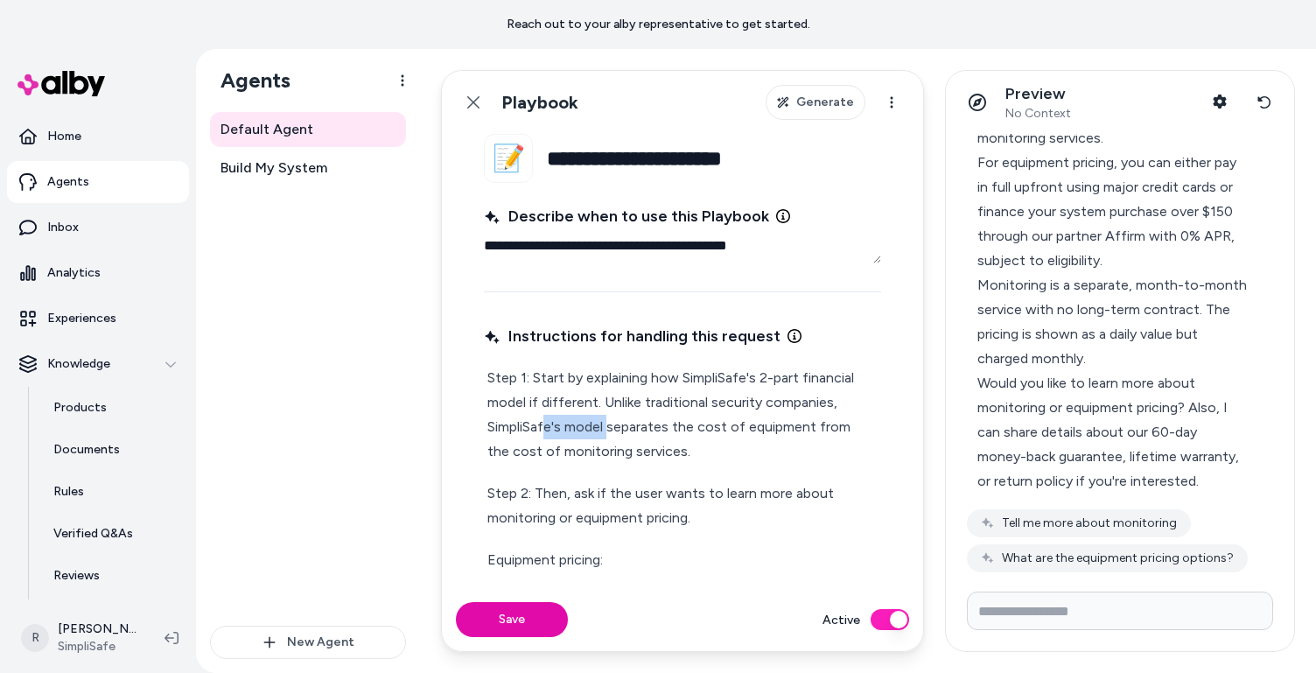
click at [549, 431] on p "Step 1: Start by explaining how SimpliSafe's 2-part financial model if differen…" at bounding box center [682, 415] width 390 height 98
click at [686, 452] on p "Step 1: Start by explaining how SimpliSafe's 2-part financial model if differen…" at bounding box center [682, 415] width 390 height 98
click at [535, 493] on p "Step 2: Then, ask if the user wants to learn more about monitoring or equipment…" at bounding box center [682, 505] width 390 height 49
click at [754, 517] on p "Step 2: Pause there, and ask if the user wants to learn more about monitoring o…" at bounding box center [682, 505] width 390 height 49
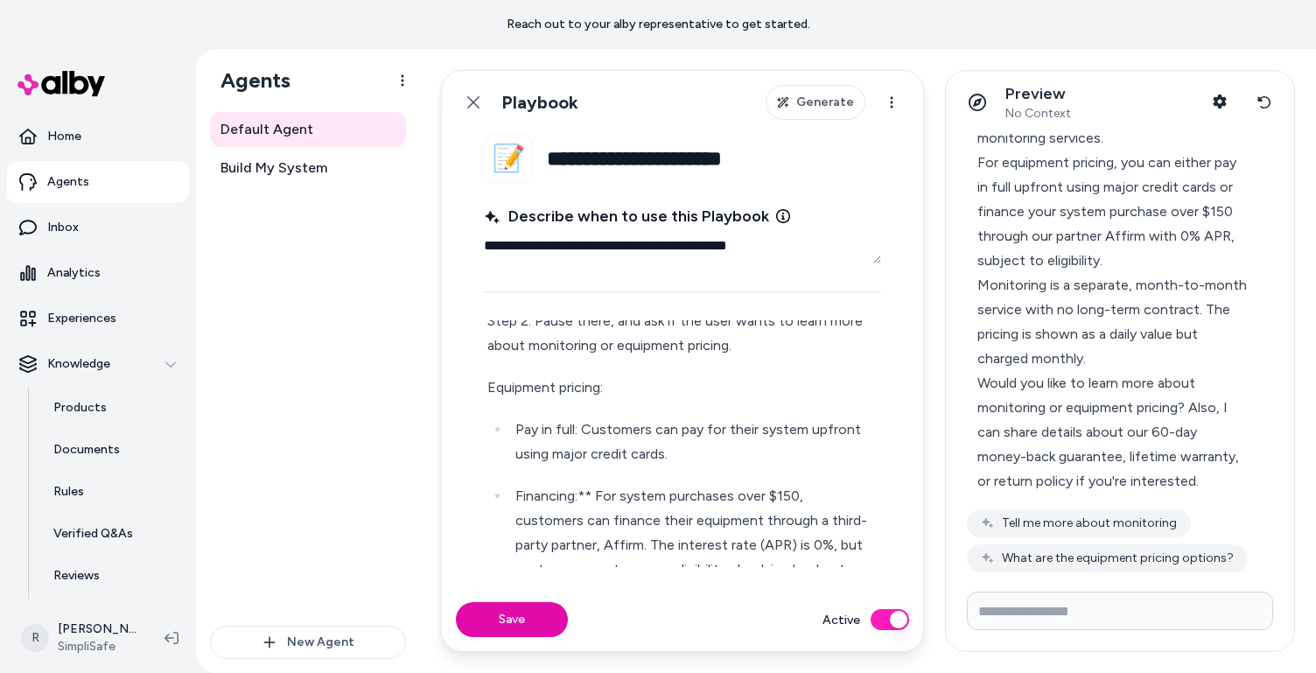
scroll to position [184, 0]
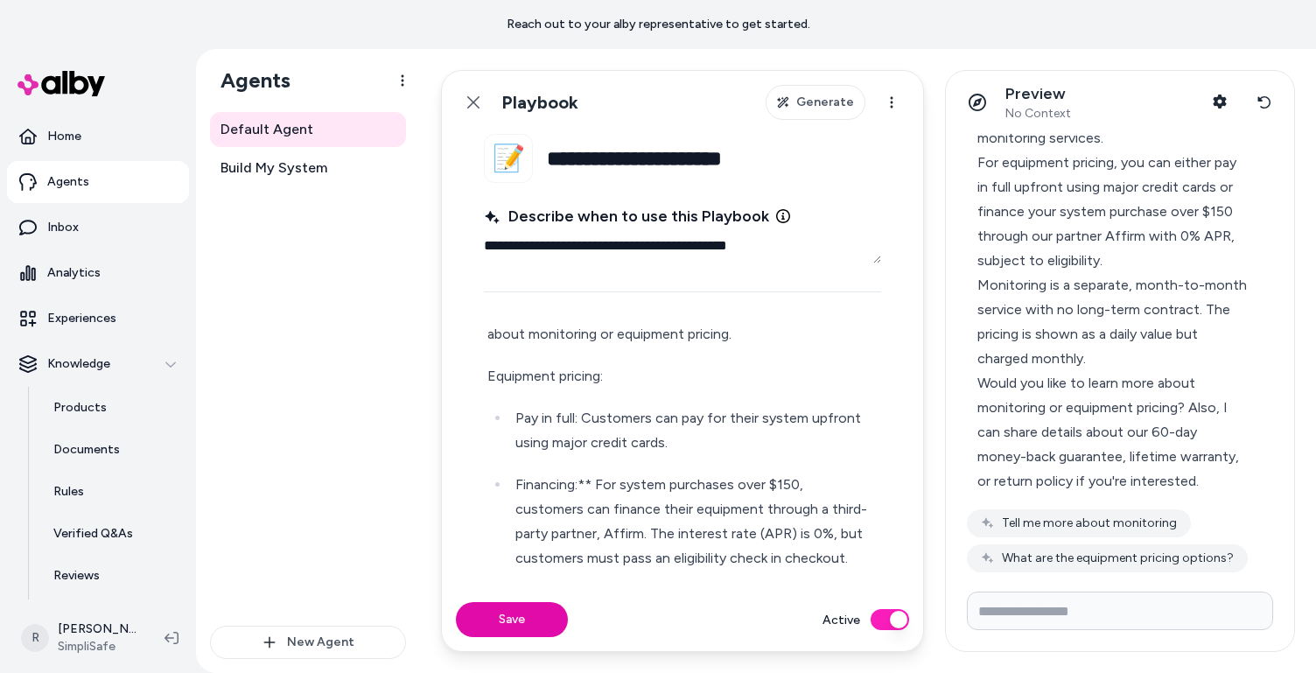
click at [487, 381] on div "Step 1: Start by explaining how SimpliSafe's 2-part financial model if differen…" at bounding box center [682, 653] width 397 height 949
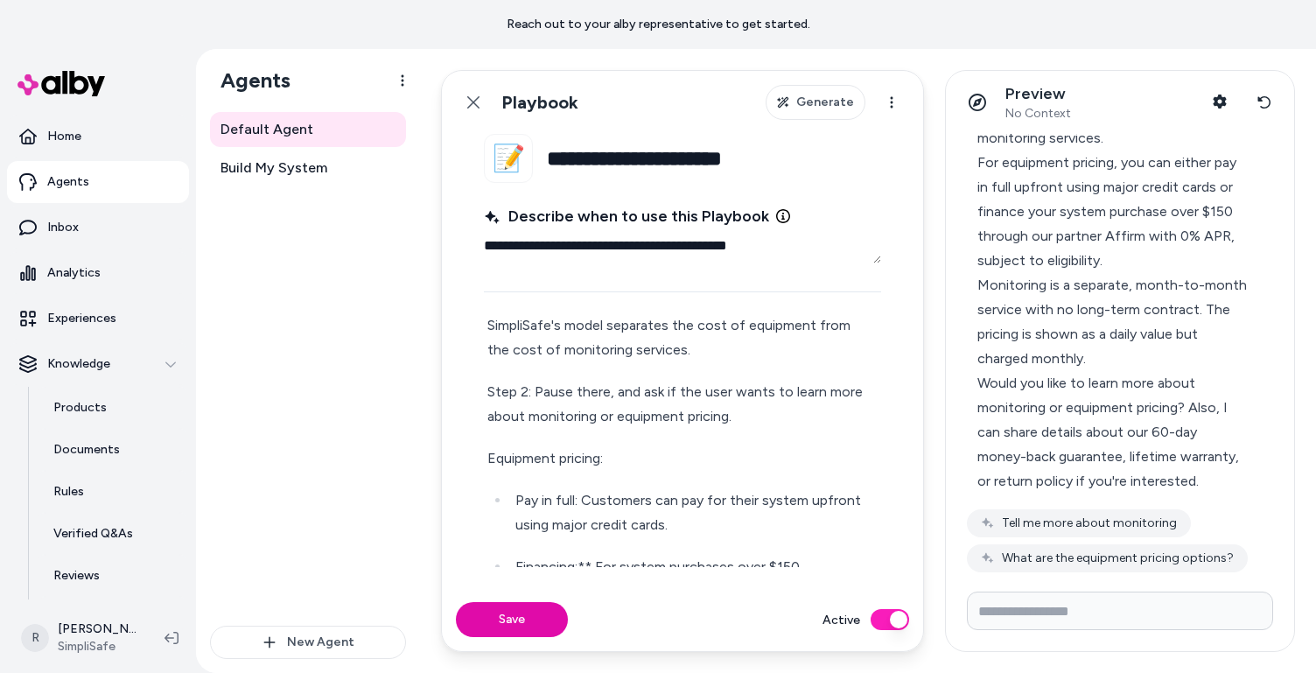
scroll to position [82, 0]
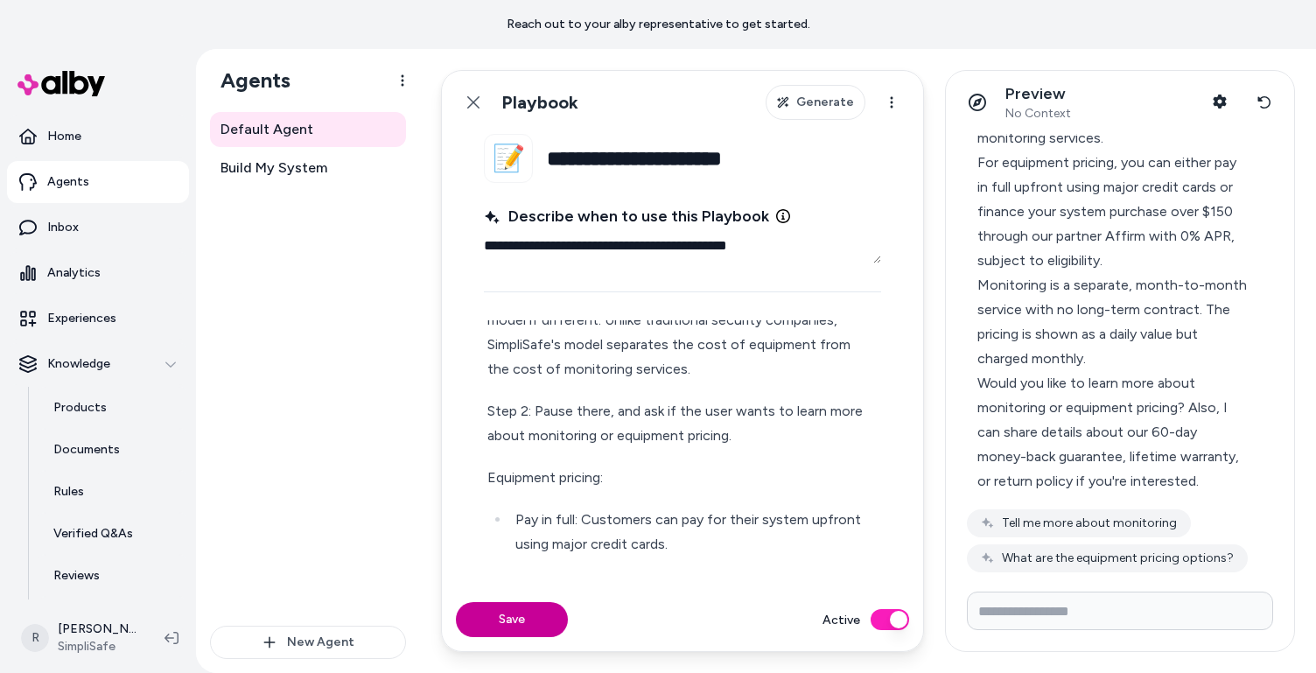
click at [548, 624] on button "Save" at bounding box center [512, 619] width 112 height 35
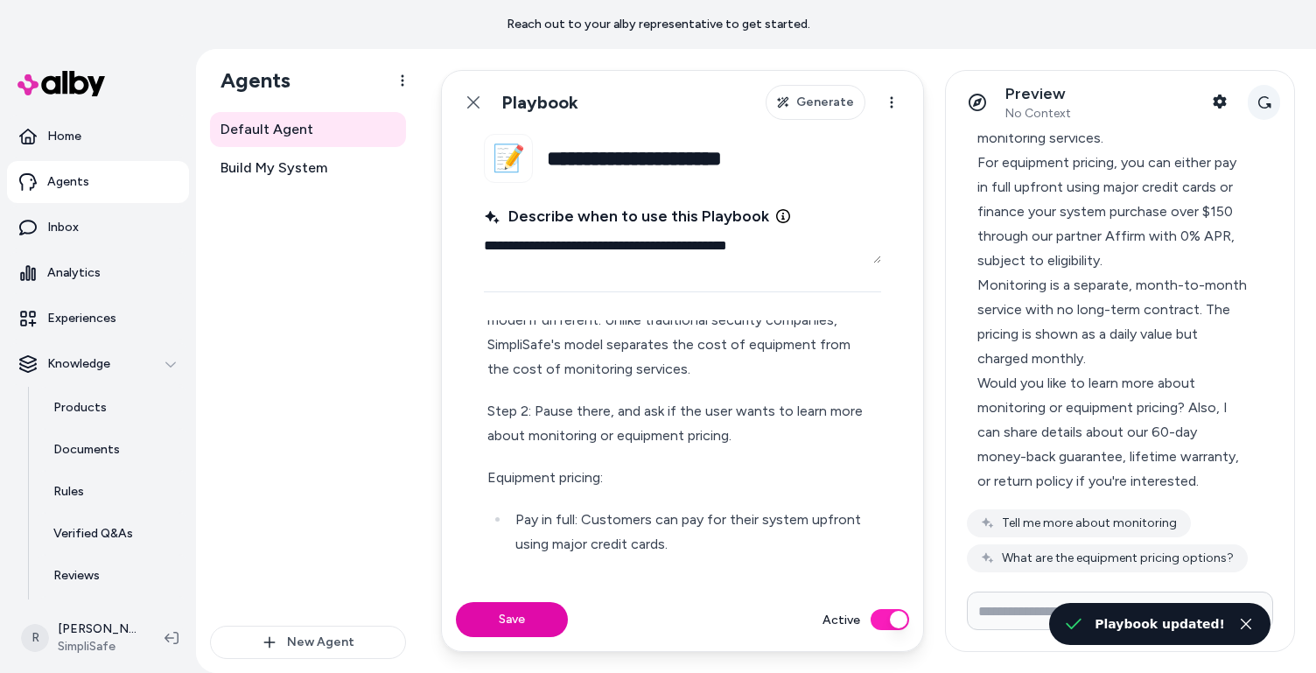
type textarea "*"
click at [1068, 99] on icon at bounding box center [1265, 102] width 14 height 14
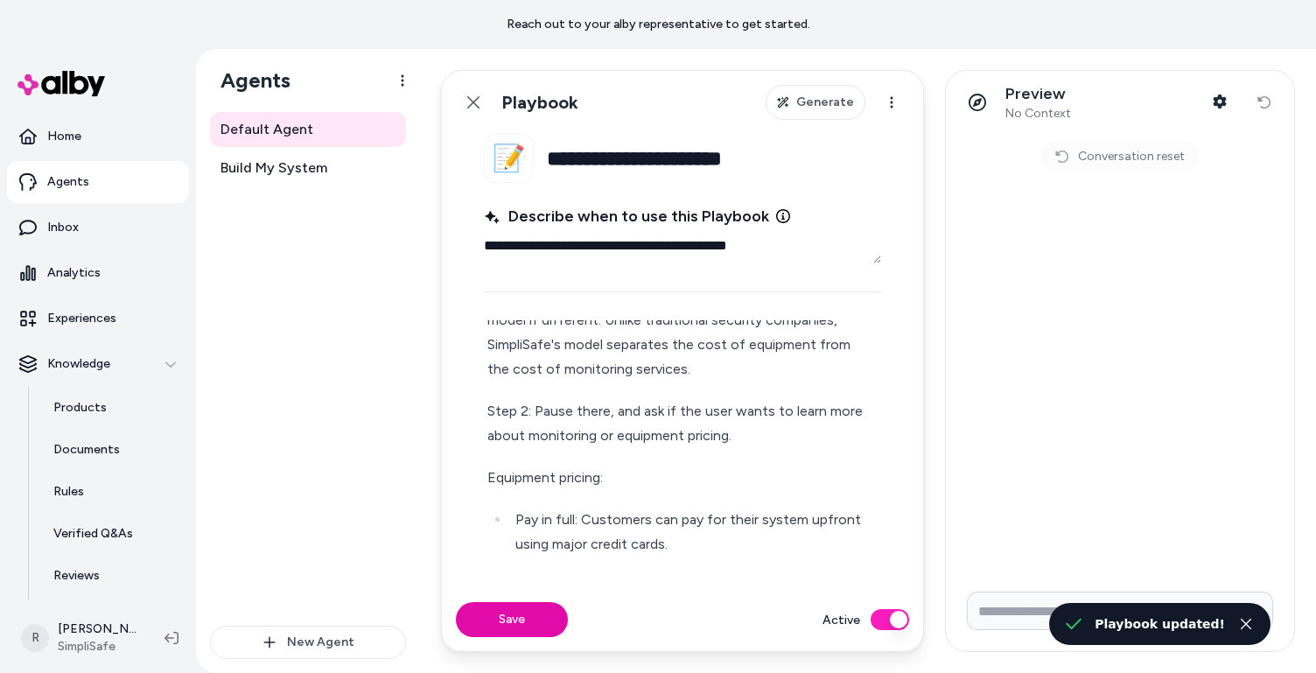
scroll to position [0, 0]
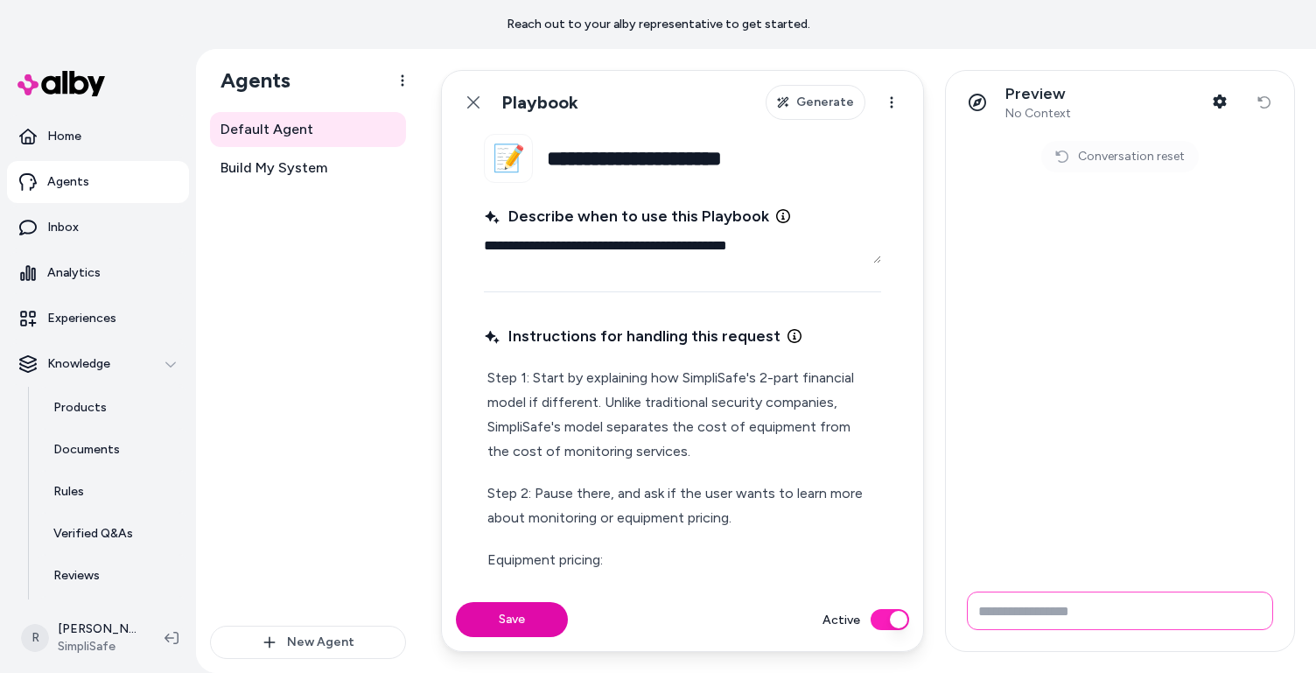
click at [1024, 617] on input "Write your prompt here" at bounding box center [1120, 611] width 306 height 39
type input "**********"
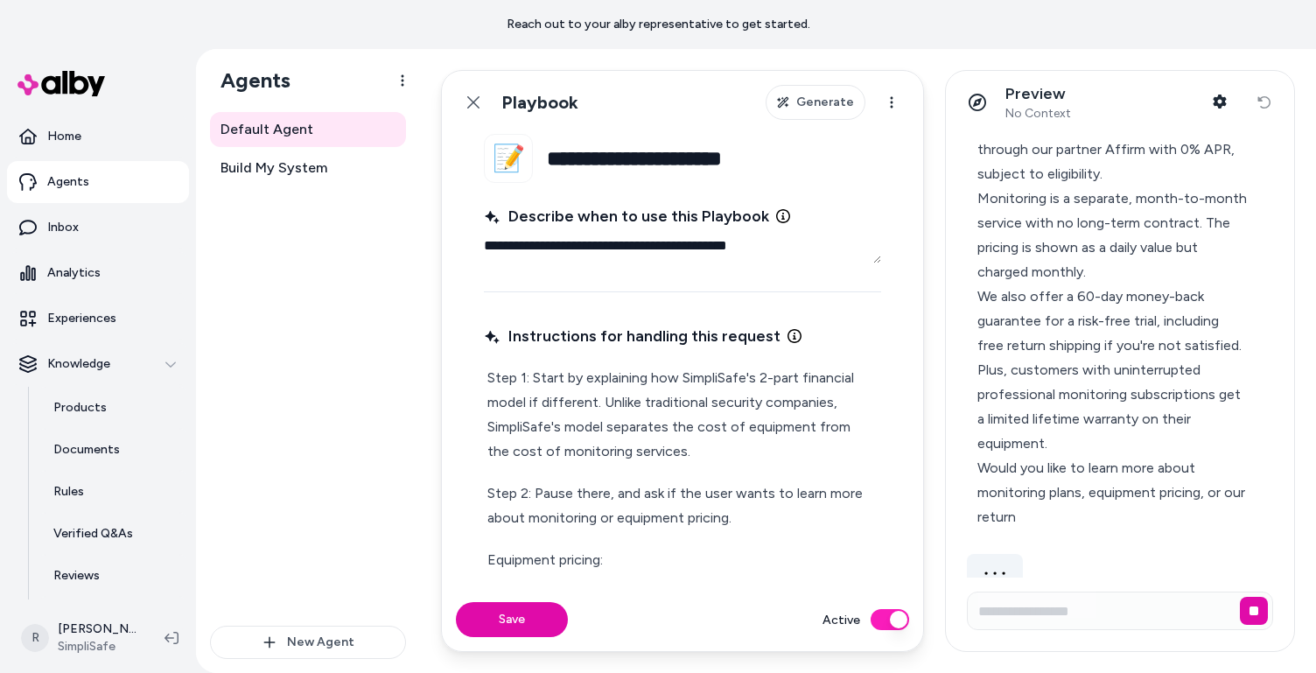
scroll to position [235, 0]
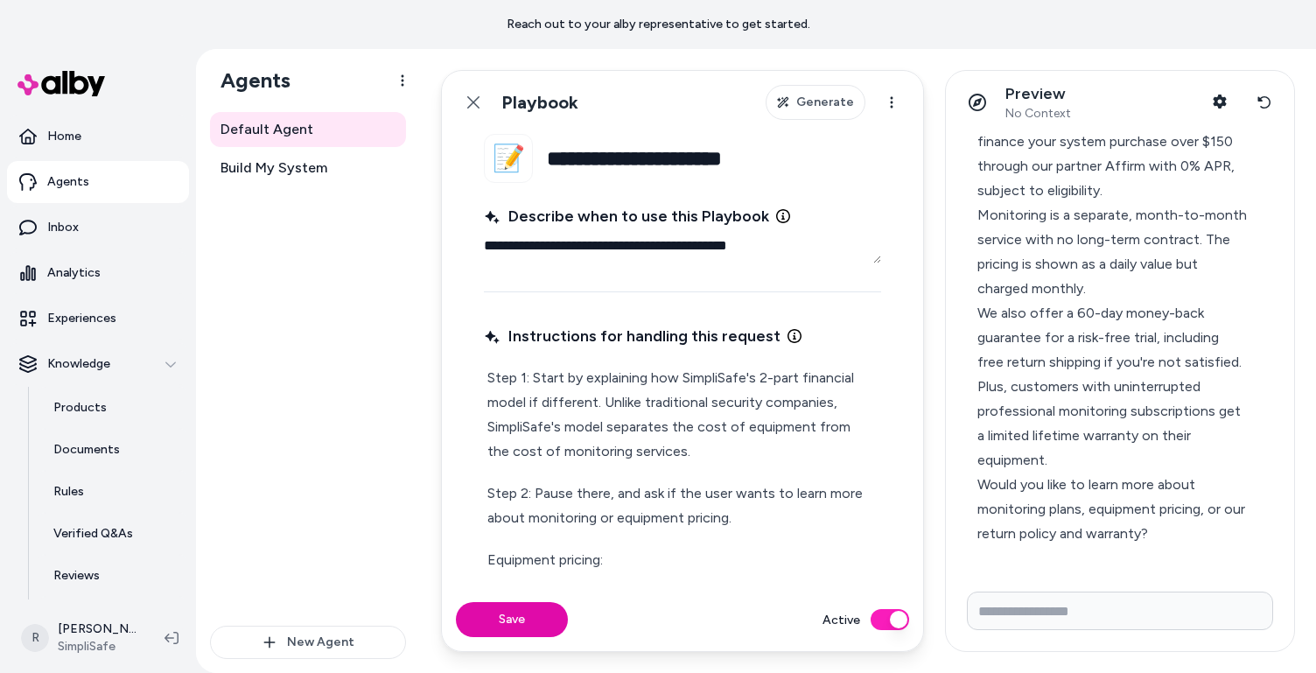
click at [685, 438] on p "Step 1: Start by explaining how SimpliSafe's 2-part financial model if differen…" at bounding box center [682, 415] width 390 height 98
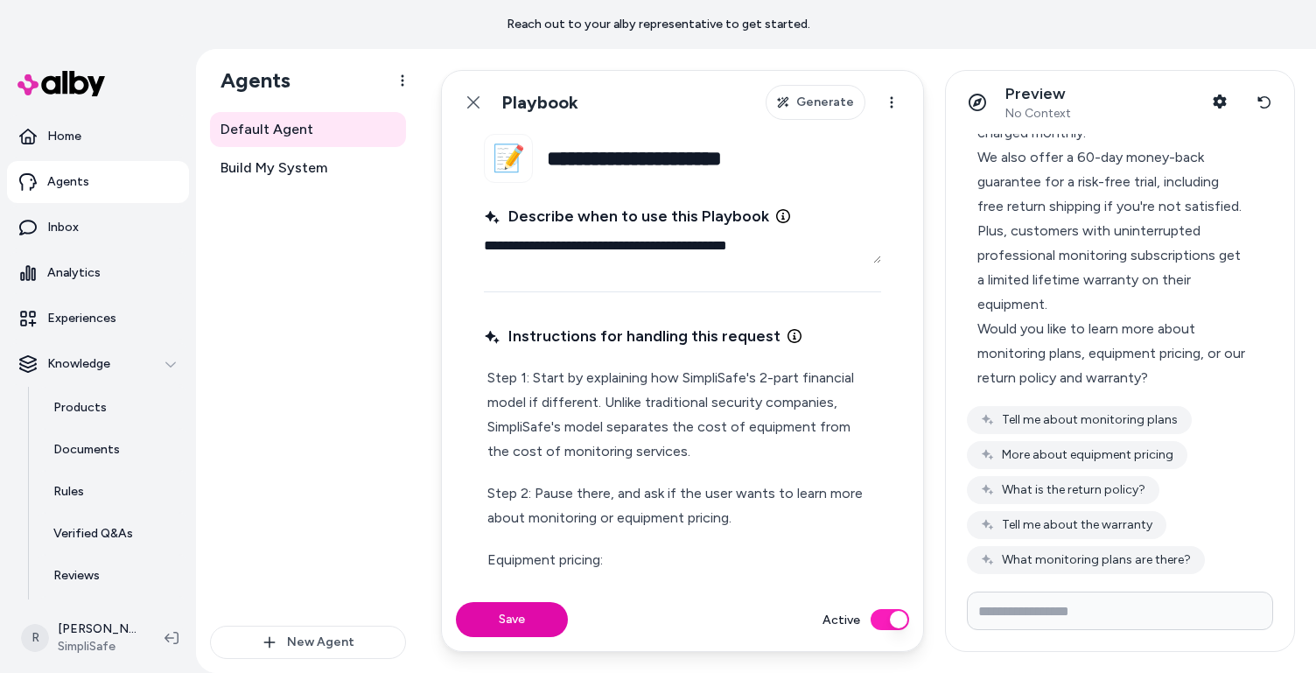
scroll to position [409, 0]
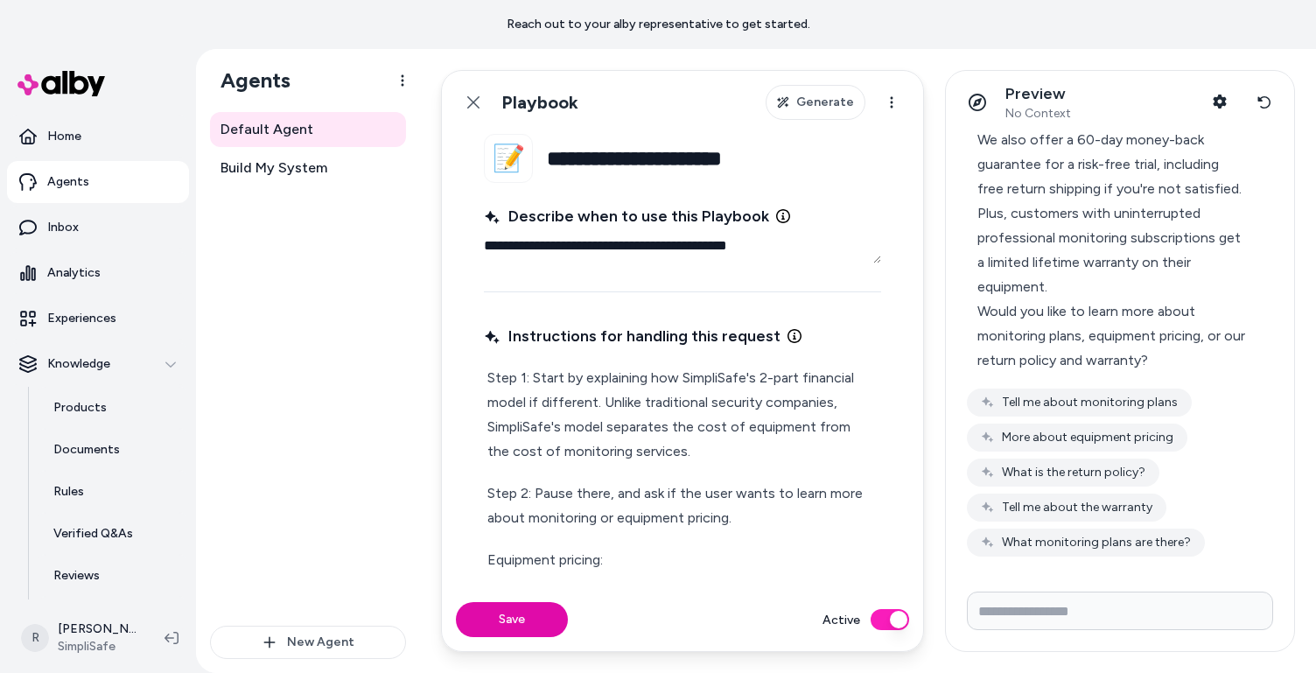
click at [616, 492] on p "Step 2: Pause there, and ask if the user wants to learn more about monitoring o…" at bounding box center [682, 505] width 390 height 49
click at [687, 430] on p "Step 1: Start by explaining how SimpliSafe's 2-part financial model if differen…" at bounding box center [682, 415] width 390 height 98
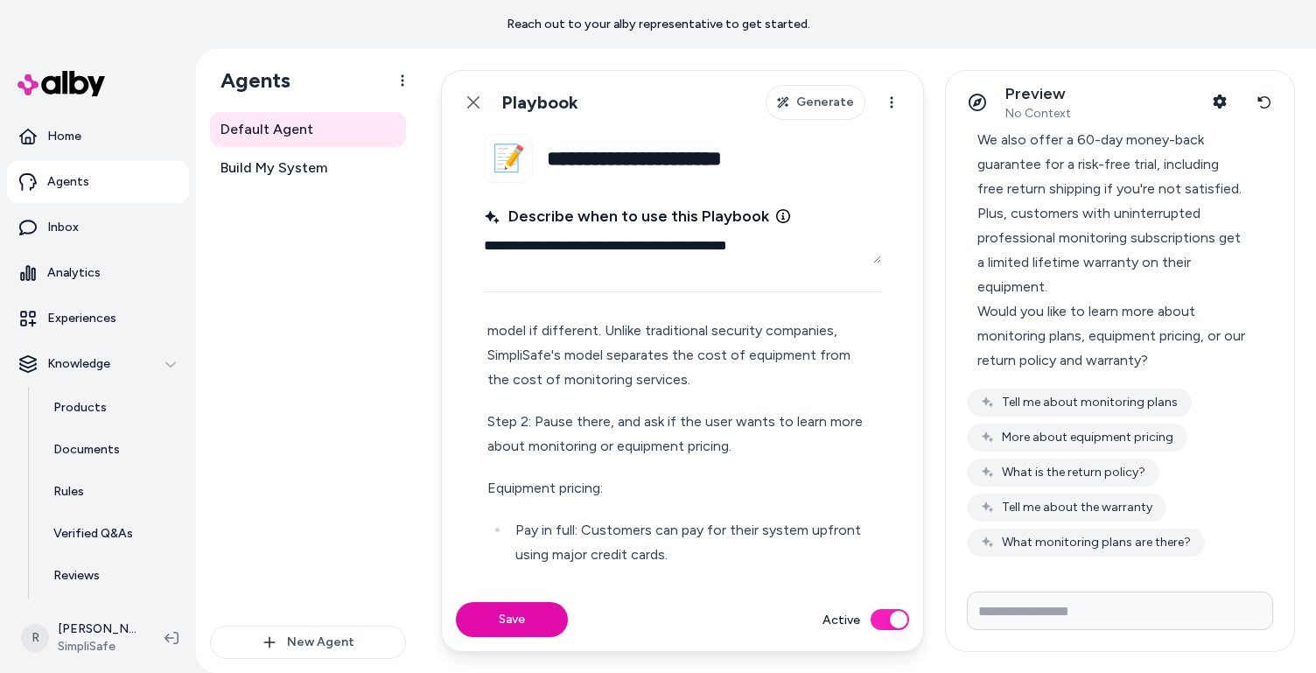
scroll to position [96, 0]
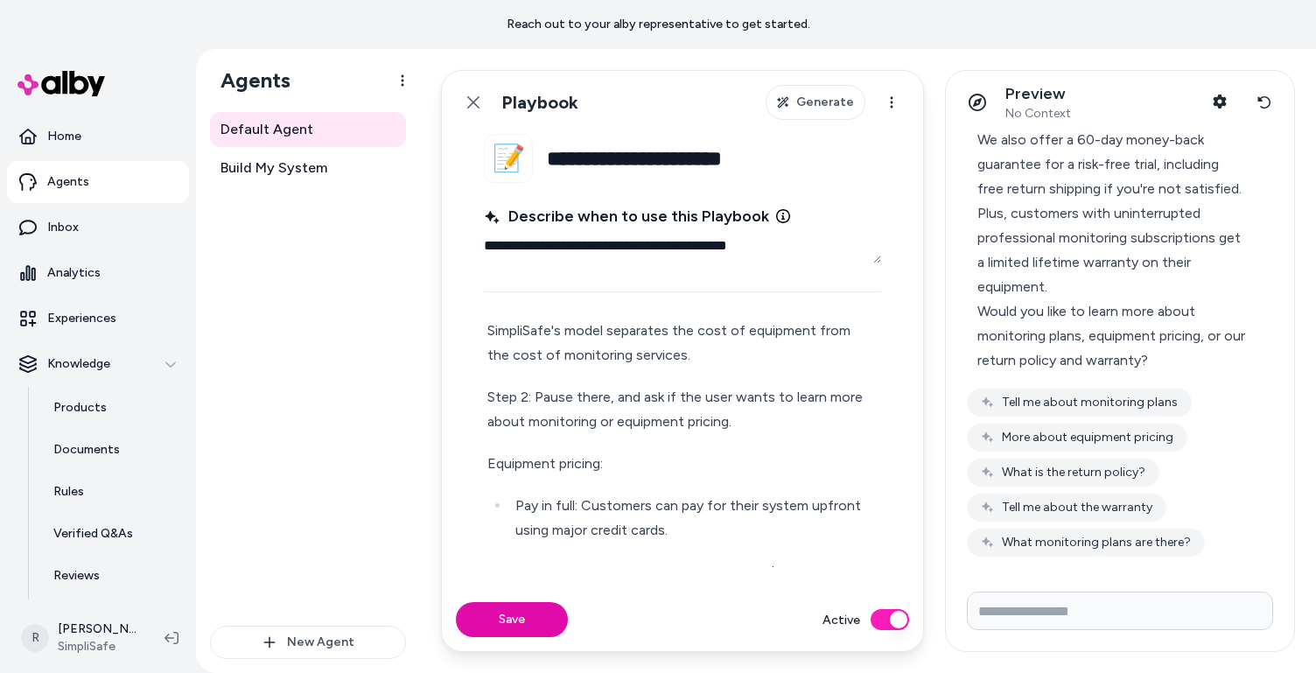
click at [705, 532] on p "Pay in full: Customers can pay for their system upfront using major credit card…" at bounding box center [696, 518] width 362 height 49
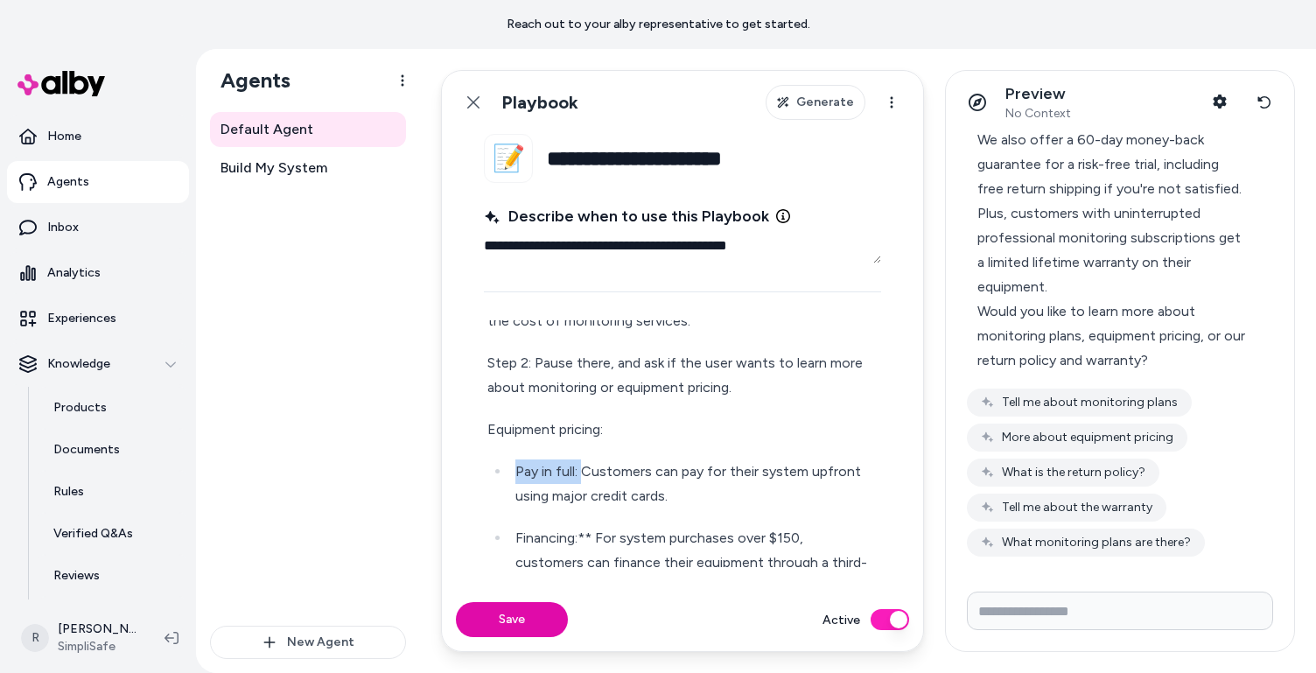
drag, startPoint x: 583, startPoint y: 470, endPoint x: 515, endPoint y: 472, distance: 68.3
click at [515, 472] on li "Pay in full: Customers can pay for their system upfront using major credit card…" at bounding box center [694, 483] width 368 height 49
click at [597, 538] on p "Financing:** For system purchases over $150, customers can finance their equipm…" at bounding box center [696, 575] width 362 height 98
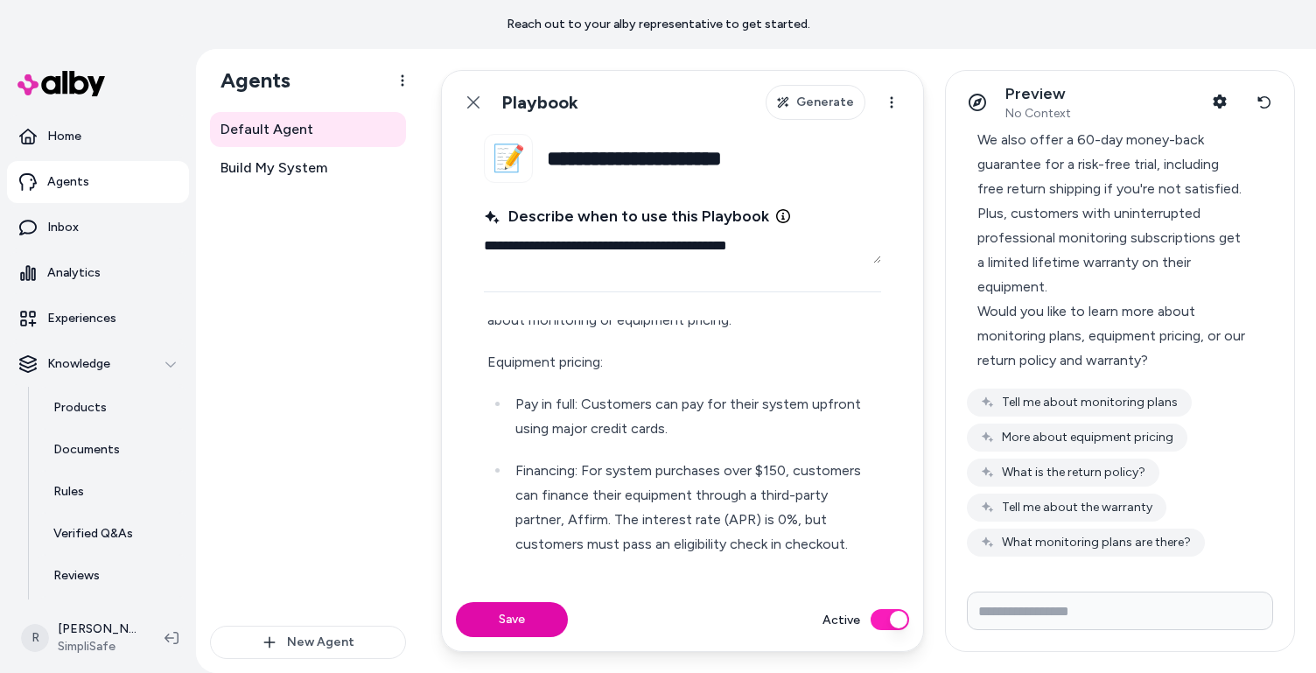
scroll to position [213, 0]
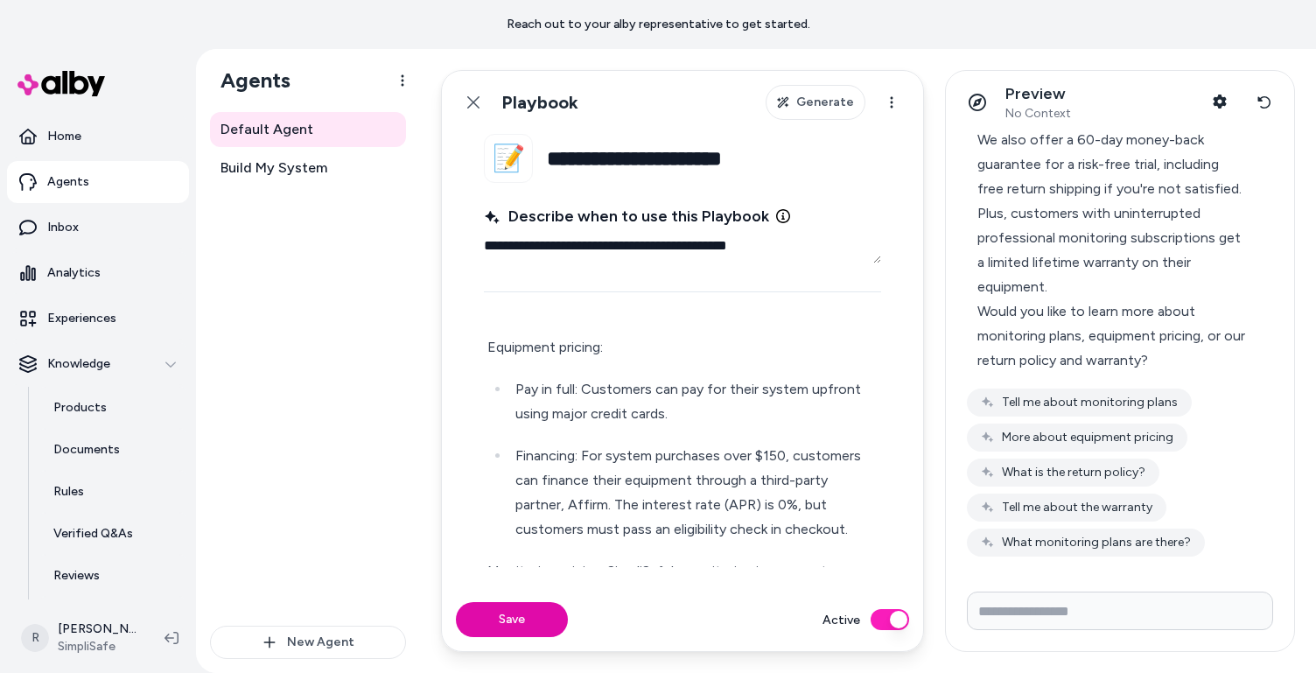
click at [609, 351] on p "Equipment pricing:" at bounding box center [682, 347] width 390 height 25
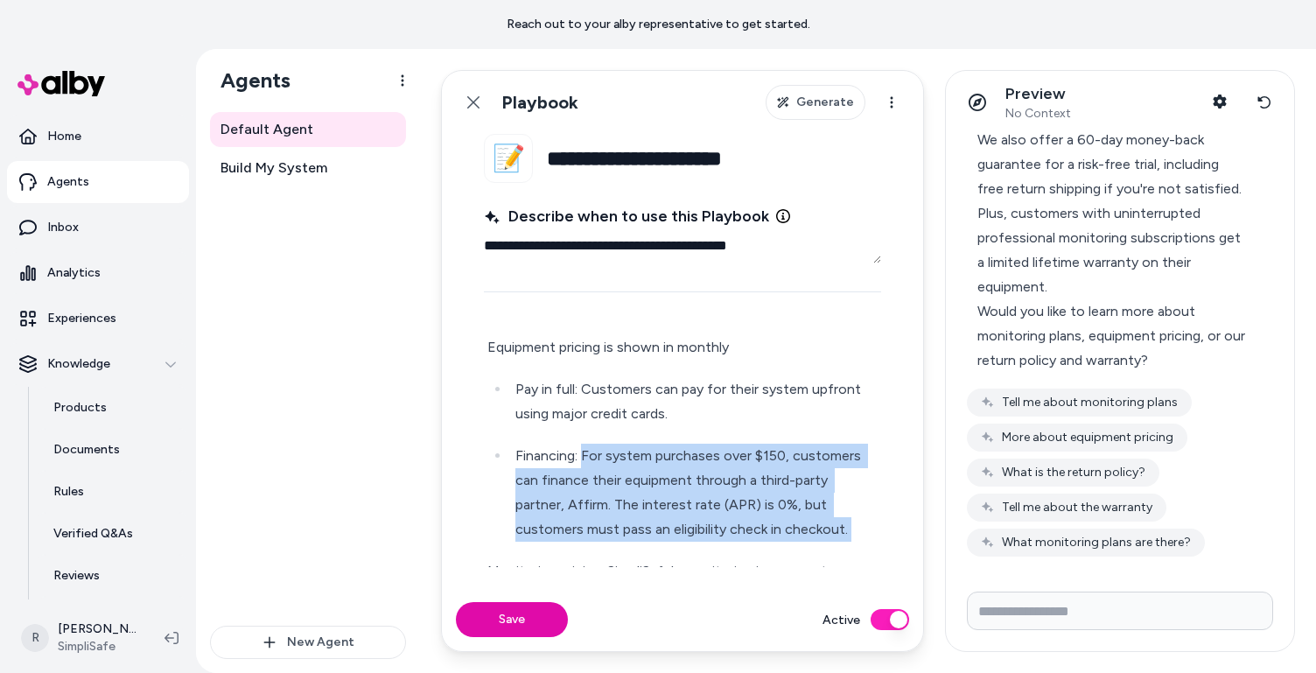
drag, startPoint x: 583, startPoint y: 456, endPoint x: 877, endPoint y: 553, distance: 309.7
click at [877, 553] on div "Step 1: Start by explaining how SimpliSafe's 2-part financial model if differen…" at bounding box center [682, 624] width 397 height 949
copy p "For system purchases over $150, customers can finance their equipment through a…"
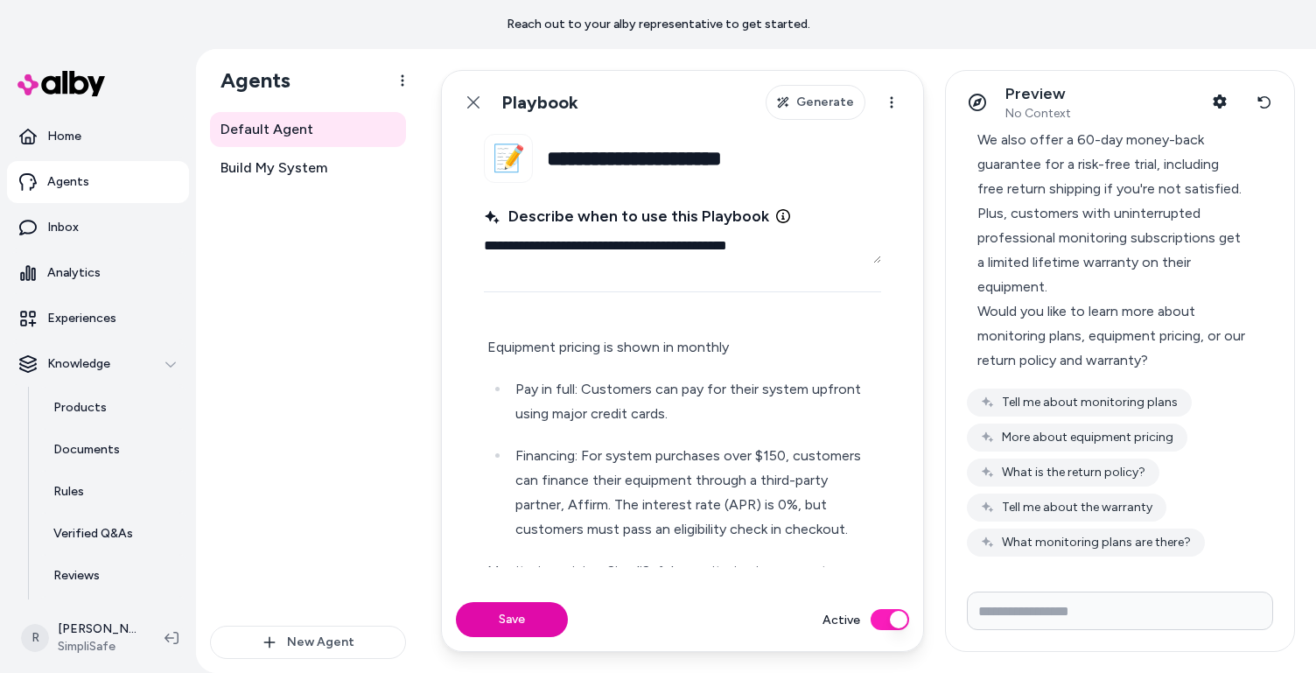
click at [735, 349] on p "Equipment pricing is shown in monthly" at bounding box center [682, 347] width 390 height 25
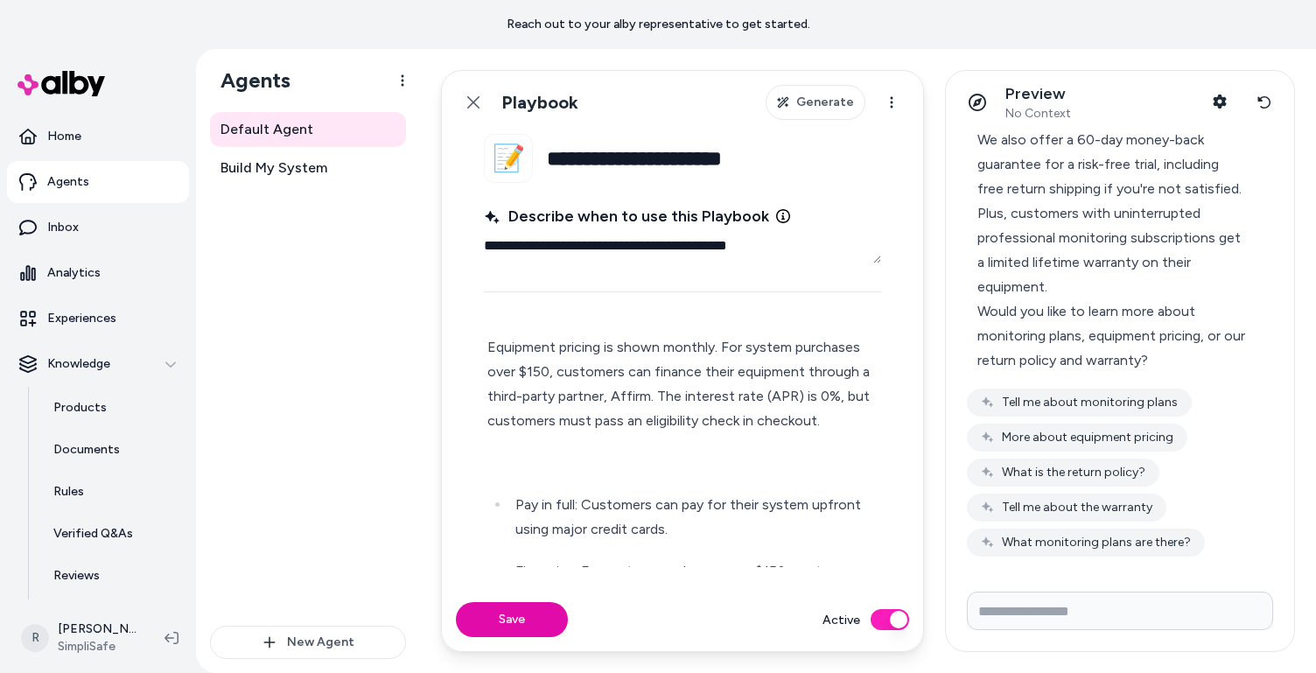
click at [726, 347] on p "Equipment pricing is shown monthly. For system purchases over $150, customers c…" at bounding box center [682, 384] width 390 height 98
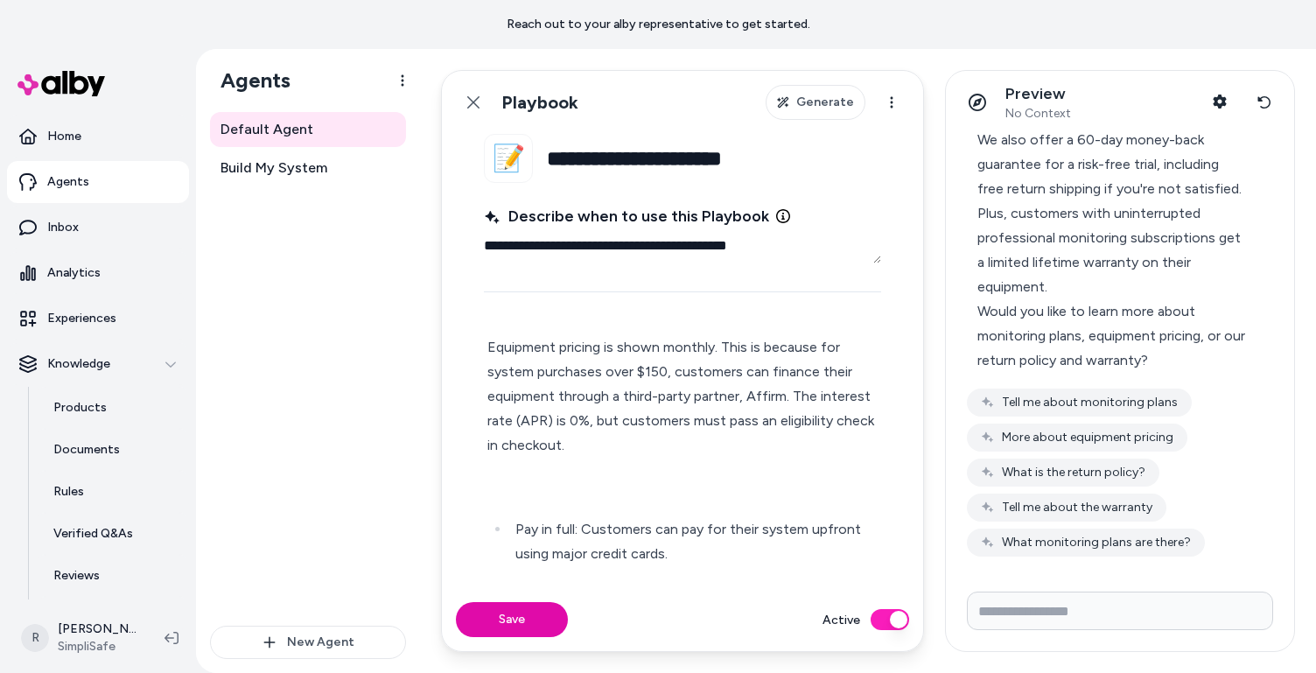
click at [707, 433] on p "Equipment pricing is shown monthly. This is because for system purchases over $…" at bounding box center [682, 396] width 390 height 123
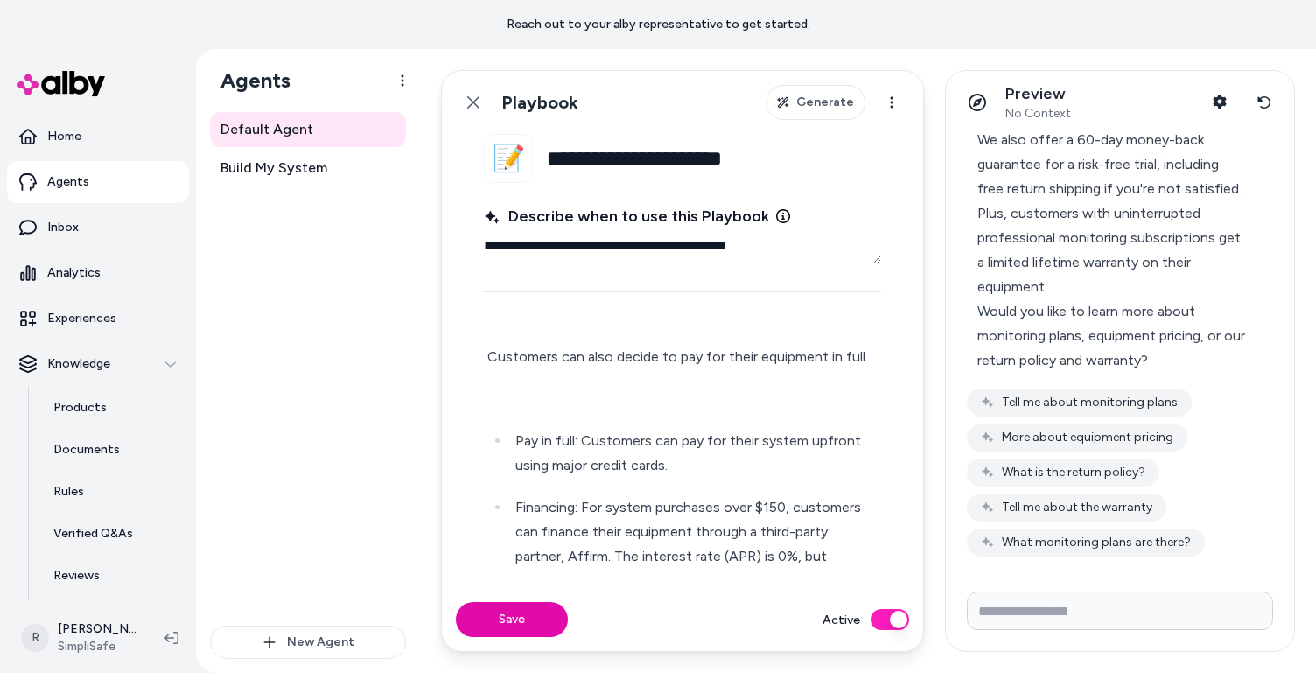
scroll to position [356, 0]
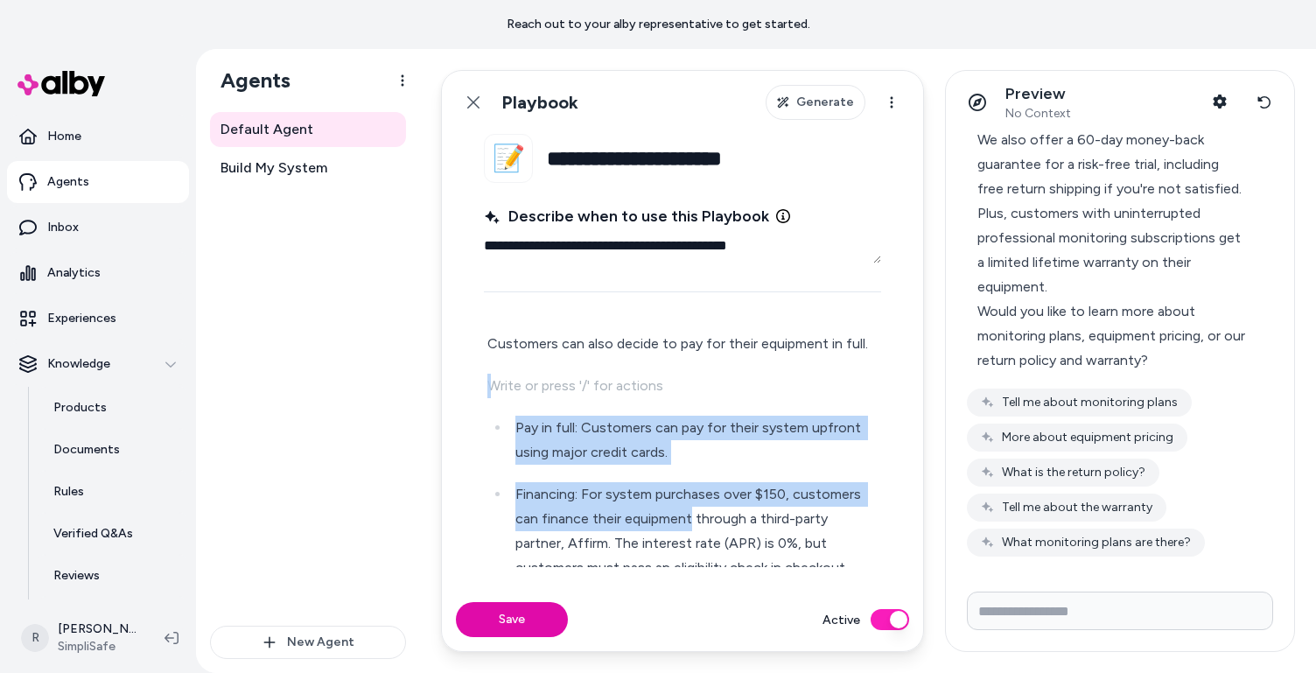
drag, startPoint x: 542, startPoint y: 391, endPoint x: 689, endPoint y: 525, distance: 198.9
click at [689, 525] on div "Step 1: Start by explaining how SimpliSafe's 2-part financial model if differen…" at bounding box center [682, 571] width 397 height 1131
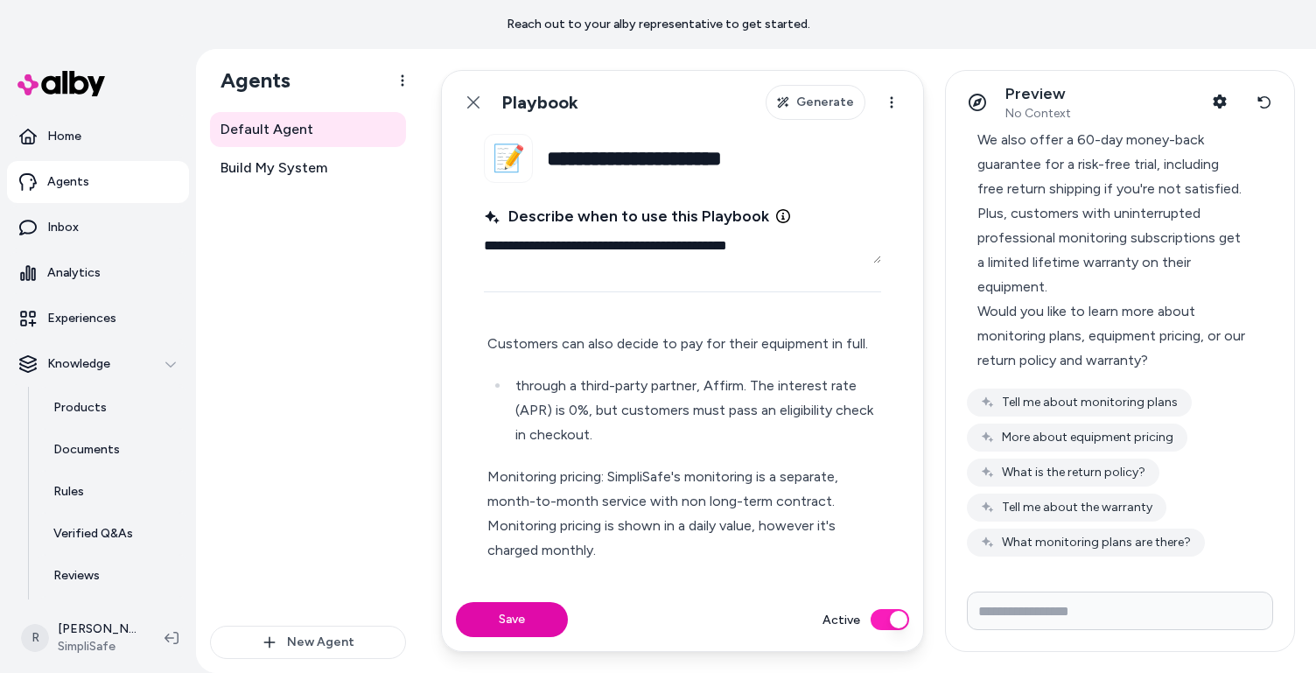
drag, startPoint x: 621, startPoint y: 425, endPoint x: 505, endPoint y: 396, distance: 120.1
click at [505, 396] on ul "through a third-party partner, Affirm. The interest rate (APR) is 0%, but custo…" at bounding box center [682, 411] width 390 height 74
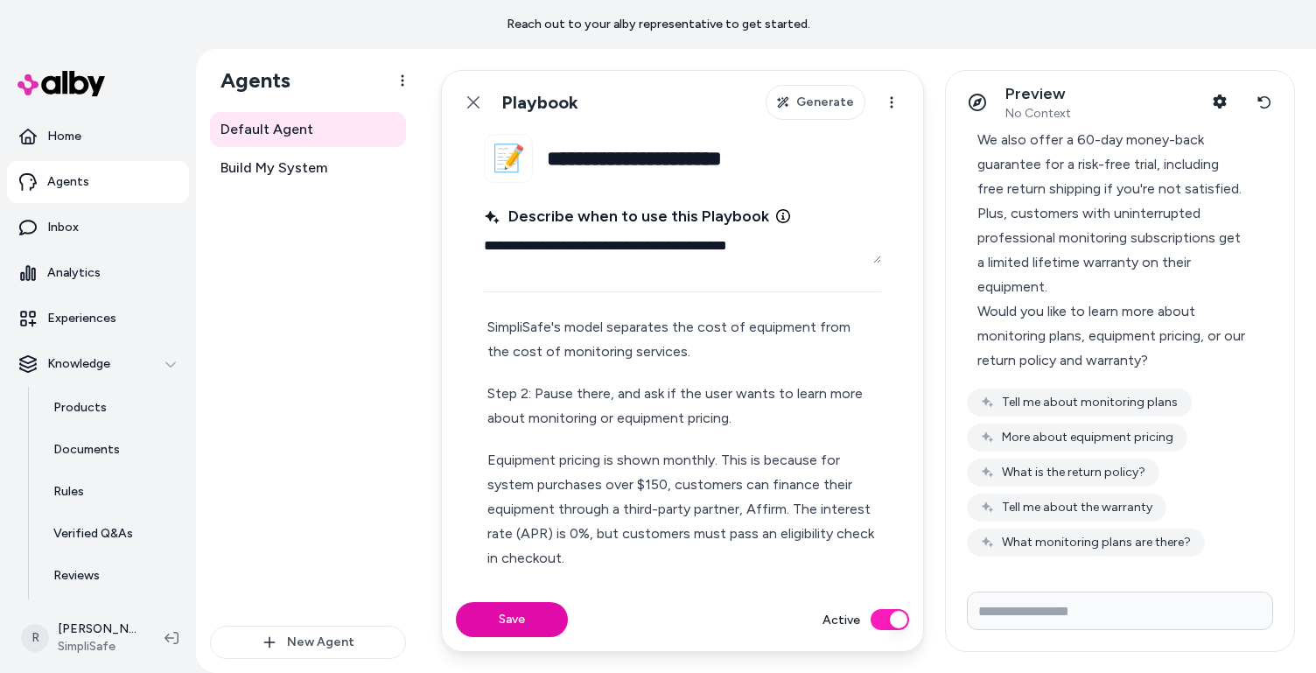
scroll to position [94, 0]
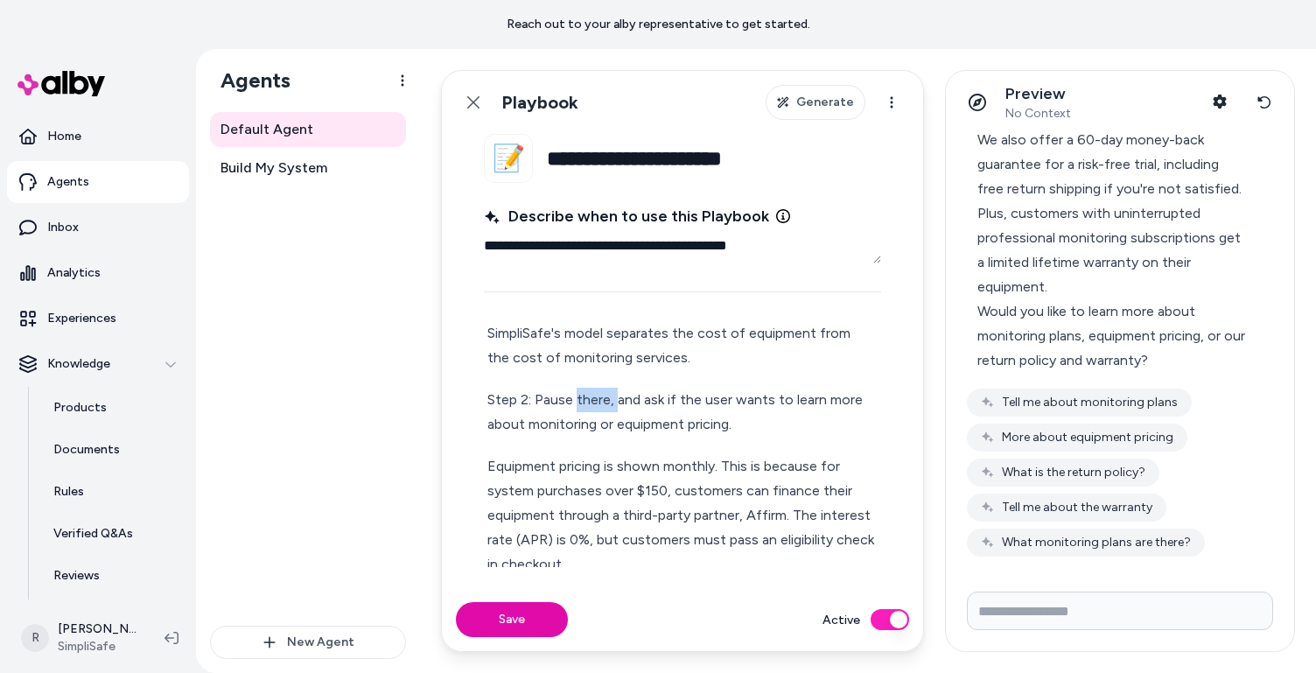
drag, startPoint x: 577, startPoint y: 397, endPoint x: 614, endPoint y: 403, distance: 38.0
click at [614, 403] on p "Step 2: Pause there, and ask if the user wants to learn more about monitoring o…" at bounding box center [682, 412] width 390 height 49
click at [550, 400] on p "Step 2: STop. Then aask if the user wants to learn more about monitoring or equ…" at bounding box center [682, 412] width 390 height 49
click at [749, 410] on p "Step 2: Stop. Then aask if the user wants to learn more about monitoring or equ…" at bounding box center [682, 412] width 390 height 49
click at [690, 429] on p "Step 2: Stop. Then aask if the user wants to learn more about monitoring or equ…" at bounding box center [682, 412] width 390 height 49
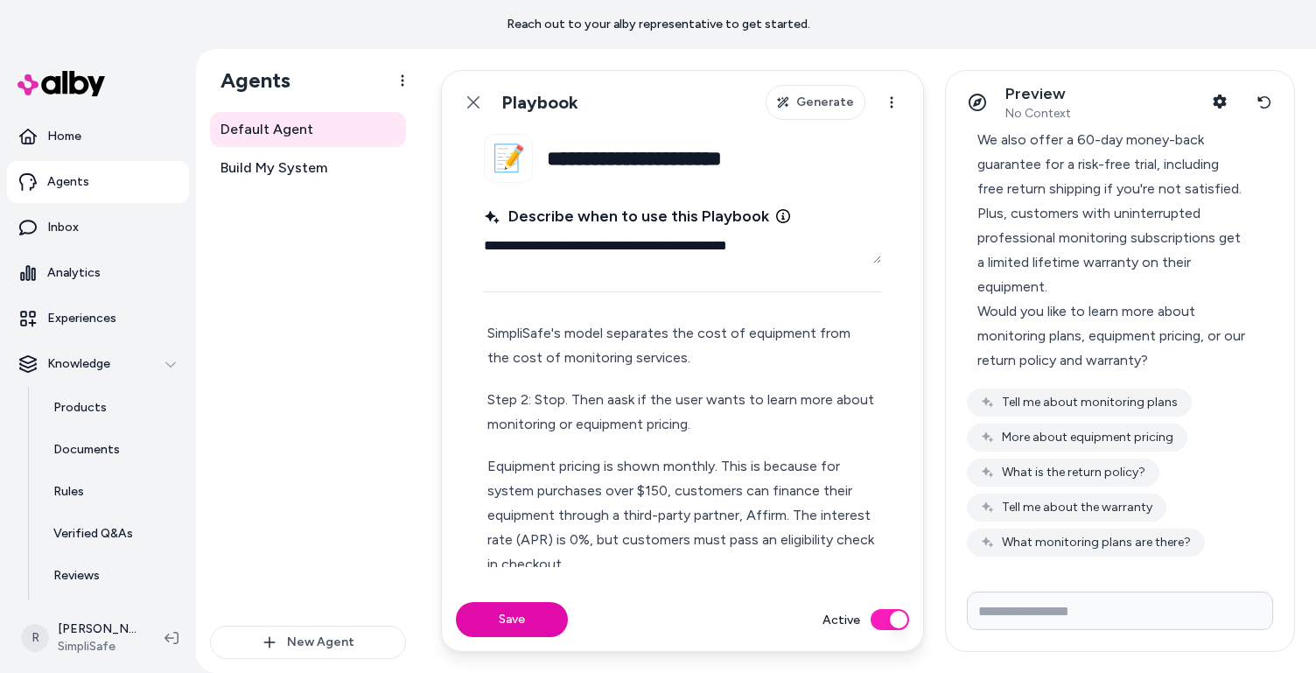
click at [489, 466] on p "Equipment pricing is shown monthly. This is because for system purchases over $…" at bounding box center [682, 515] width 390 height 123
click at [737, 462] on p "Step 3: If they select equipment pricing is shown monthly. This is because for …" at bounding box center [682, 515] width 390 height 123
click at [533, 490] on p "Step 3: If they select equipment pricing, explain that it's shown monthly. This…" at bounding box center [682, 515] width 390 height 123
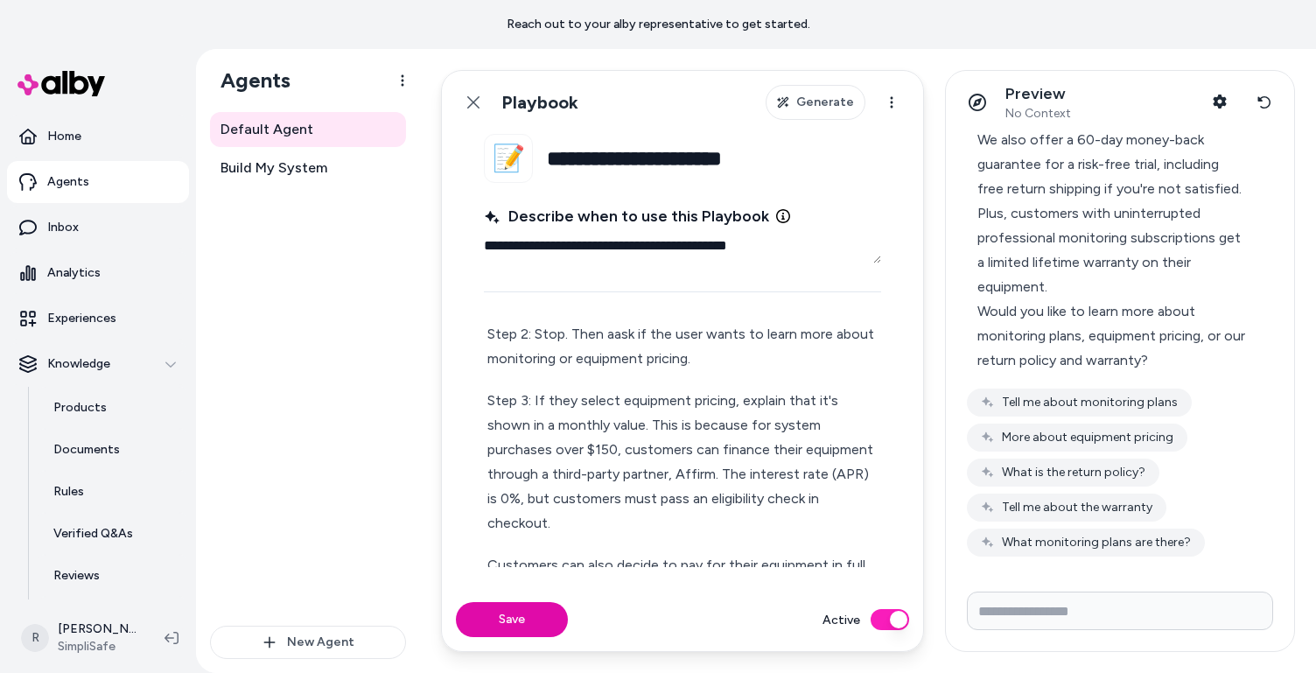
scroll to position [186, 0]
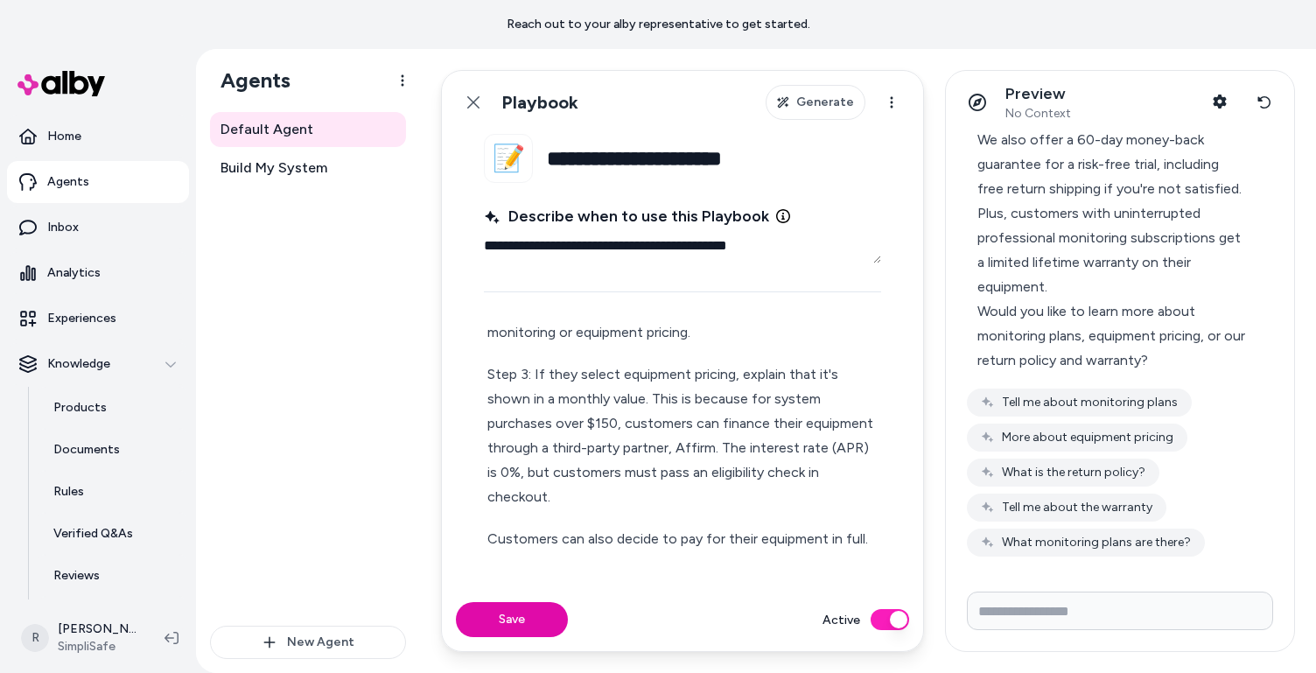
click at [492, 535] on p "Customers can also decide to pay for their equipment in full." at bounding box center [682, 539] width 390 height 25
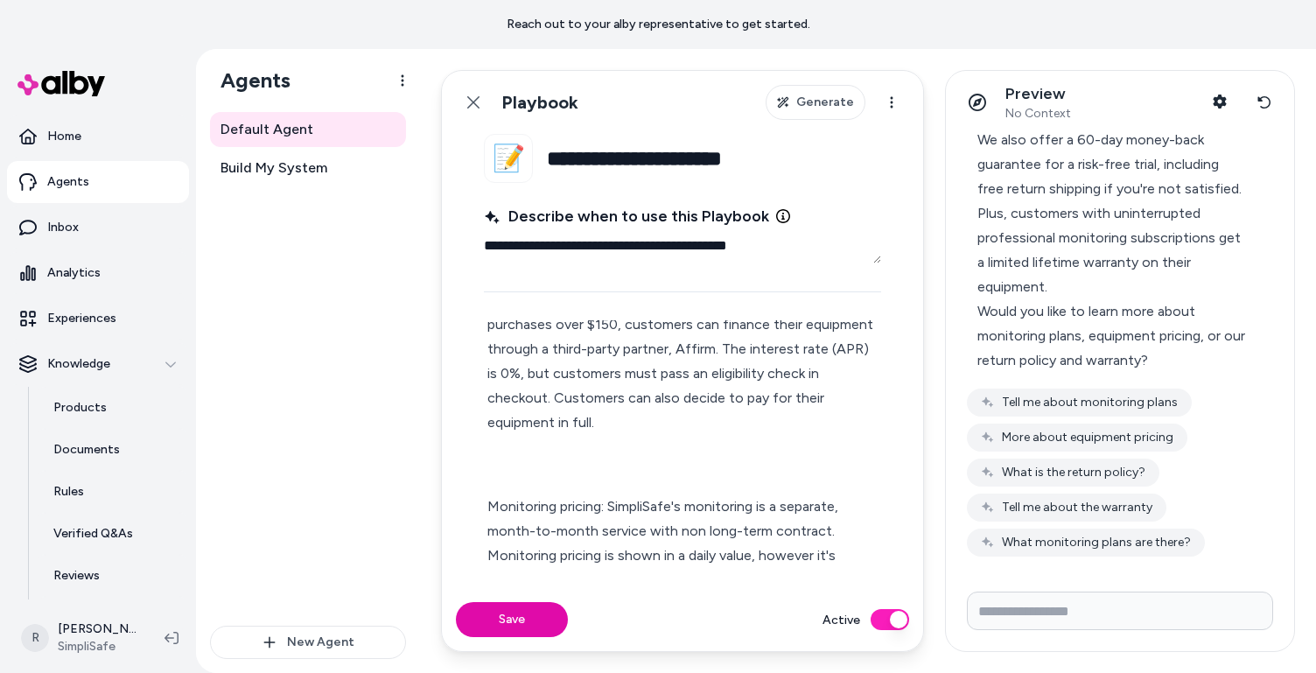
scroll to position [290, 0]
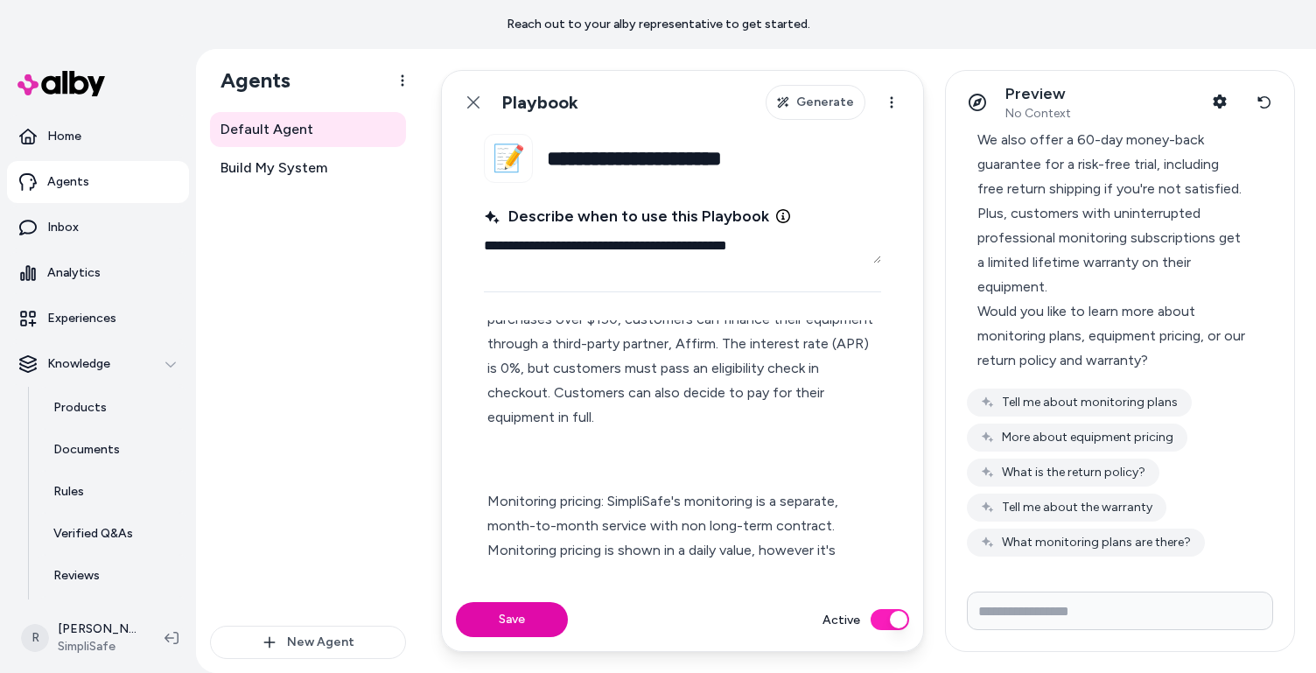
click at [495, 459] on p at bounding box center [682, 459] width 390 height 25
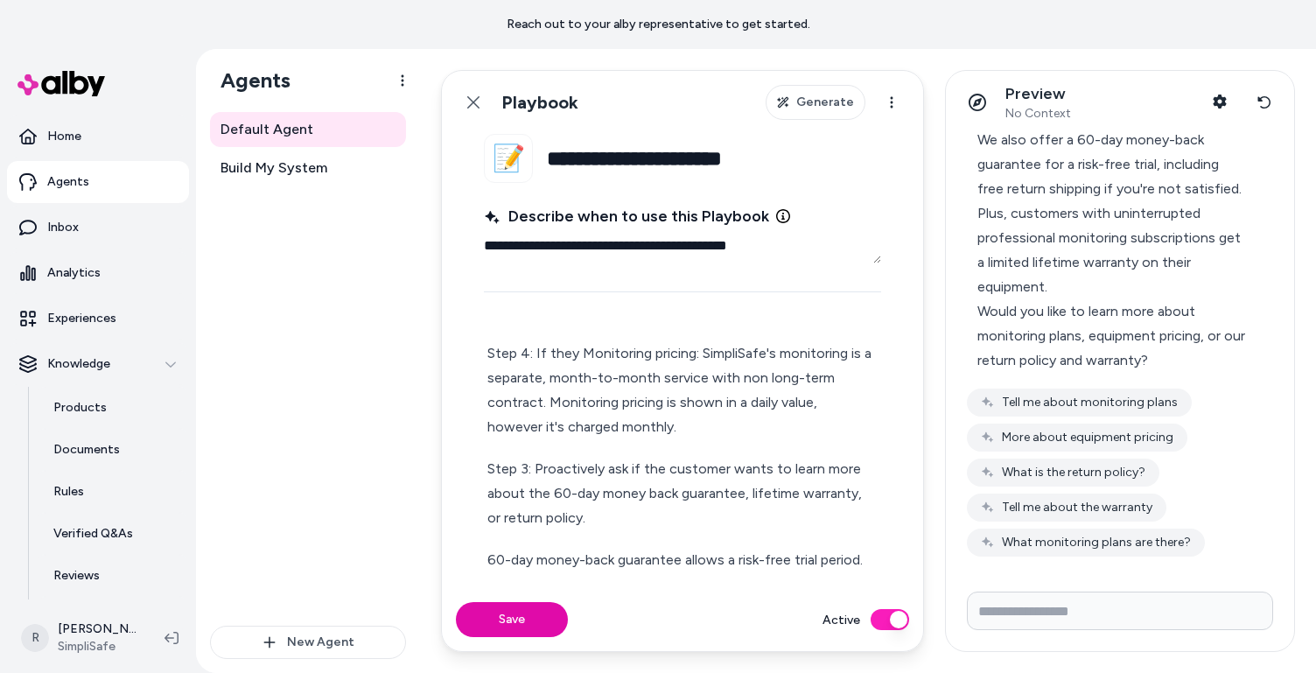
scroll to position [400, 0]
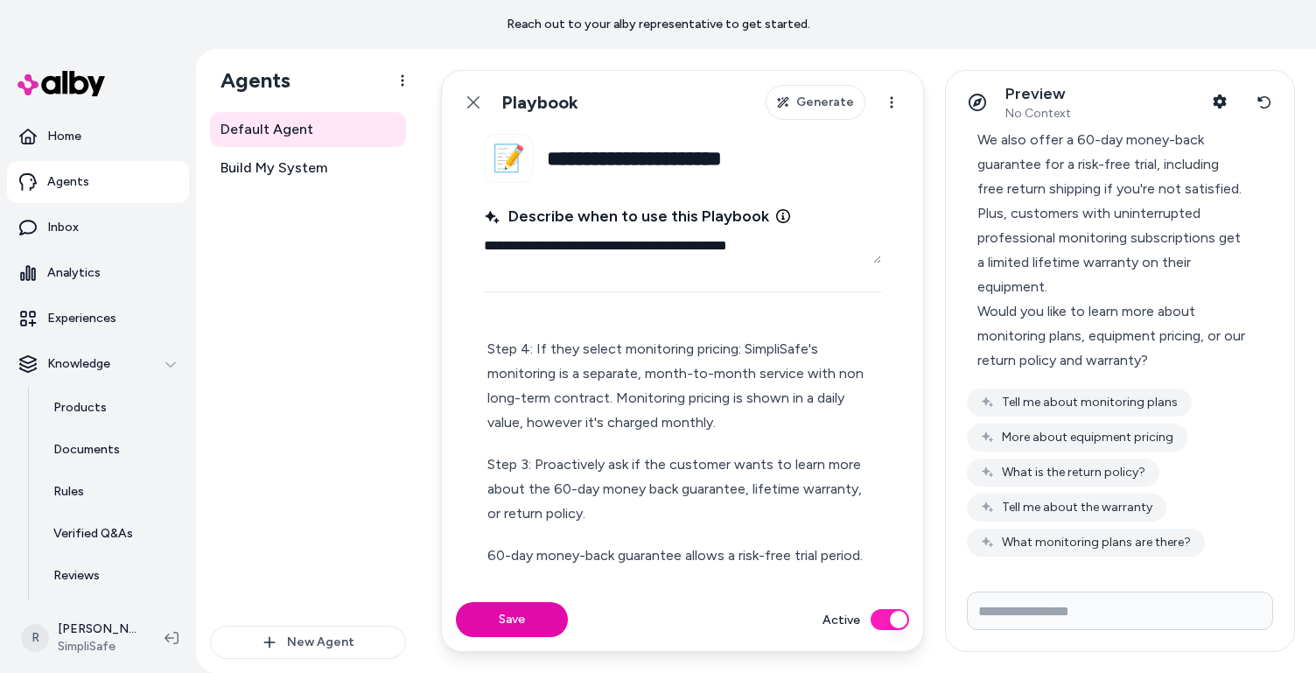
click at [747, 350] on p "Step 4: If they select monitoring pricing: SimpliSafe's monitoring is a separat…" at bounding box center [682, 386] width 390 height 98
click at [762, 386] on p "Step 4: If they select monitoring pricing, explain that SimpliSafe's monitoring…" at bounding box center [682, 386] width 390 height 98
click at [816, 420] on p "Step 4: If they select monitoring pricing, explain that SimpliSafe's monitoring…" at bounding box center [682, 386] width 390 height 98
click at [502, 422] on p "Step 4: If they select monitoring pricing, explain that SimpliSafe's monitoring…" at bounding box center [682, 386] width 390 height 98
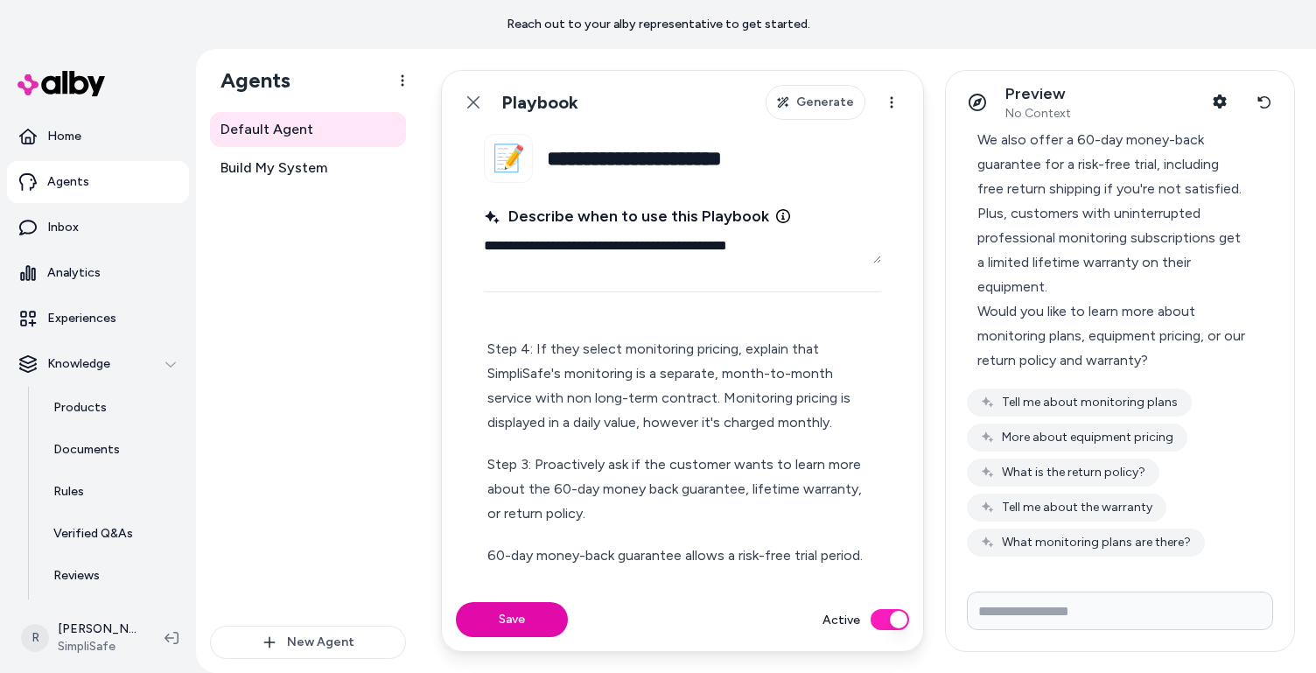
click at [522, 464] on p "Step 3: Proactively ask if the customer wants to learn more about the 60-day mo…" at bounding box center [682, 489] width 390 height 74
click at [628, 482] on p "Step 5: Proactively ask if the customer wants to learn more about the 60-day mo…" at bounding box center [682, 489] width 390 height 74
click at [778, 487] on p "Step 5: Proactively ask if the customer wants to learn more about the 60-day mo…" at bounding box center [682, 489] width 390 height 74
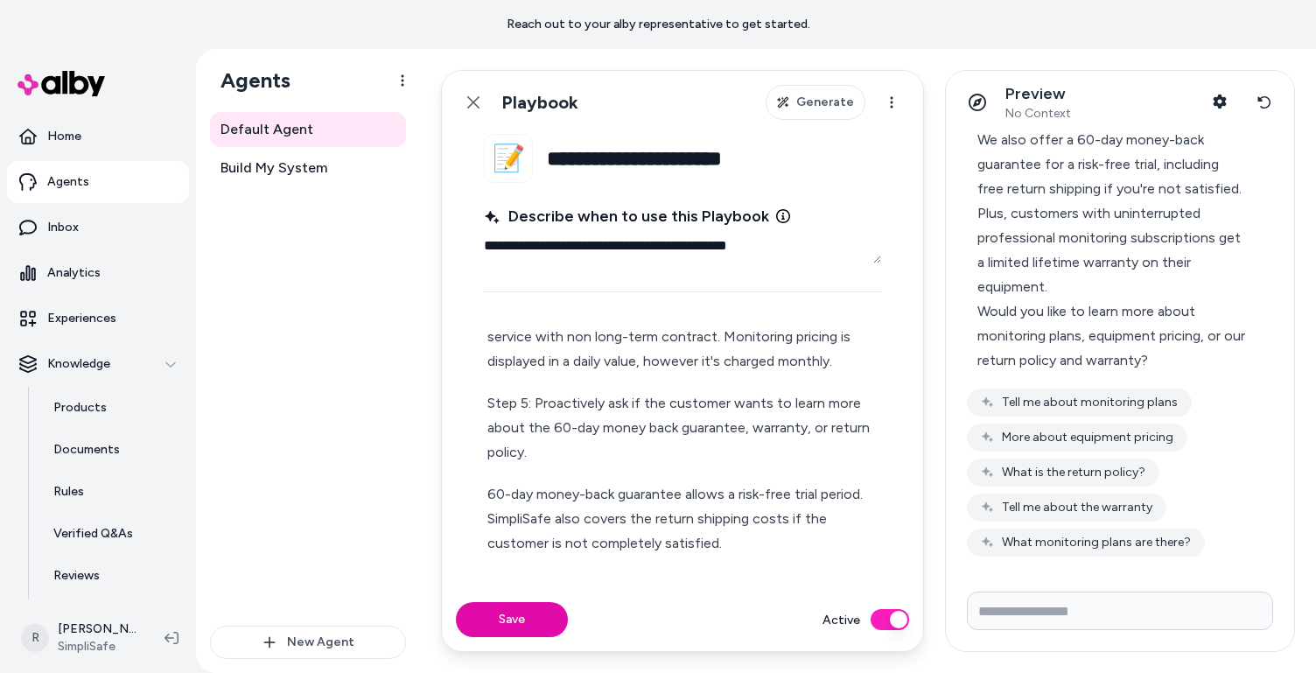
scroll to position [469, 0]
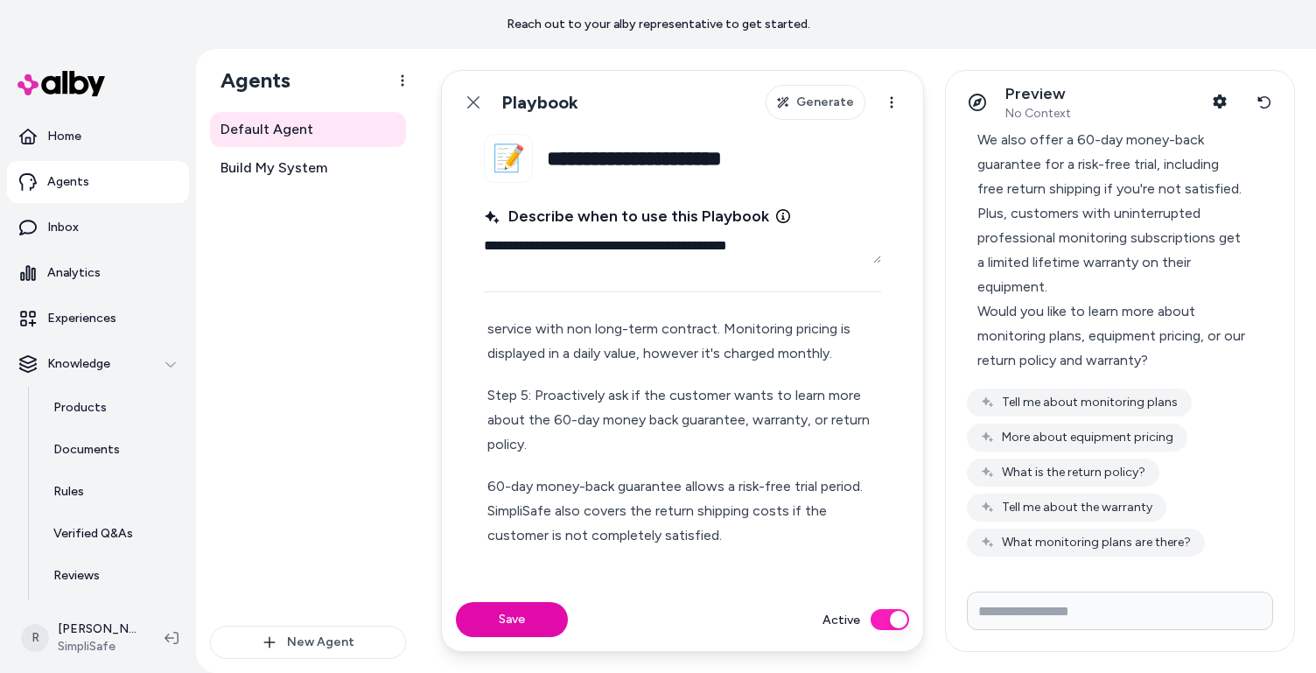
click at [484, 483] on div "Step 1: Start by explaining how SimpliSafe's 2-part financial model if differen…" at bounding box center [682, 350] width 397 height 914
click at [744, 486] on p "Step 6: If 60-day money-back guarantee allows a risk-free trial period. SimpliS…" at bounding box center [682, 511] width 390 height 74
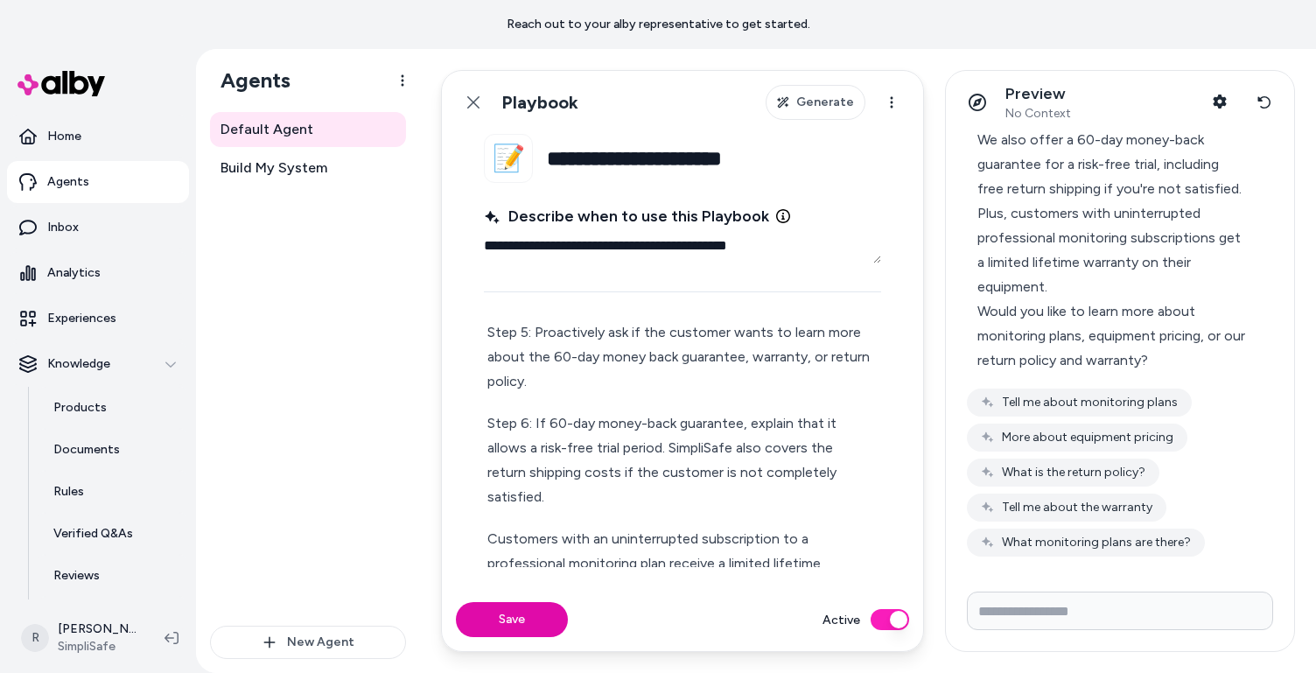
scroll to position [538, 0]
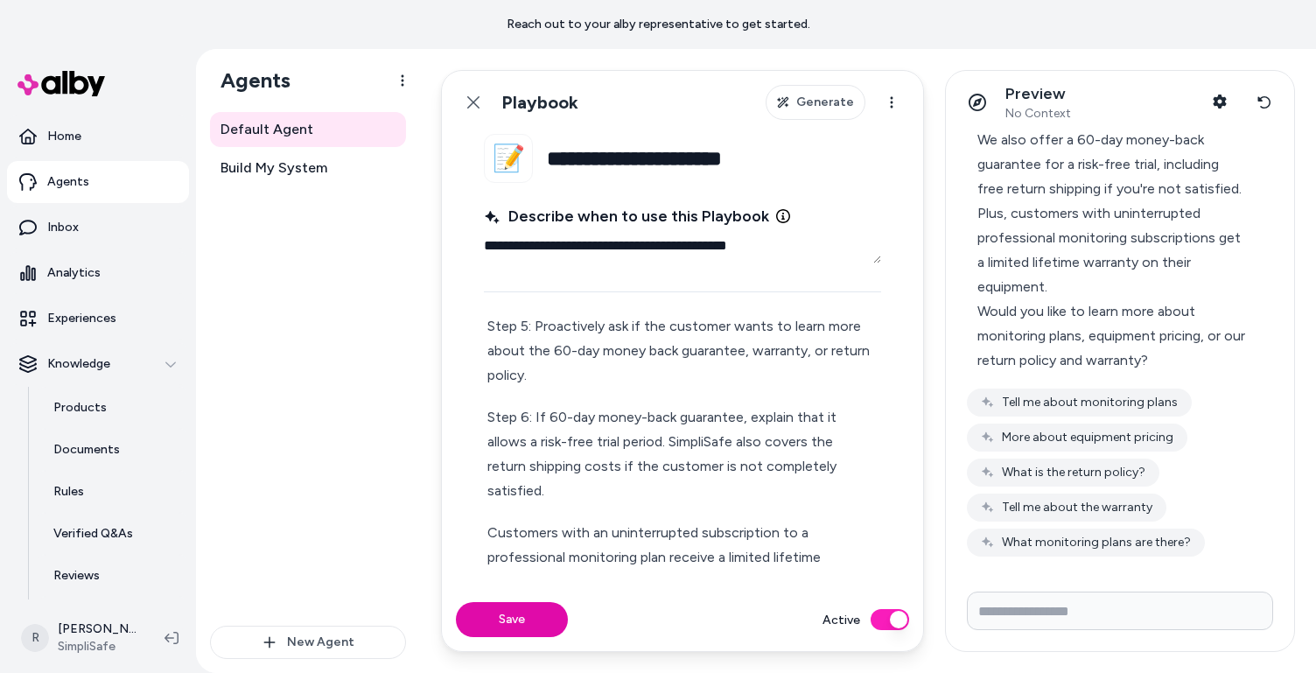
click at [492, 531] on p "Customers with an uninterrupted subscription to a professional monitoring plan …" at bounding box center [682, 558] width 390 height 74
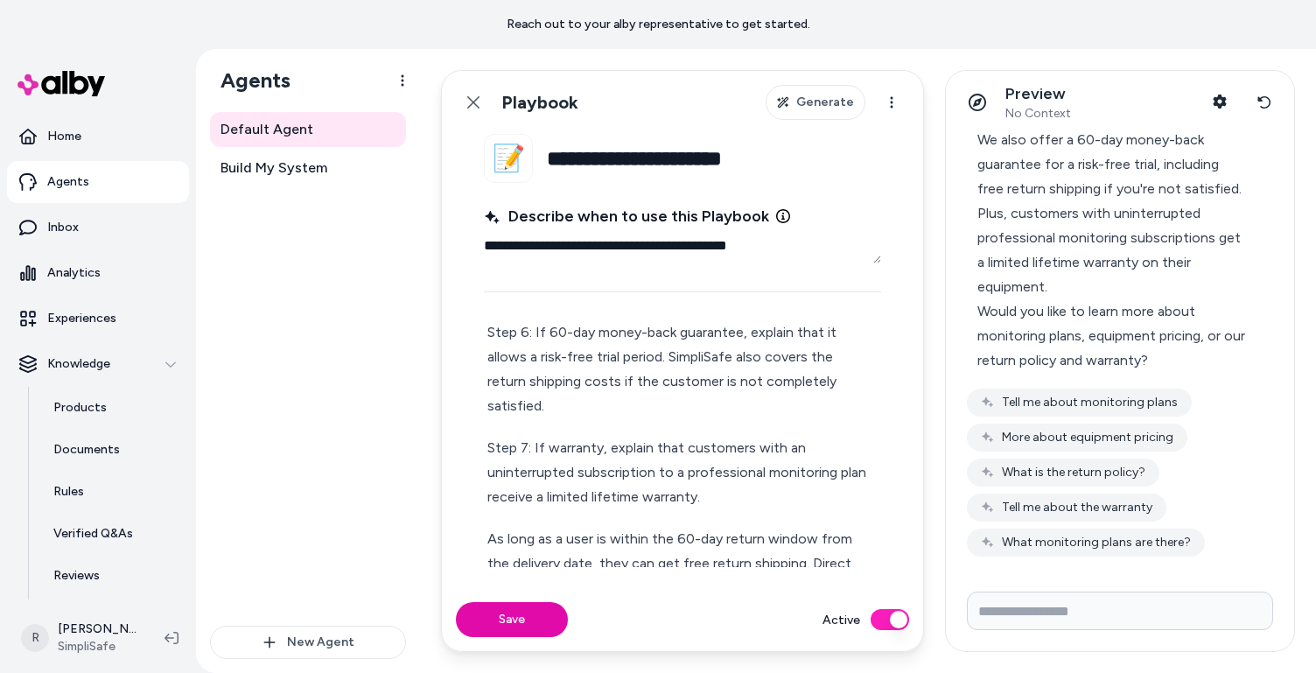
scroll to position [637, 0]
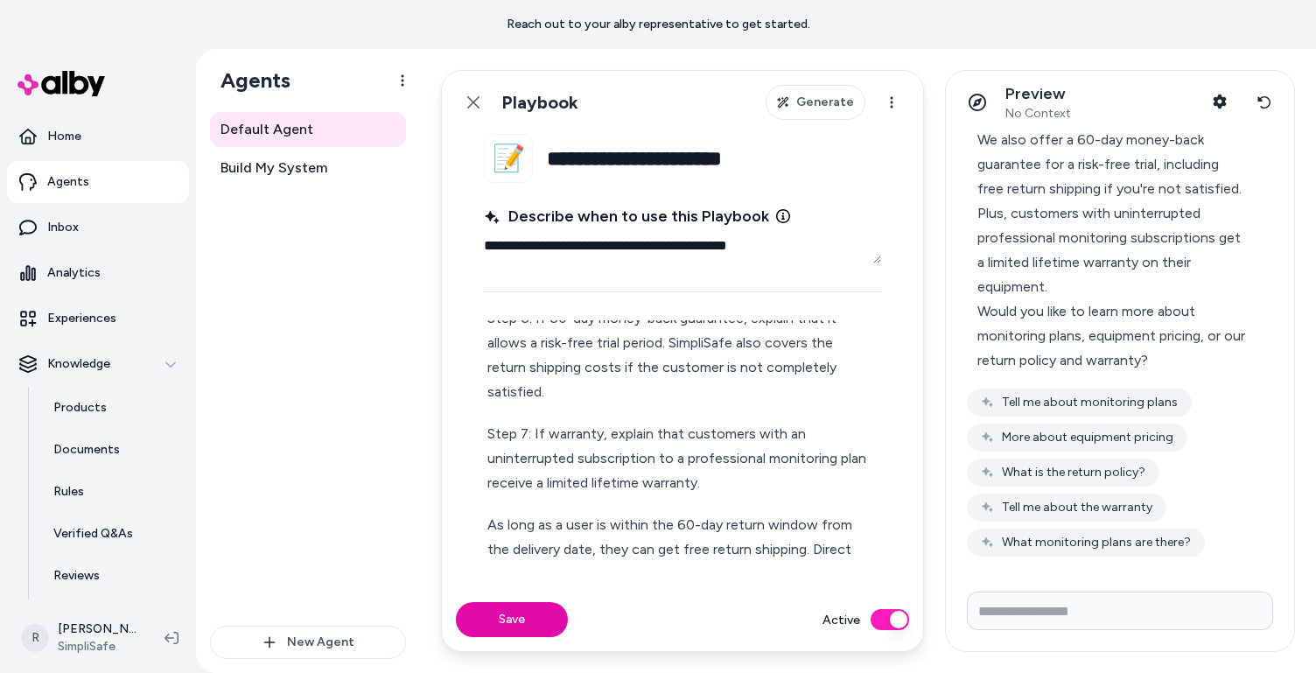
click at [490, 524] on p "As long as a user is within the 60-day return window from the delivery date, th…" at bounding box center [682, 586] width 390 height 147
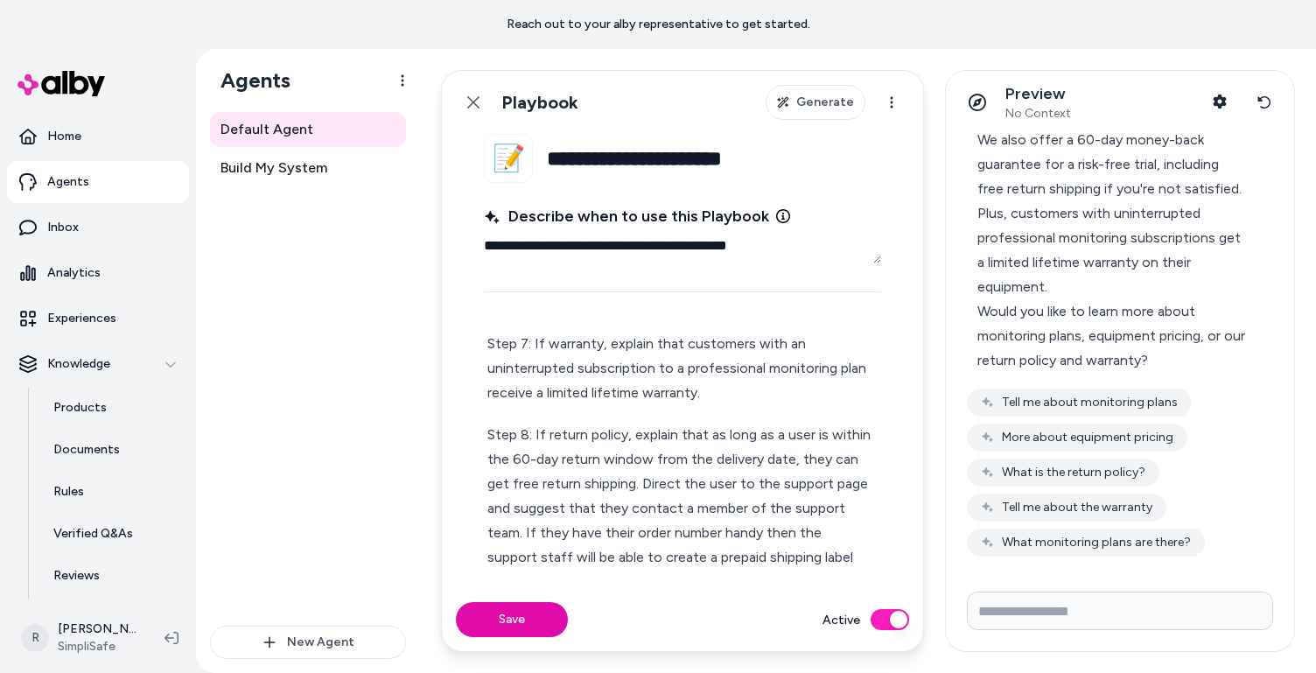
scroll to position [733, 0]
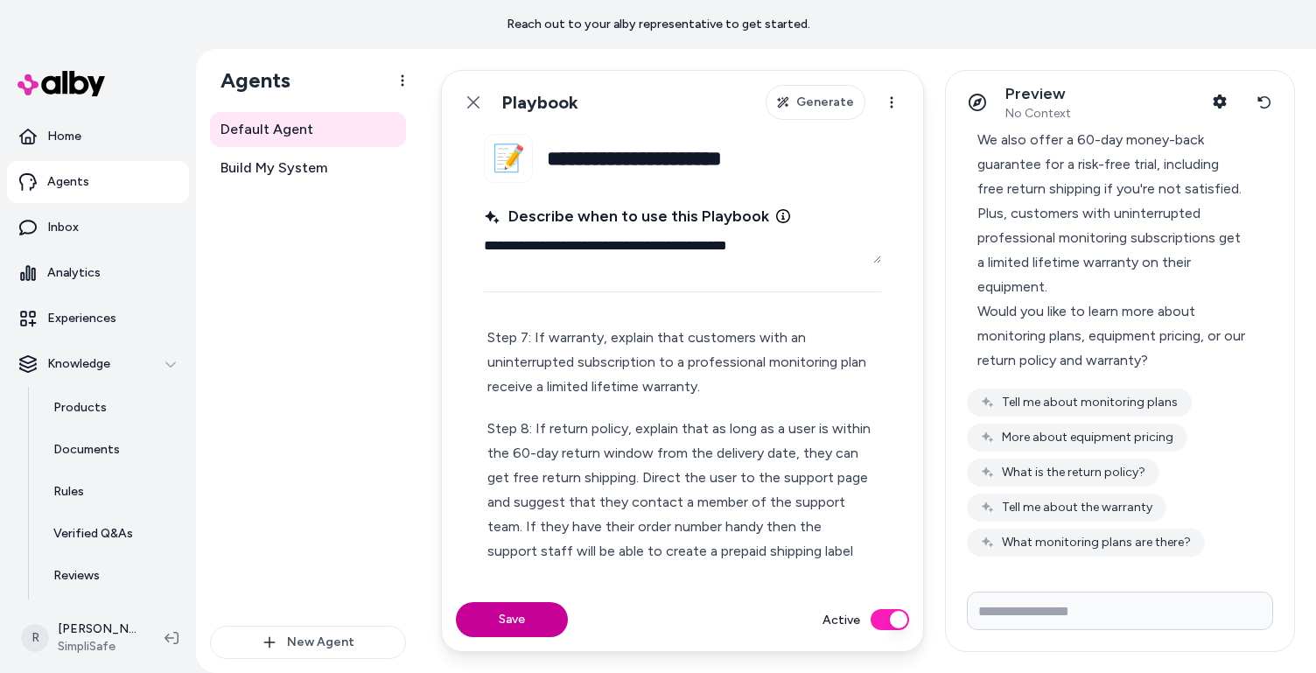
click at [495, 617] on button "Save" at bounding box center [512, 619] width 112 height 35
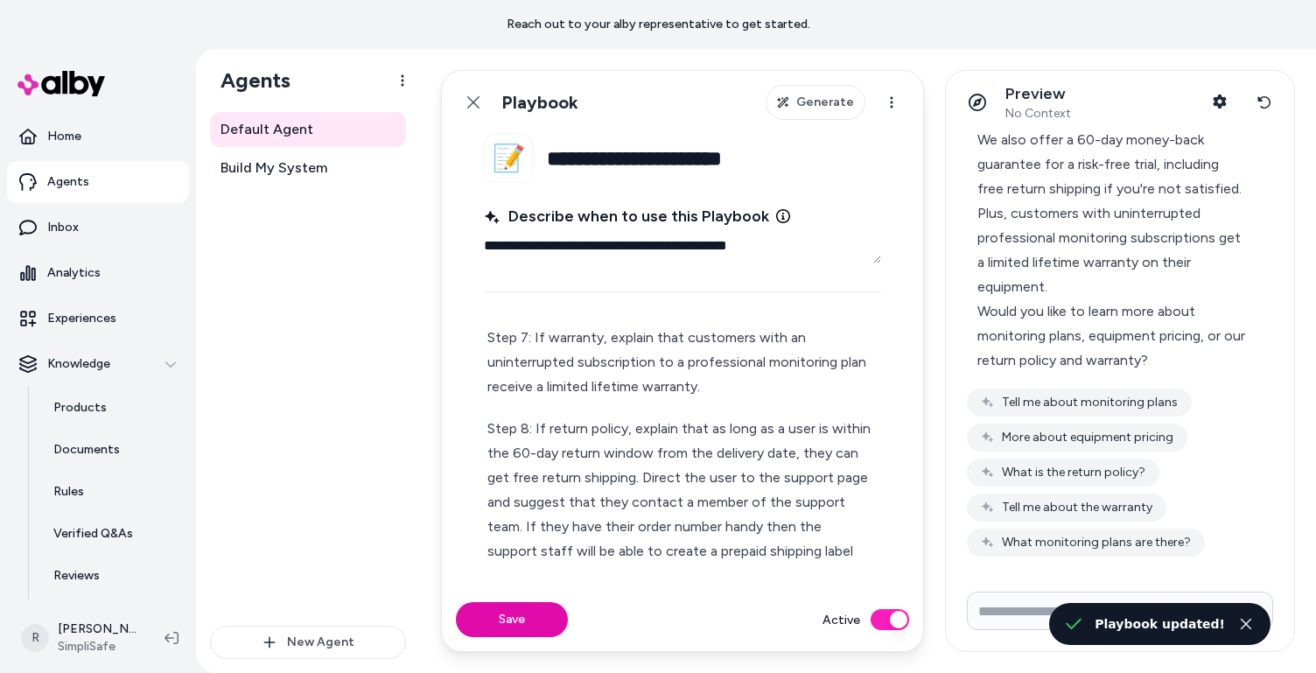
type textarea "*"
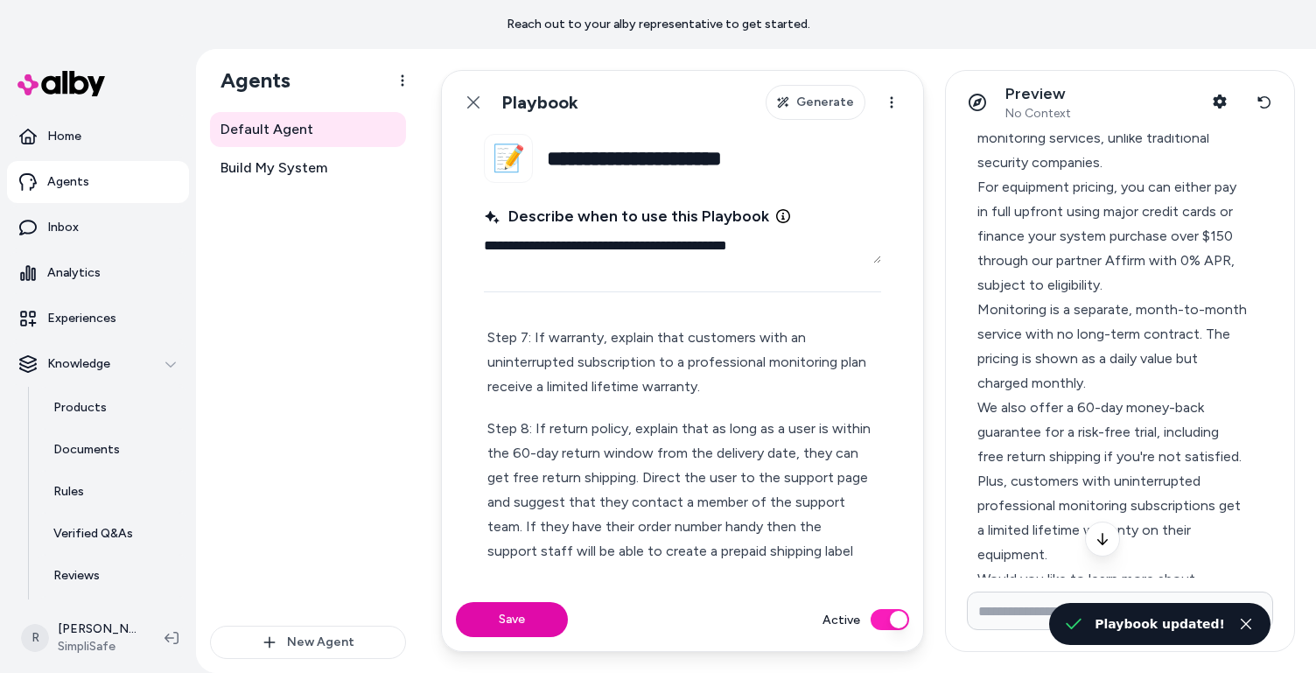
scroll to position [0, 0]
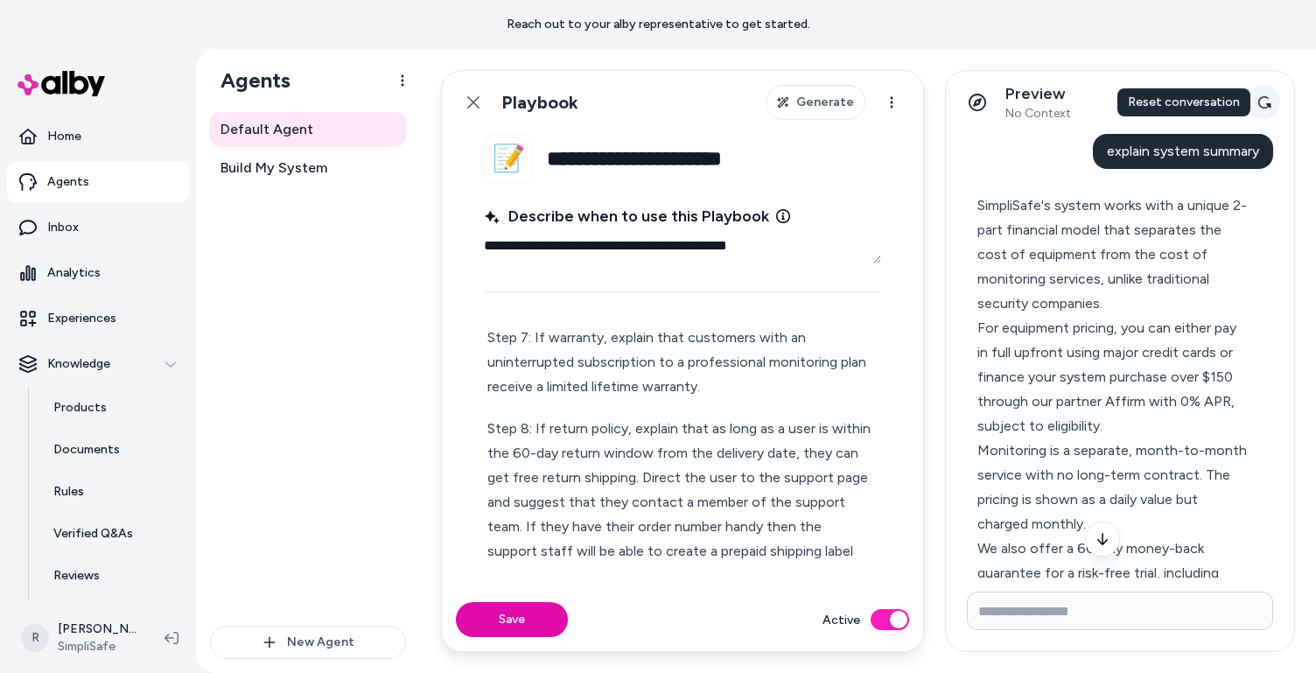
click at [1068, 106] on icon at bounding box center [1265, 102] width 13 height 12
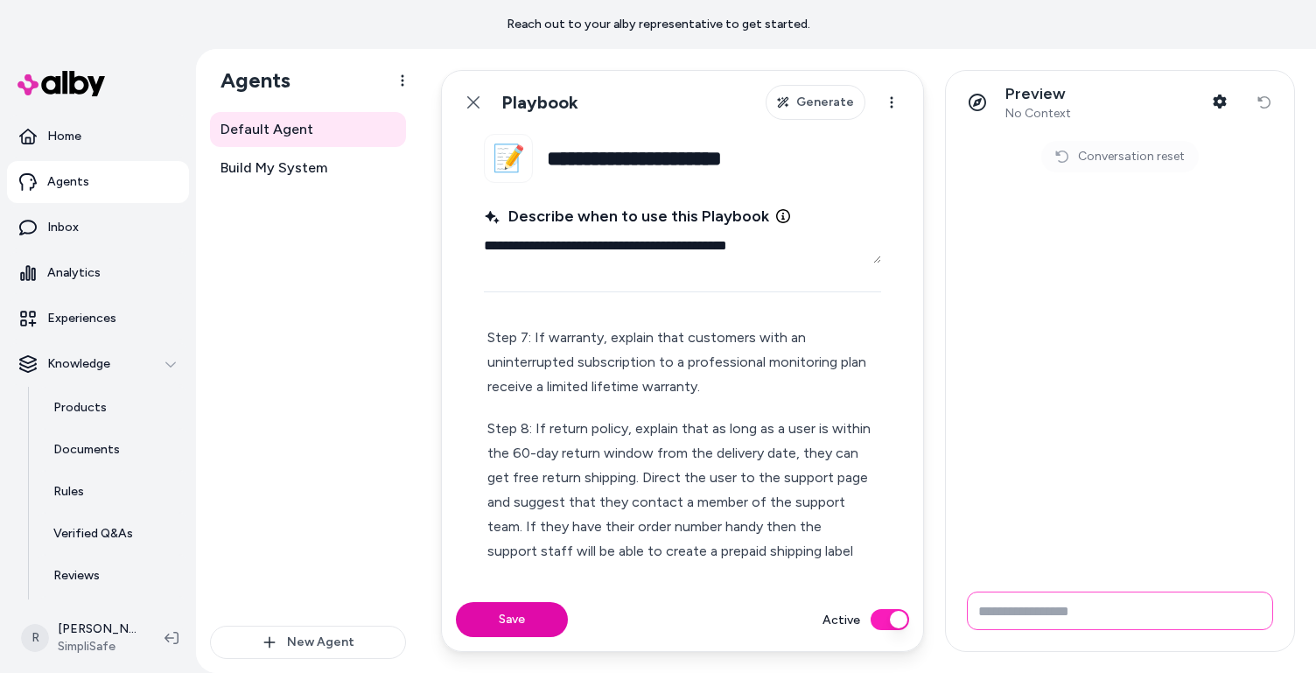
click at [1011, 606] on input "Write your prompt here" at bounding box center [1120, 611] width 306 height 39
type input "**********"
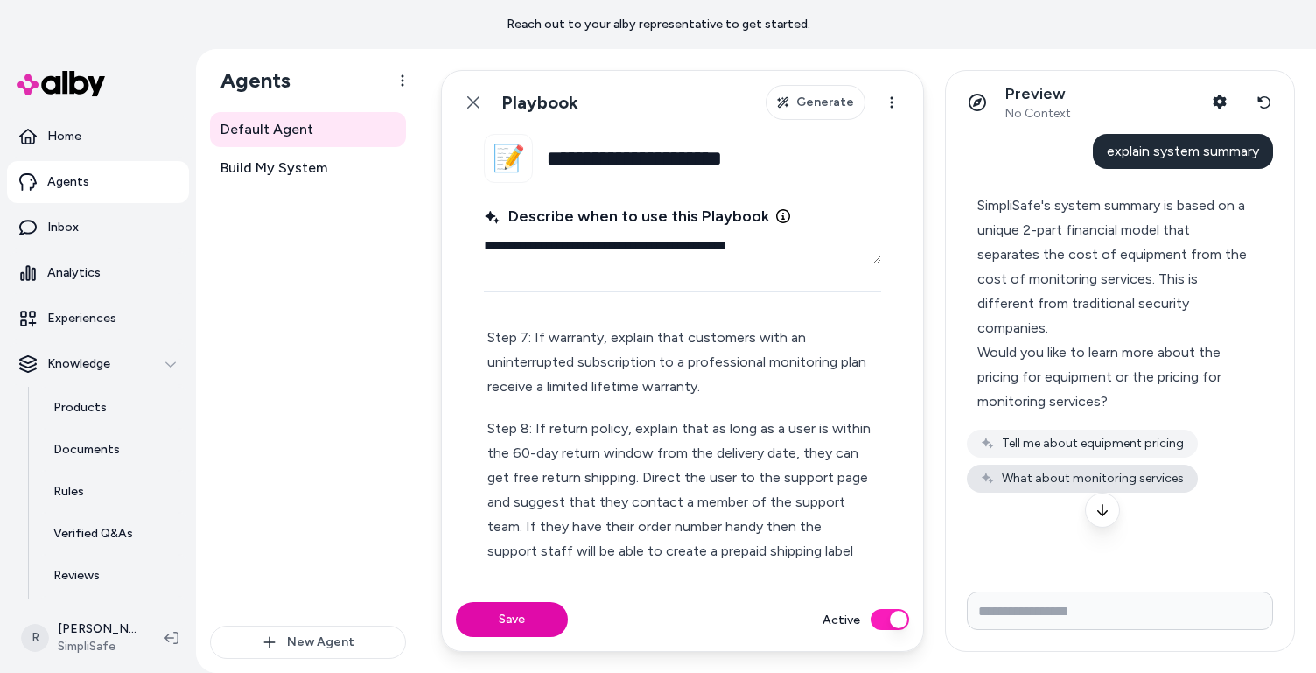
click at [1068, 476] on button "What about monitoring services" at bounding box center [1082, 479] width 231 height 28
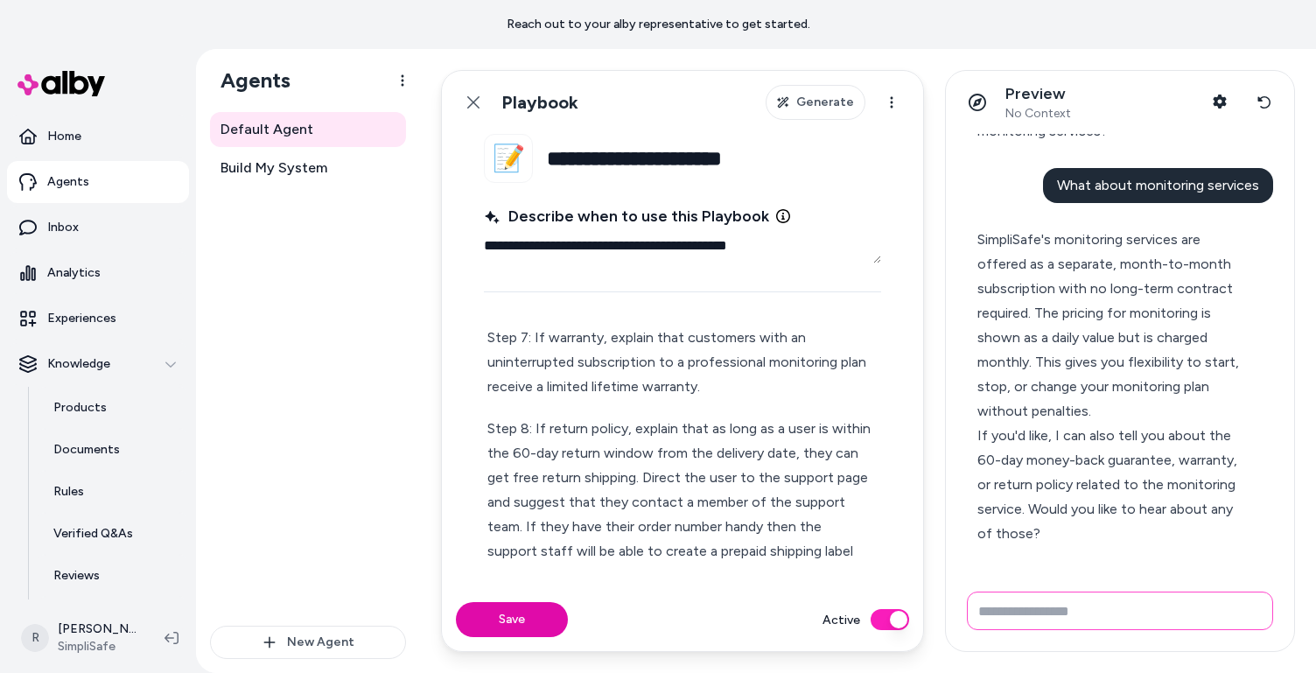
scroll to position [323, 0]
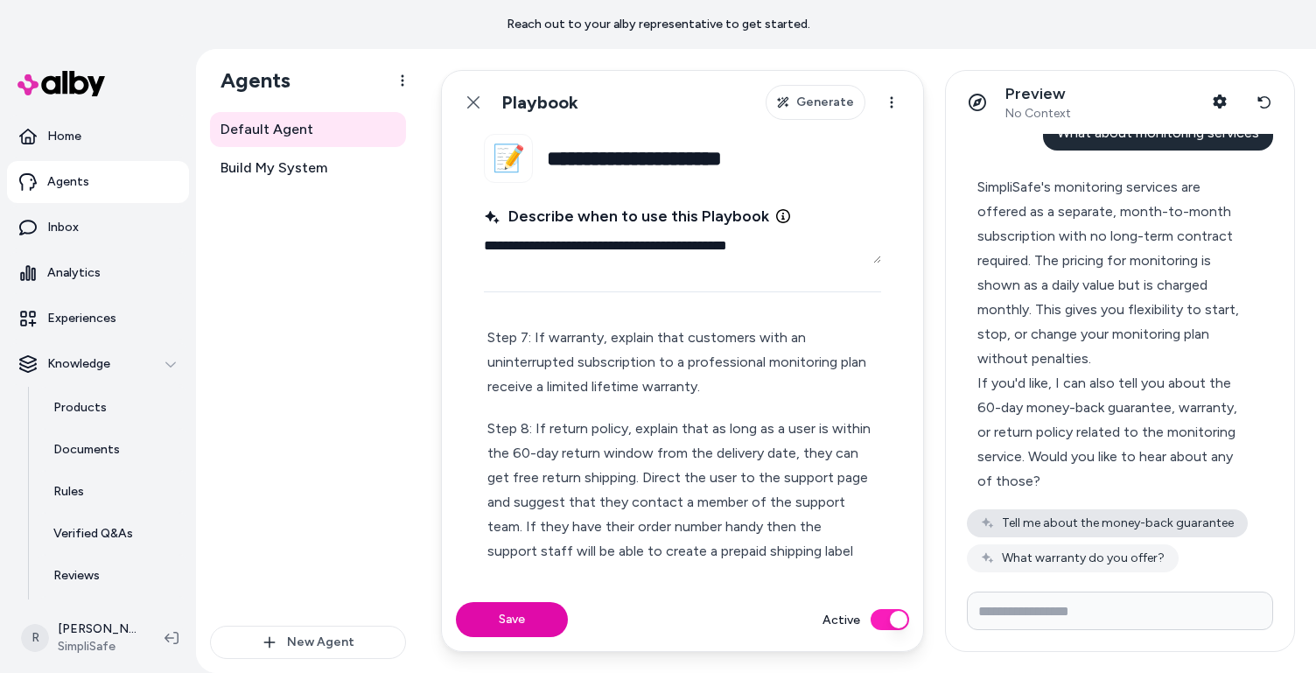
click at [1068, 519] on button "Tell me about the money-back guarantee" at bounding box center [1107, 523] width 281 height 28
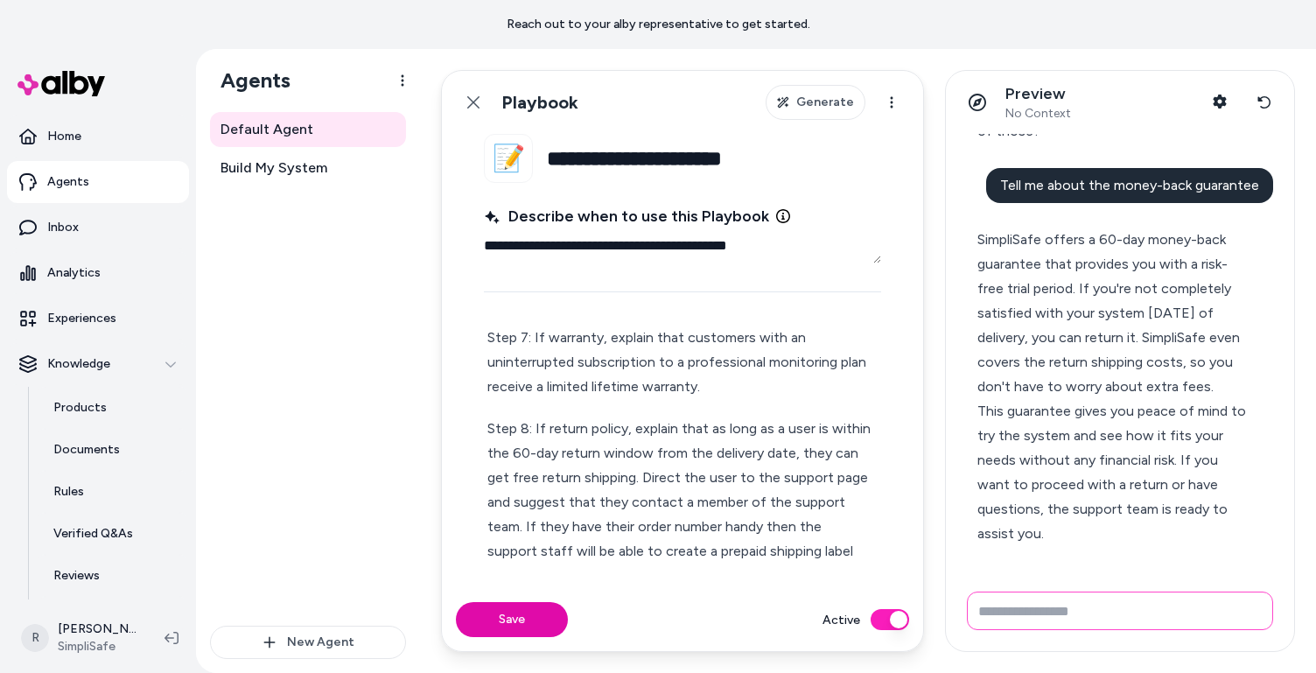
scroll to position [719, 0]
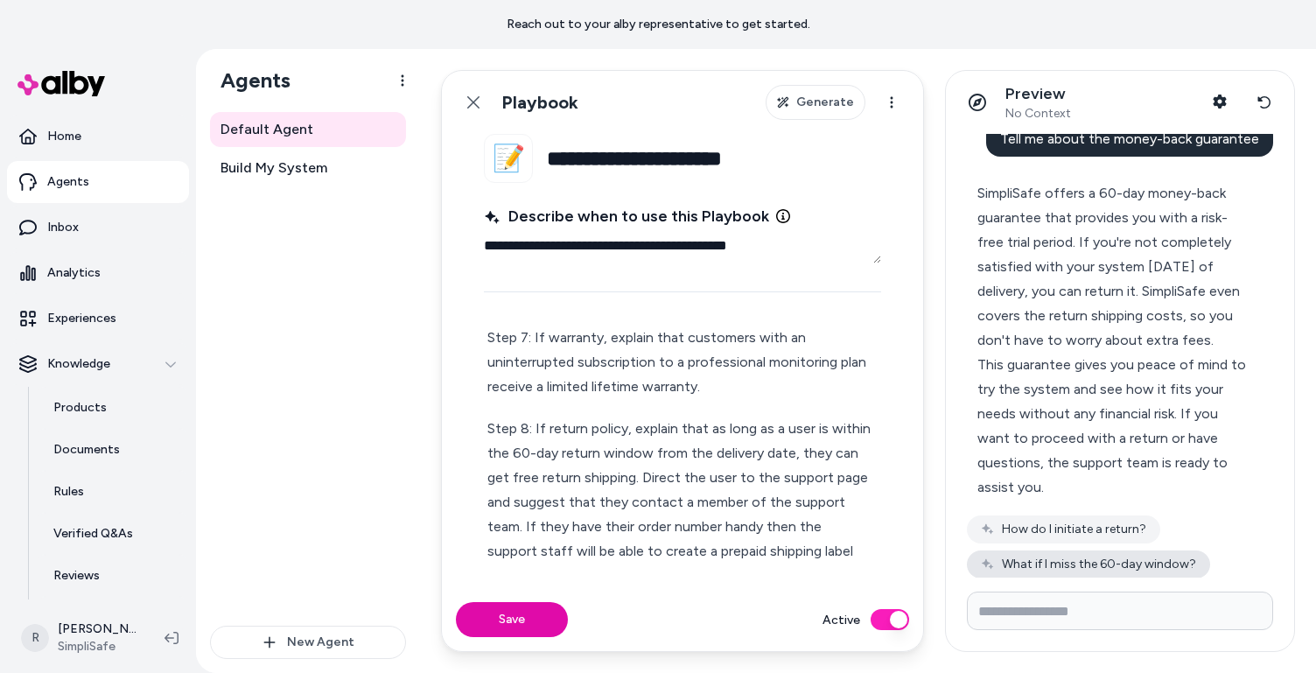
click at [1068, 563] on button "What if I miss the 60-day window?" at bounding box center [1088, 564] width 243 height 28
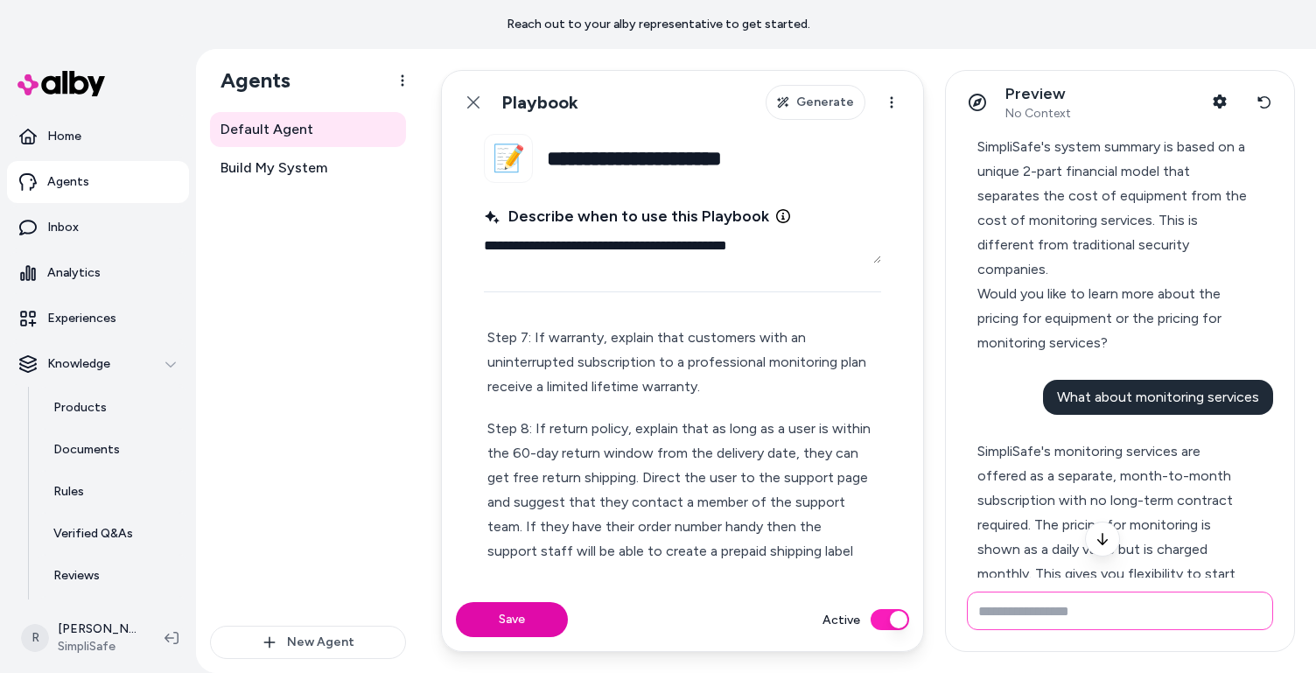
scroll to position [0, 0]
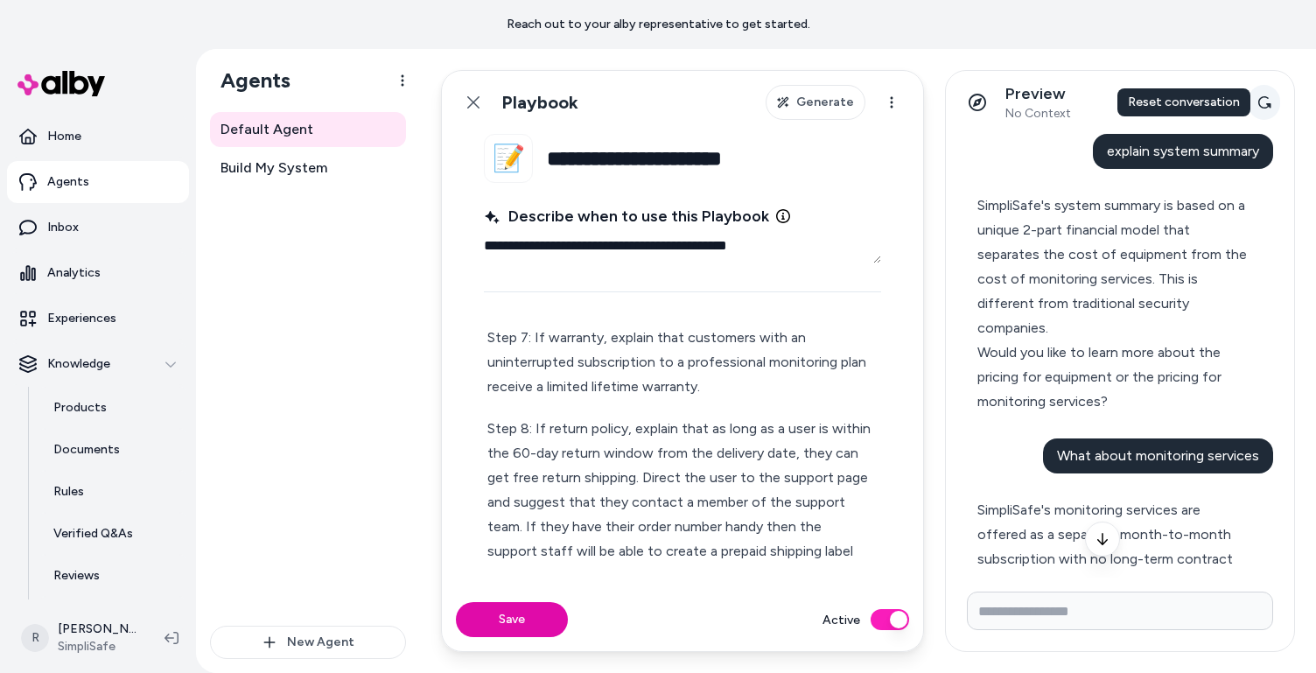
click at [1068, 98] on icon at bounding box center [1265, 102] width 14 height 14
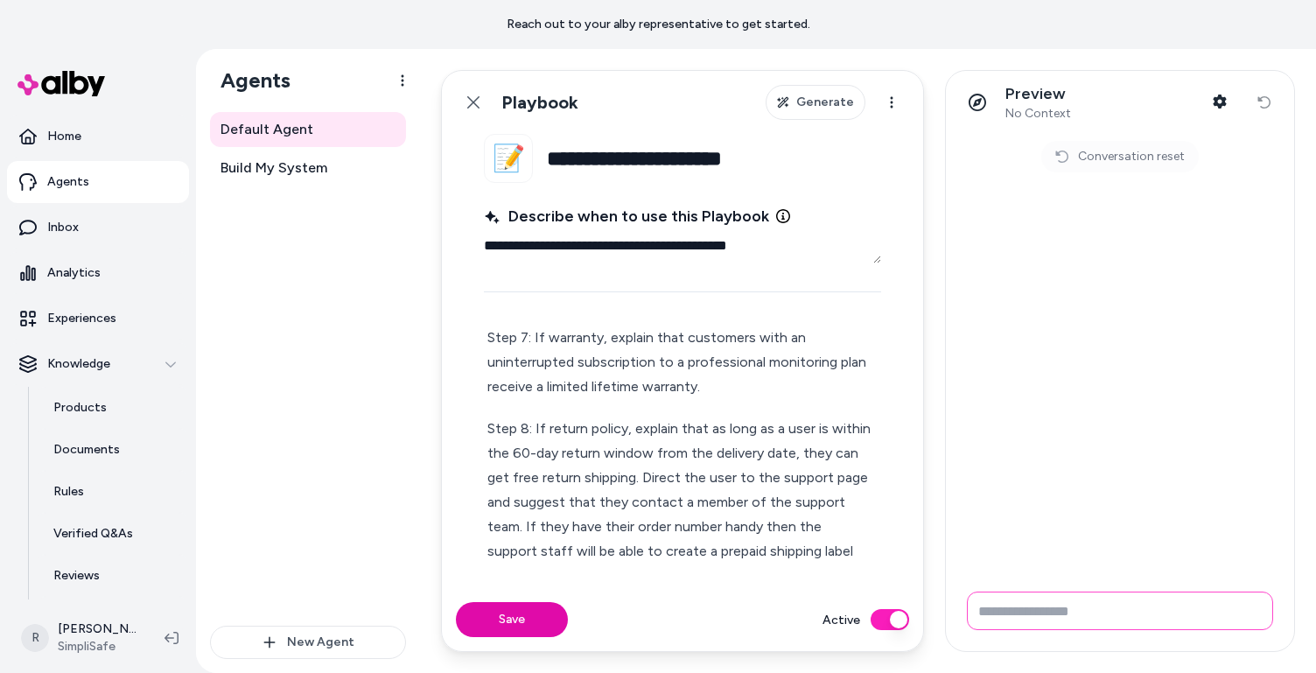
click at [1018, 621] on input "Write your prompt here" at bounding box center [1120, 611] width 306 height 39
type input "**********"
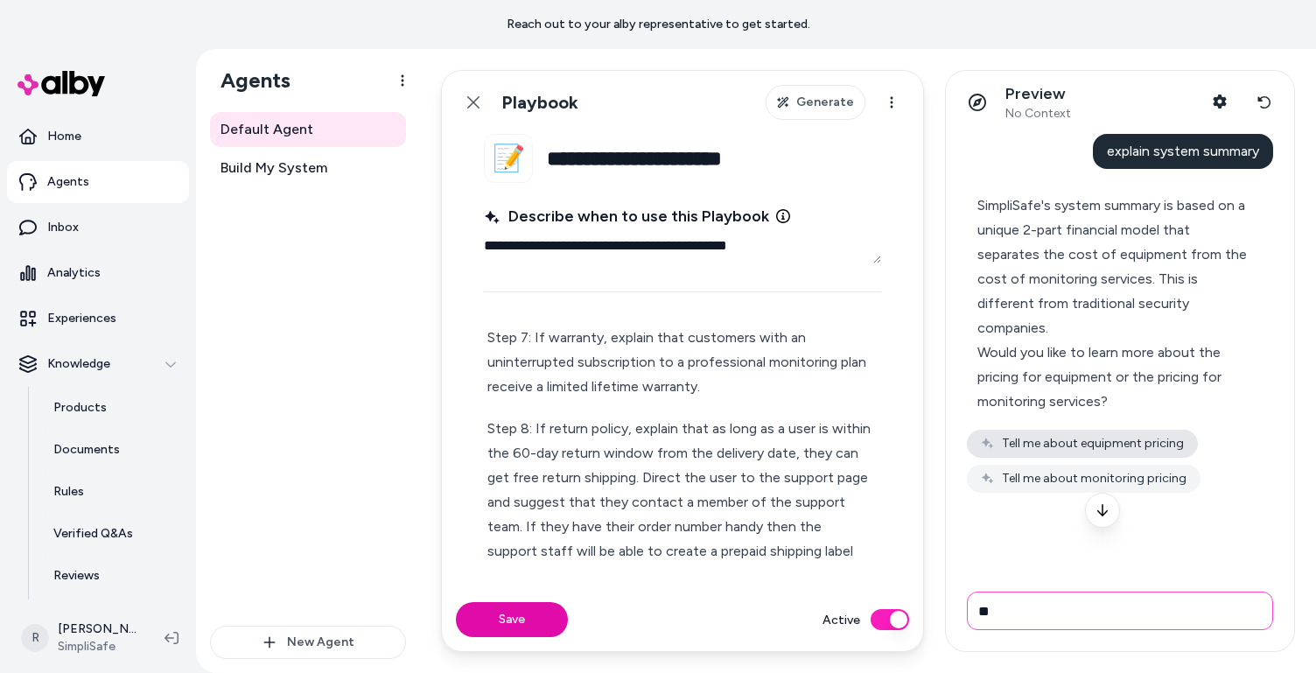
type input "**"
click at [1068, 434] on button "Tell me about equipment pricing" at bounding box center [1082, 444] width 231 height 28
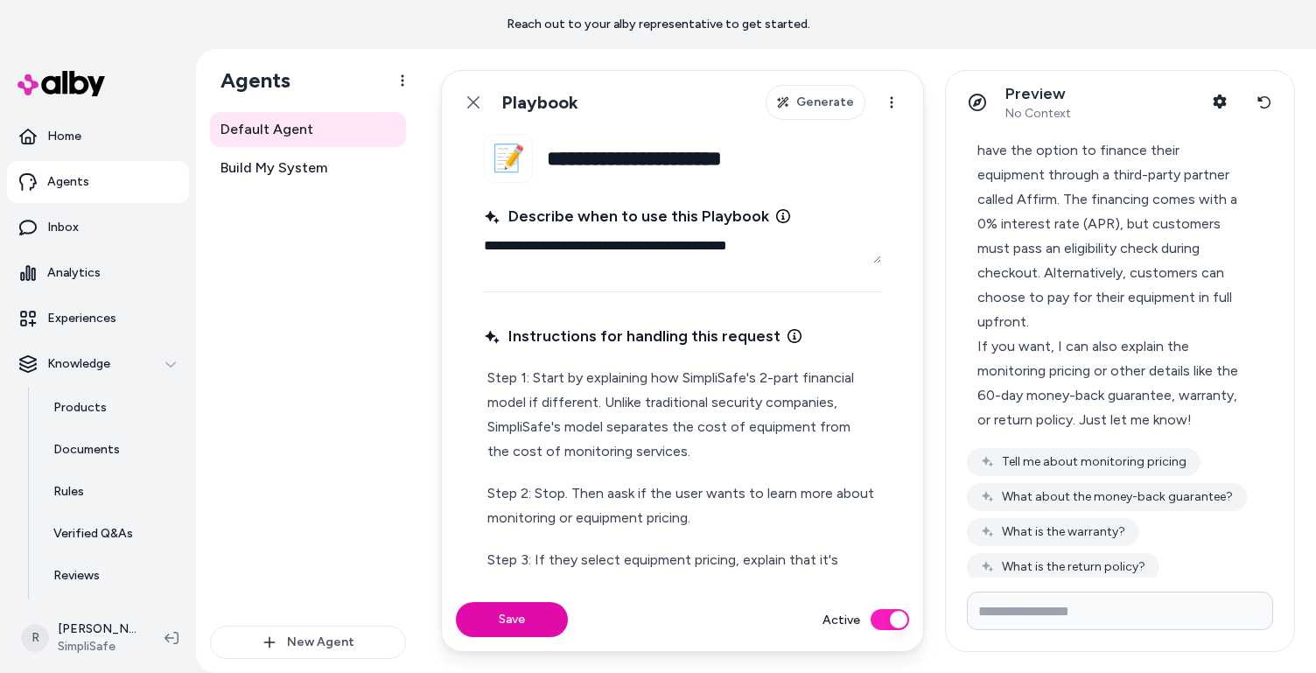
click at [650, 398] on p "Step 1: Start by explaining how SimpliSafe's 2-part financial model if differen…" at bounding box center [682, 415] width 390 height 98
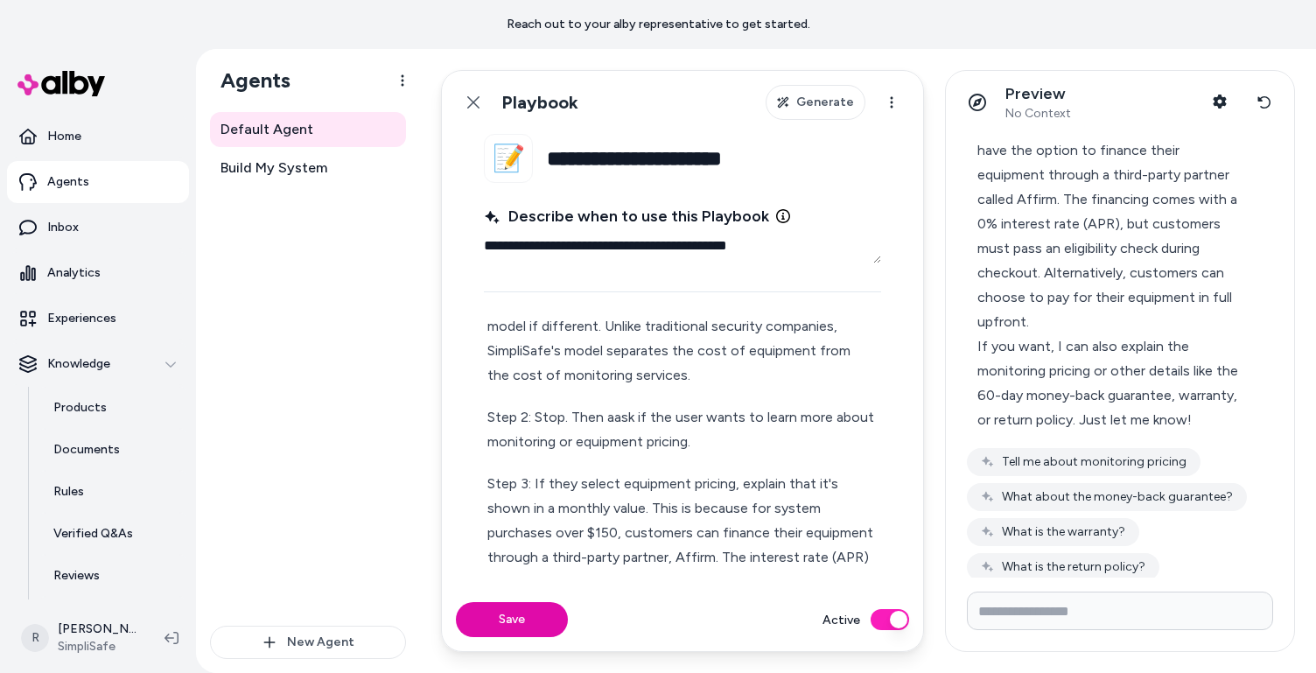
scroll to position [80, 0]
click at [622, 411] on p "Step 2: Stop. Then aask if the user wants to learn more about monitoring or equ…" at bounding box center [682, 426] width 390 height 49
click at [711, 438] on p "Step 2: Stop. Then ask if the user wants to learn more about monitoring or equi…" at bounding box center [682, 426] width 390 height 49
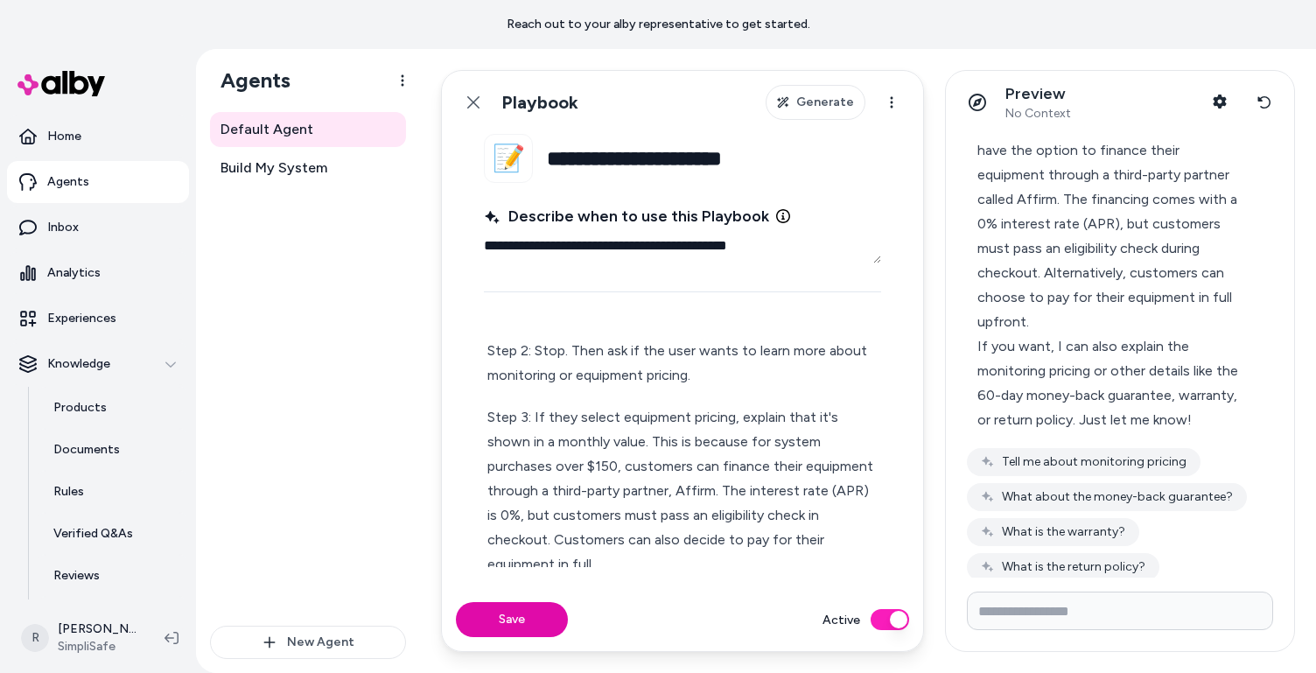
scroll to position [146, 0]
click at [691, 438] on p "Step 3: If they select equipment pricing, explain that it's shown in a monthly …" at bounding box center [682, 488] width 390 height 172
click at [723, 488] on p "Step 3: If they select equipment pricing, explain that it's shown in a monthly …" at bounding box center [682, 488] width 390 height 172
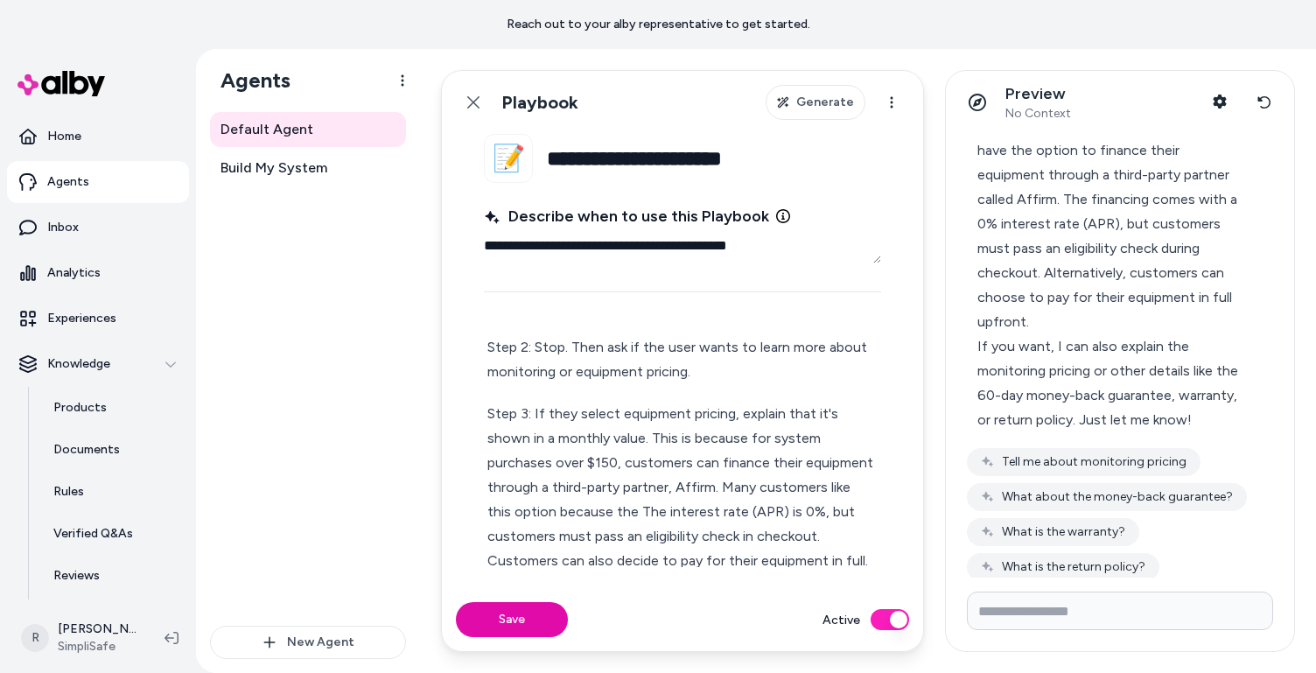
click at [661, 510] on p "Step 3: If they select equipment pricing, explain that it's shown in a monthly …" at bounding box center [682, 488] width 390 height 172
click at [793, 511] on p "Step 3: If they select equipment pricing, explain that it's shown in a monthly …" at bounding box center [682, 488] width 390 height 172
click at [790, 517] on p "Step 3: If they select equipment pricing, explain that it's shown in a monthly …" at bounding box center [682, 500] width 390 height 196
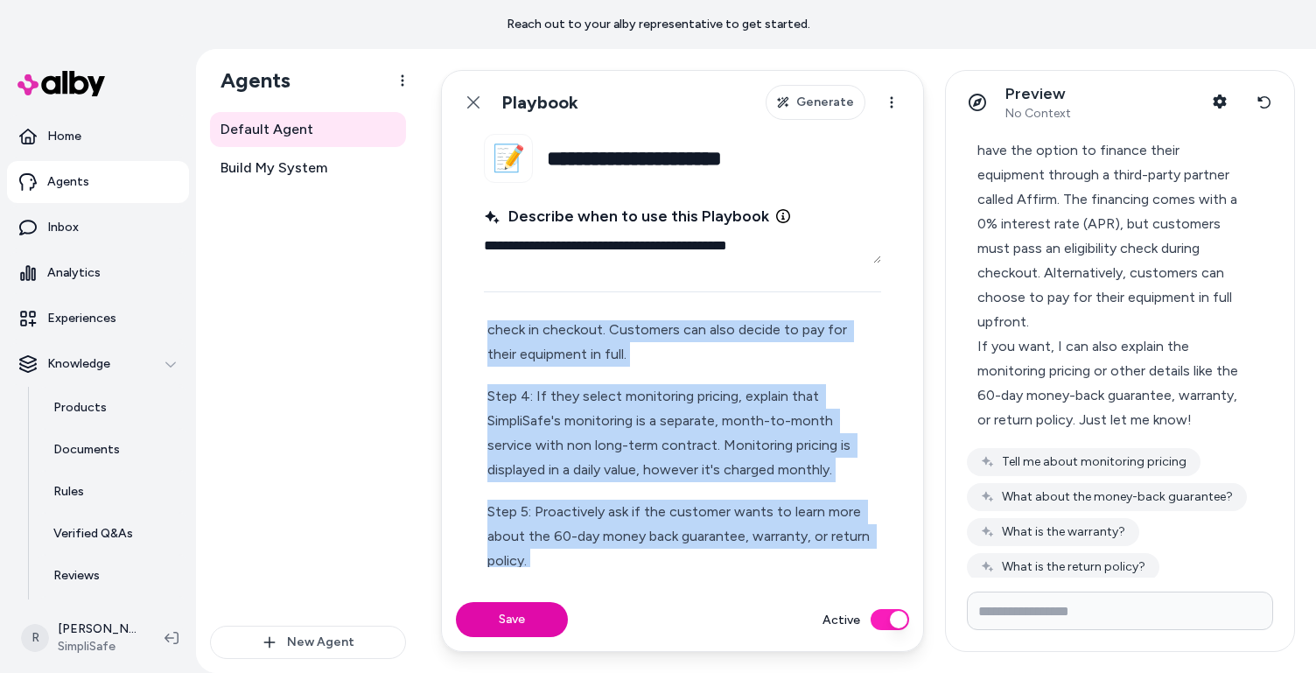
drag, startPoint x: 605, startPoint y: 537, endPoint x: 603, endPoint y: 567, distance: 29.8
click at [603, 567] on fieldset "**********" at bounding box center [682, 361] width 481 height 454
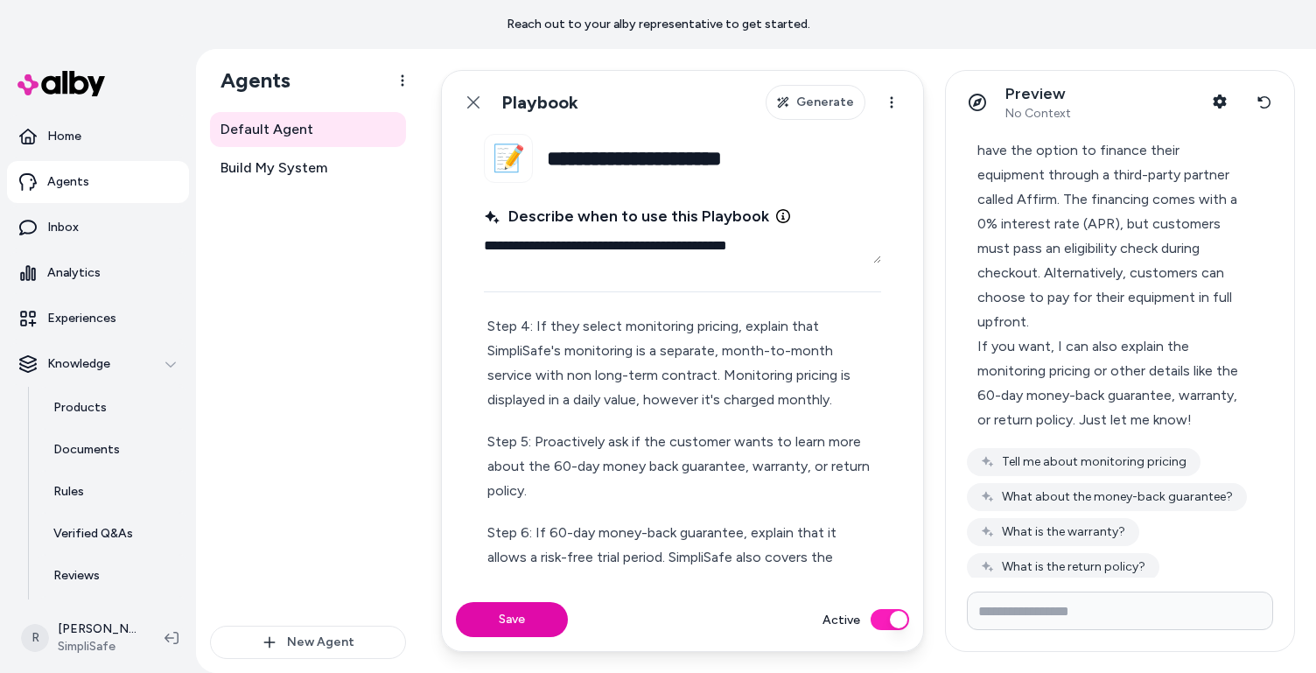
click at [558, 425] on div "Step 1: Start by explaining how SimpliSafe's 2-part financial model if differen…" at bounding box center [682, 408] width 397 height 987
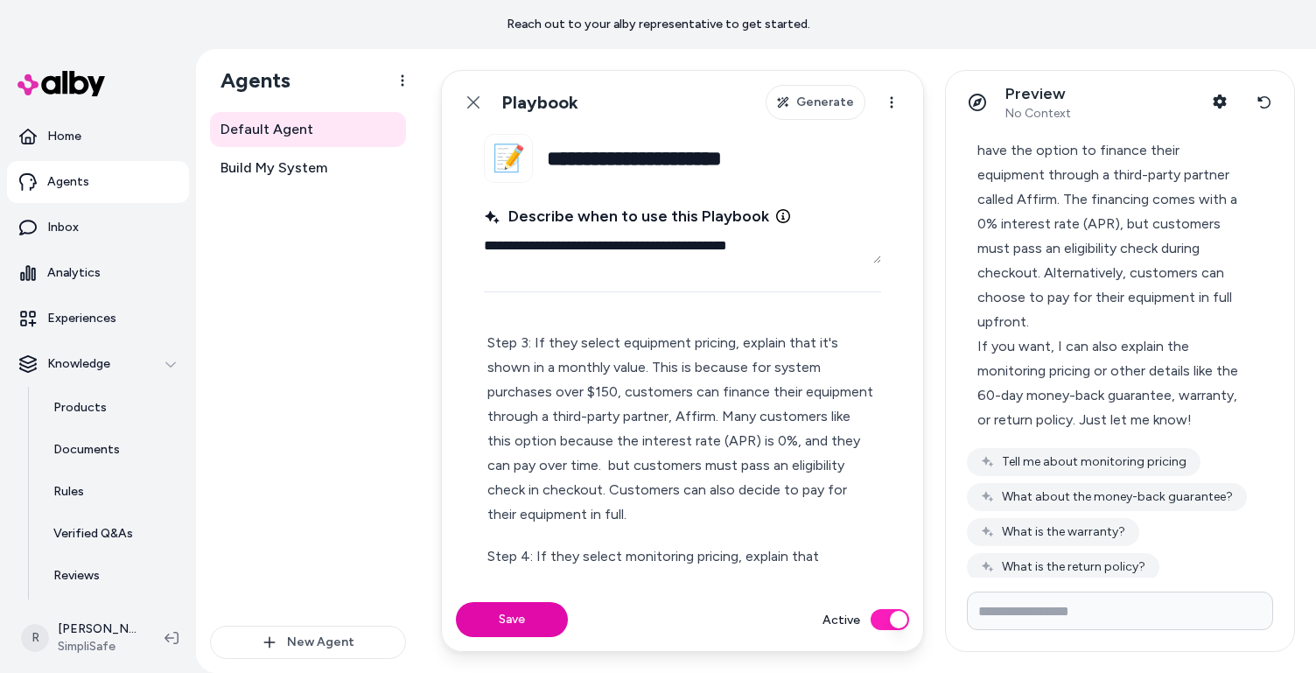
scroll to position [220, 0]
drag, startPoint x: 602, startPoint y: 488, endPoint x: 602, endPoint y: 464, distance: 24.5
click at [602, 464] on p "Step 3: If they select equipment pricing, explain that it's shown in a monthly …" at bounding box center [682, 426] width 390 height 196
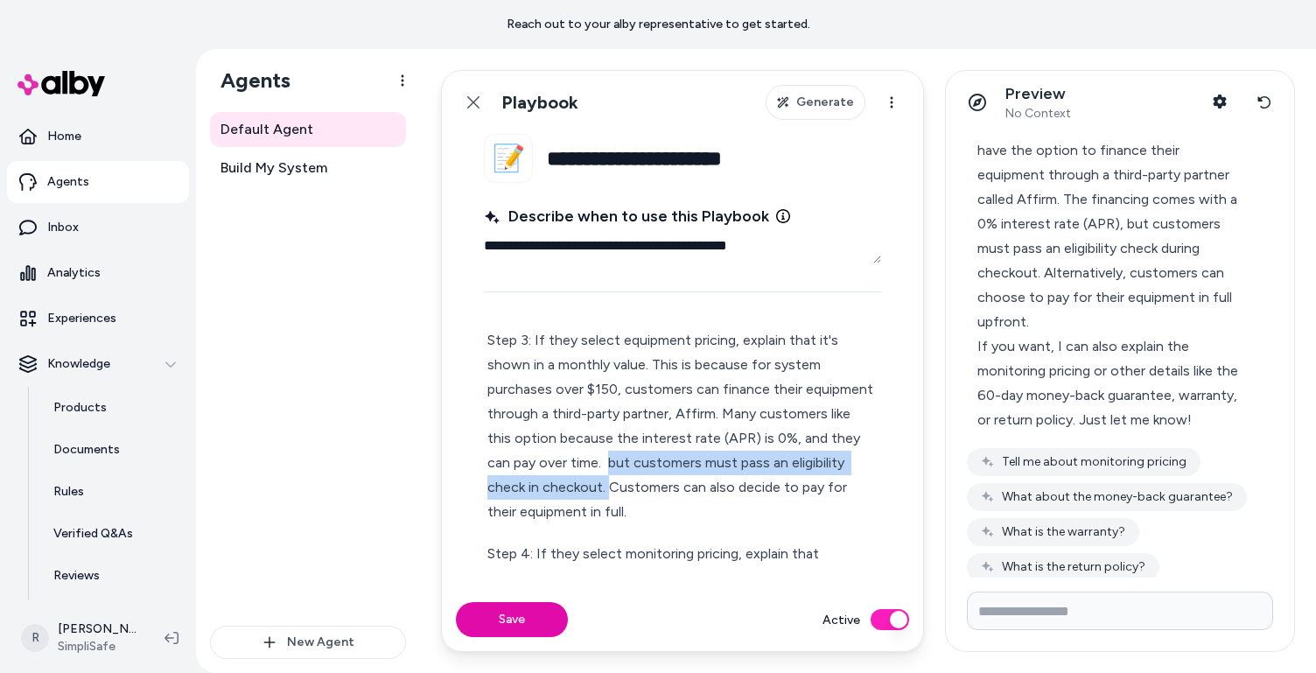
drag, startPoint x: 610, startPoint y: 466, endPoint x: 607, endPoint y: 484, distance: 17.7
click at [607, 484] on p "Step 3: If they select equipment pricing, explain that it's shown in a monthly …" at bounding box center [682, 426] width 390 height 196
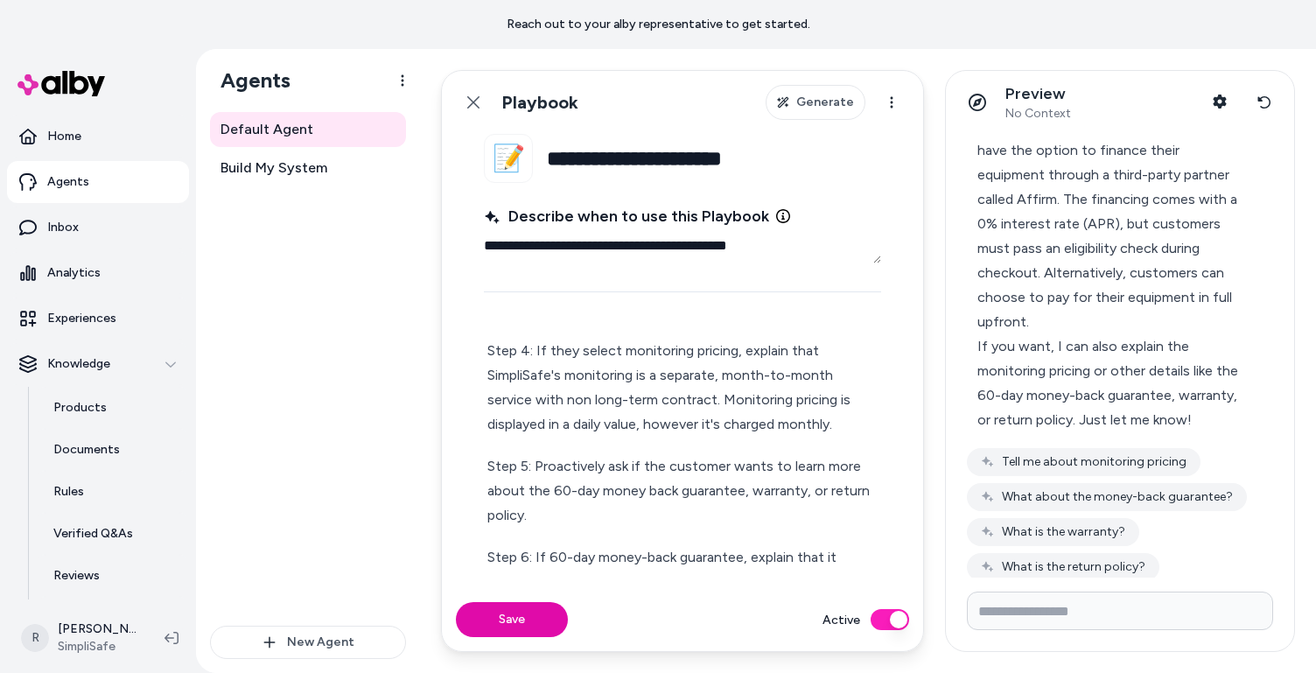
scroll to position [419, 0]
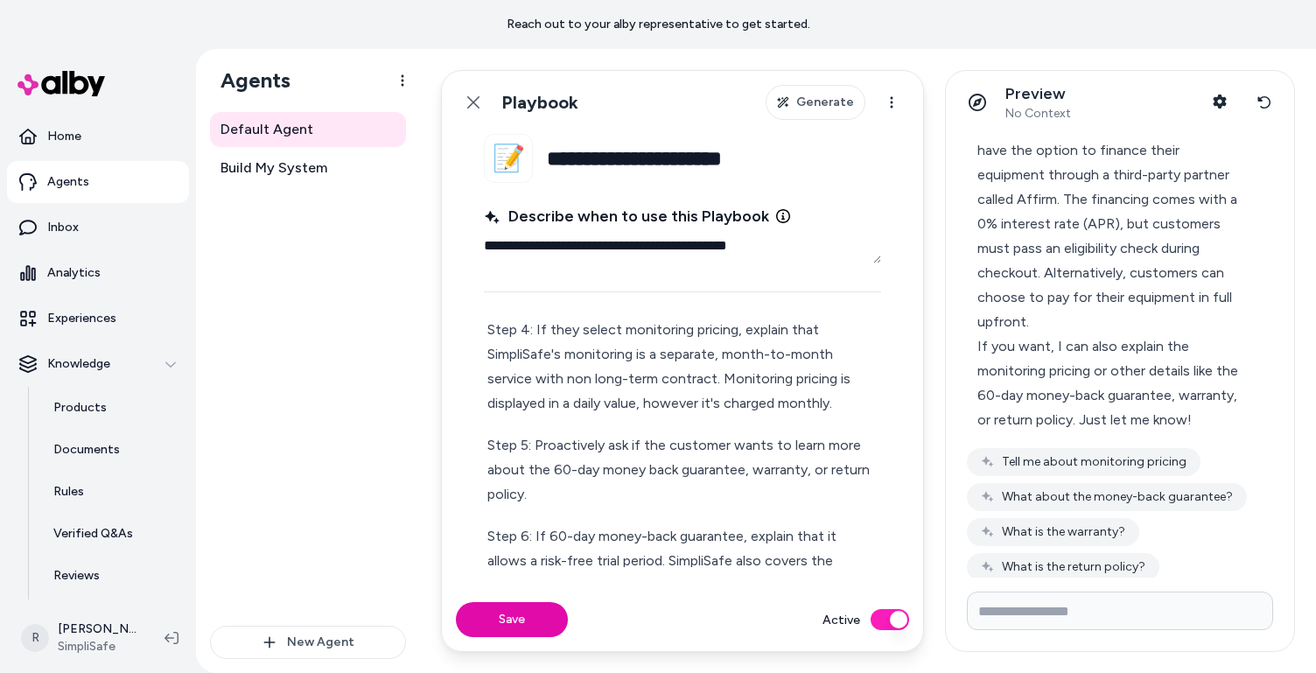
click at [831, 405] on p "Step 4: If they select monitoring pricing, explain that SimpliSafe's monitoring…" at bounding box center [682, 367] width 390 height 98
click at [622, 380] on p "Step 4: If they select monitoring pricing, explain that SimpliSafe's monitoring…" at bounding box center [682, 367] width 390 height 98
click at [838, 407] on p "Step 4: If they select monitoring pricing, explain that SimpliSafe's monitoring…" at bounding box center [682, 367] width 390 height 98
click at [536, 440] on p "Step 5: Proactively ask if the customer wants to learn more about the 60-day mo…" at bounding box center [682, 470] width 390 height 74
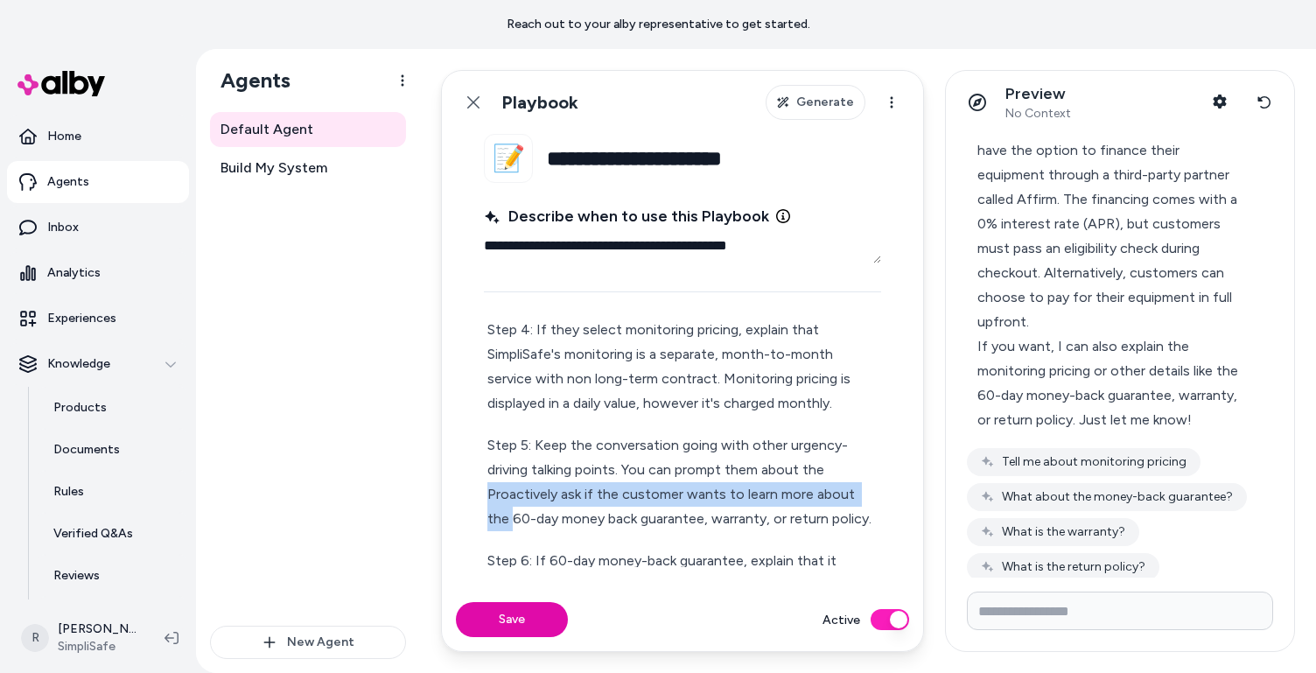
drag, startPoint x: 873, startPoint y: 495, endPoint x: 458, endPoint y: 505, distance: 415.8
click at [458, 505] on fieldset "**********" at bounding box center [682, 361] width 481 height 454
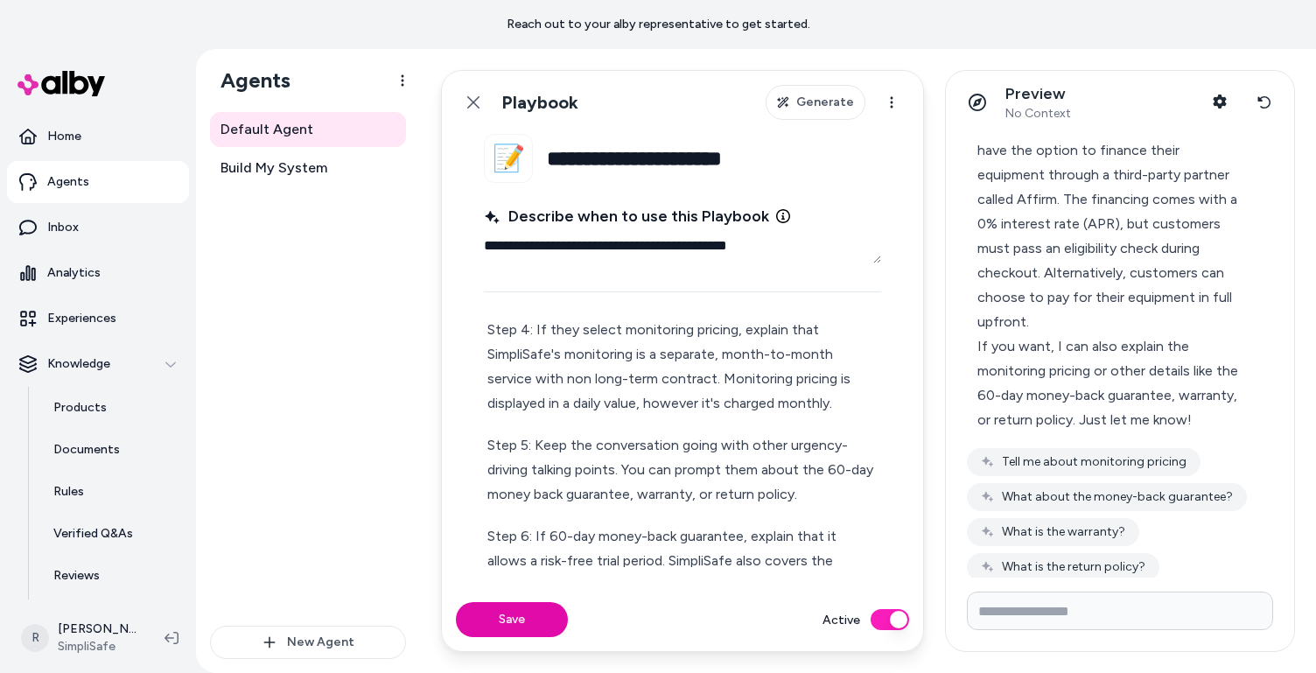
click at [791, 496] on p "Step 5: Keep the conversation going with other urgency-driving talking points. …" at bounding box center [682, 470] width 390 height 74
click at [736, 479] on p "Step 5: Keep the conversation going with other urgency-driving talking points. …" at bounding box center [682, 482] width 390 height 98
click at [734, 479] on p "Step 5: Keep the conversation going with other urgency-driving talking points. …" at bounding box center [682, 482] width 390 height 98
click at [616, 473] on p "Step 5: Keep the conversation going with other urgency-driving talking points. …" at bounding box center [682, 482] width 390 height 98
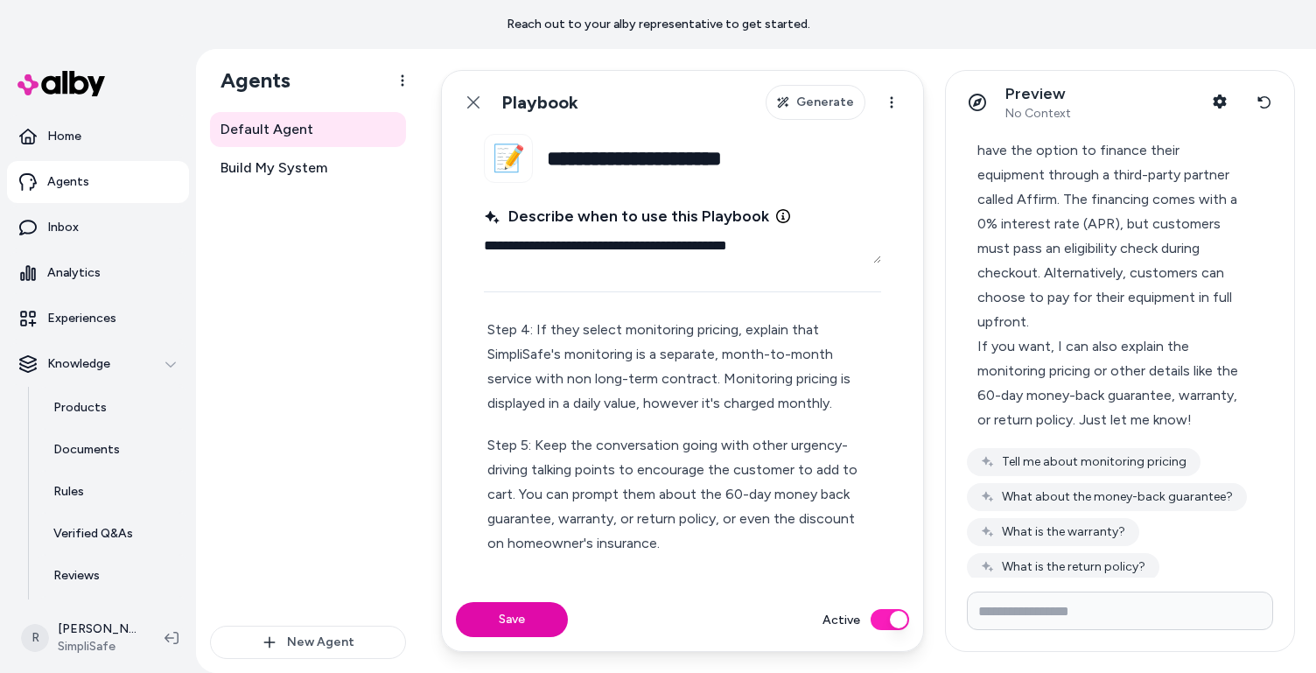
click at [519, 490] on p "Step 5: Keep the conversation going with other urgency-driving talking points t…" at bounding box center [682, 494] width 390 height 123
drag, startPoint x: 811, startPoint y: 497, endPoint x: 608, endPoint y: 488, distance: 203.2
click at [608, 488] on p "Step 5: Keep the conversation going with other urgency-driving talking points t…" at bounding box center [682, 494] width 390 height 123
click at [775, 499] on p "Step 5: Keep the conversation going with other urgency-driving talking points t…" at bounding box center [682, 494] width 390 height 123
click at [841, 497] on p "Step 5: Keep the conversation going with other urgency-driving talking points t…" at bounding box center [682, 494] width 390 height 123
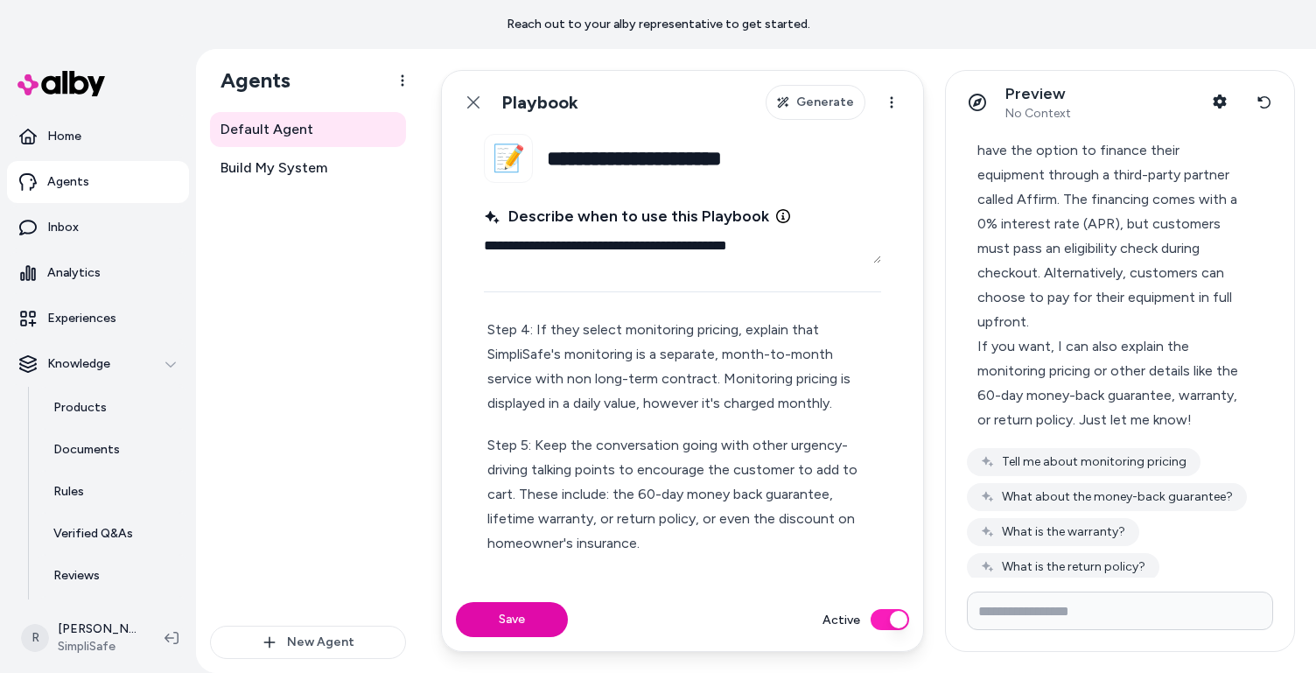
click at [607, 521] on p "Step 5: Keep the conversation going with other urgency-driving talking points t…" at bounding box center [682, 494] width 390 height 123
click at [489, 545] on p "Step 5: Keep the conversation going with other urgency-driving talking points t…" at bounding box center [682, 494] width 390 height 123
drag, startPoint x: 610, startPoint y: 543, endPoint x: 554, endPoint y: 543, distance: 56.0
click at [554, 543] on p "Step 5: Keep the conversation going with other urgency-driving talking points t…" at bounding box center [682, 494] width 390 height 123
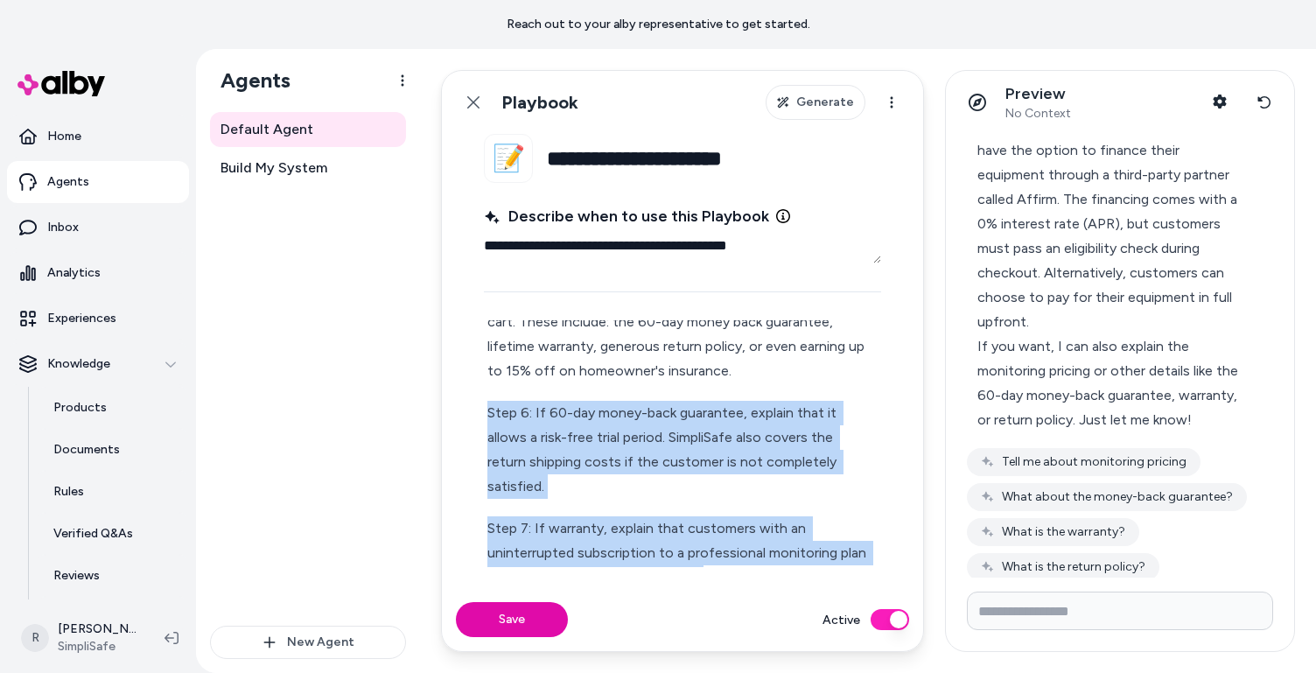
scroll to position [782, 0]
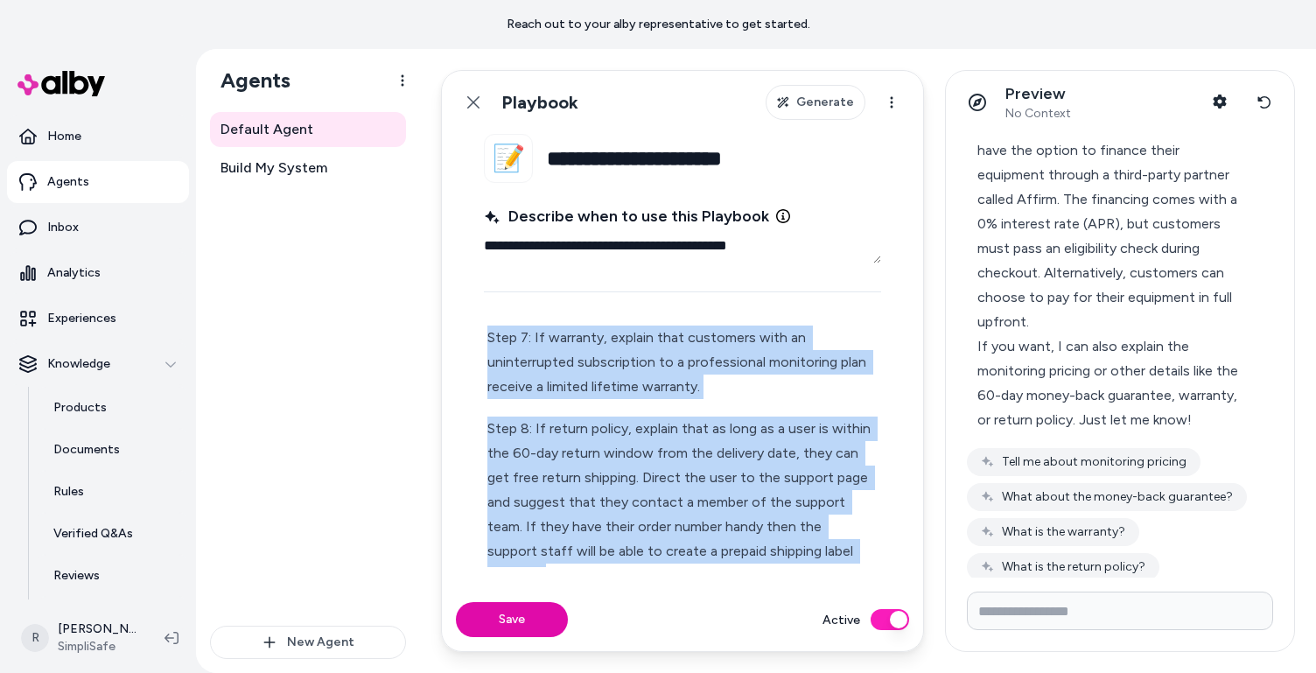
drag, startPoint x: 487, startPoint y: 412, endPoint x: 726, endPoint y: 744, distance: 408.3
click at [726, 673] on html "**********" at bounding box center [658, 336] width 1316 height 673
copy div "Step 6: If 60-day money-back guarantee, explain that it allows a risk-free tria…"
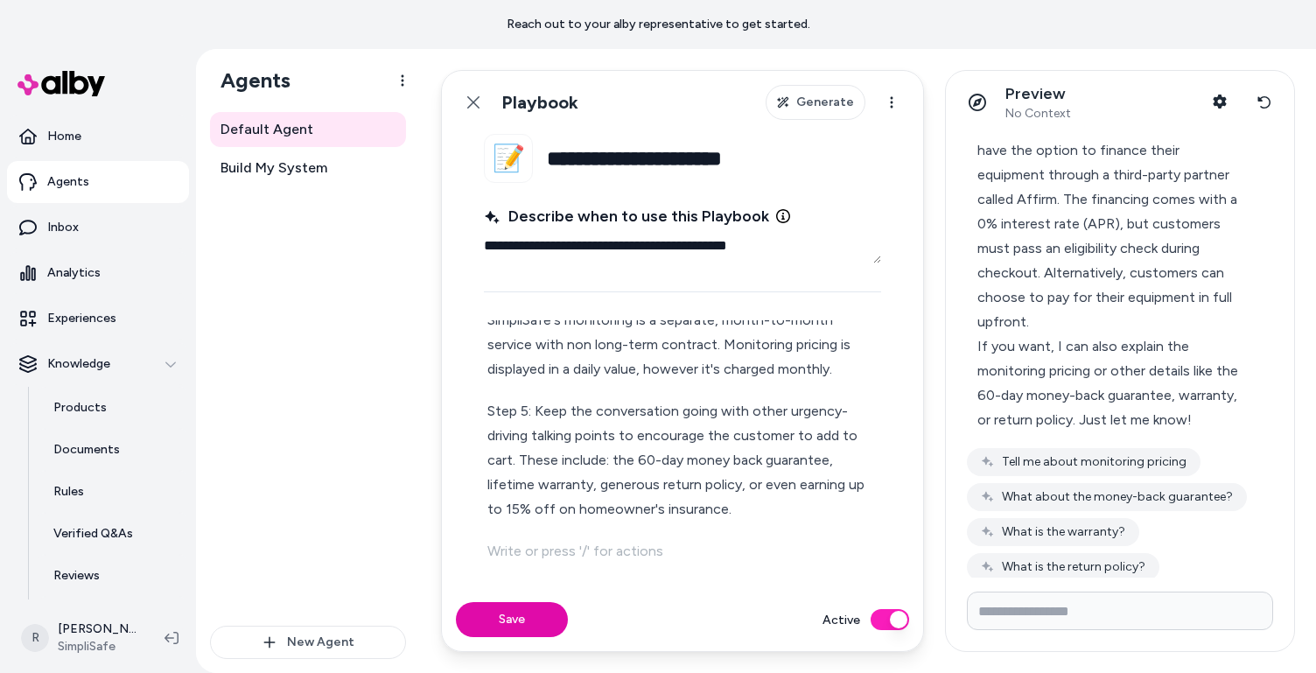
scroll to position [411, 0]
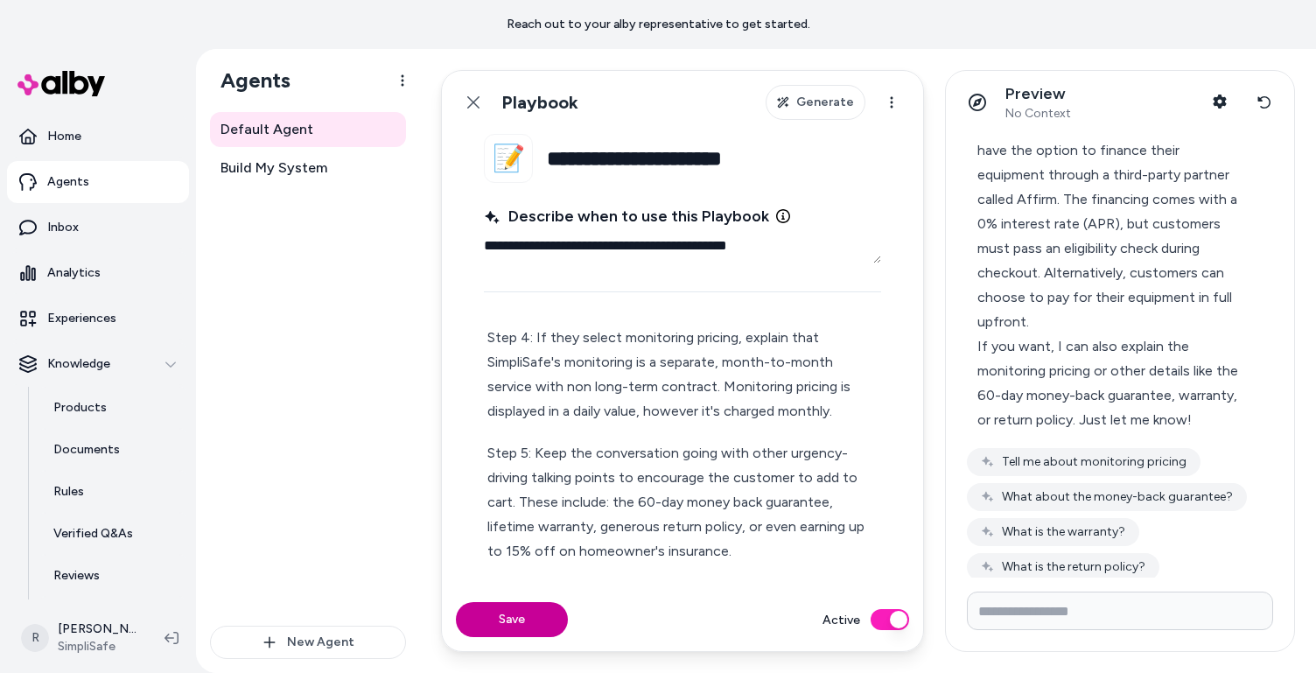
click at [513, 628] on button "Save" at bounding box center [512, 619] width 112 height 35
click at [599, 482] on p "Step 5: Keep the conversation going with other urgency-driving talking points t…" at bounding box center [682, 502] width 390 height 123
click at [503, 625] on button "Save" at bounding box center [512, 619] width 112 height 35
type textarea "*"
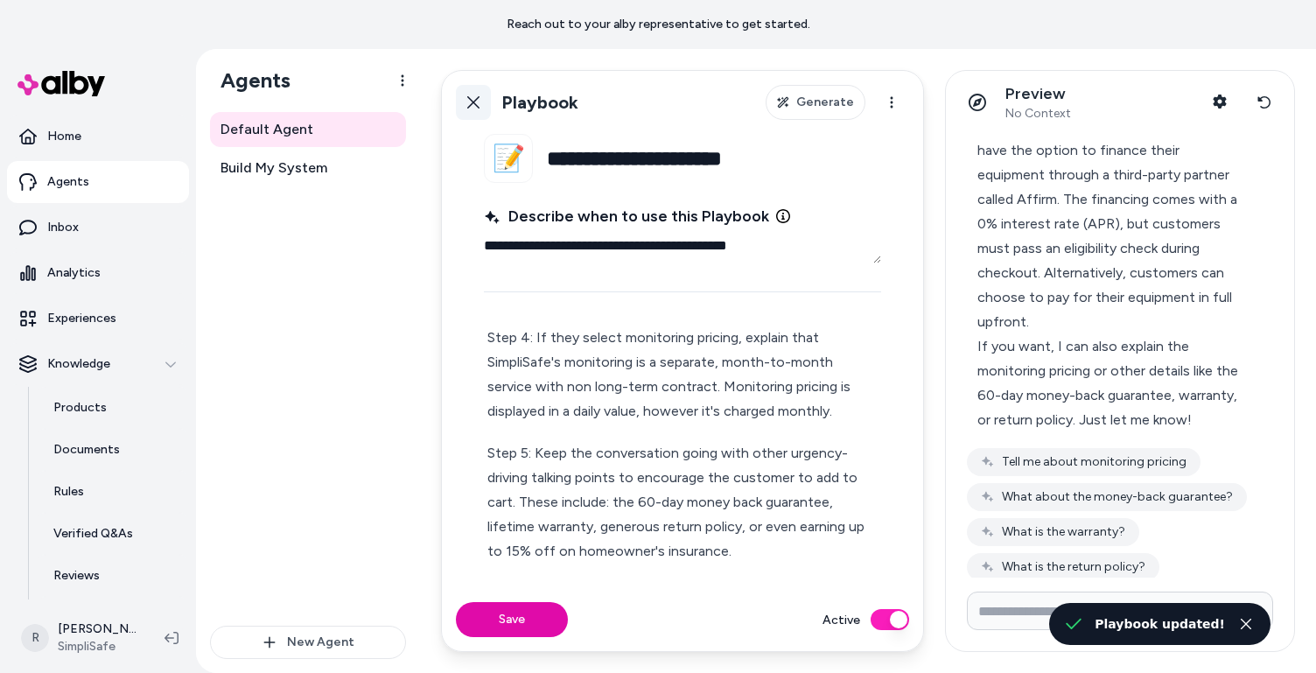
click at [466, 96] on icon at bounding box center [473, 102] width 14 height 14
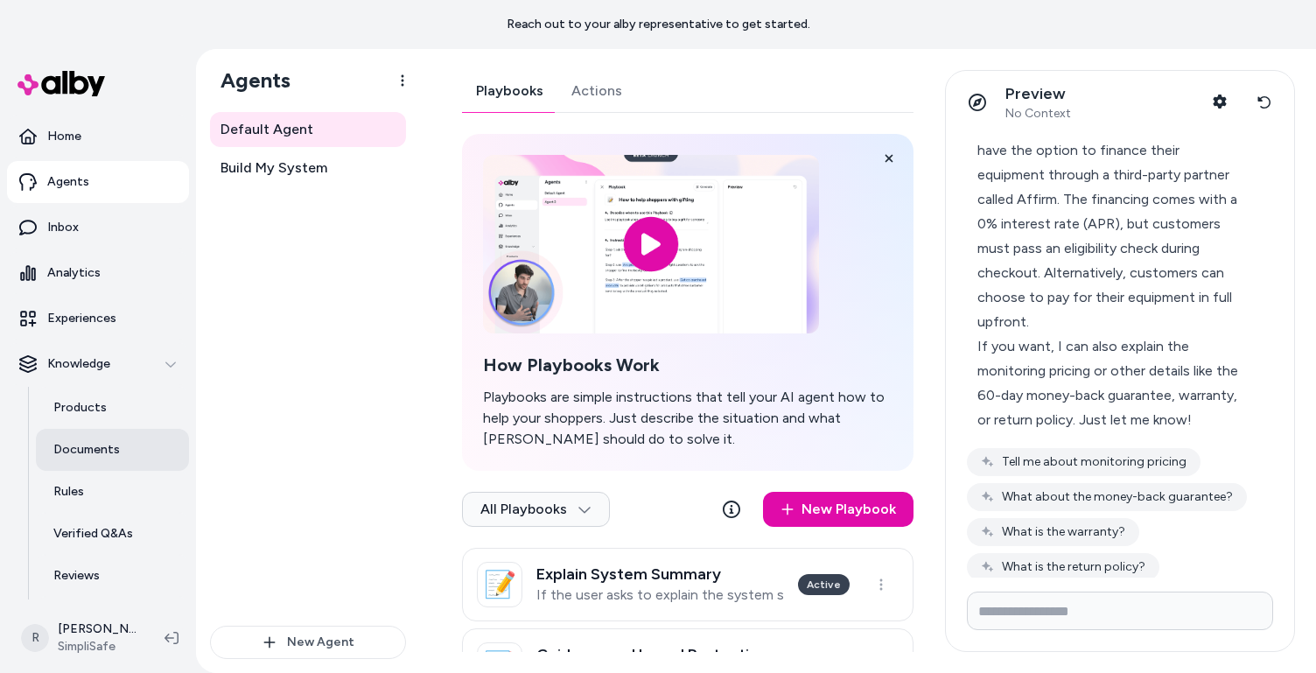
click at [95, 459] on link "Documents" at bounding box center [112, 450] width 153 height 42
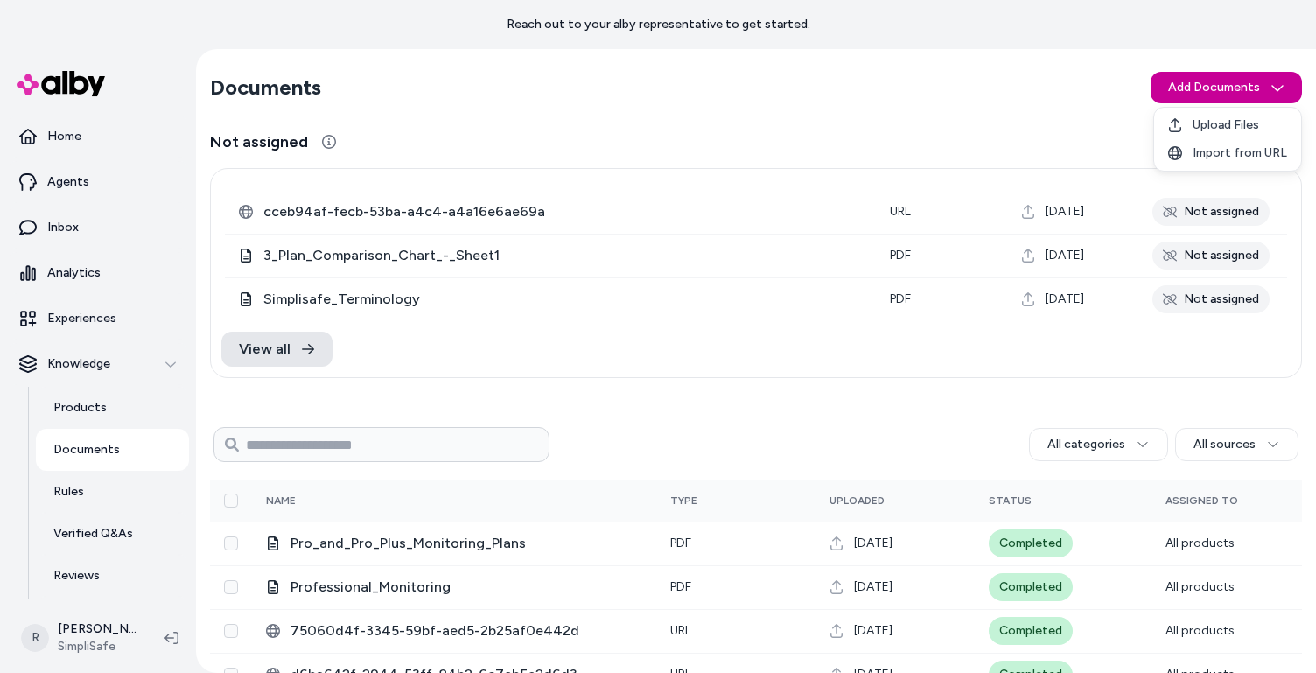
click at [1068, 78] on html "Reach out to your alby representative to get started. Home Agents Inbox Analyti…" at bounding box center [658, 336] width 1316 height 673
click at [1068, 123] on span "Upload Files" at bounding box center [1226, 125] width 67 height 18
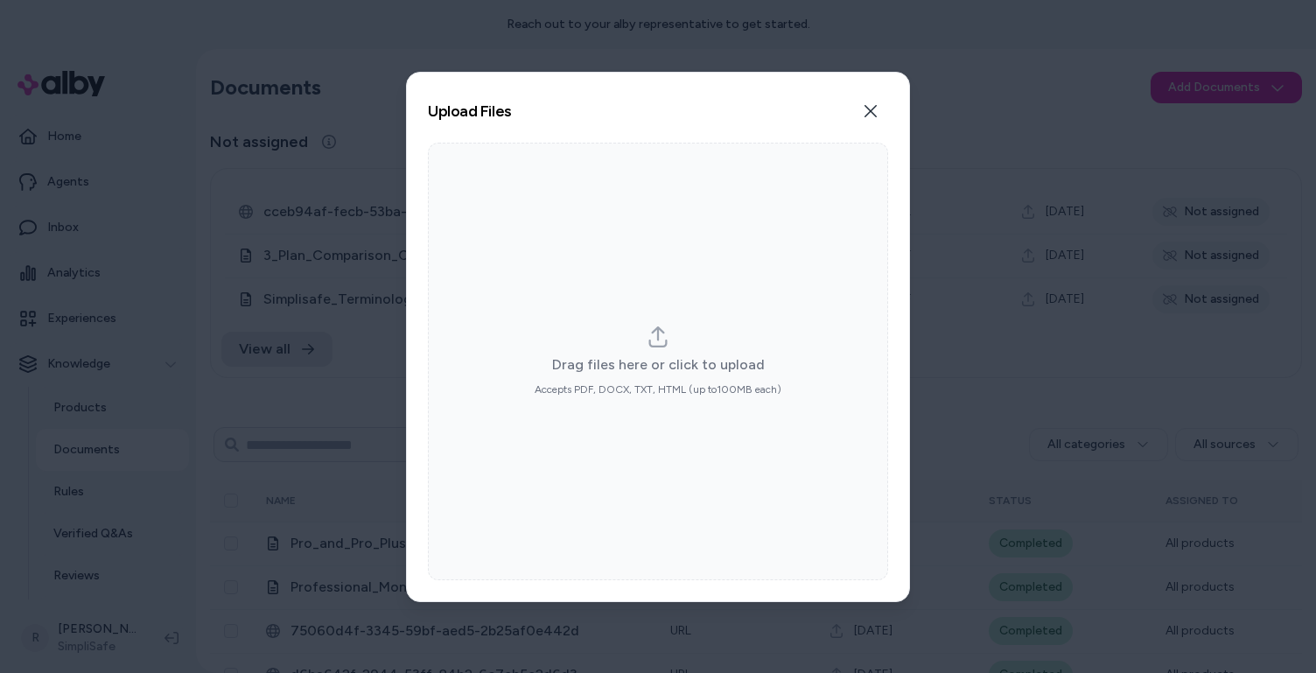
click at [641, 350] on label "Drag files here or click to upload Accepts PDF, DOCX, TXT, HTML (up to 100 MB e…" at bounding box center [658, 361] width 247 height 70
click at [658, 361] on input "Drag files here or click to upload Accepts PDF, DOCX, TXT, HTML (up to 100 MB e…" at bounding box center [658, 361] width 1 height 1
type input "**********"
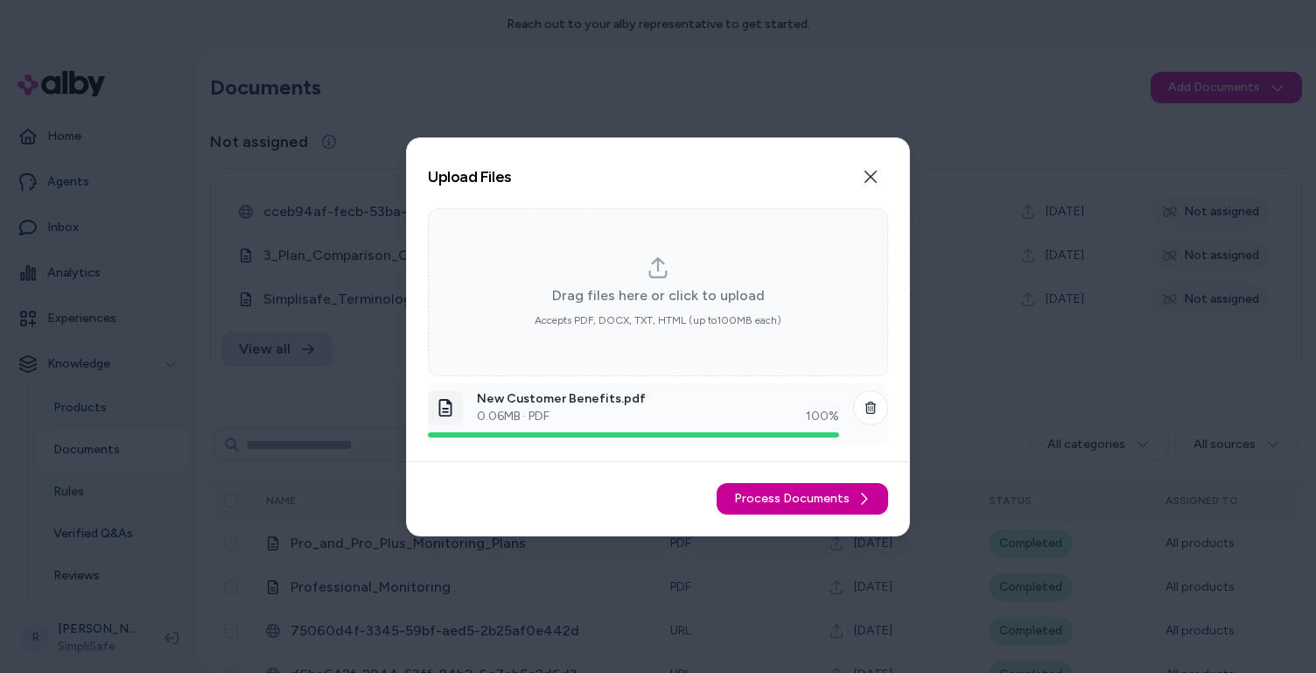
click at [813, 496] on span "Process Documents" at bounding box center [792, 499] width 116 height 18
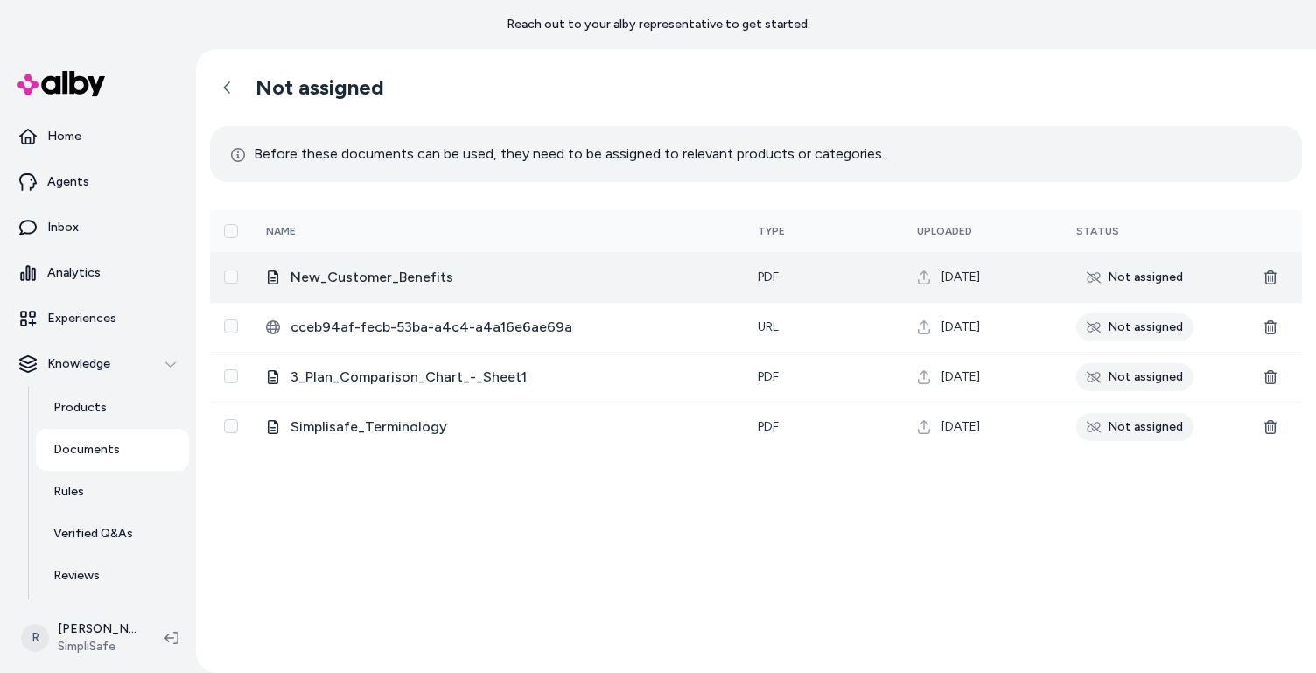
click at [1068, 276] on div "Not assigned" at bounding box center [1134, 277] width 117 height 28
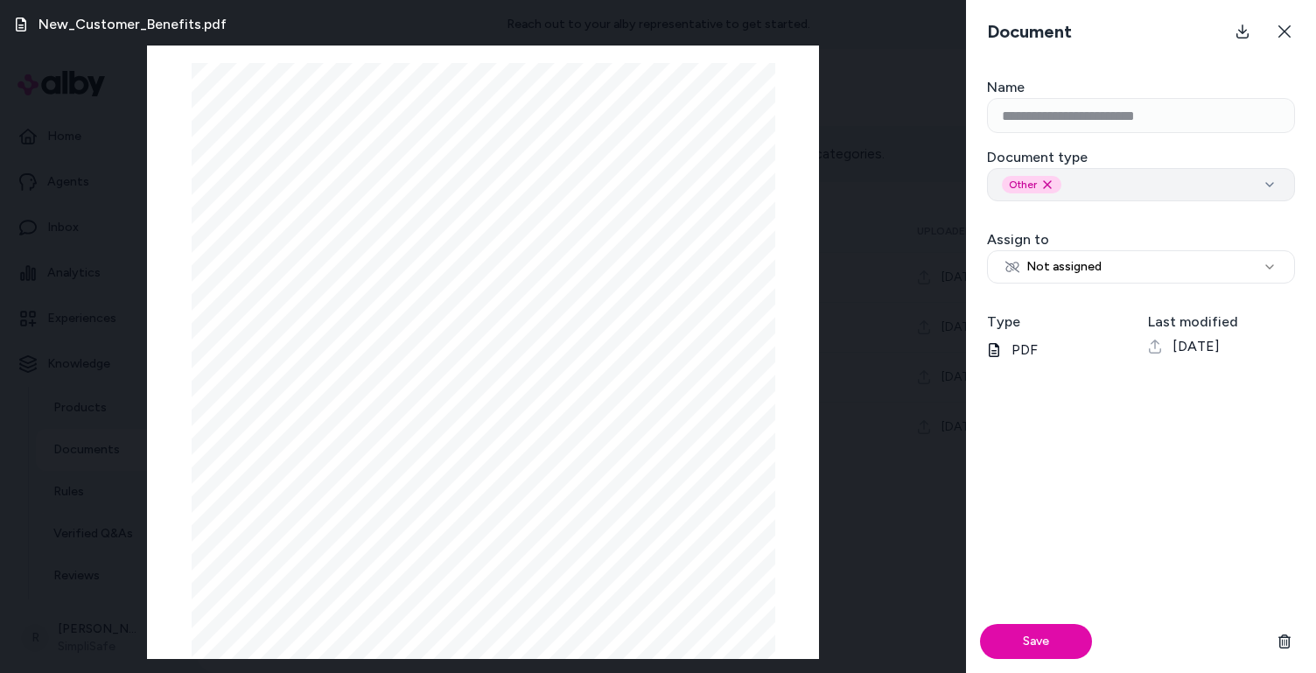
click at [1068, 184] on div "Other Remove other option" at bounding box center [1141, 185] width 278 height 18
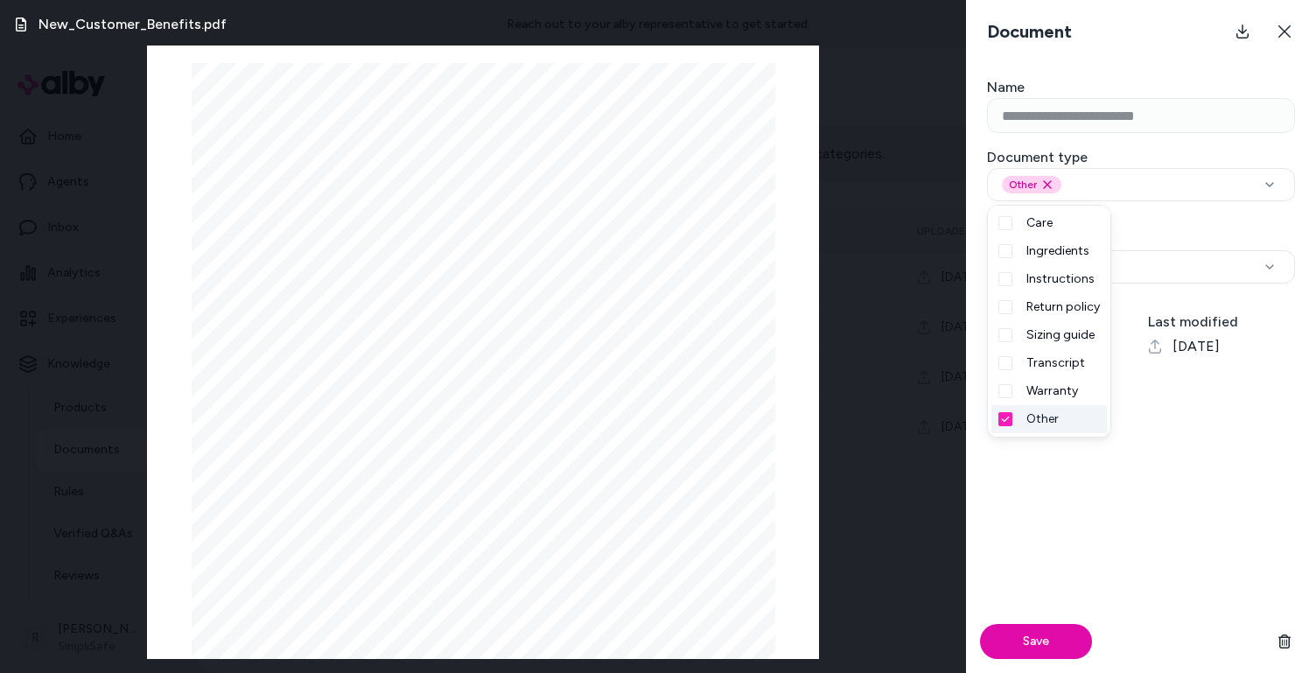
click at [1068, 524] on div "Save" at bounding box center [1141, 524] width 350 height 298
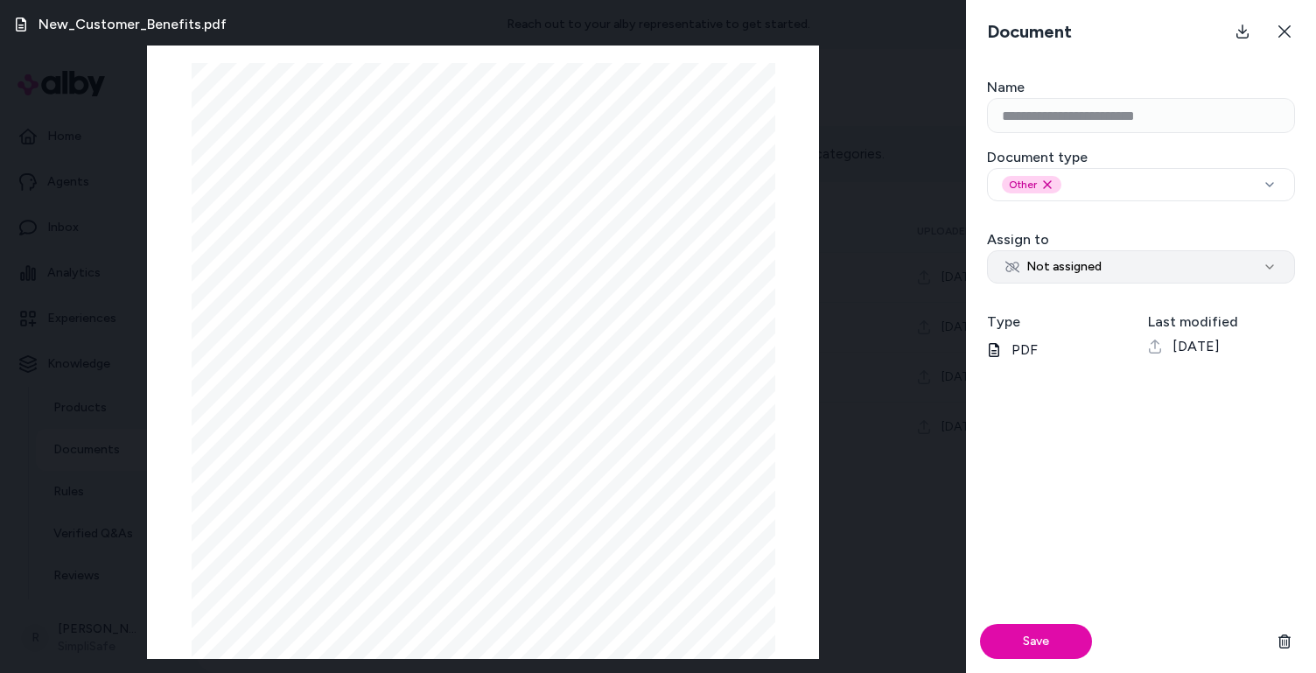
click at [1059, 274] on span "Not assigned" at bounding box center [1054, 267] width 96 height 18
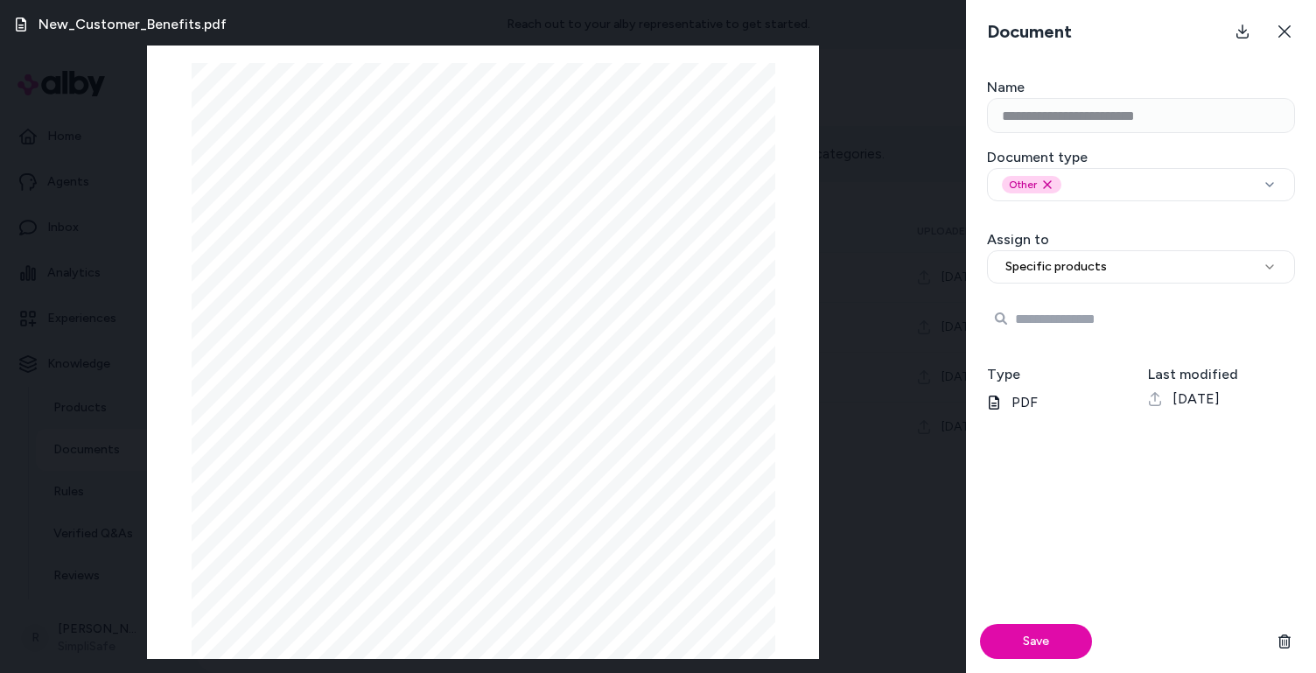
click at [1068, 326] on input "Search Products" at bounding box center [1141, 318] width 308 height 35
click at [1068, 280] on button "Specific products" at bounding box center [1141, 266] width 308 height 33
select select "***"
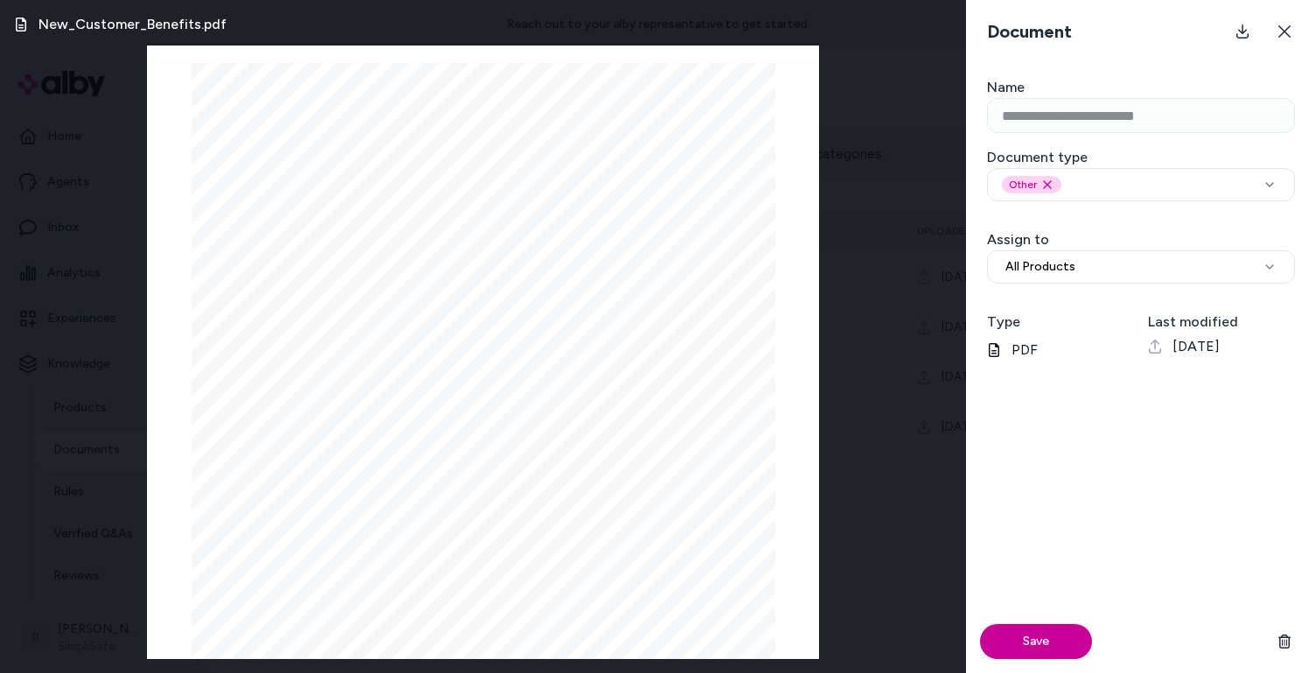
click at [1020, 631] on button "Save" at bounding box center [1036, 641] width 112 height 35
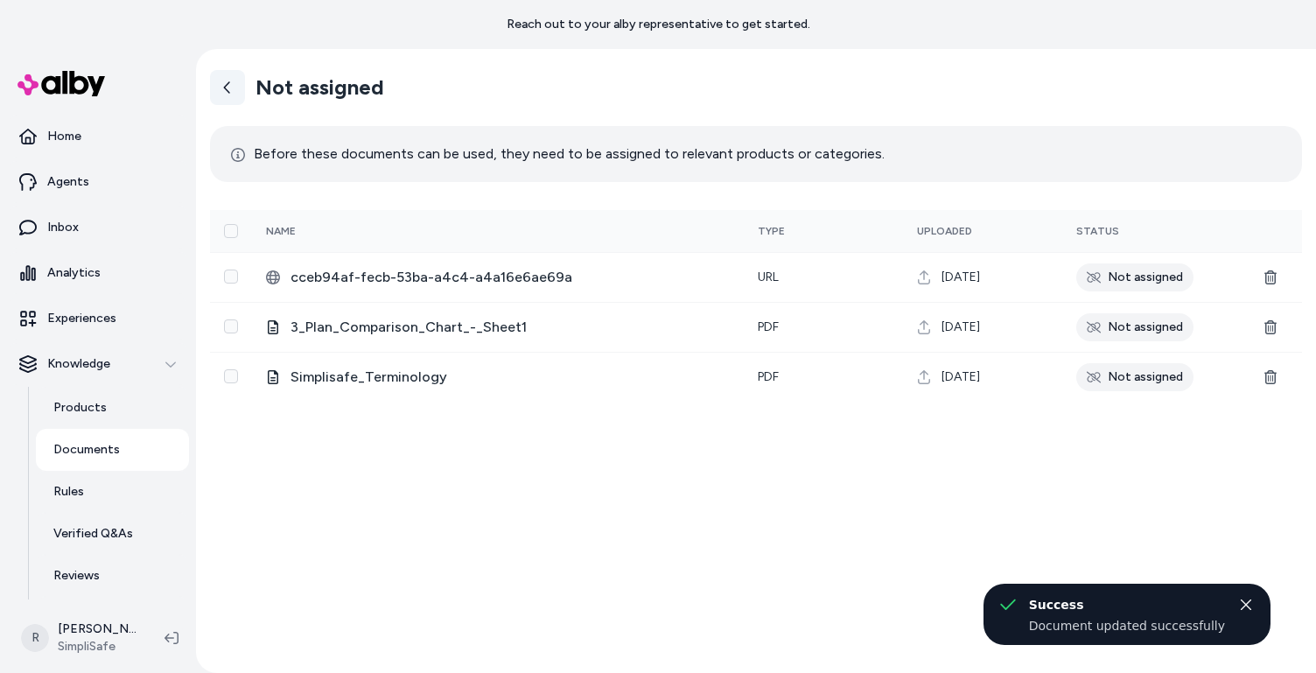
click at [227, 90] on icon at bounding box center [227, 86] width 6 height 11
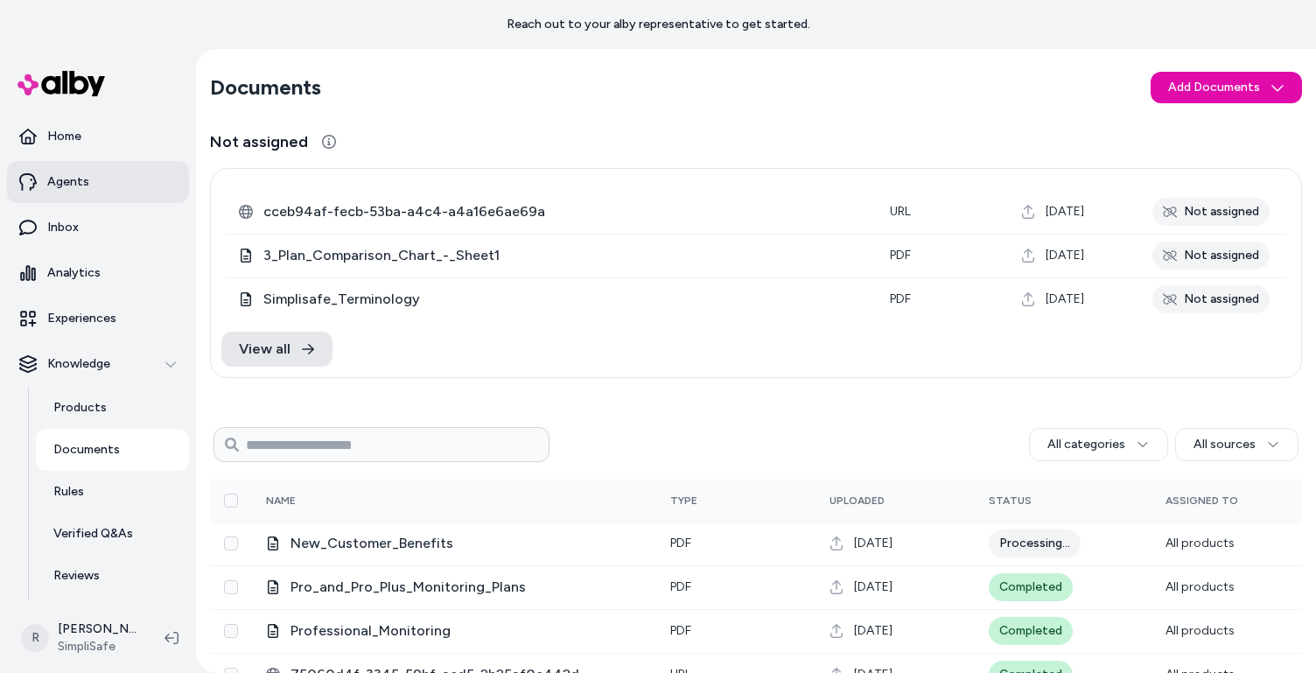
click at [73, 188] on p "Agents" at bounding box center [68, 182] width 42 height 18
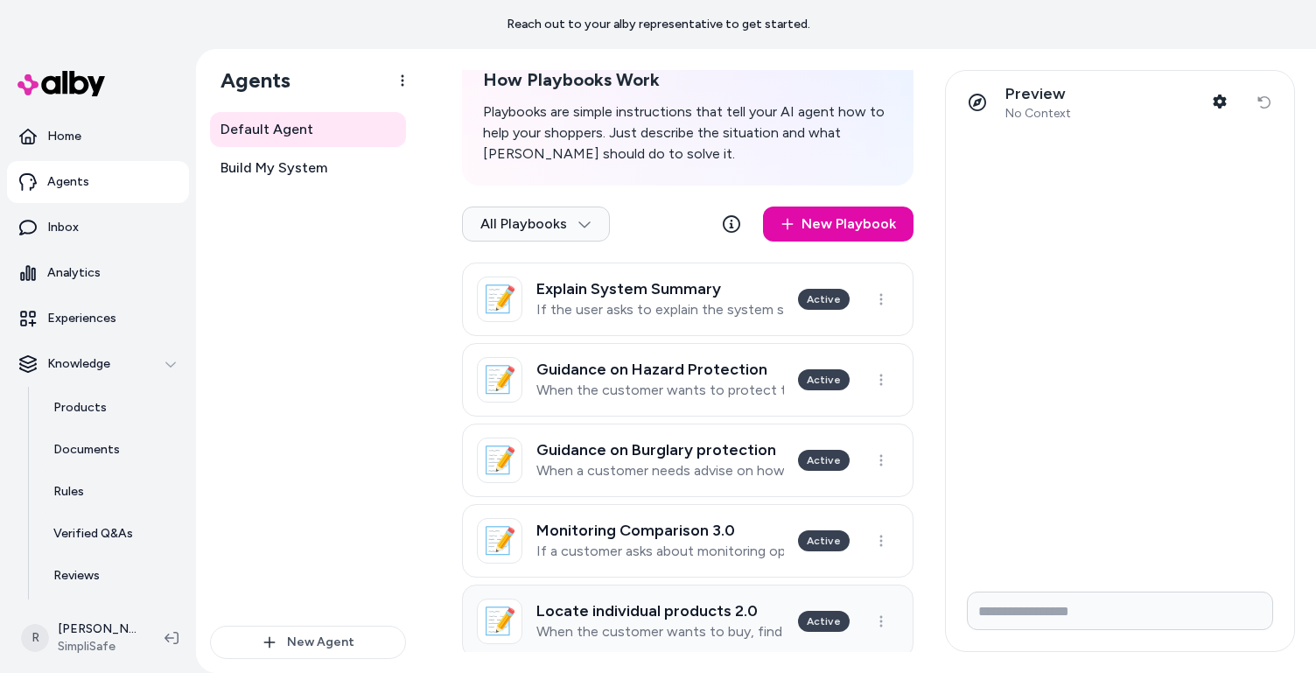
scroll to position [287, 0]
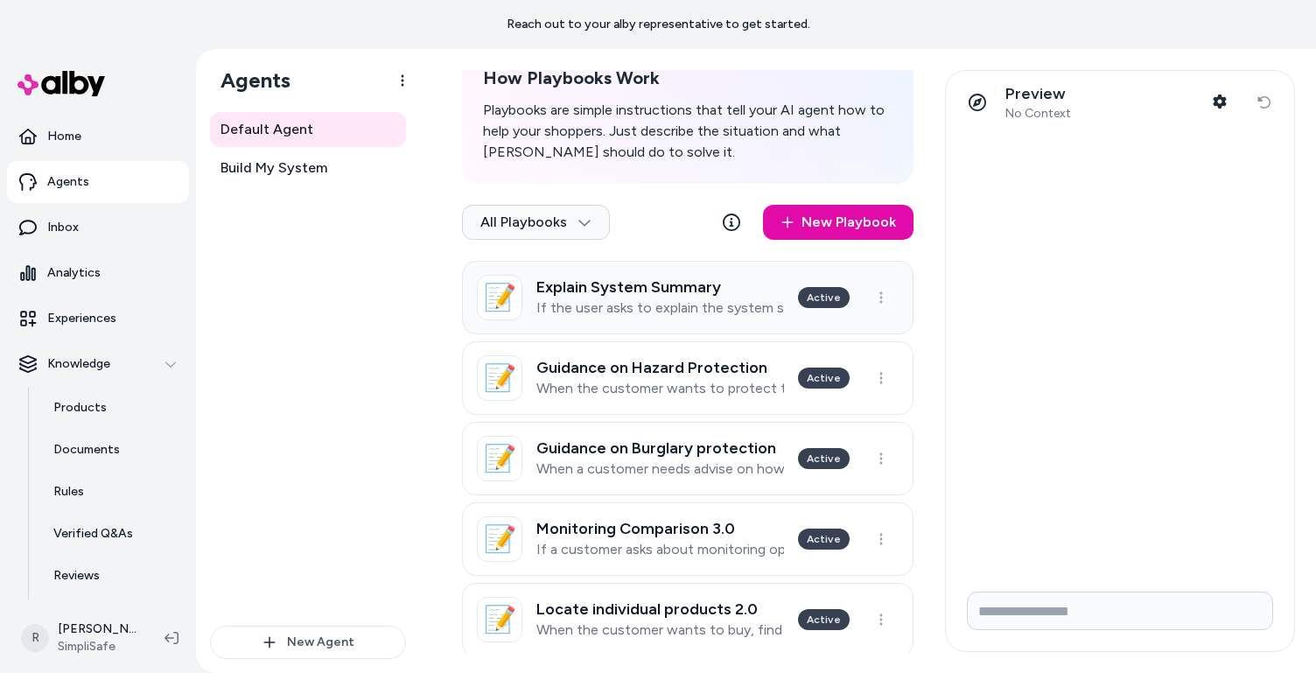
click at [645, 305] on p "If the user asks to explain the system summary" at bounding box center [660, 308] width 248 height 18
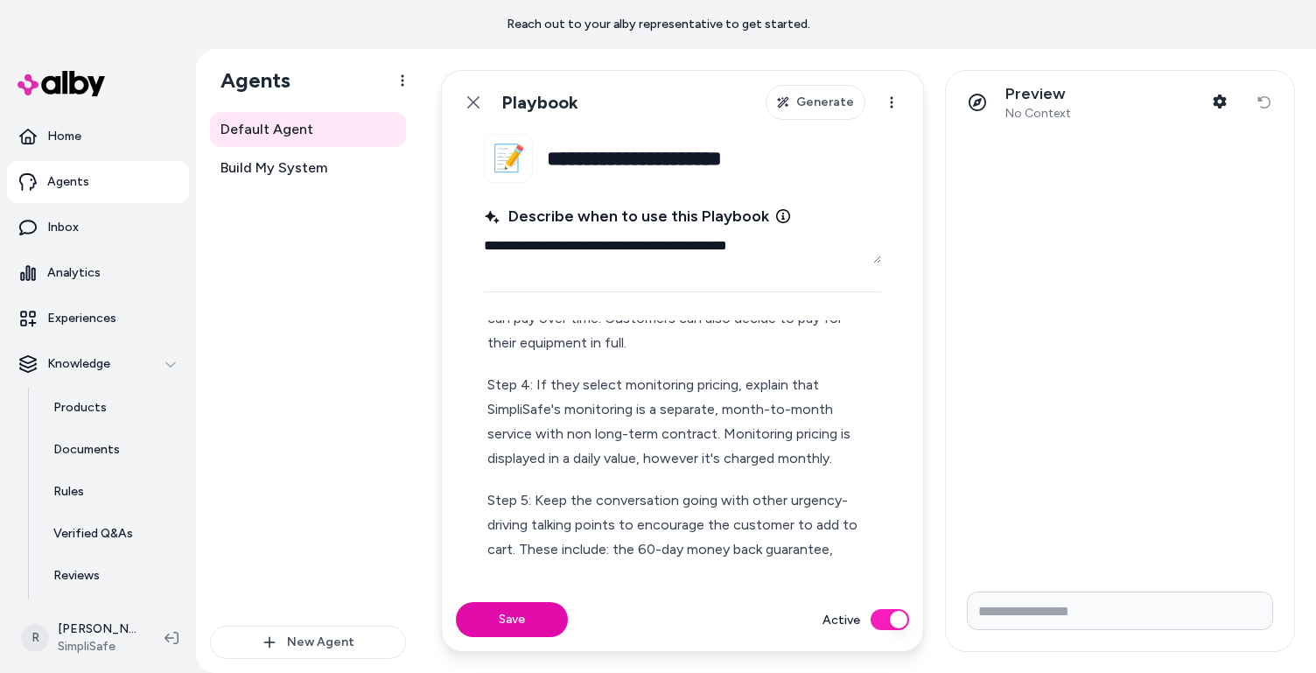
scroll to position [411, 0]
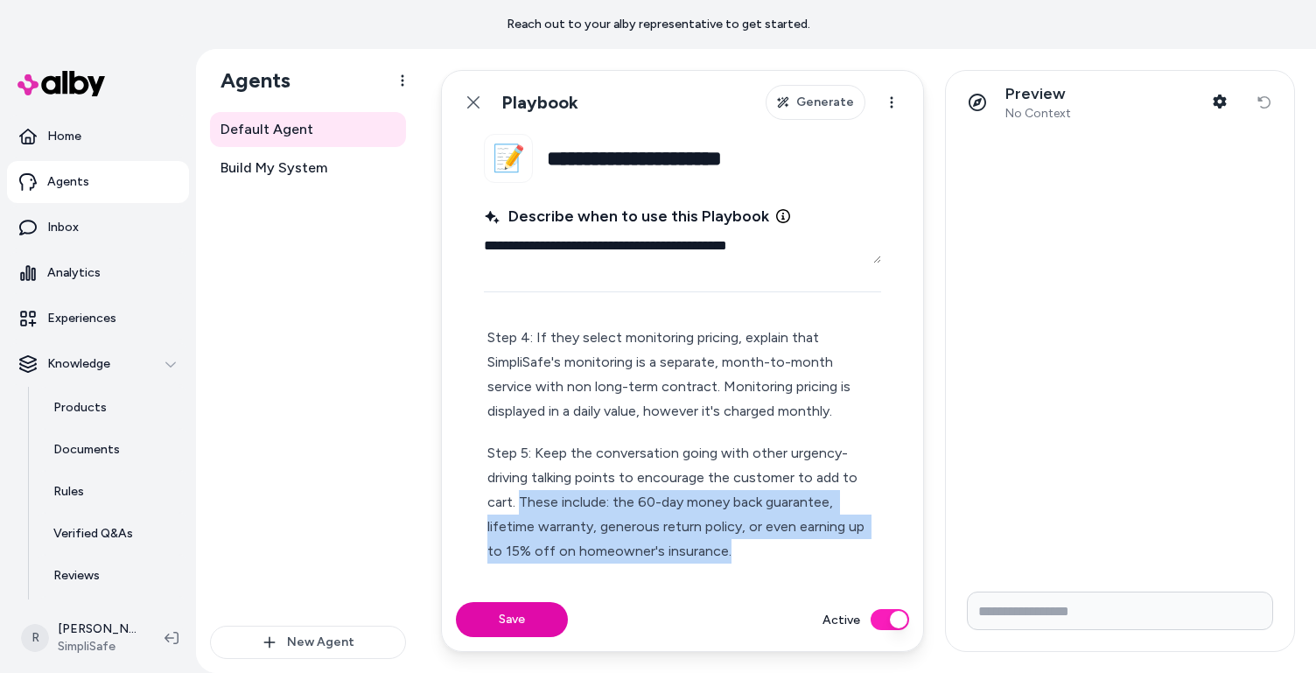
drag, startPoint x: 517, startPoint y: 498, endPoint x: 769, endPoint y: 557, distance: 258.8
click at [769, 557] on p "Step 5: Keep the conversation going with other urgency-driving talking points t…" at bounding box center [682, 502] width 390 height 123
type textarea "*"
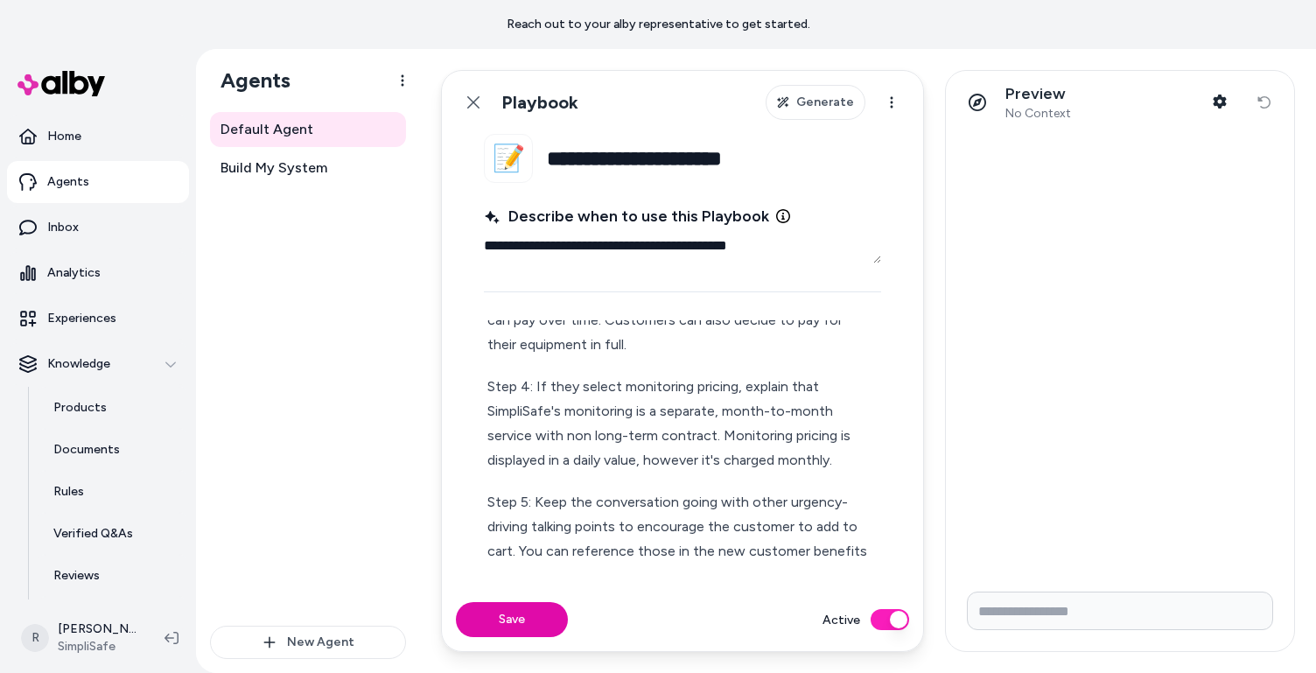
scroll to position [387, 0]
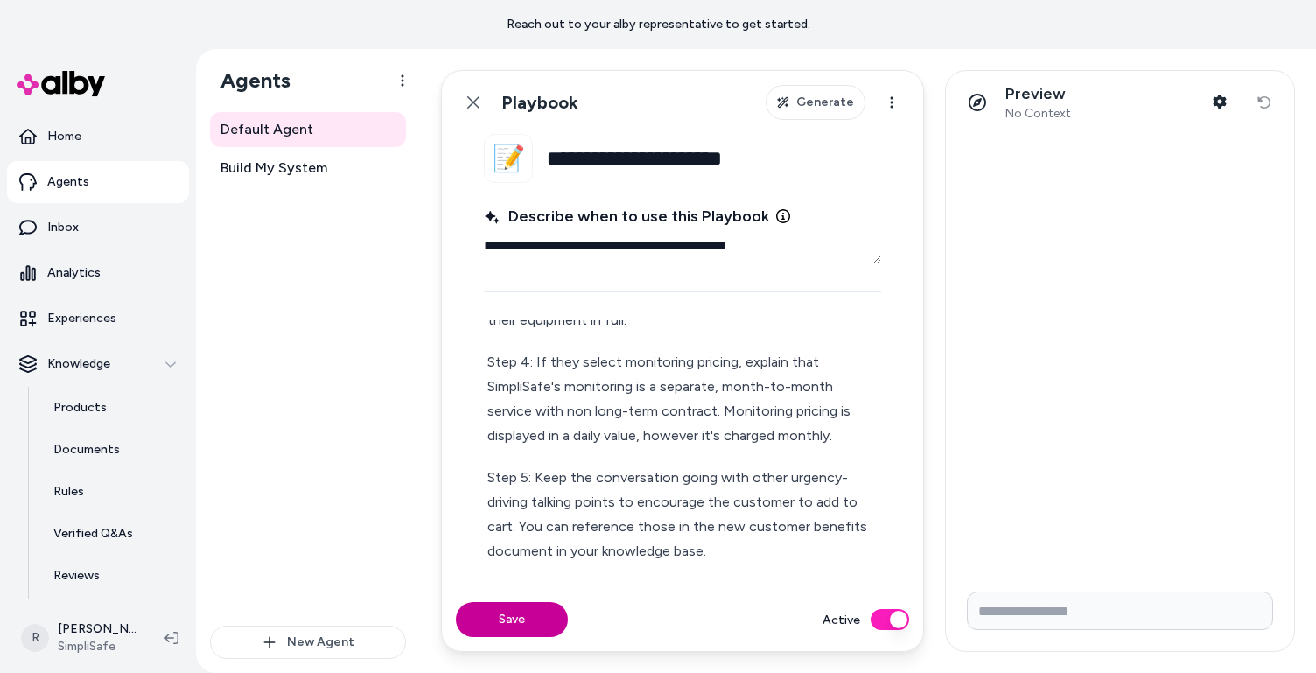
click at [512, 613] on button "Save" at bounding box center [512, 619] width 112 height 35
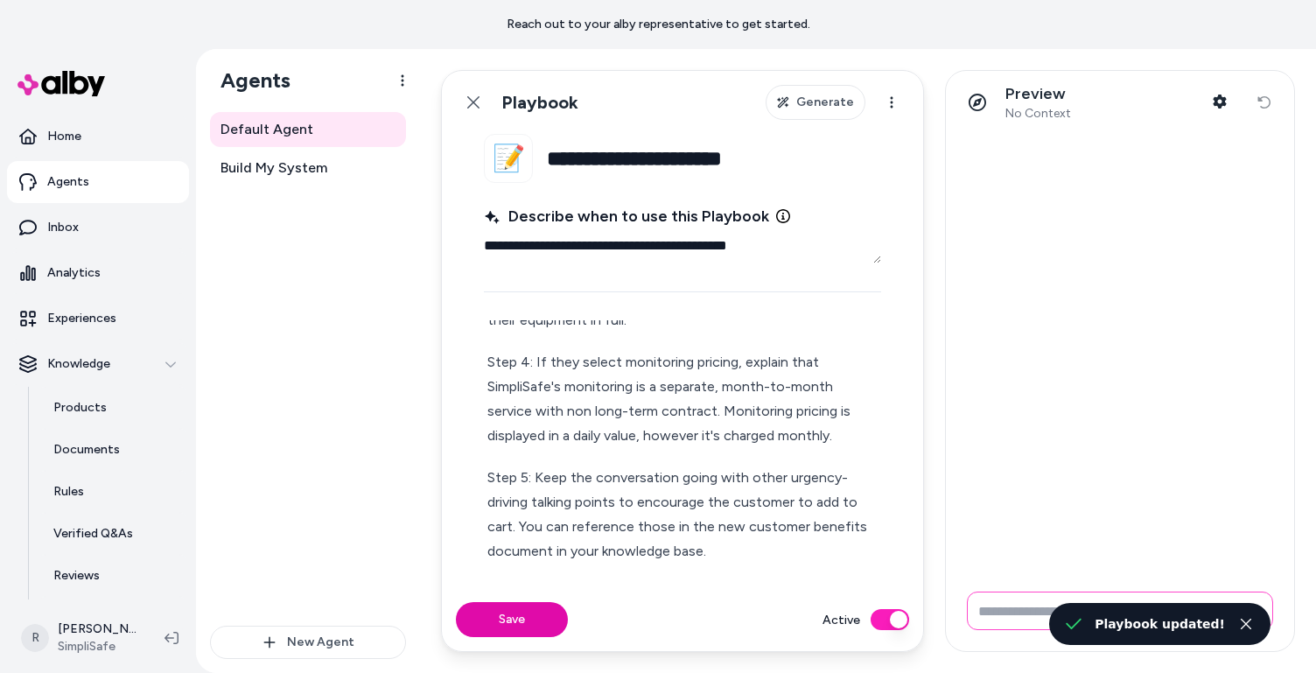
click at [1032, 614] on input "Write your prompt here" at bounding box center [1120, 611] width 306 height 39
type textarea "*"
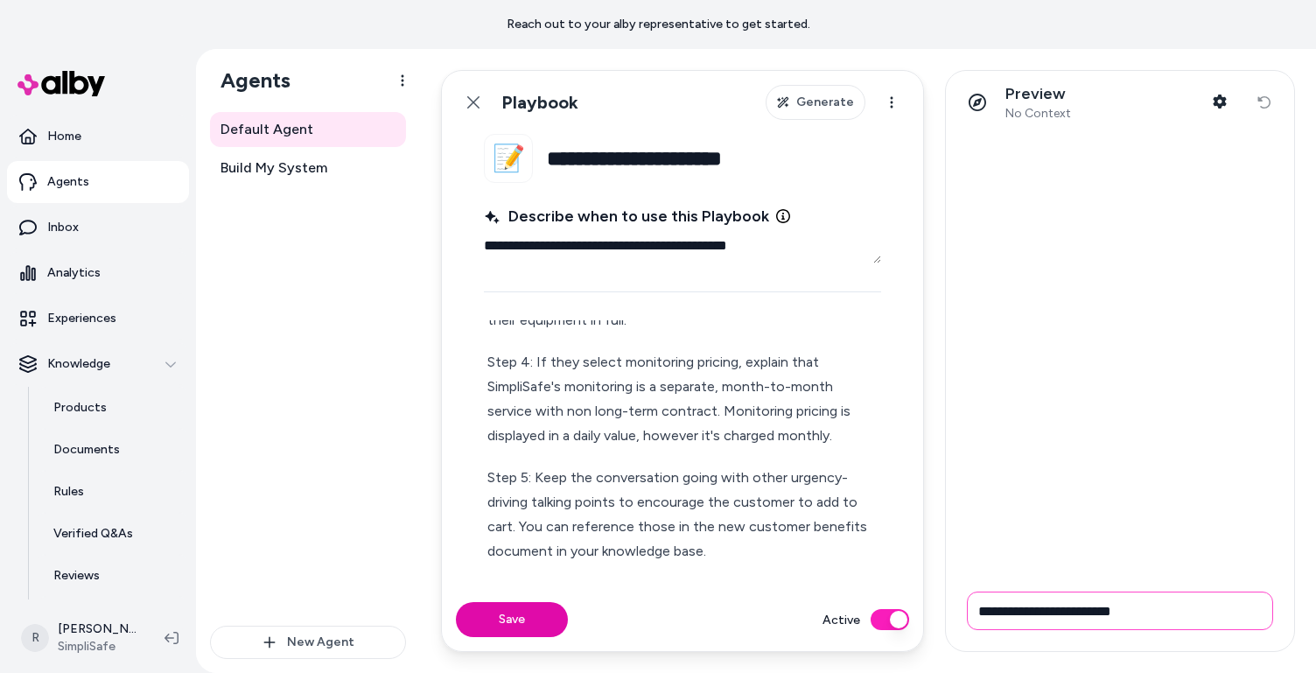
type input "**********"
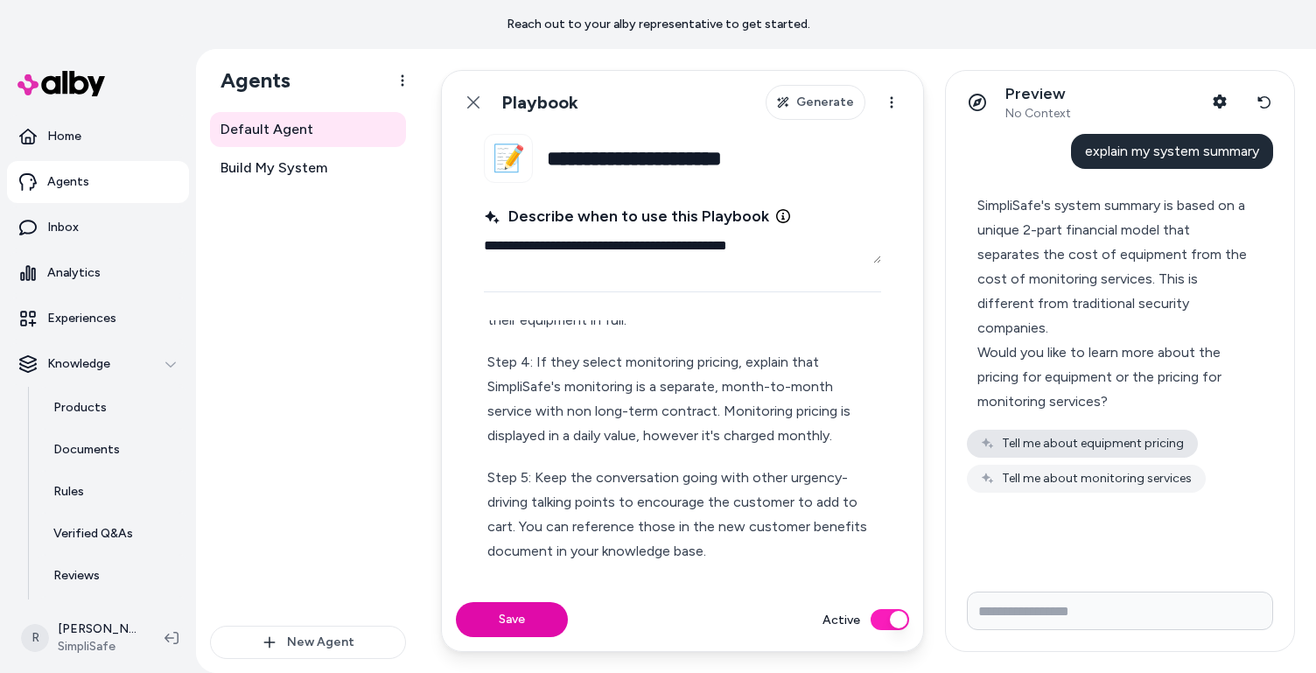
click at [1068, 438] on button "Tell me about equipment pricing" at bounding box center [1082, 444] width 231 height 28
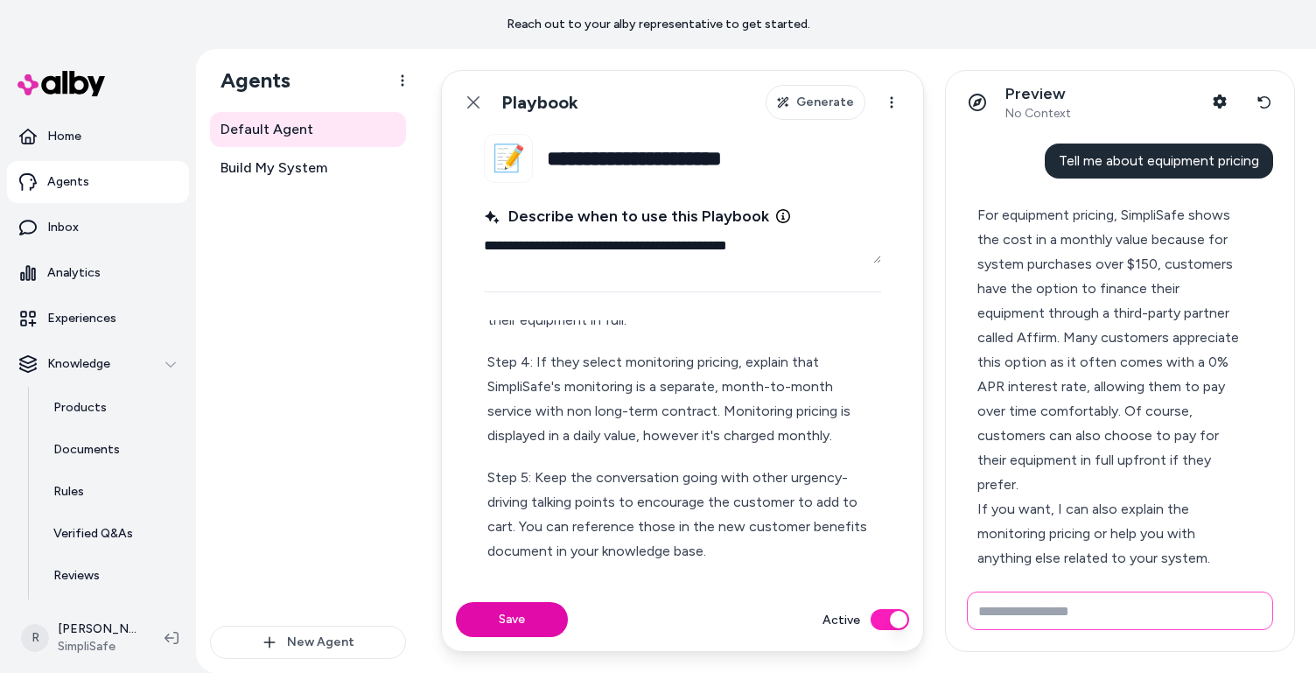
scroll to position [347, 0]
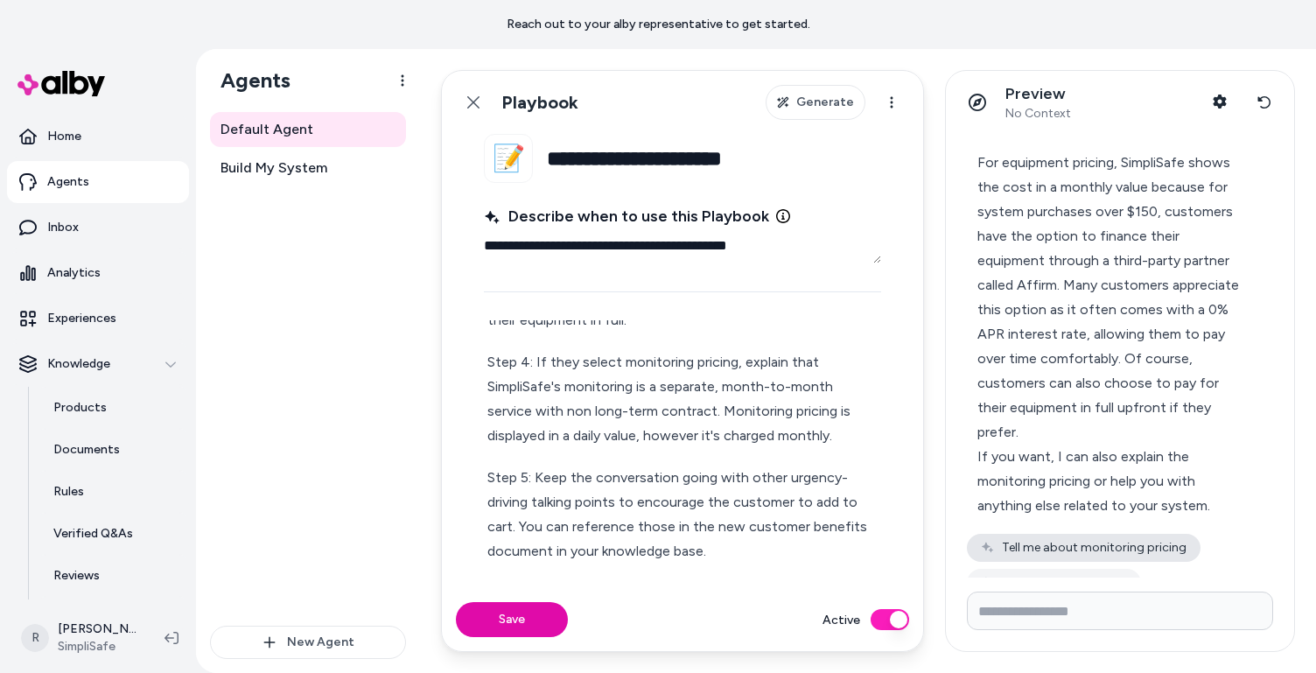
click at [1068, 534] on button "Tell me about monitoring pricing" at bounding box center [1084, 548] width 234 height 28
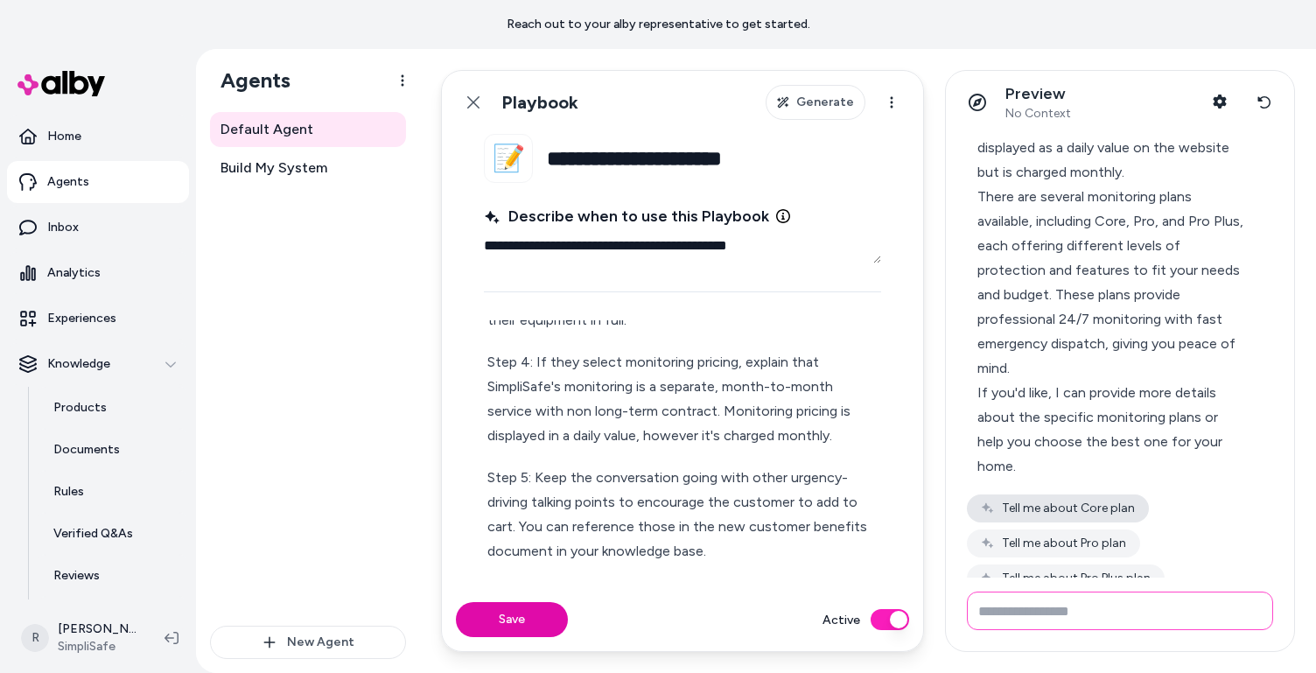
scroll to position [944, 0]
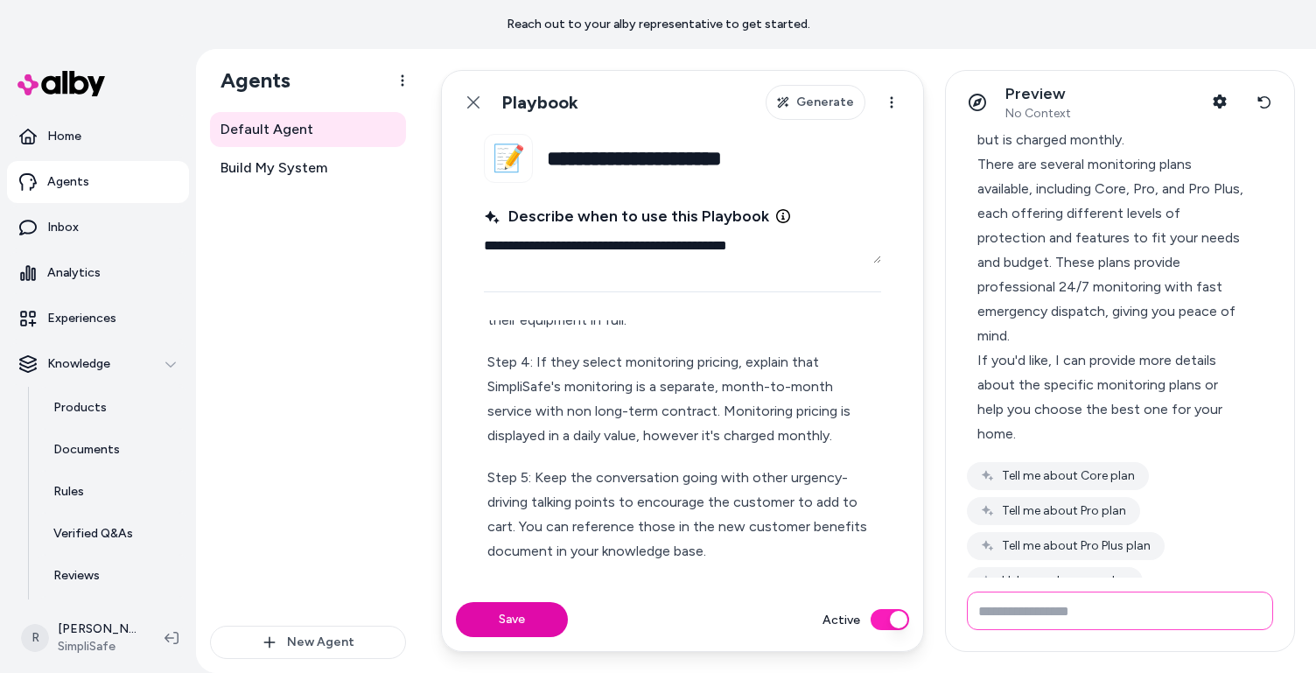
click at [1061, 611] on input "Write your prompt here" at bounding box center [1120, 611] width 306 height 39
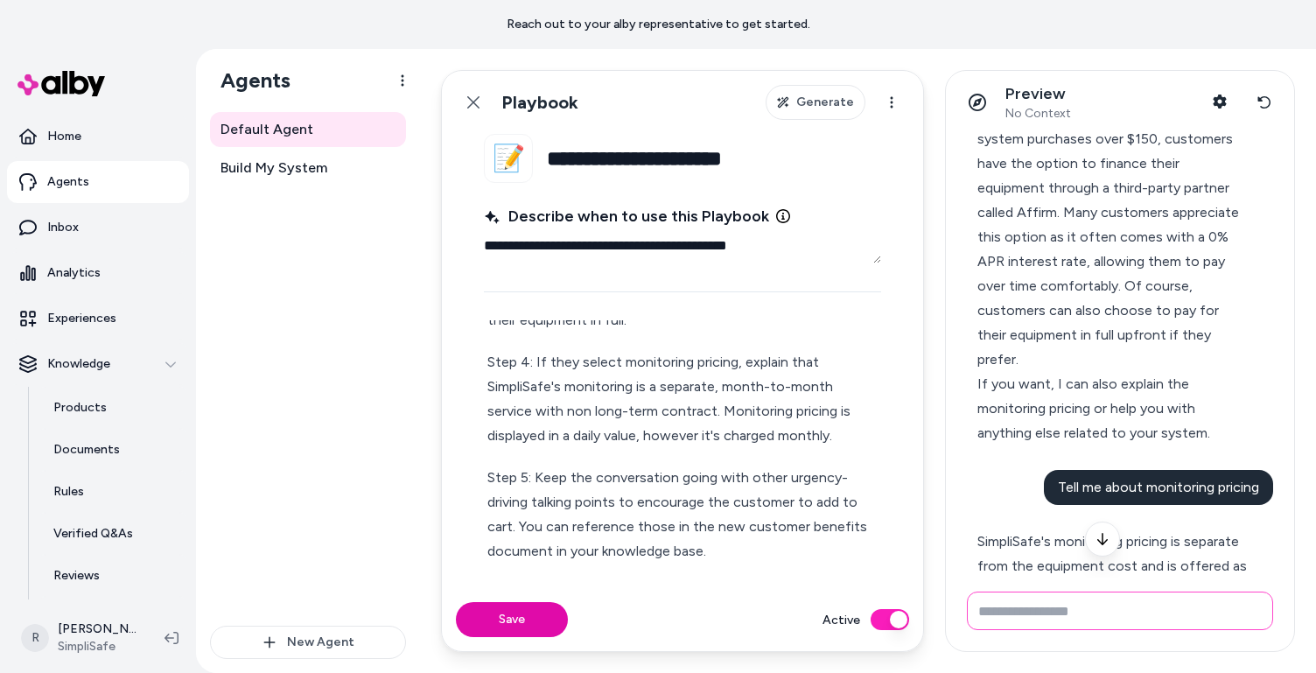
scroll to position [0, 0]
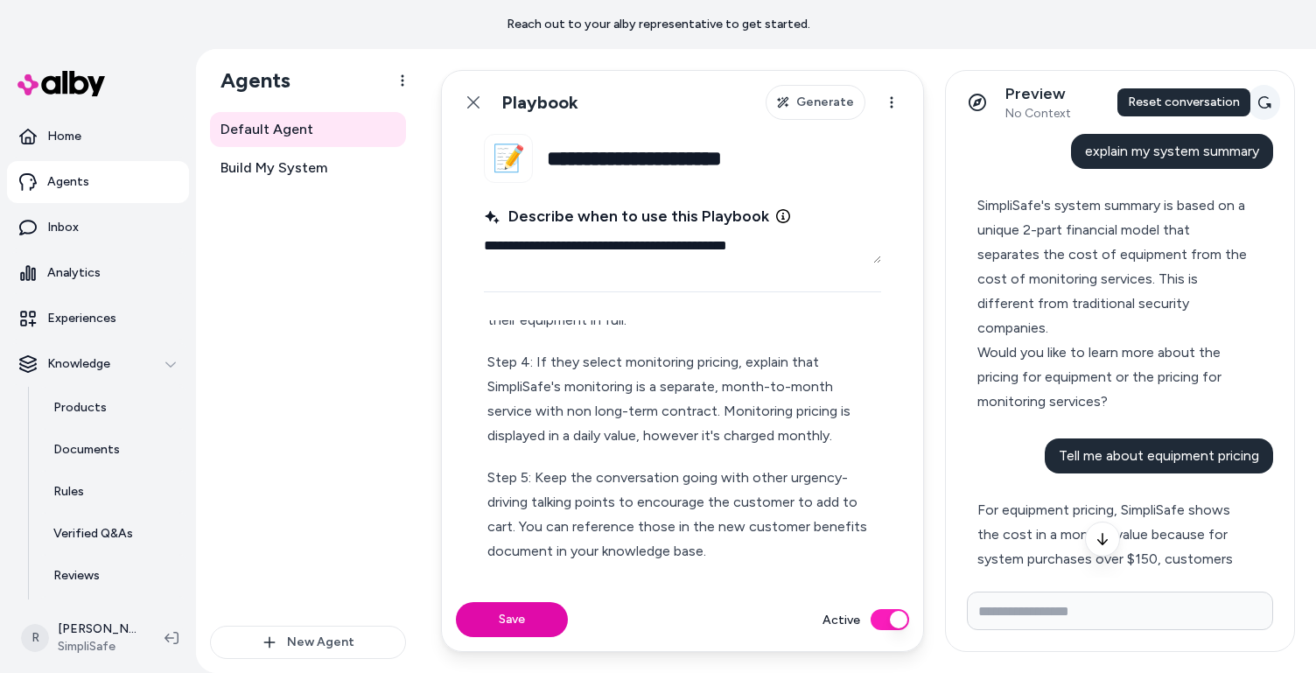
click at [1068, 104] on icon at bounding box center [1265, 102] width 14 height 14
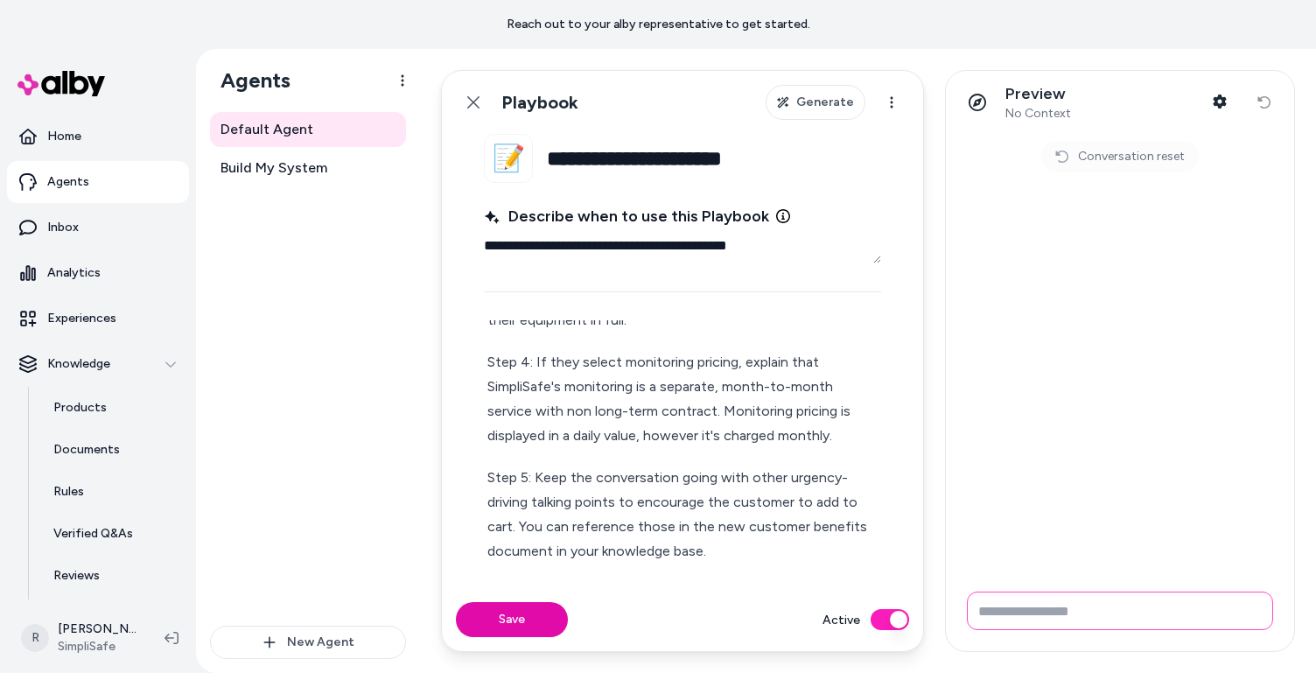
click at [1029, 608] on input "Write your prompt here" at bounding box center [1120, 611] width 306 height 39
type input "**********"
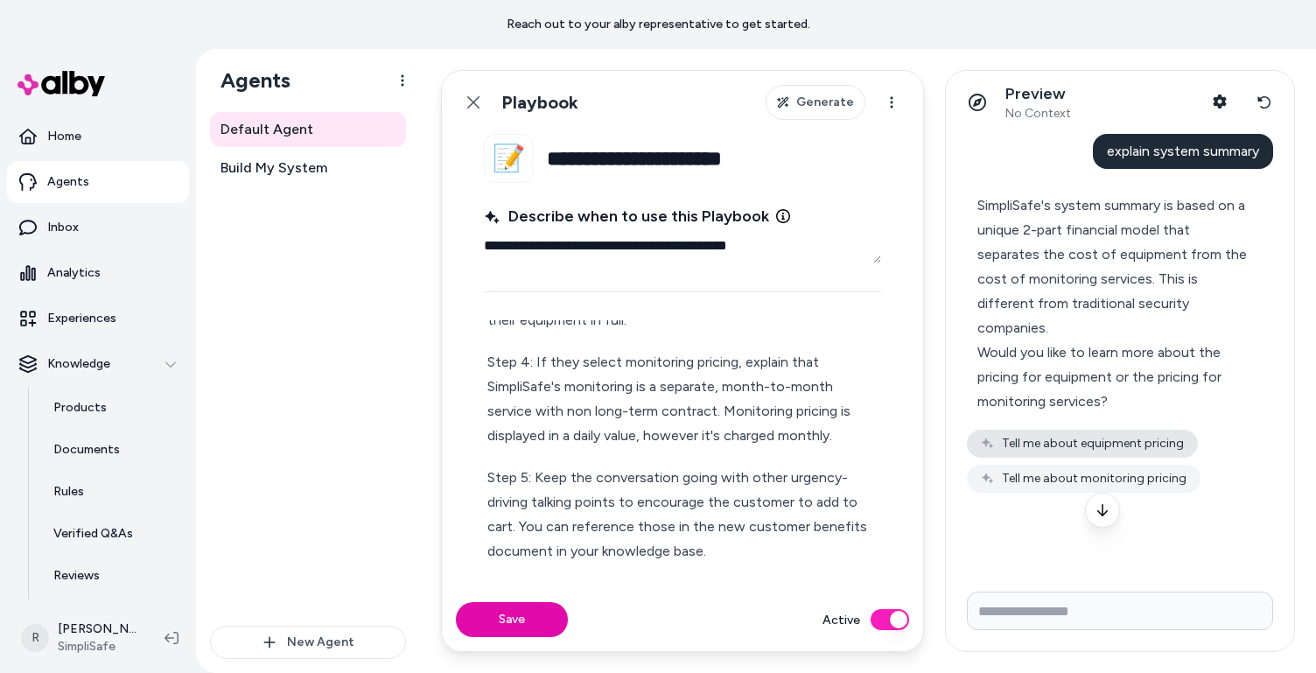
click at [1067, 445] on button "Tell me about equipment pricing" at bounding box center [1082, 444] width 231 height 28
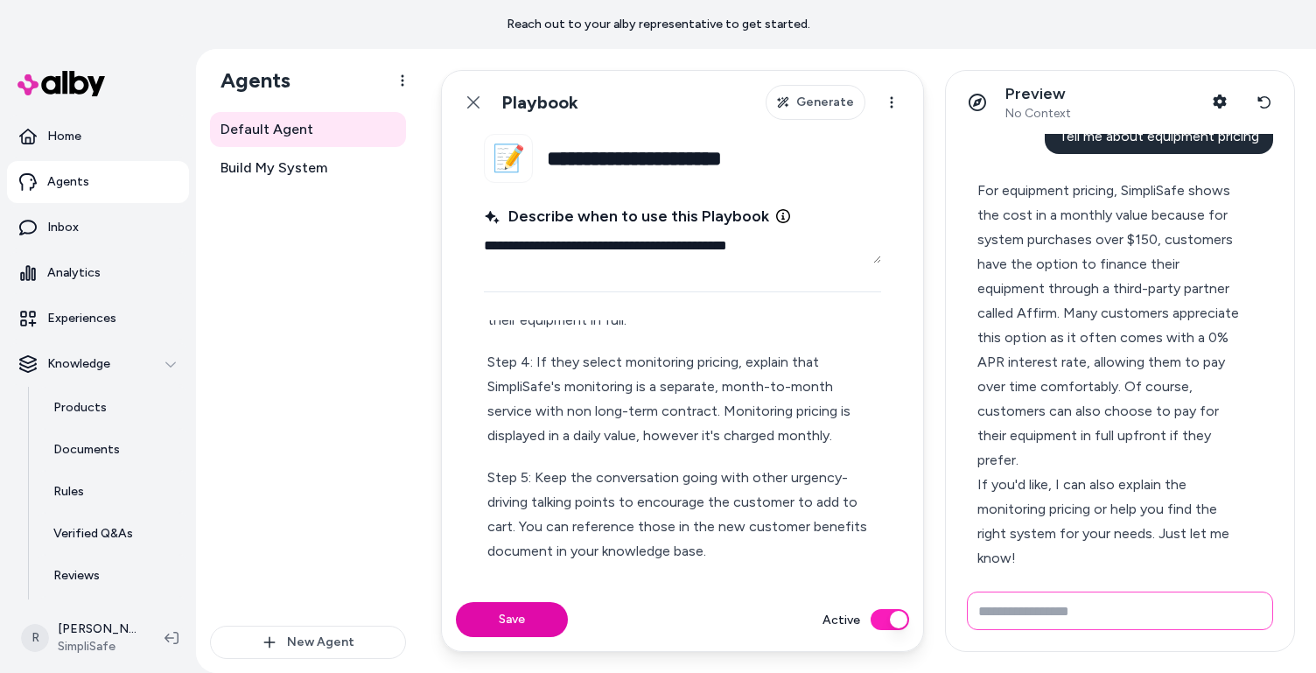
scroll to position [372, 0]
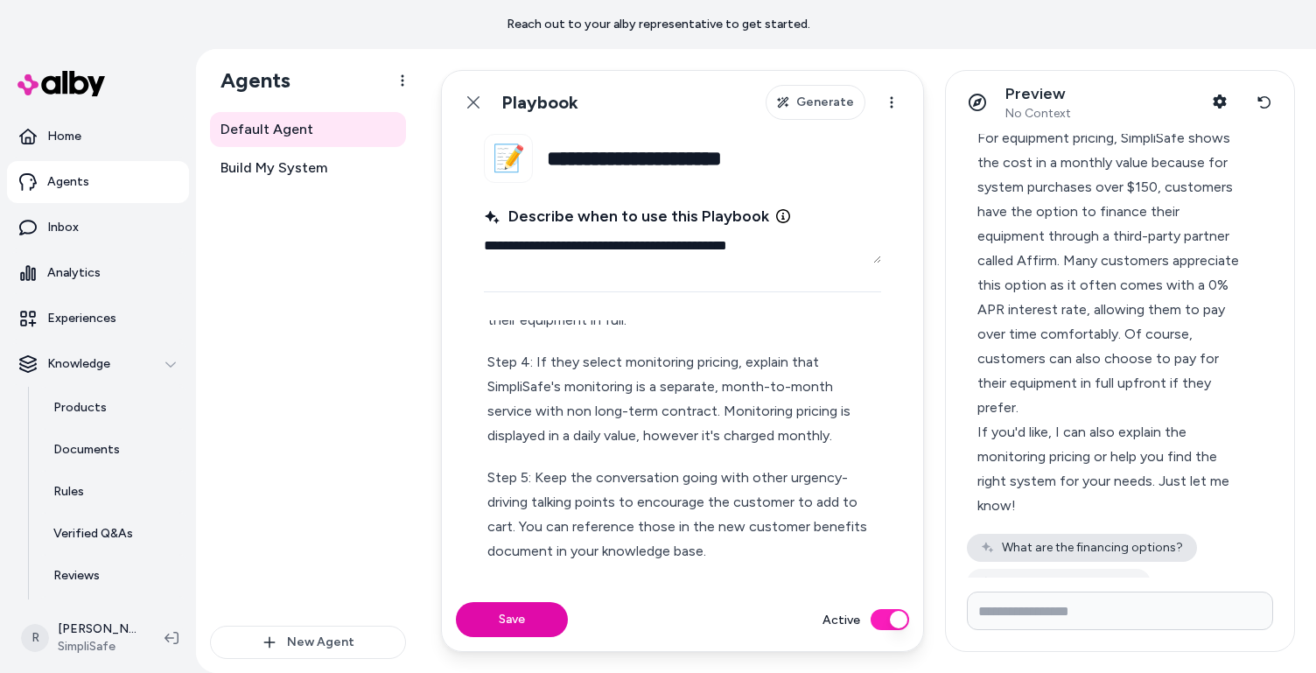
click at [1068, 534] on button "What are the financing options?" at bounding box center [1082, 548] width 230 height 28
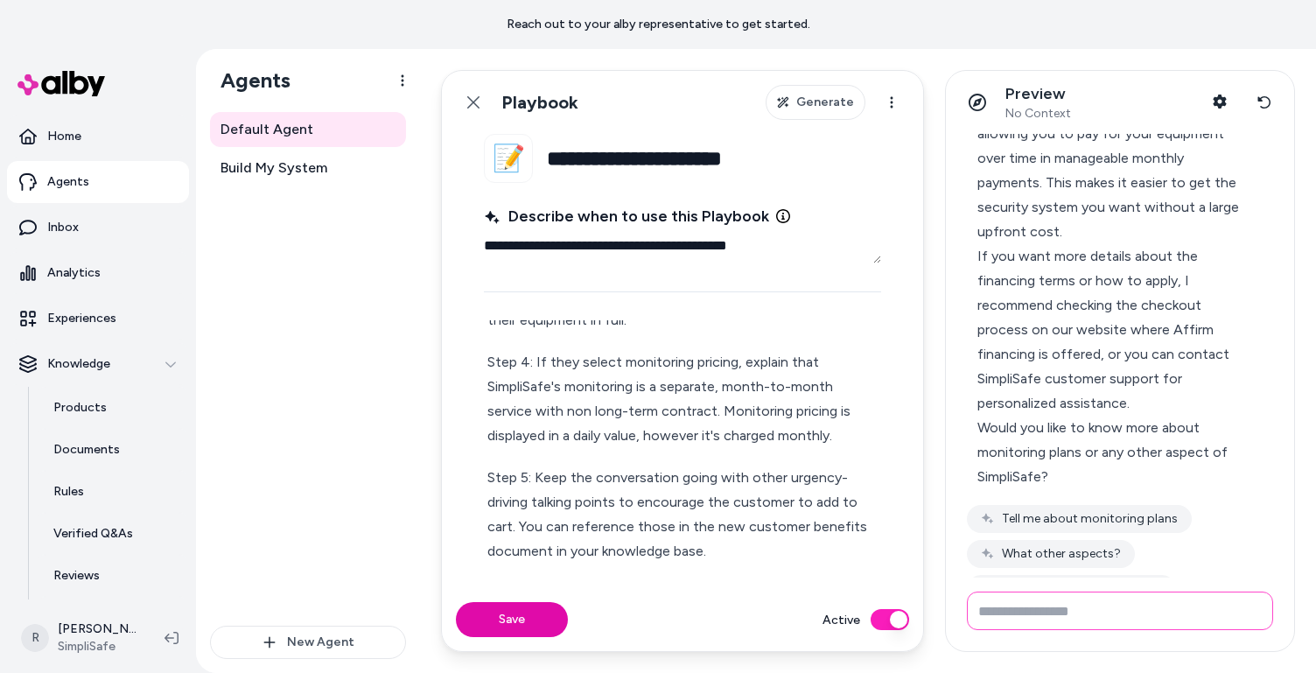
scroll to position [1042, 0]
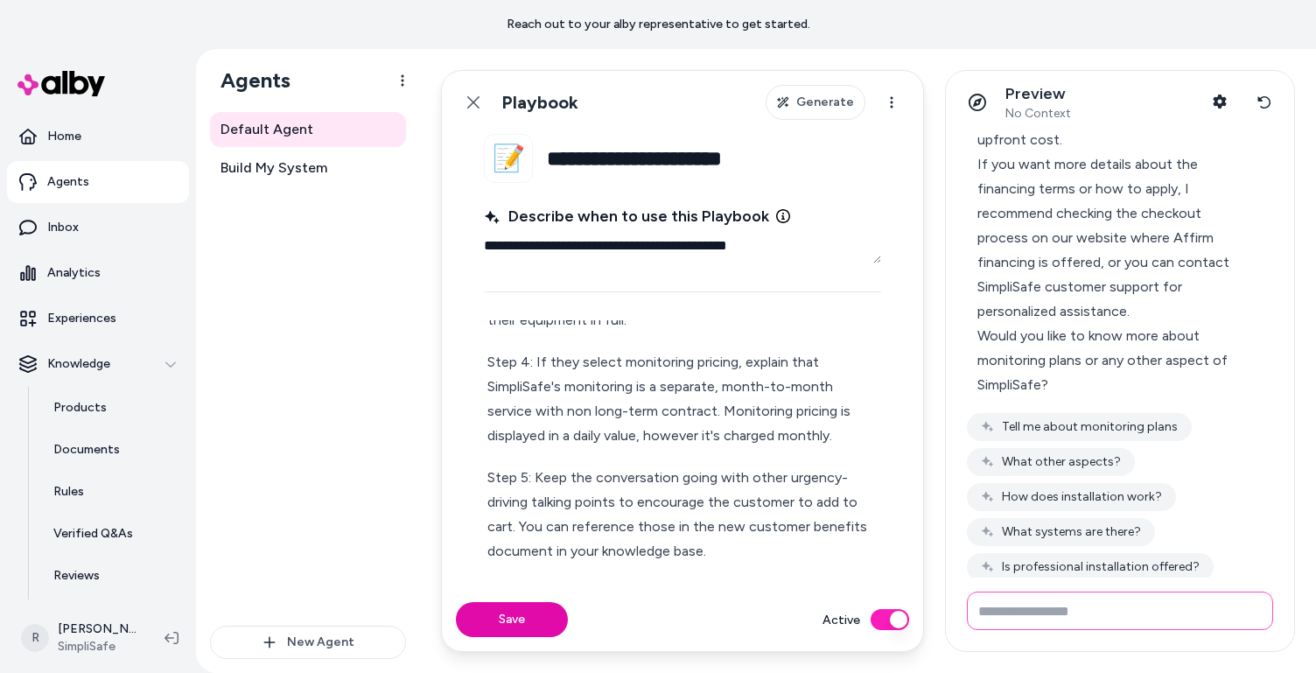
click at [1010, 614] on input "Write your prompt here" at bounding box center [1120, 611] width 306 height 39
type input "*"
type input "**"
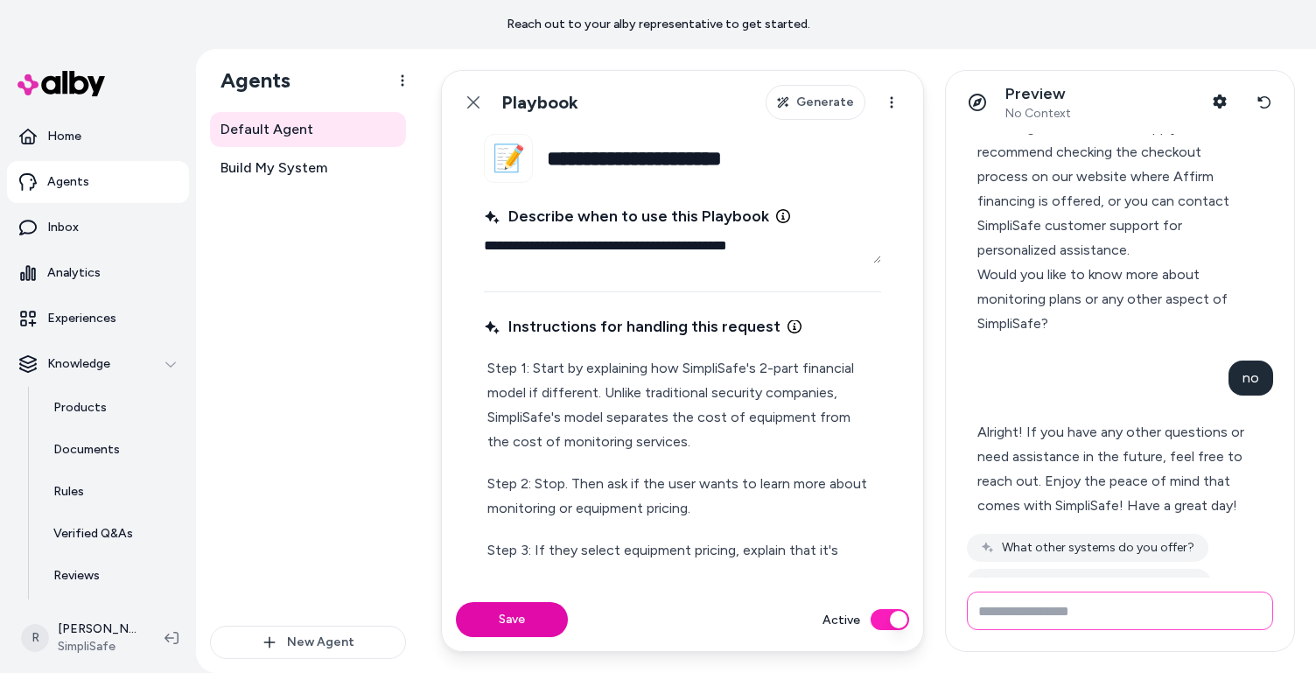
scroll to position [8, 0]
click at [637, 505] on p "Step 2: Stop. Then ask if the user wants to learn more about monitoring or equi…" at bounding box center [682, 497] width 390 height 49
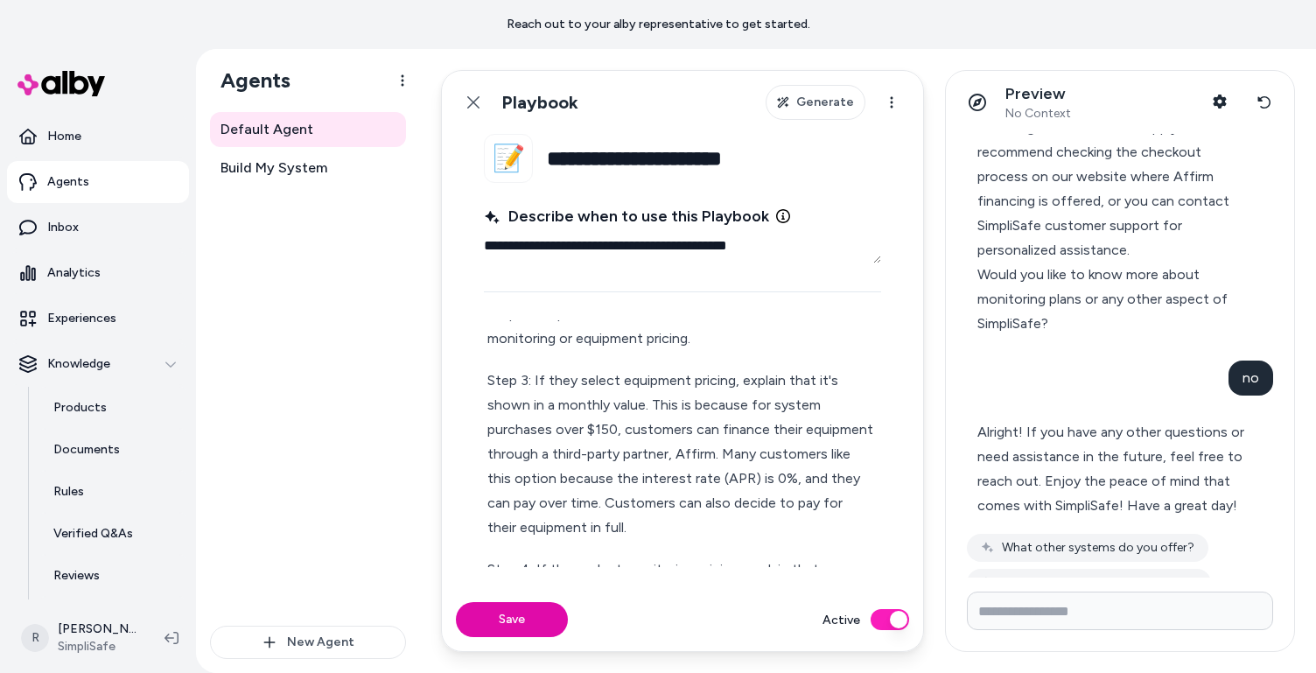
scroll to position [187, 0]
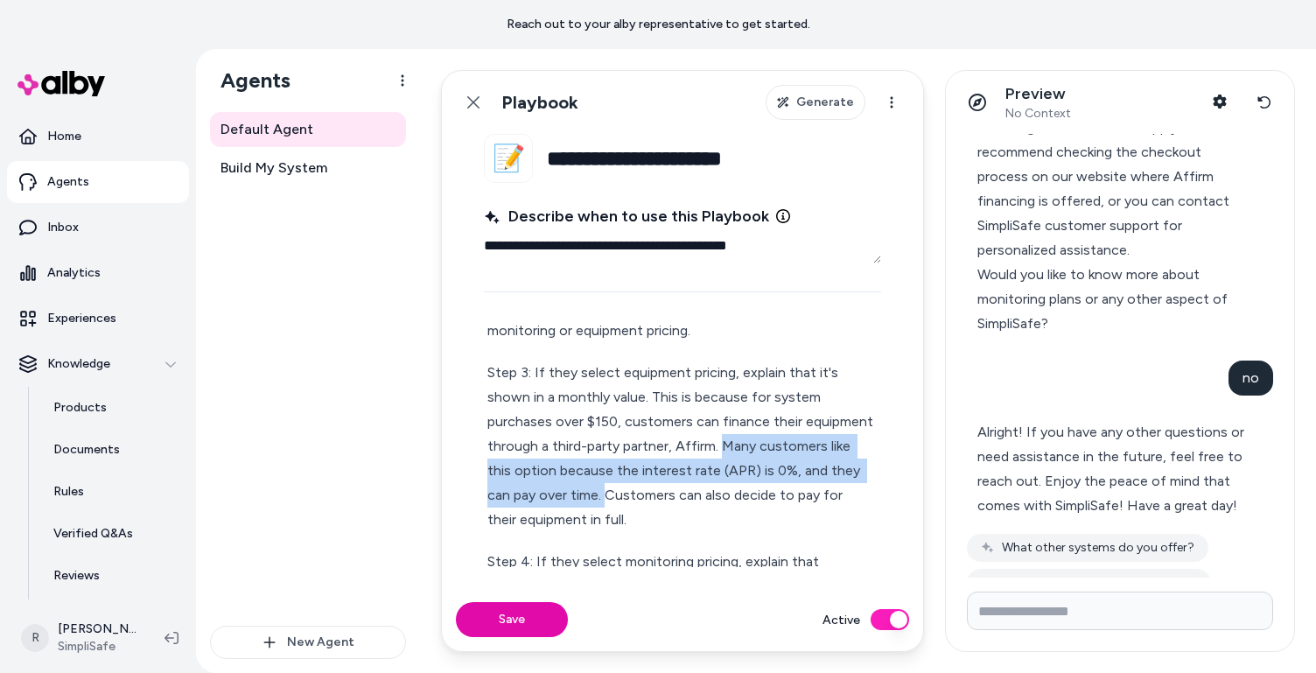
drag, startPoint x: 607, startPoint y: 498, endPoint x: 719, endPoint y: 449, distance: 122.3
click at [719, 449] on p "Step 3: If they select equipment pricing, explain that it's shown in a monthly …" at bounding box center [682, 447] width 390 height 172
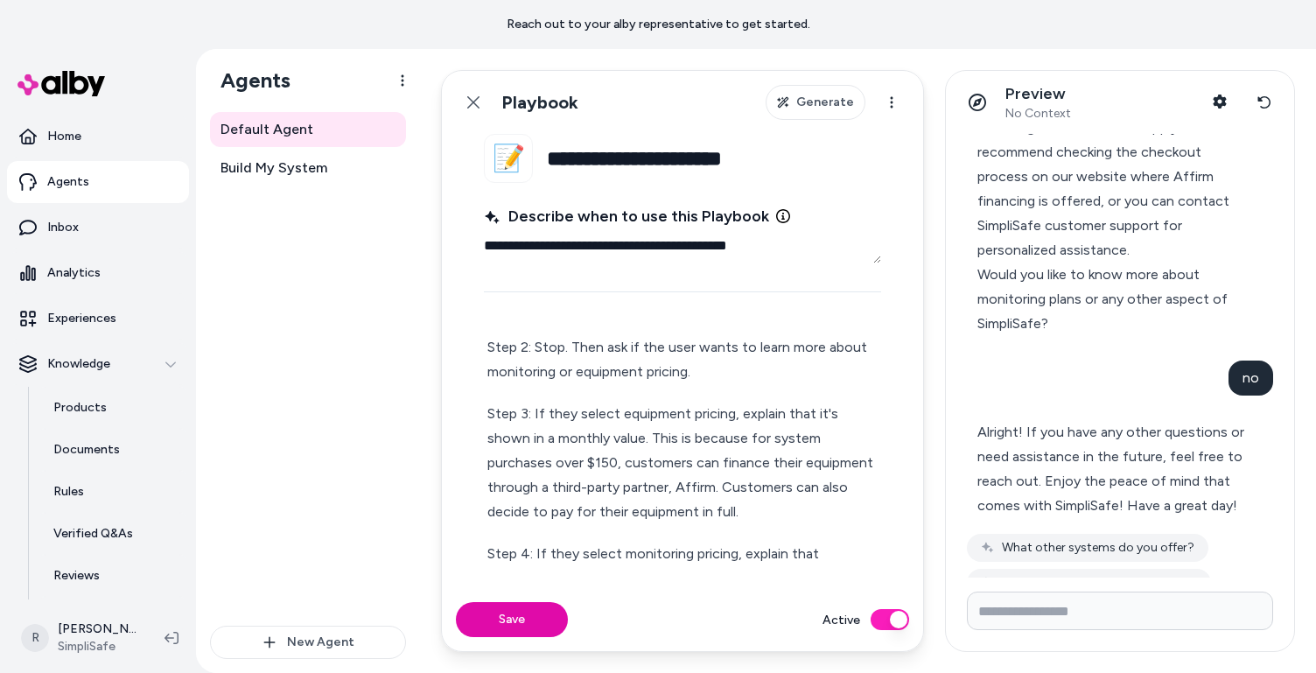
scroll to position [148, 0]
drag, startPoint x: 535, startPoint y: 553, endPoint x: 465, endPoint y: 556, distance: 70.1
click at [466, 556] on fieldset "**********" at bounding box center [682, 361] width 481 height 454
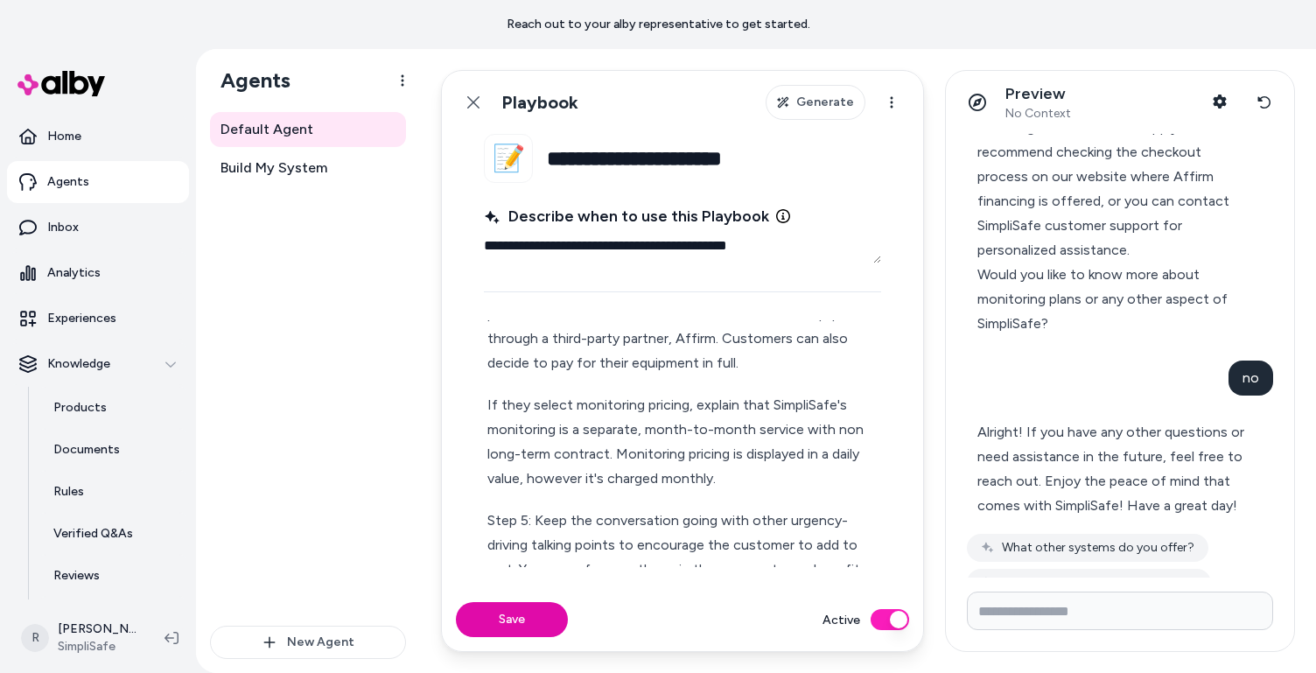
scroll to position [315, 0]
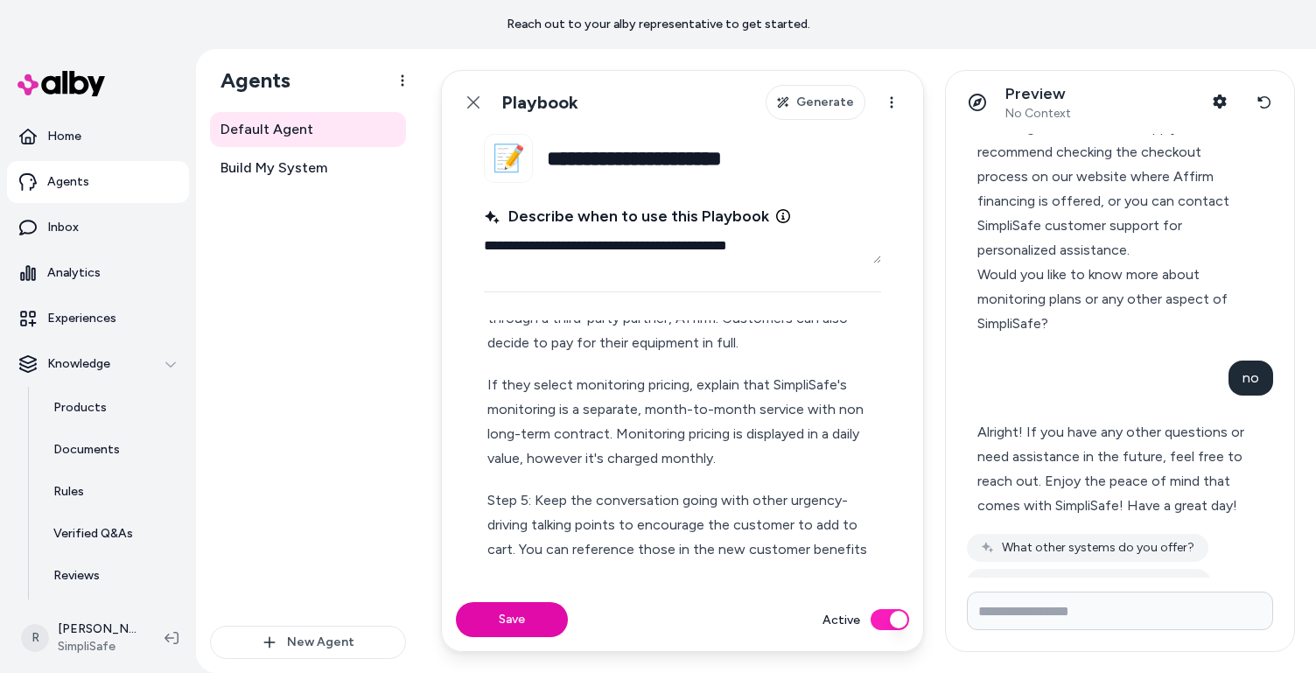
click at [536, 502] on p "Step 5: Keep the conversation going with other urgency-driving talking points t…" at bounding box center [682, 537] width 390 height 98
drag, startPoint x: 588, startPoint y: 528, endPoint x: 626, endPoint y: 507, distance: 43.1
click at [626, 507] on p "Step 5: Drive urgency Keep the conversation going with other urgency-driving ta…" at bounding box center [682, 537] width 390 height 98
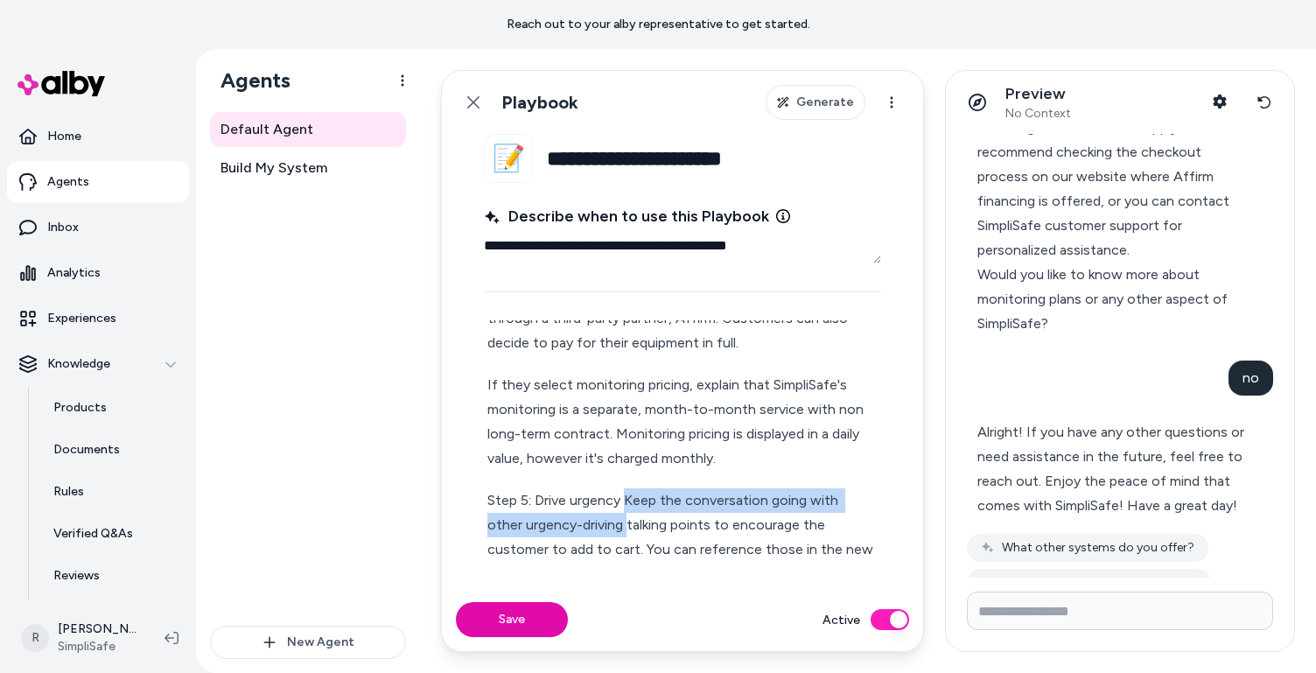
drag, startPoint x: 626, startPoint y: 507, endPoint x: 589, endPoint y: 522, distance: 39.7
click at [589, 522] on p "Step 5: Drive urgency Keep the conversation going with other urgency-driving ta…" at bounding box center [682, 537] width 390 height 98
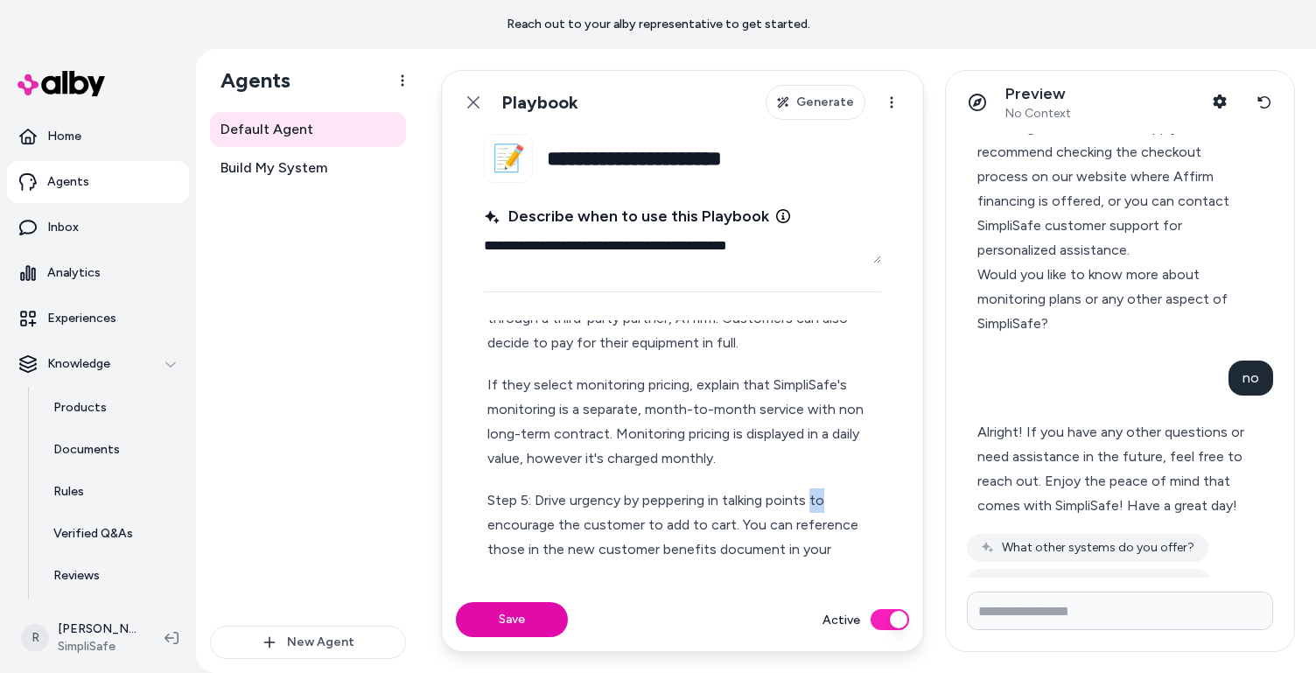
drag, startPoint x: 813, startPoint y: 499, endPoint x: 828, endPoint y: 499, distance: 14.9
click at [828, 499] on p "Step 5: Drive urgency by peppering in talking points to encourage the customer …" at bounding box center [682, 537] width 390 height 98
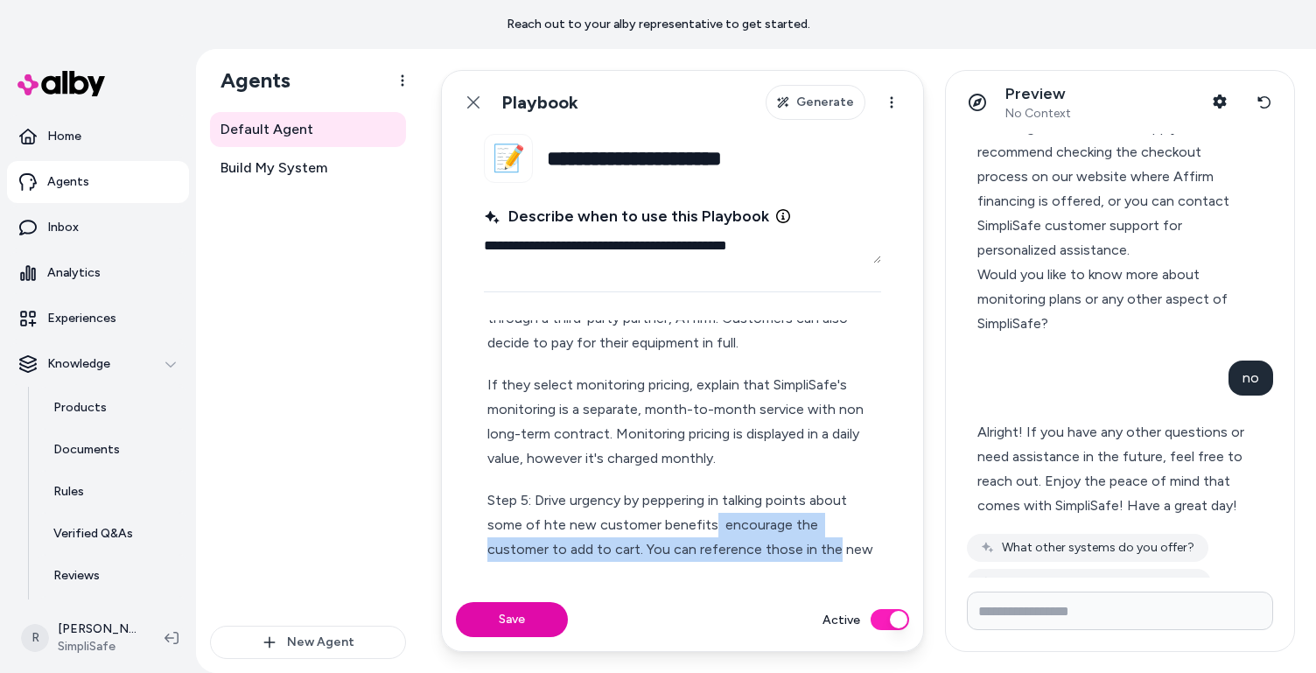
drag, startPoint x: 768, startPoint y: 552, endPoint x: 709, endPoint y: 530, distance: 63.4
click at [709, 530] on p "Step 5: Drive urgency by peppering in talking points about some of hte new cust…" at bounding box center [682, 537] width 390 height 98
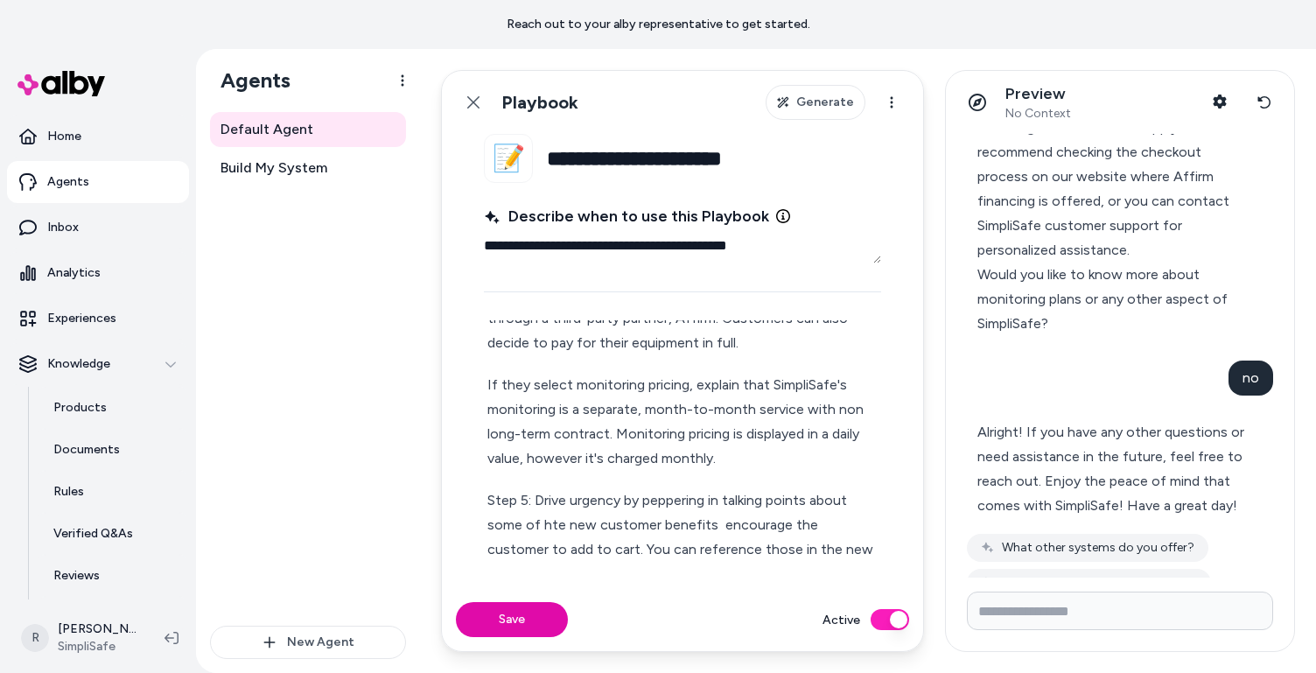
scroll to position [313, 0]
drag, startPoint x: 860, startPoint y: 531, endPoint x: 713, endPoint y: 533, distance: 147.0
click at [713, 533] on p "Step 5: Drive urgency by peppering in talking points about some of hte new cust…" at bounding box center [682, 527] width 390 height 74
click at [551, 525] on p "Step 5: Drive urgency by peppering in talking points about some of hte new cust…" at bounding box center [682, 527] width 390 height 74
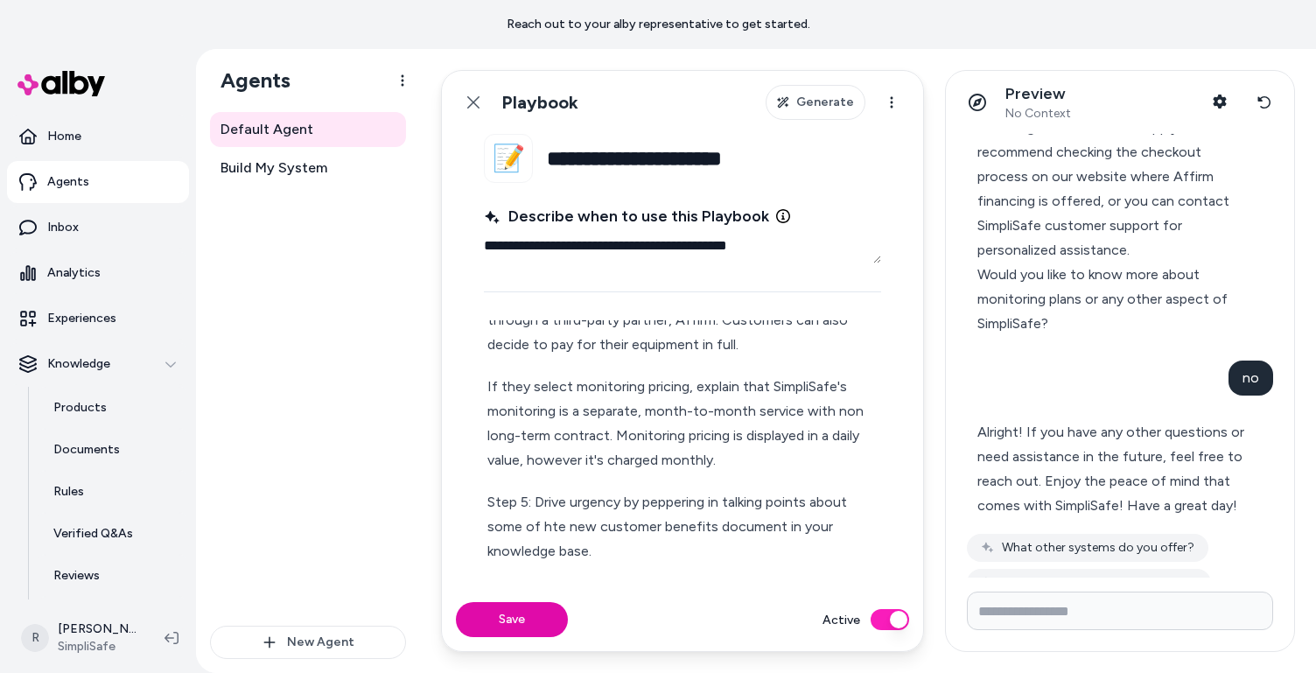
click at [628, 498] on p "Step 5: Drive urgency by peppering in talking points about some of hte new cust…" at bounding box center [682, 527] width 390 height 74
click at [682, 525] on p "Step 5: Drive urgency to add system to cart by peppering in talking points abou…" at bounding box center [682, 527] width 390 height 74
click at [842, 523] on p "Step 5: Drive urgency to add system to cart by peppering in talking points abou…" at bounding box center [682, 527] width 390 height 74
click at [531, 550] on p "Step 5: Drive urgency to add system to cart by peppering in talking points abou…" at bounding box center [682, 537] width 390 height 98
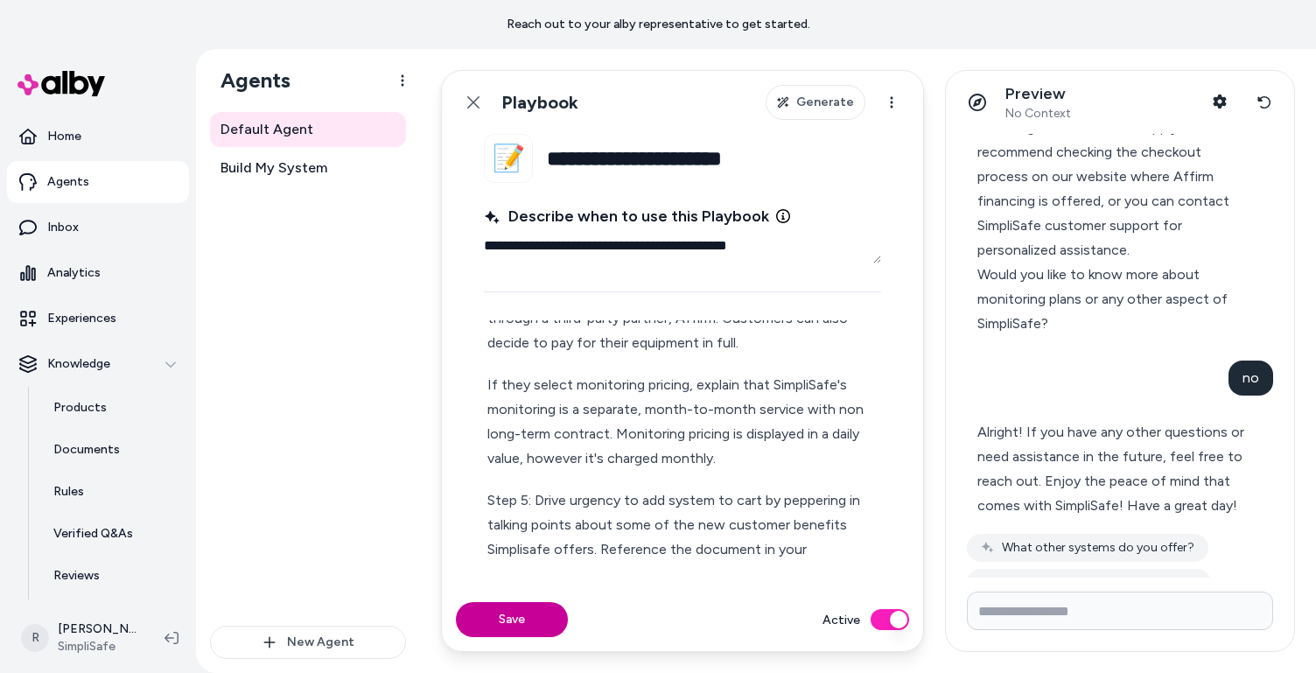
click at [522, 616] on button "Save" at bounding box center [512, 619] width 112 height 35
type textarea "*"
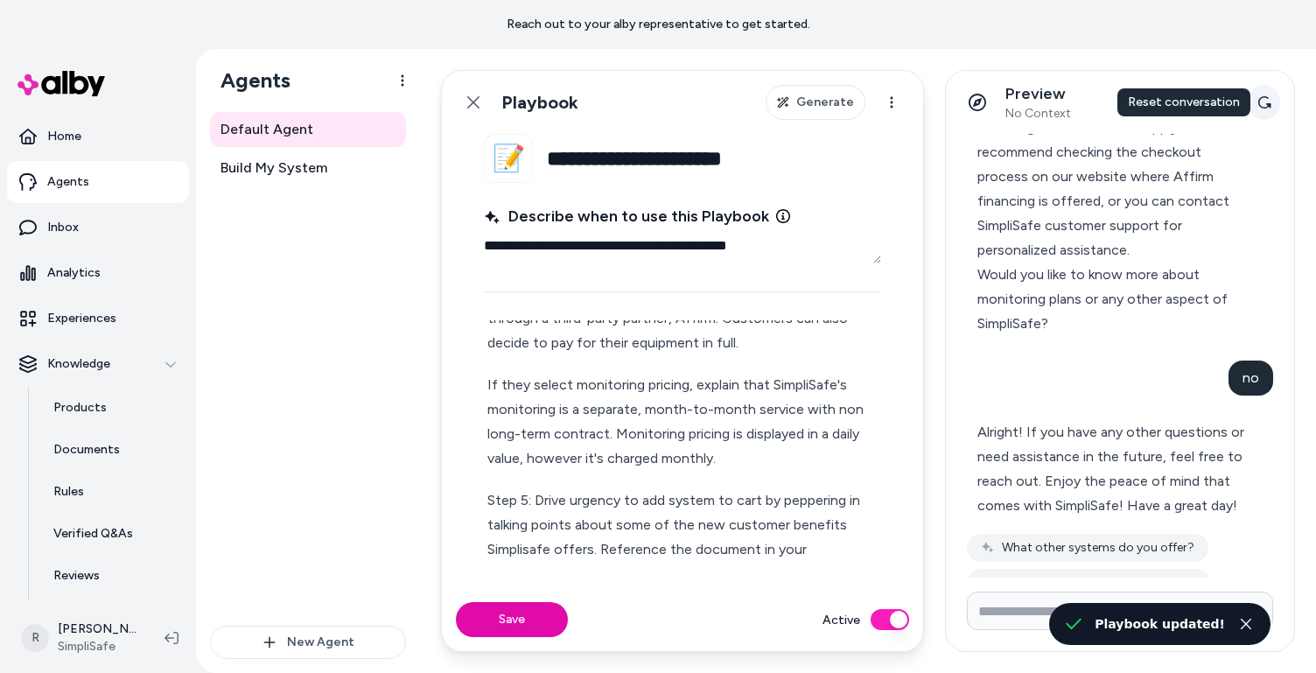
click at [1068, 102] on icon at bounding box center [1265, 102] width 14 height 14
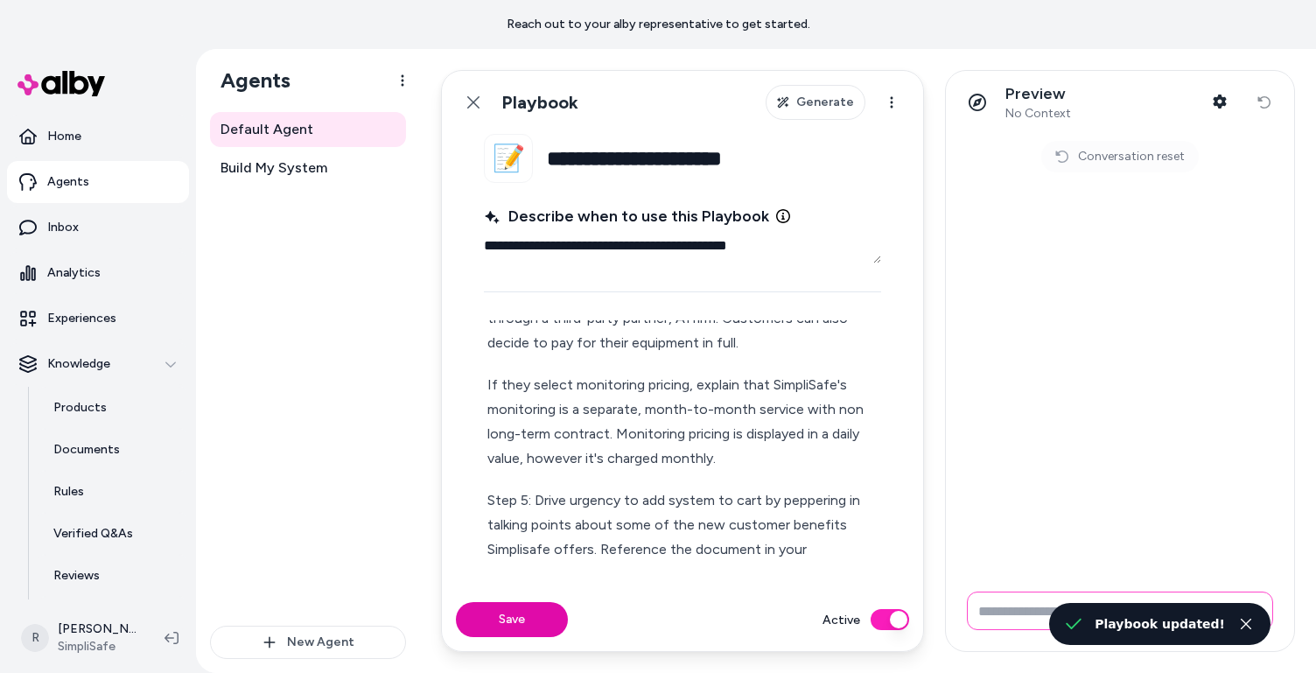
click at [1023, 605] on input "Write your prompt here" at bounding box center [1120, 611] width 306 height 39
type input "***"
type textarea "*"
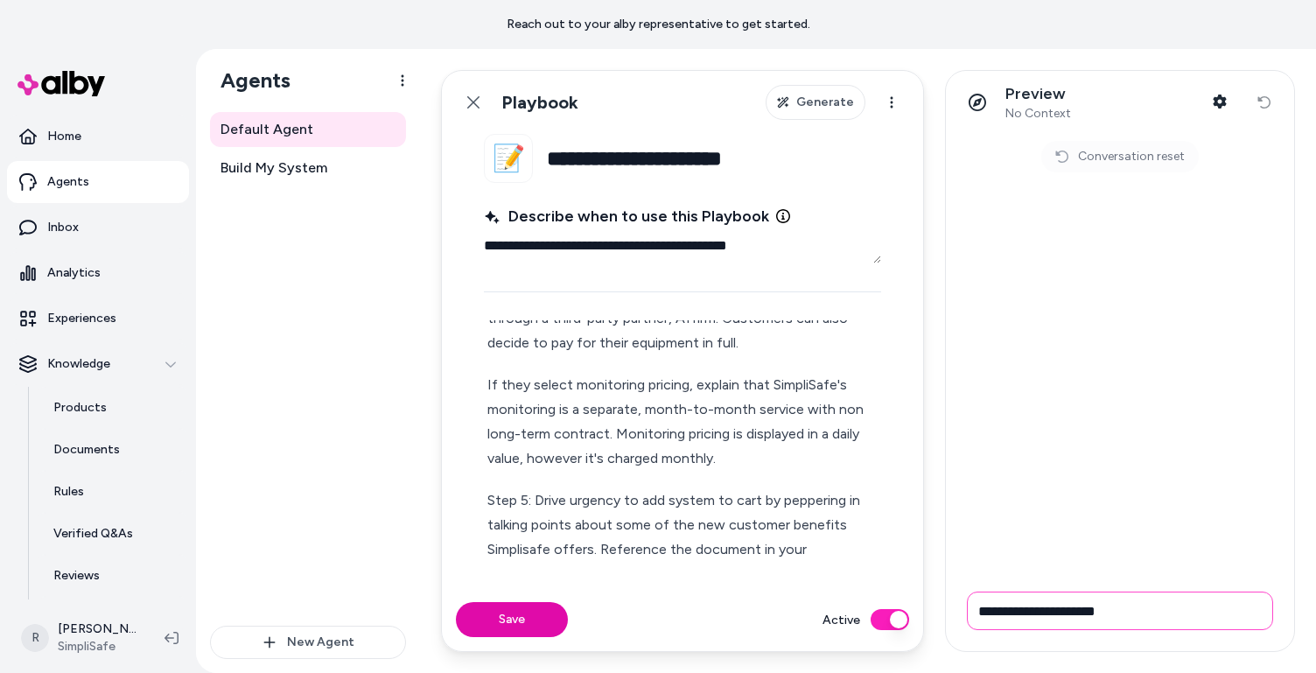
type input "**********"
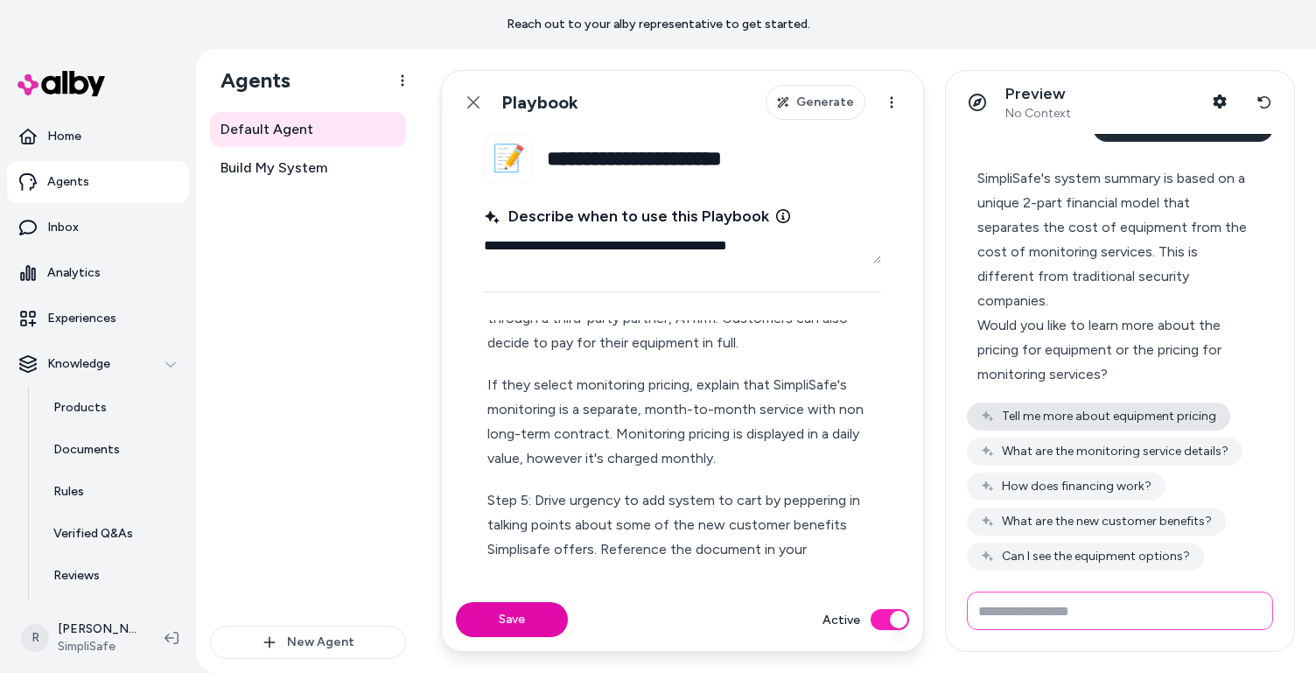
scroll to position [41, 0]
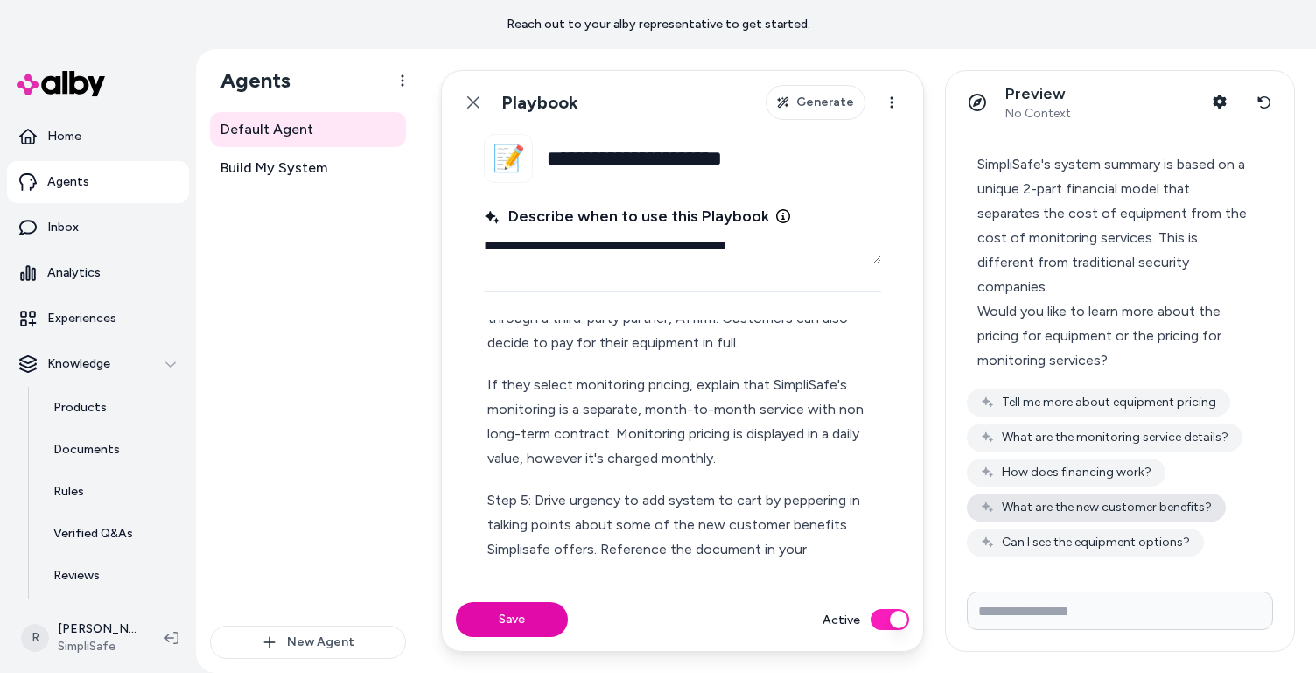
click at [1068, 504] on button "What are the new customer benefits?" at bounding box center [1096, 508] width 259 height 28
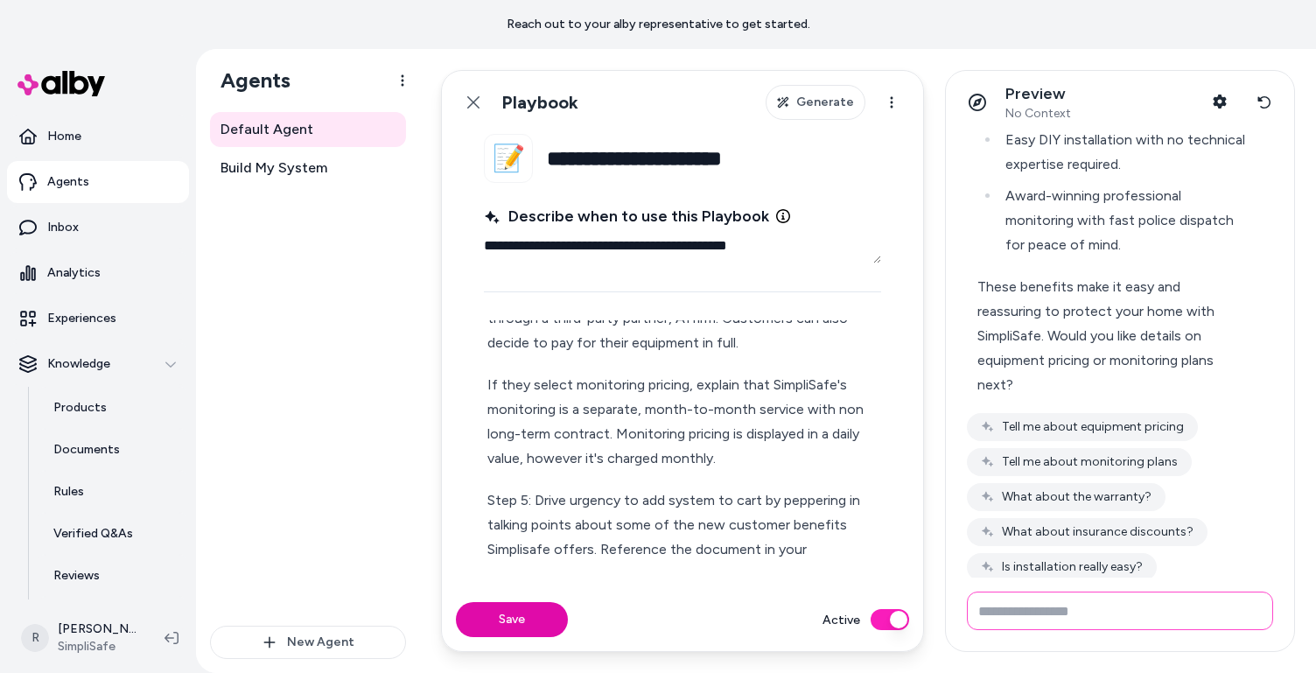
scroll to position [969, 0]
click at [1068, 553] on button "Is installation really easy?" at bounding box center [1062, 567] width 190 height 28
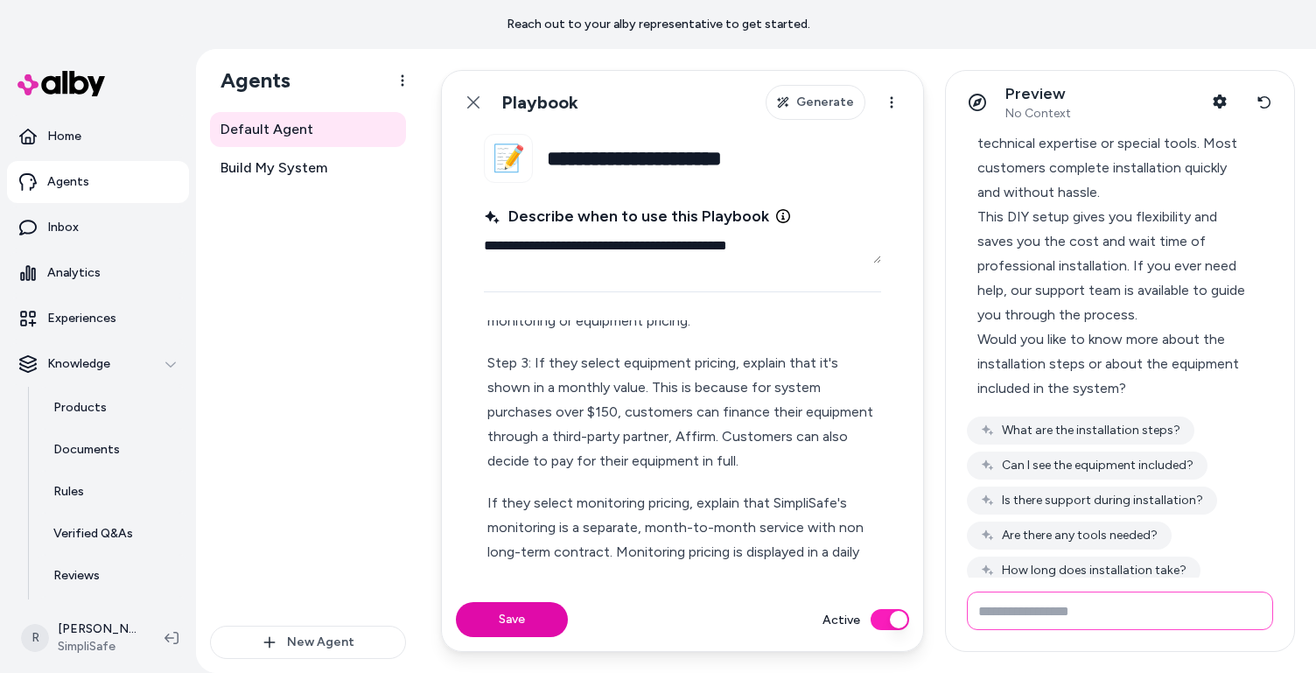
scroll to position [0, 0]
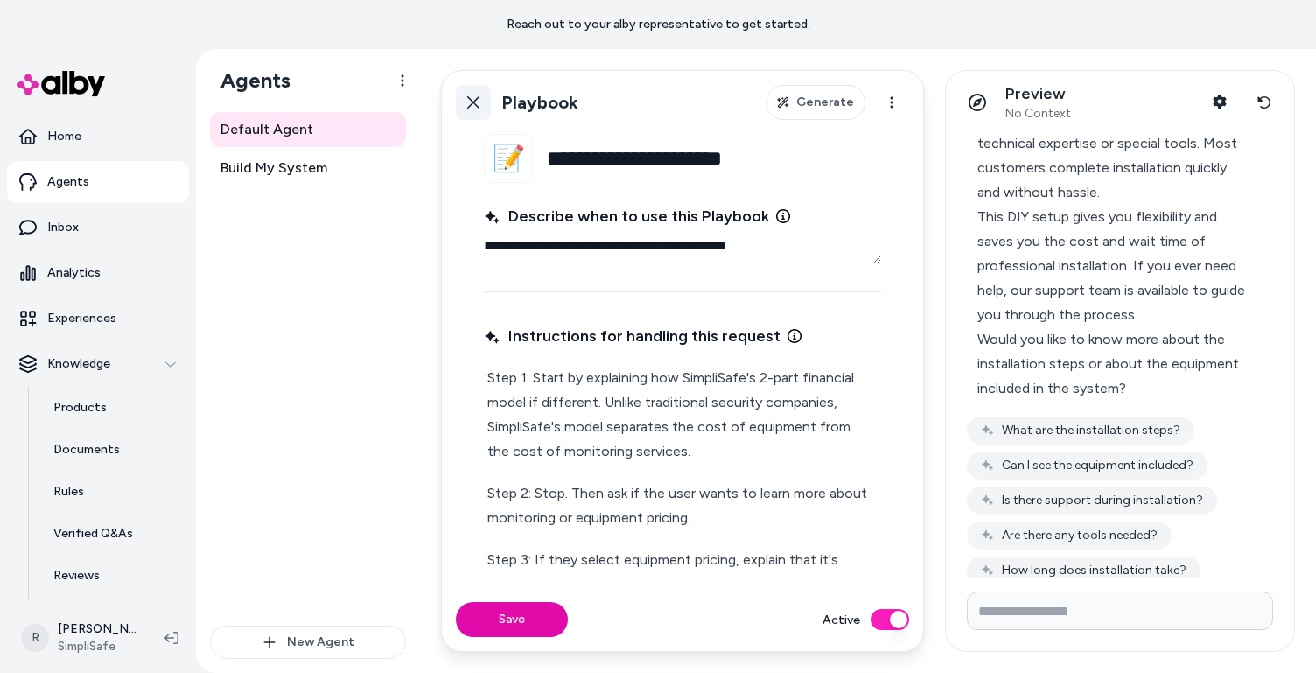
click at [479, 104] on icon at bounding box center [473, 102] width 14 height 14
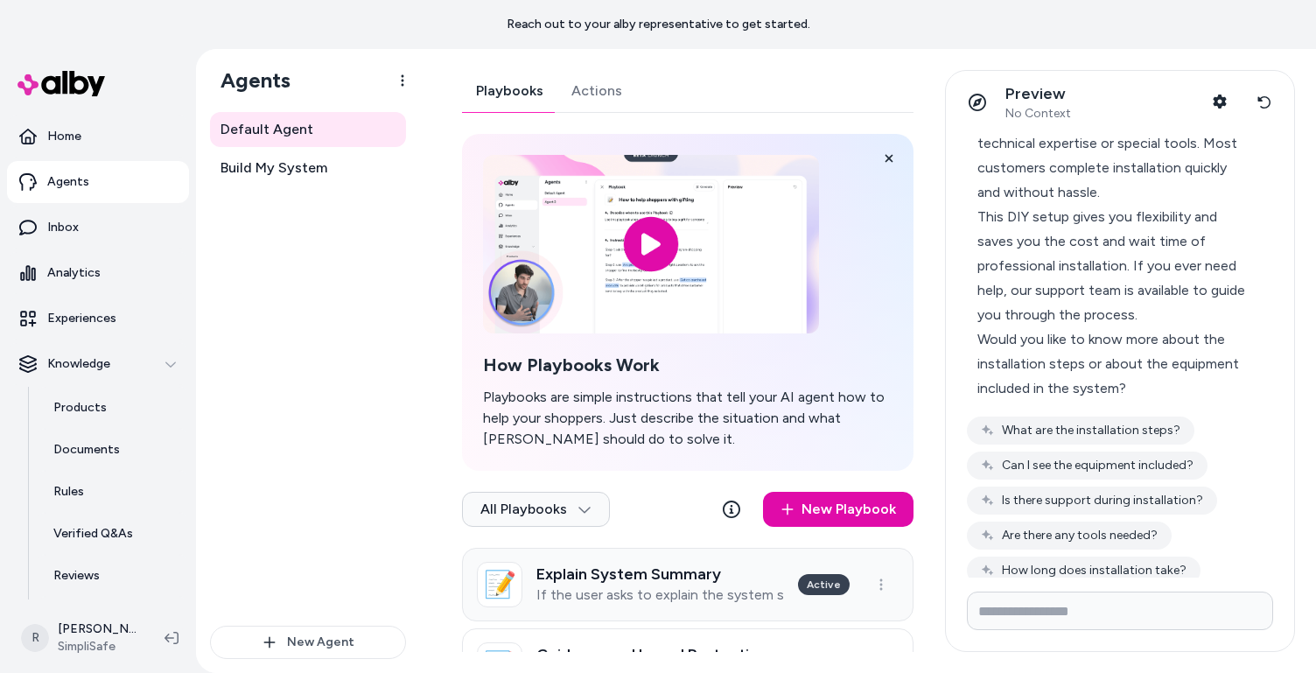
click at [646, 607] on link "📝 Explain System Summary If the user asks to explain the system summary Active" at bounding box center [688, 585] width 452 height 74
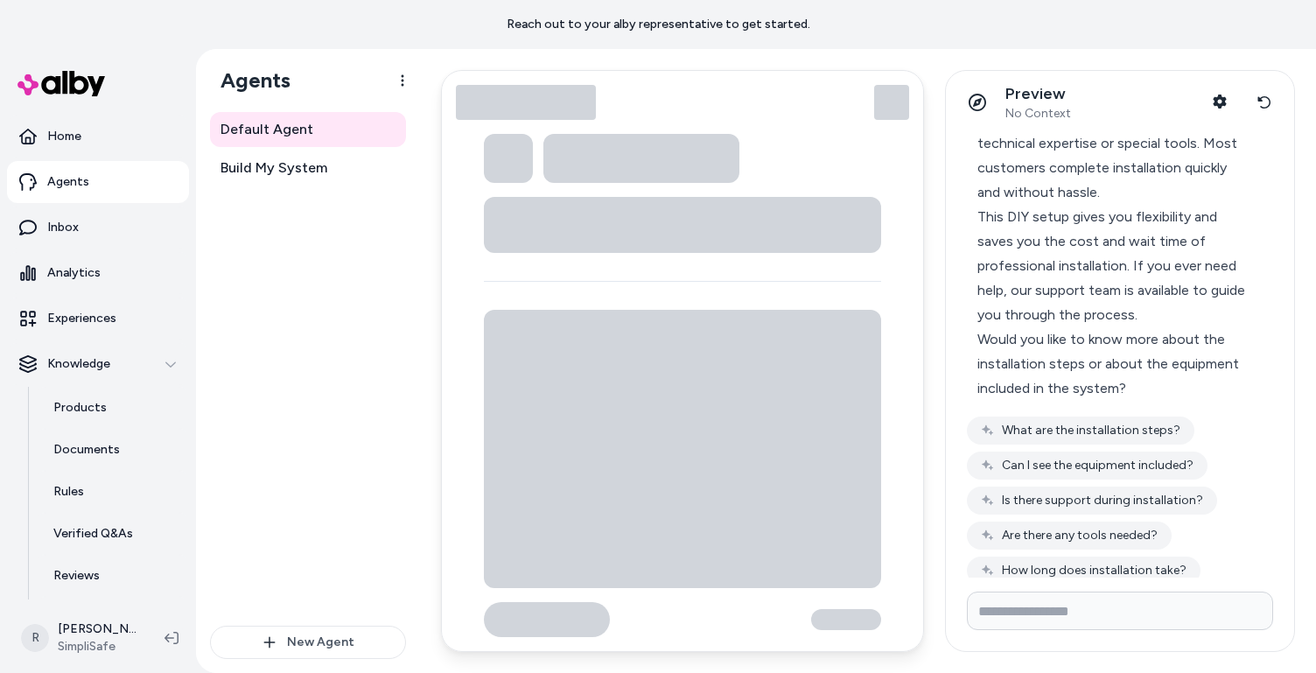
type textarea "*"
